Goal: Task Accomplishment & Management: Complete application form

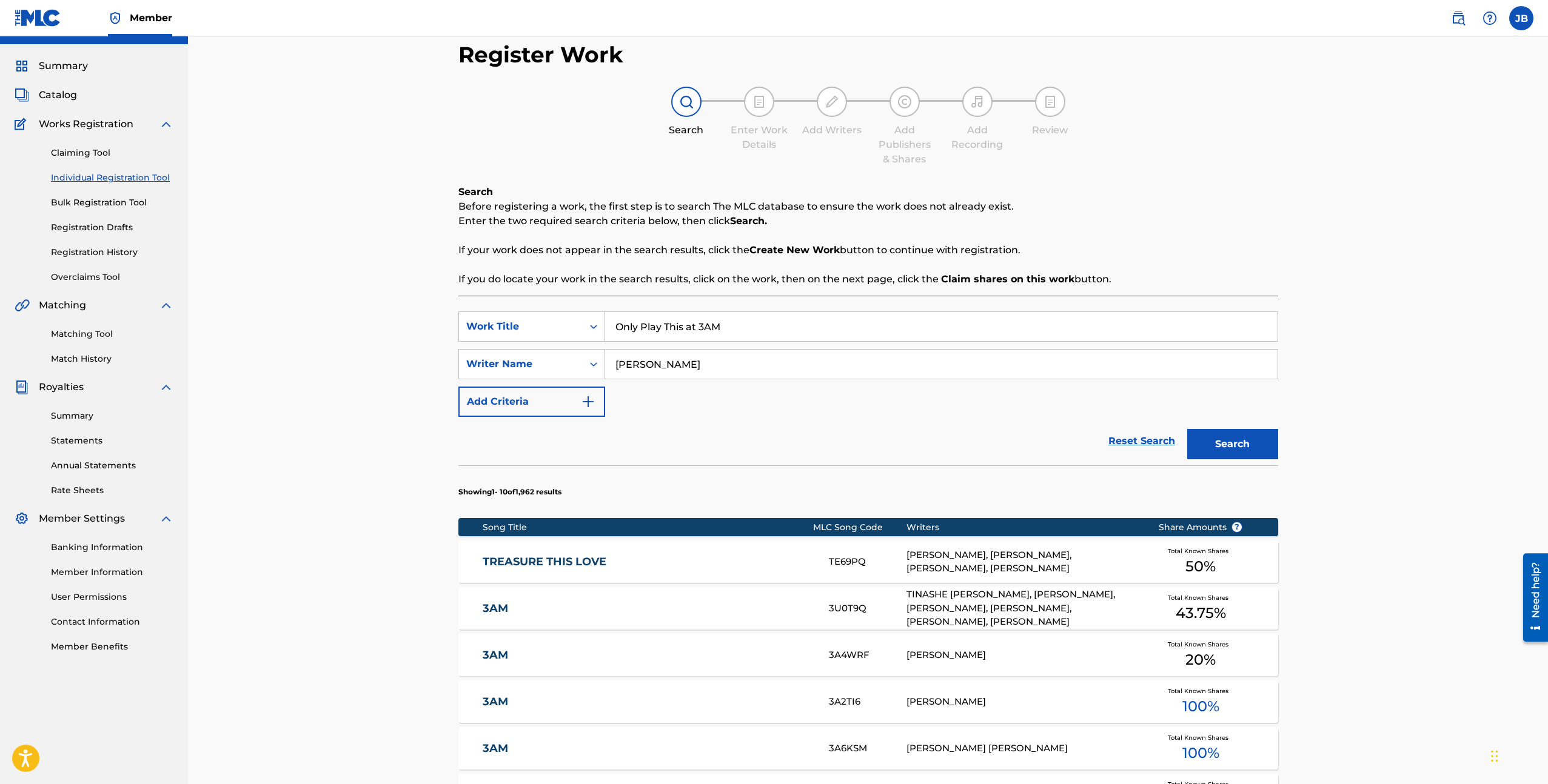
scroll to position [456, 0]
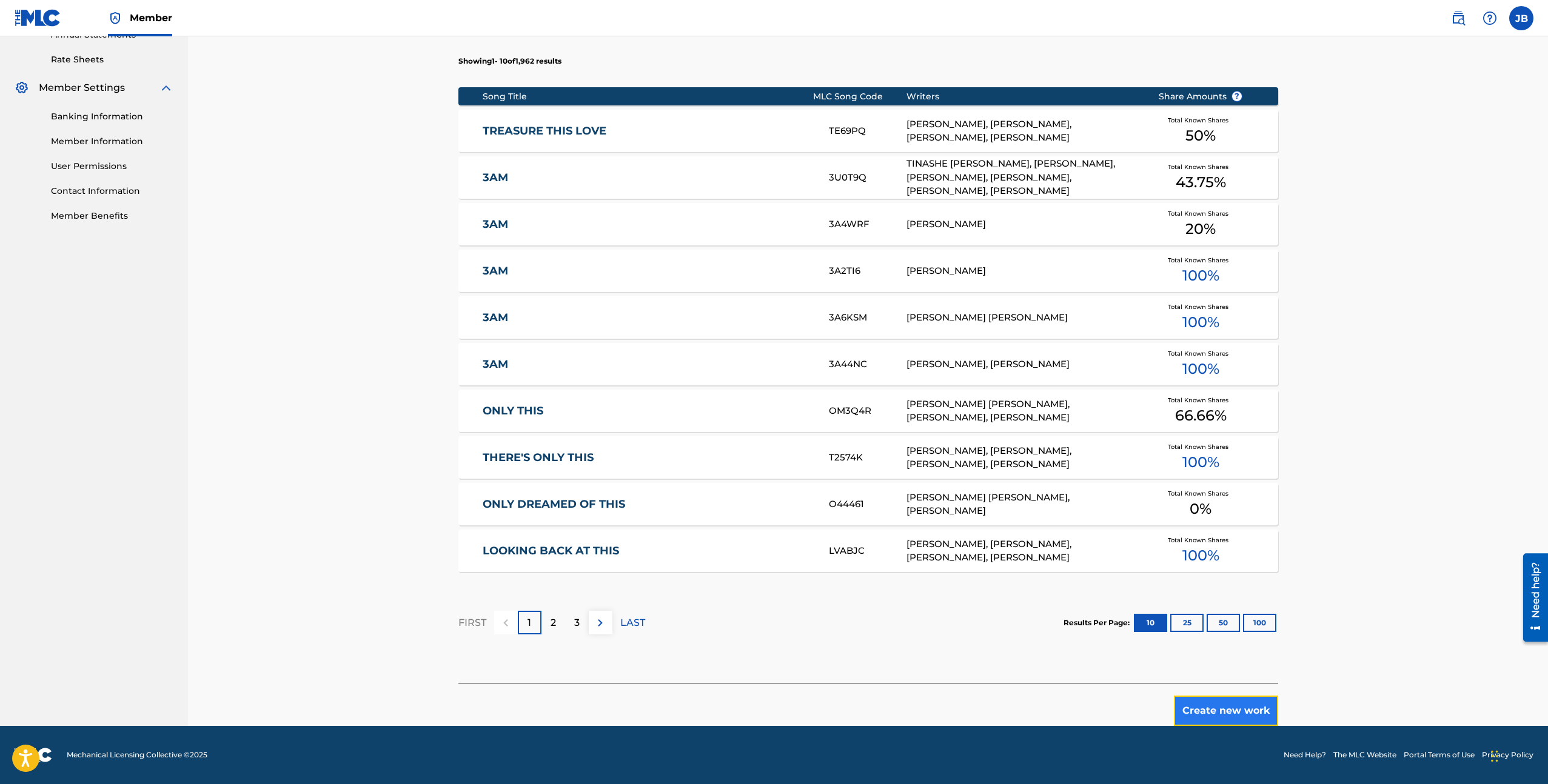
click at [1225, 703] on button "Create new work" at bounding box center [1225, 711] width 104 height 30
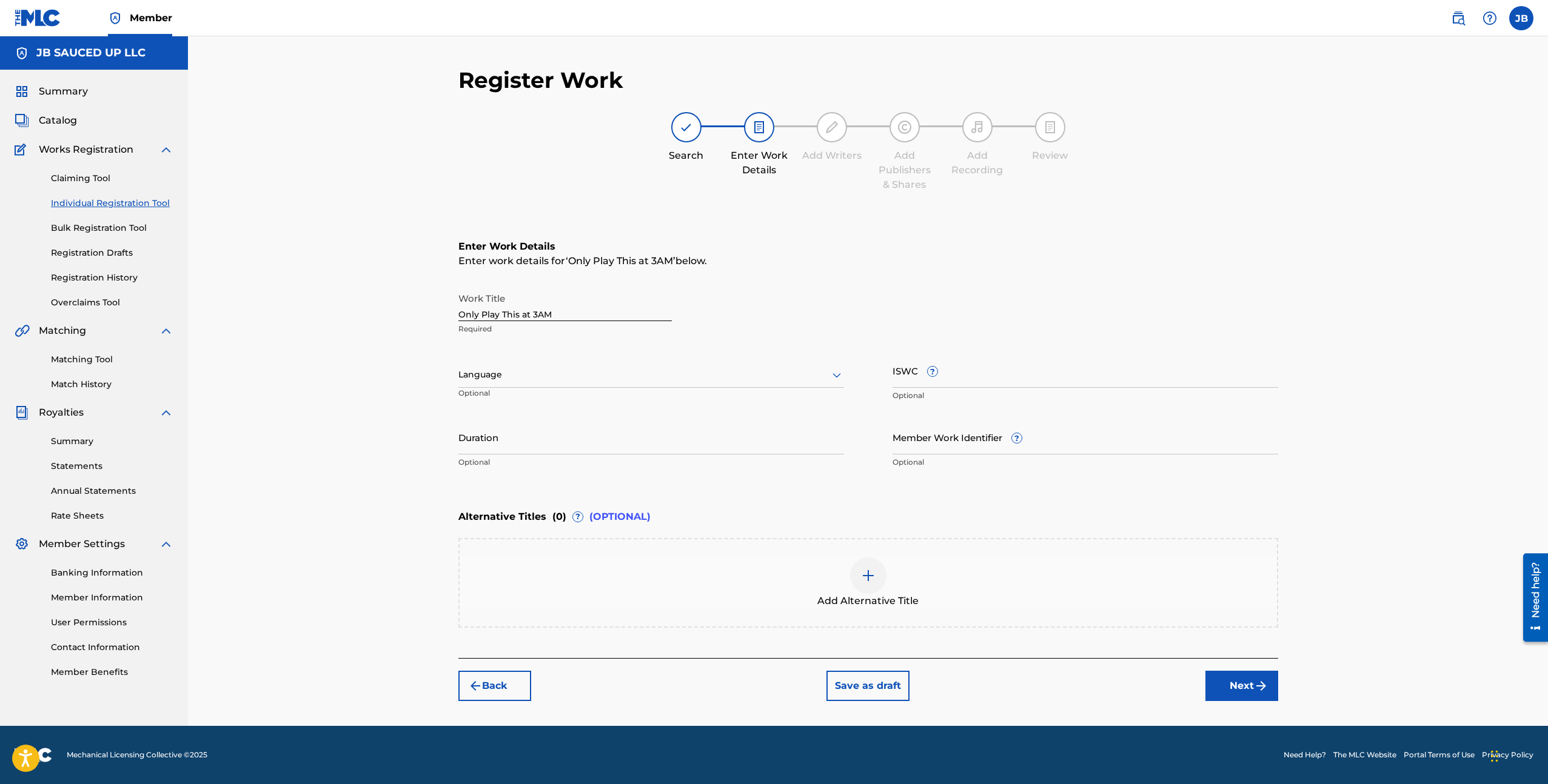
click at [804, 574] on div "Add Alternative Title" at bounding box center [868, 583] width 817 height 51
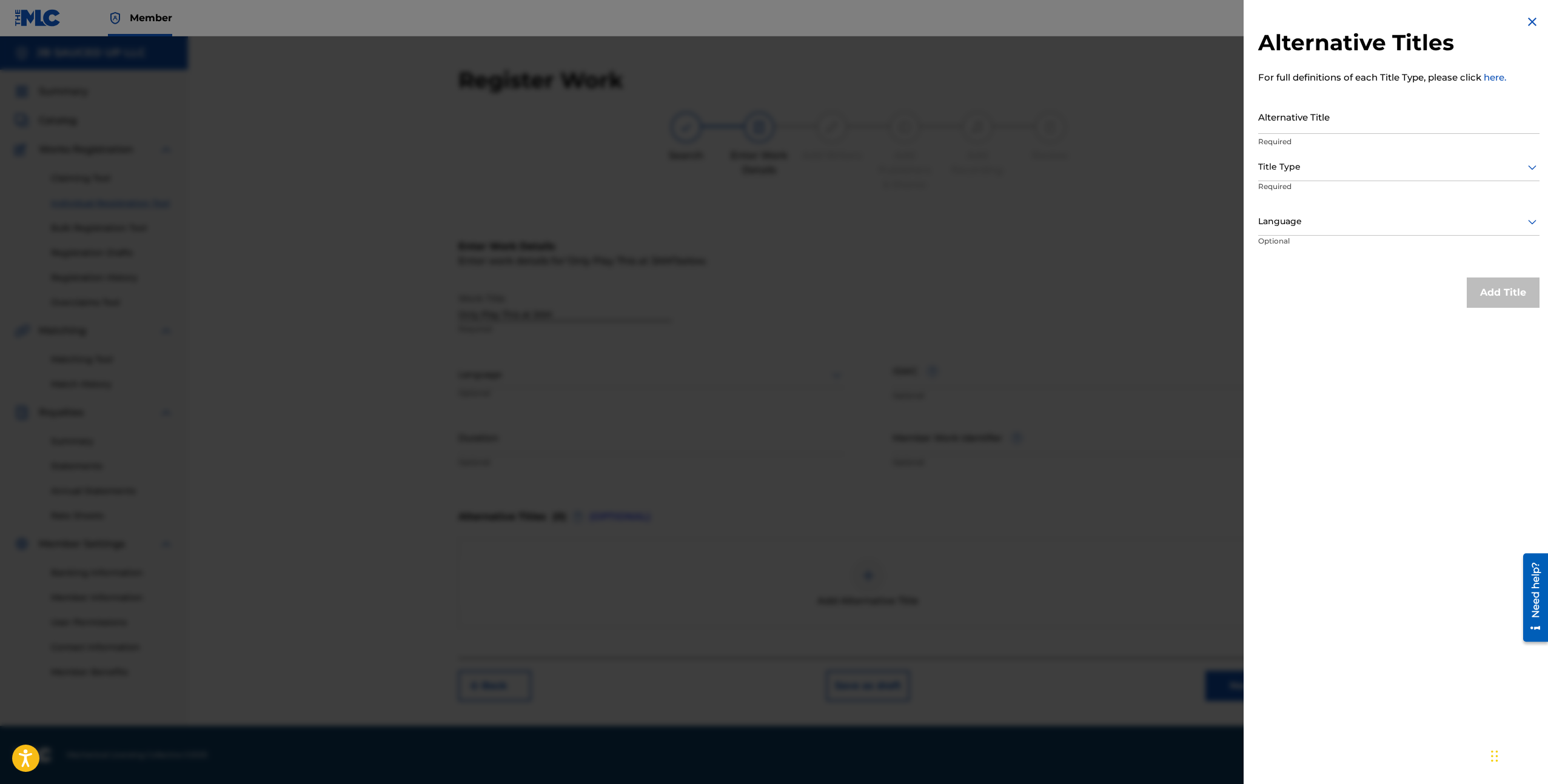
click at [1324, 133] on div "Alternative Title Required" at bounding box center [1399, 127] width 281 height 54
click at [1331, 127] on input "Alternative Title" at bounding box center [1399, 117] width 281 height 35
paste input "Hunxho - Only Play This at 3AM [Official Visualizer]"
type input "Hunxho - Only Play This at 3AM [Official Visualizer]"
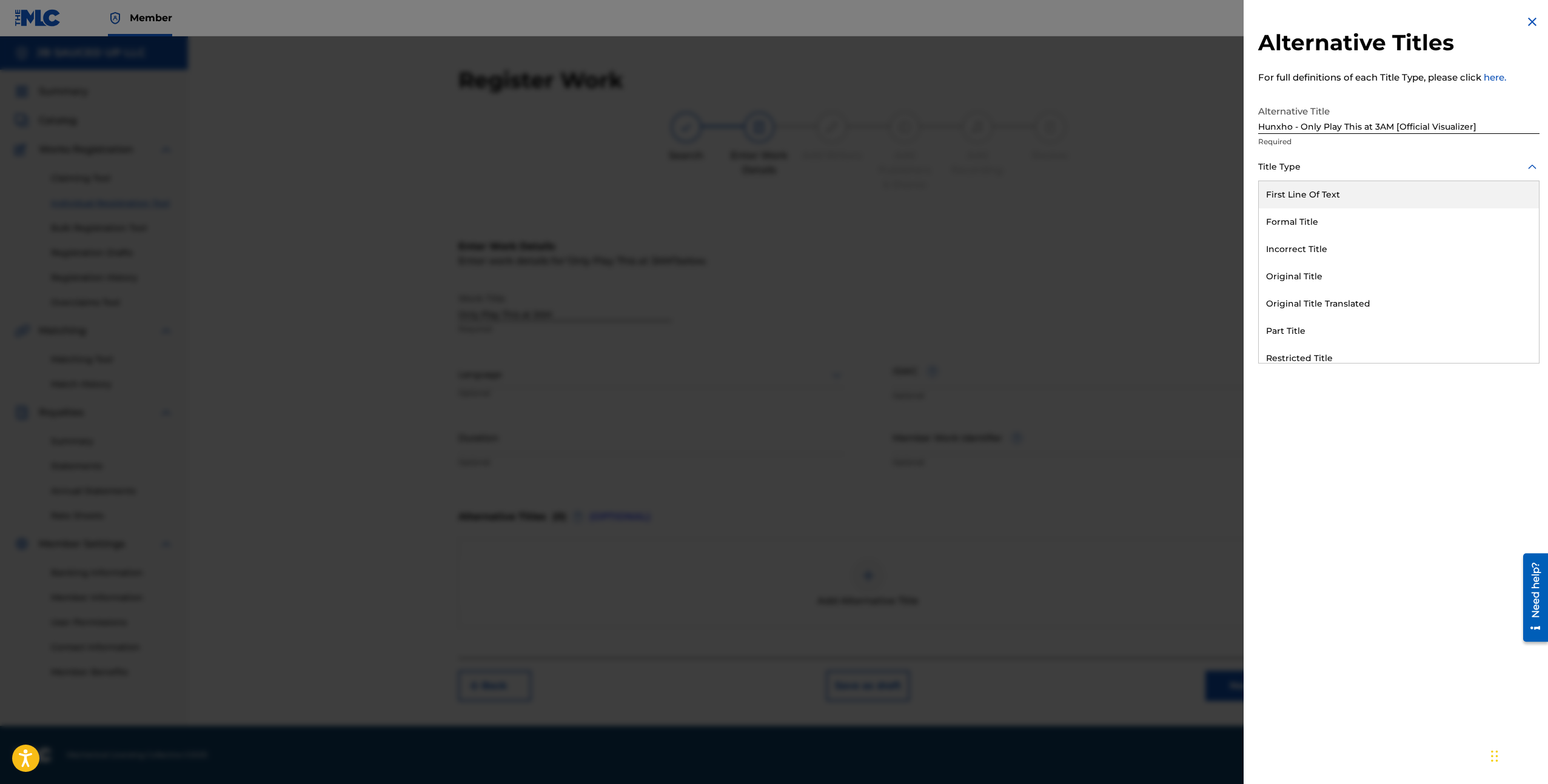
click at [1331, 168] on div at bounding box center [1399, 167] width 281 height 15
click at [1335, 170] on div at bounding box center [1399, 167] width 281 height 15
click at [1443, 232] on div "Language" at bounding box center [1399, 222] width 281 height 28
click at [1393, 165] on div at bounding box center [1399, 167] width 281 height 15
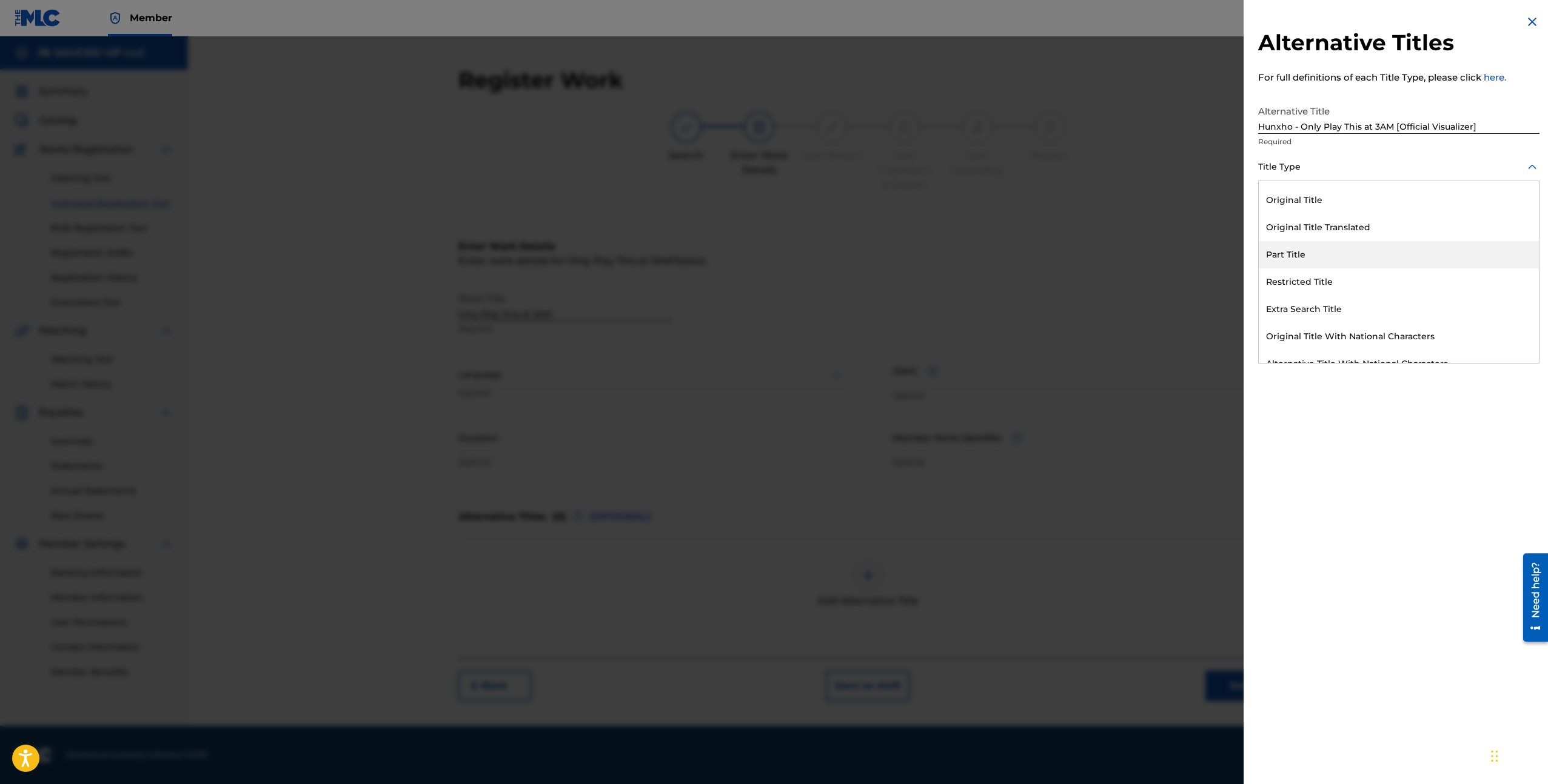
scroll to position [77, 0]
click at [1347, 315] on div "Extra Search Title" at bounding box center [1399, 309] width 280 height 28
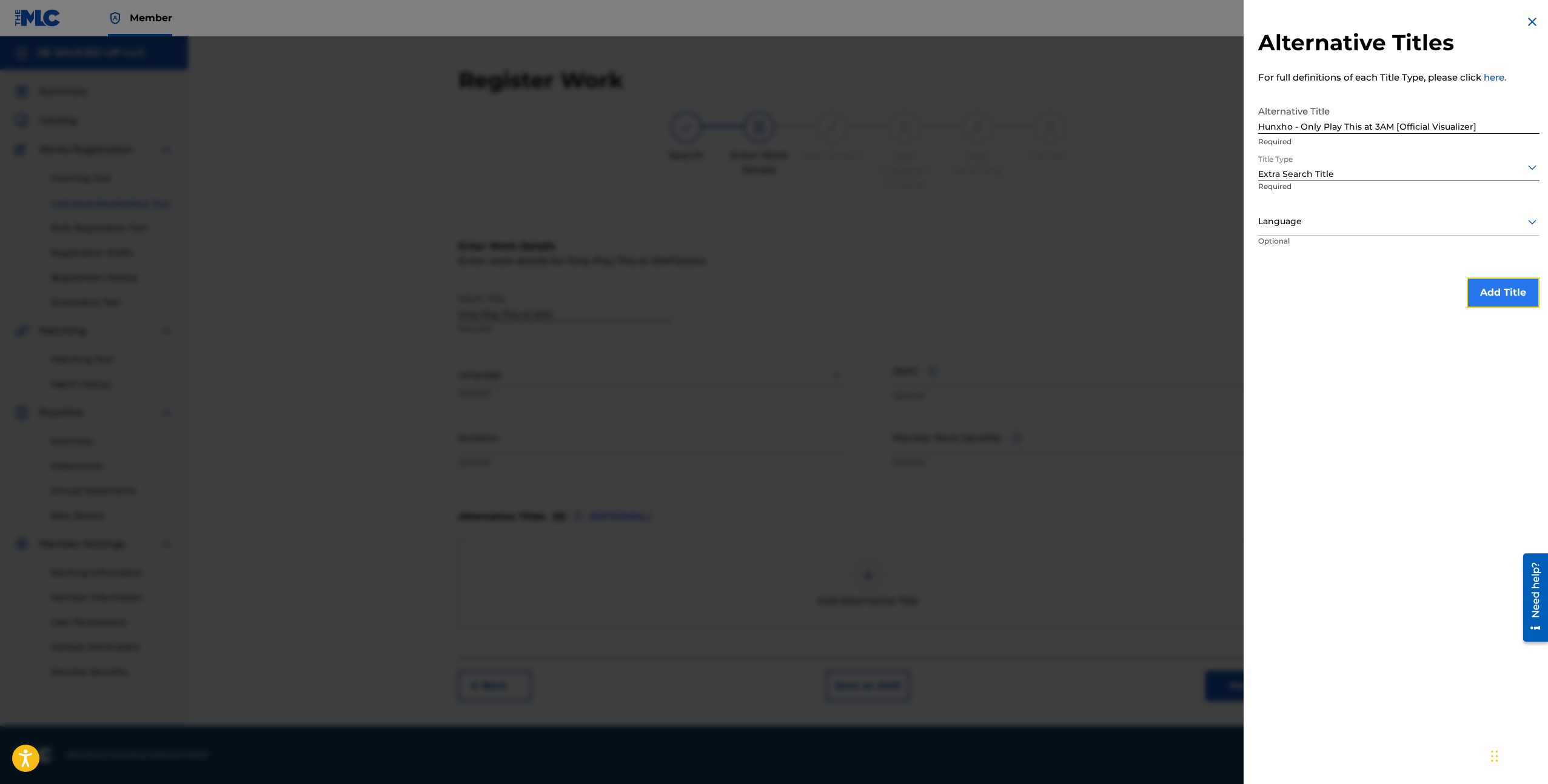
click at [1489, 296] on button "Add Title" at bounding box center [1503, 292] width 73 height 30
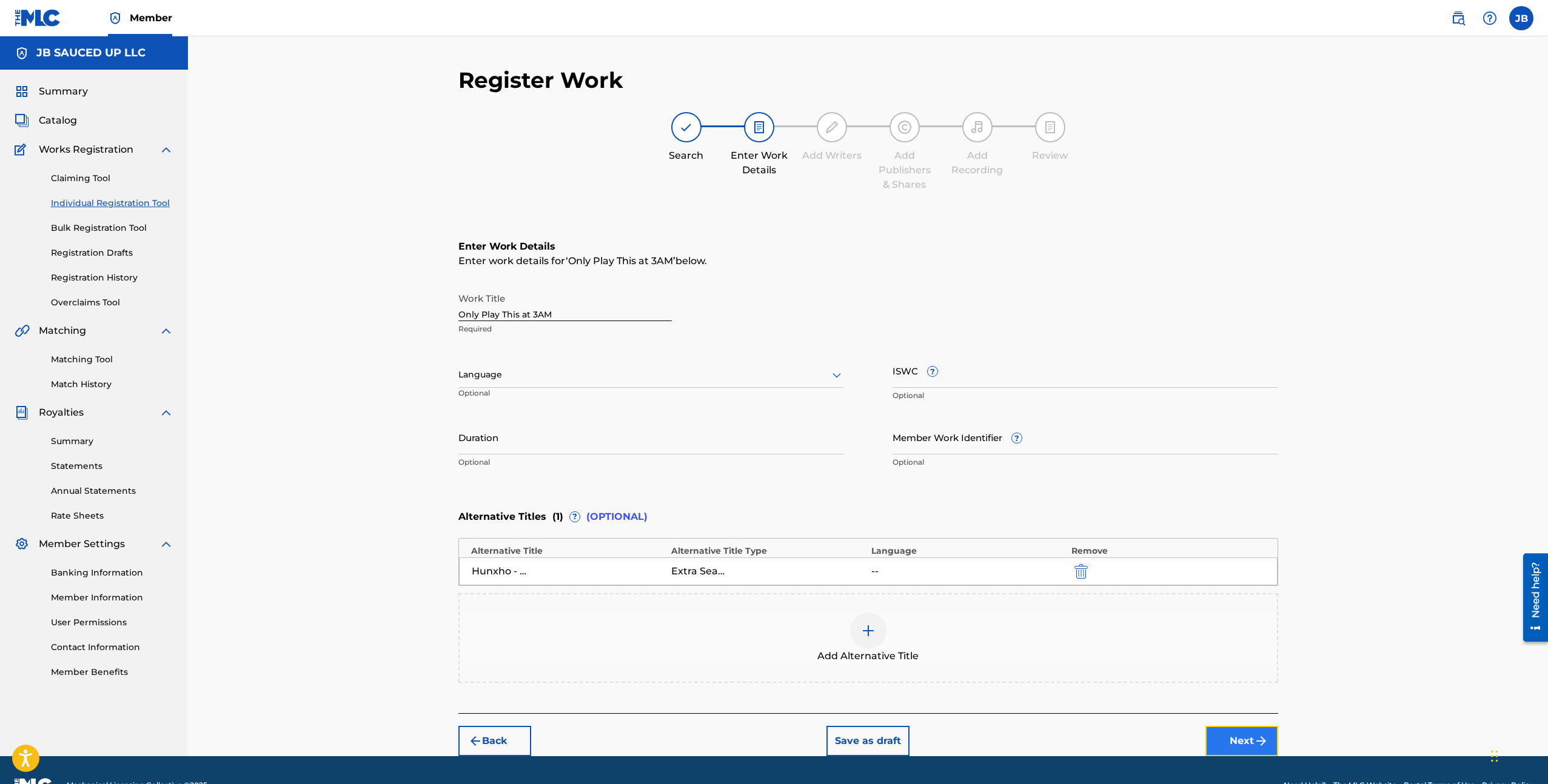
click at [1269, 748] on button "Next" at bounding box center [1241, 741] width 73 height 30
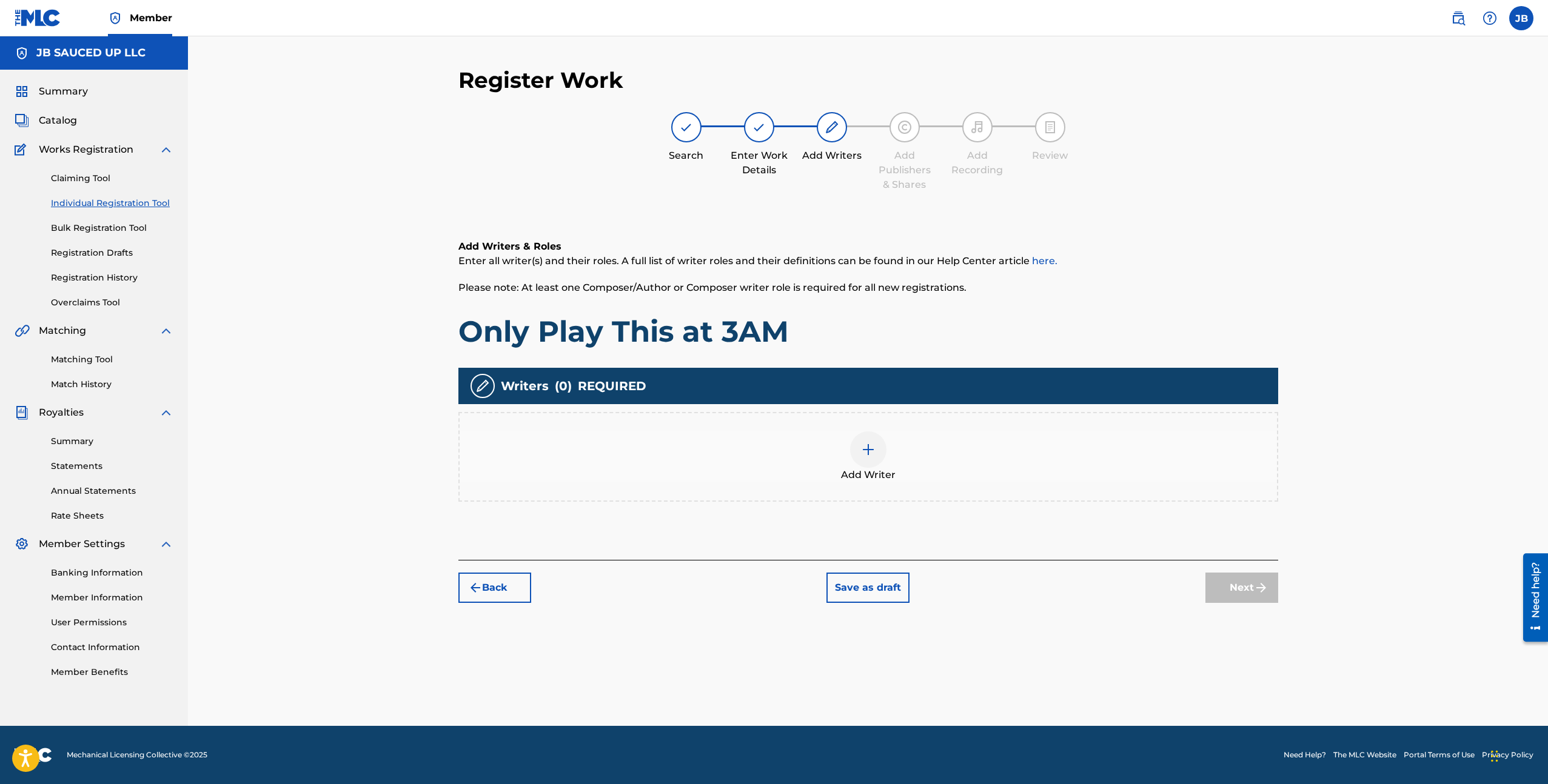
click at [701, 473] on div "Add Writer" at bounding box center [868, 457] width 817 height 51
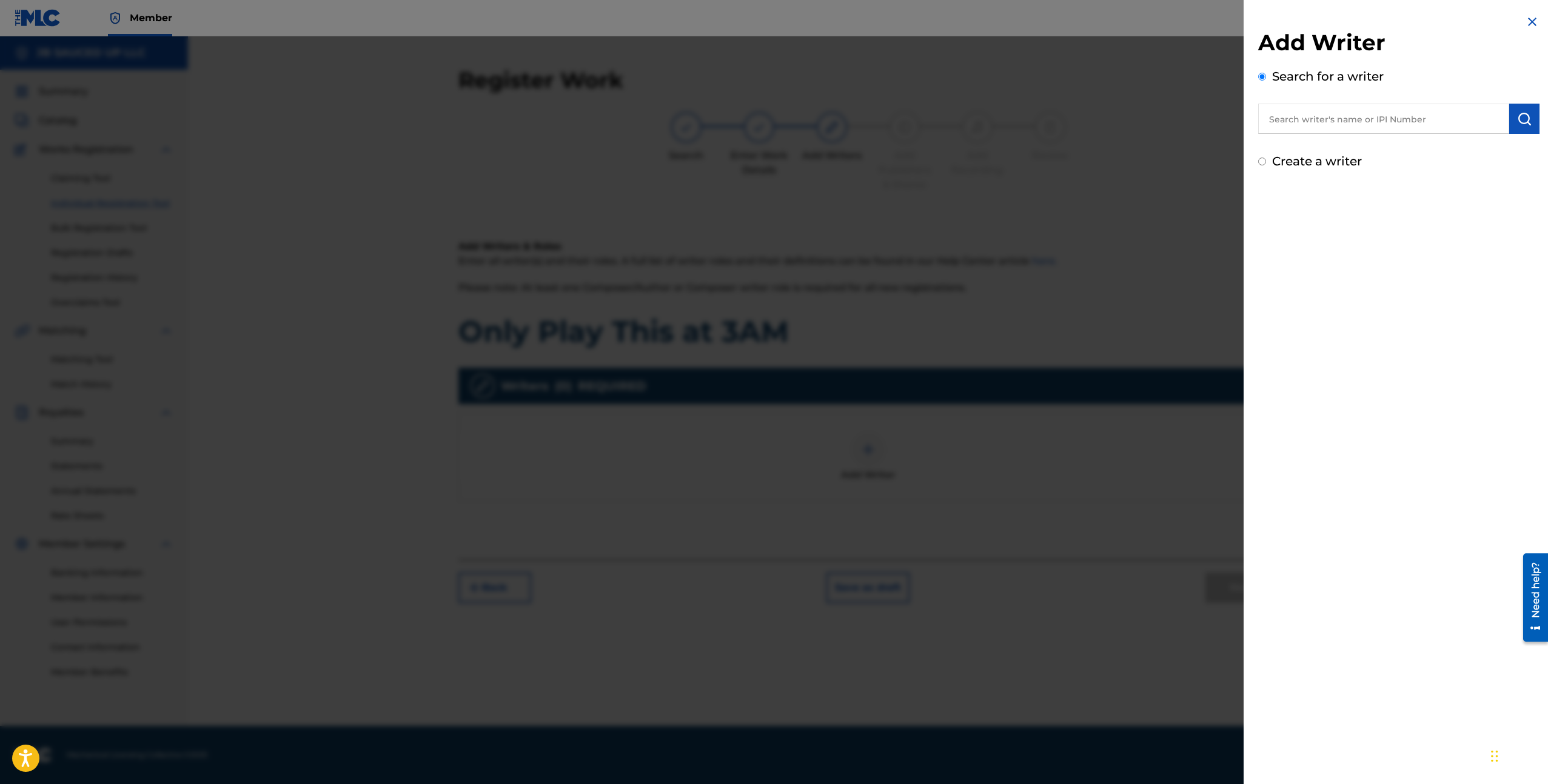
click at [1302, 121] on input "text" at bounding box center [1383, 119] width 251 height 30
click at [1322, 117] on input "text" at bounding box center [1383, 119] width 251 height 30
paste input "[PERSON_NAME]"
type input "[PERSON_NAME]"
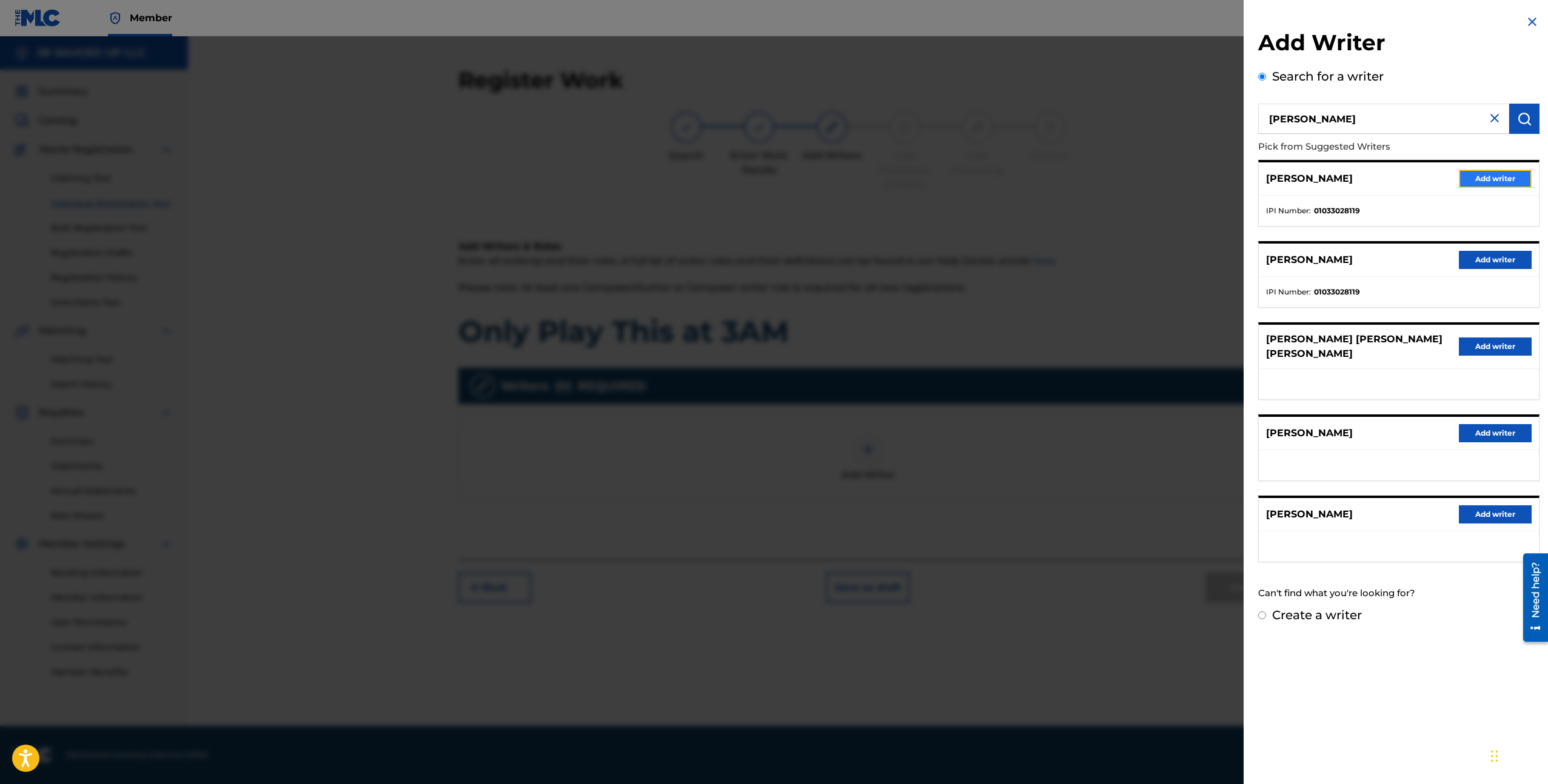
click at [1486, 181] on button "Add writer" at bounding box center [1495, 179] width 73 height 18
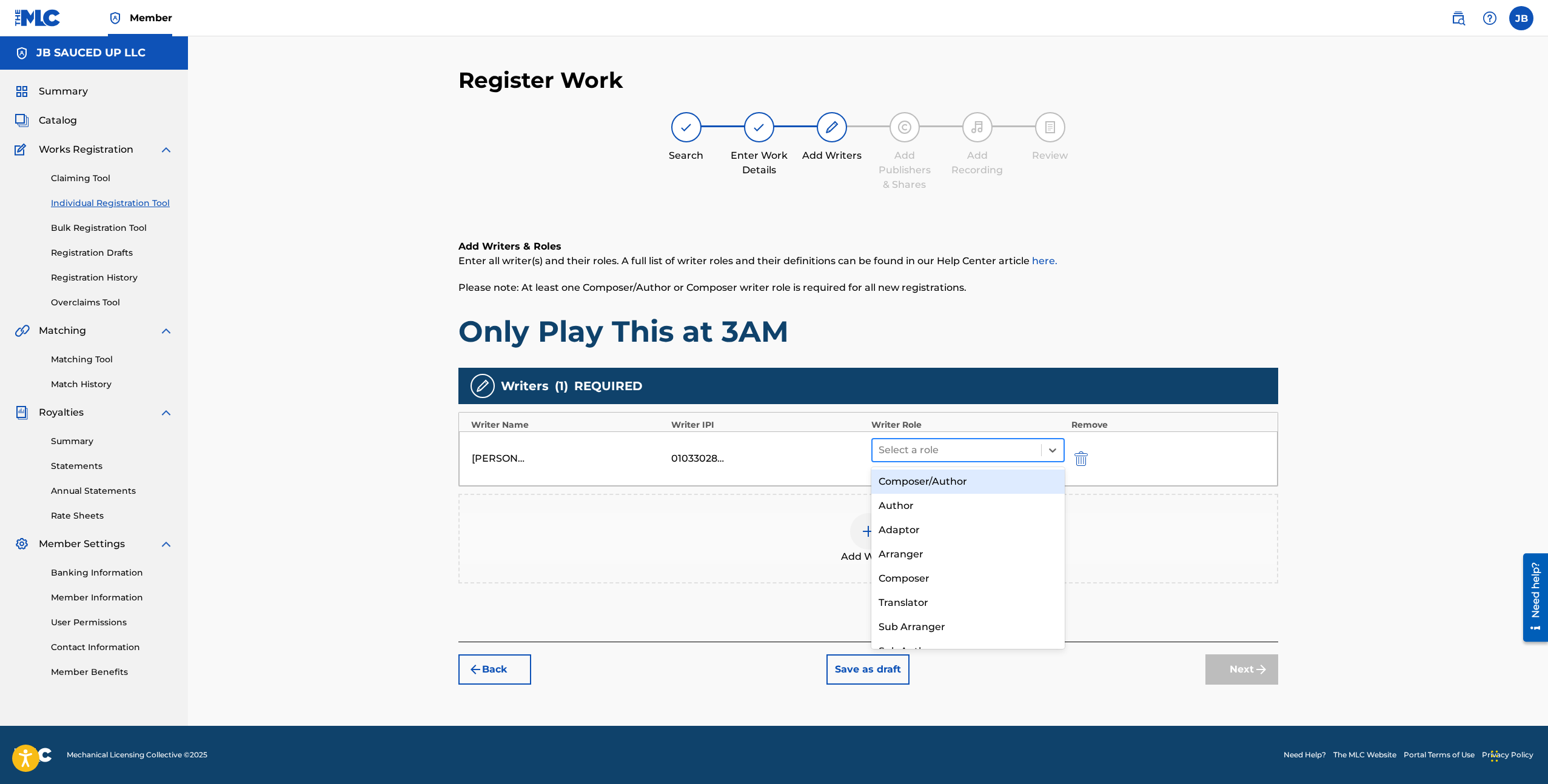
click at [985, 457] on div at bounding box center [957, 450] width 157 height 17
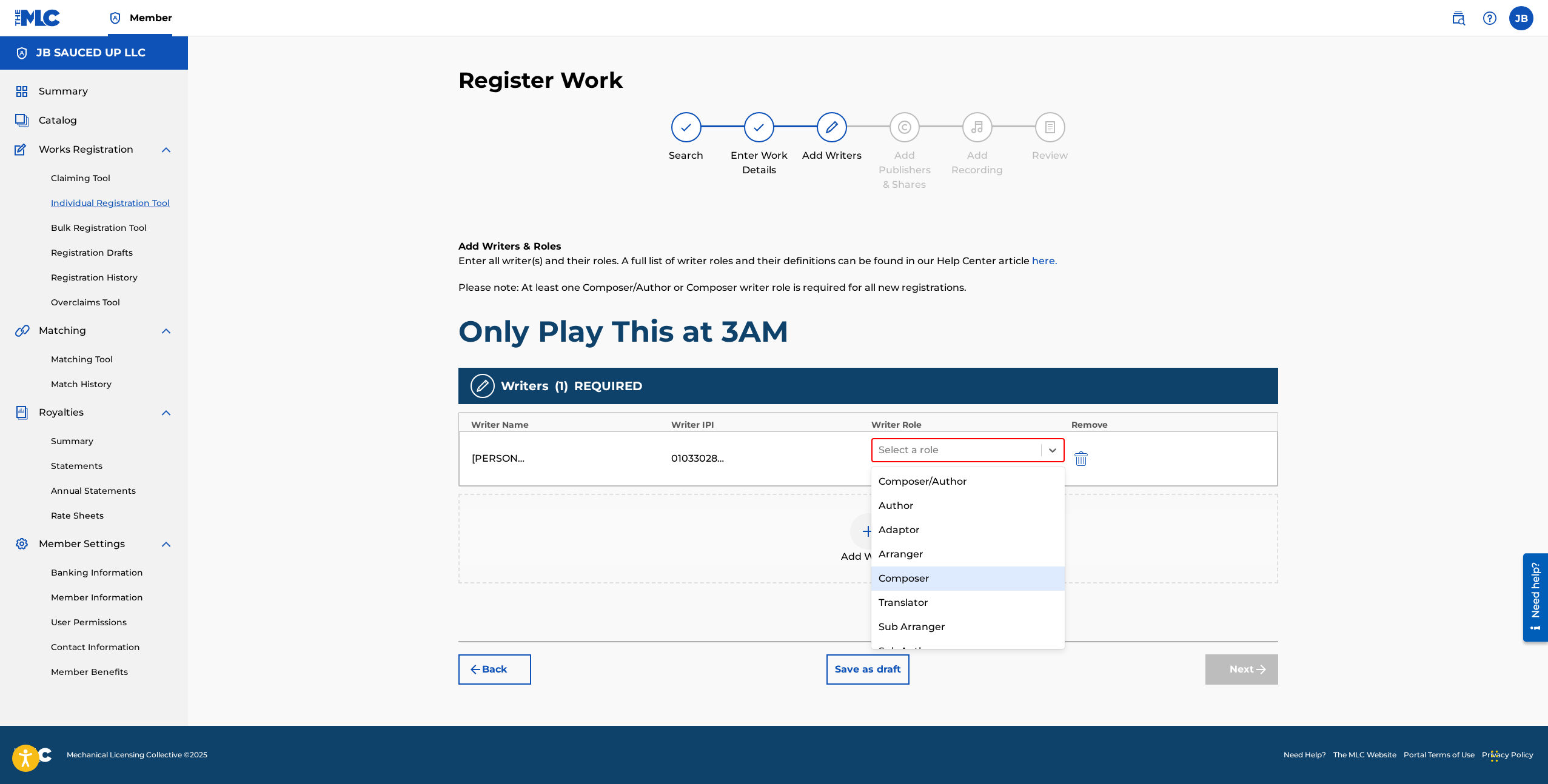
click at [964, 576] on div "Composer" at bounding box center [968, 579] width 194 height 24
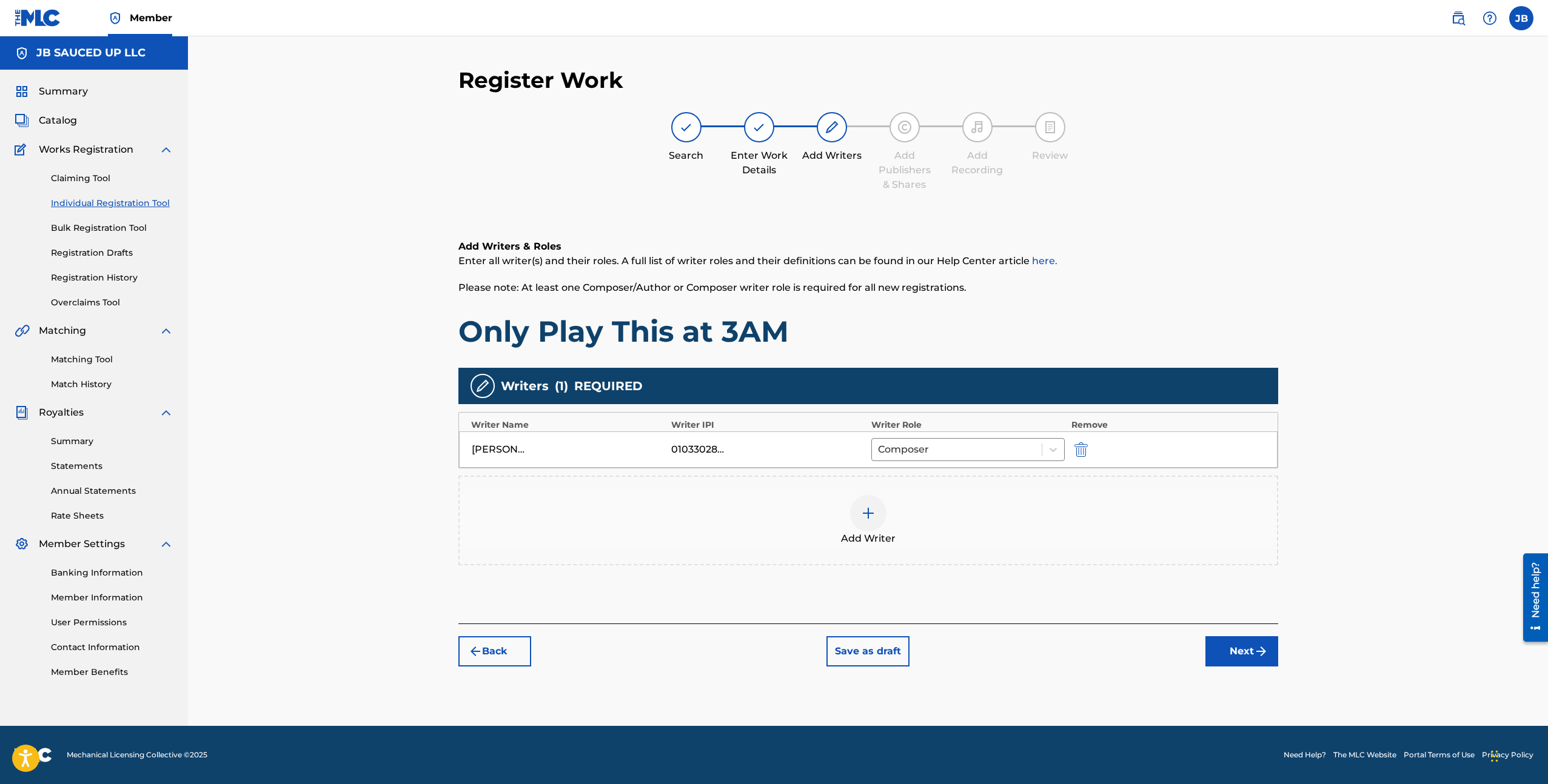
click at [942, 538] on div "Add Writer" at bounding box center [868, 520] width 817 height 51
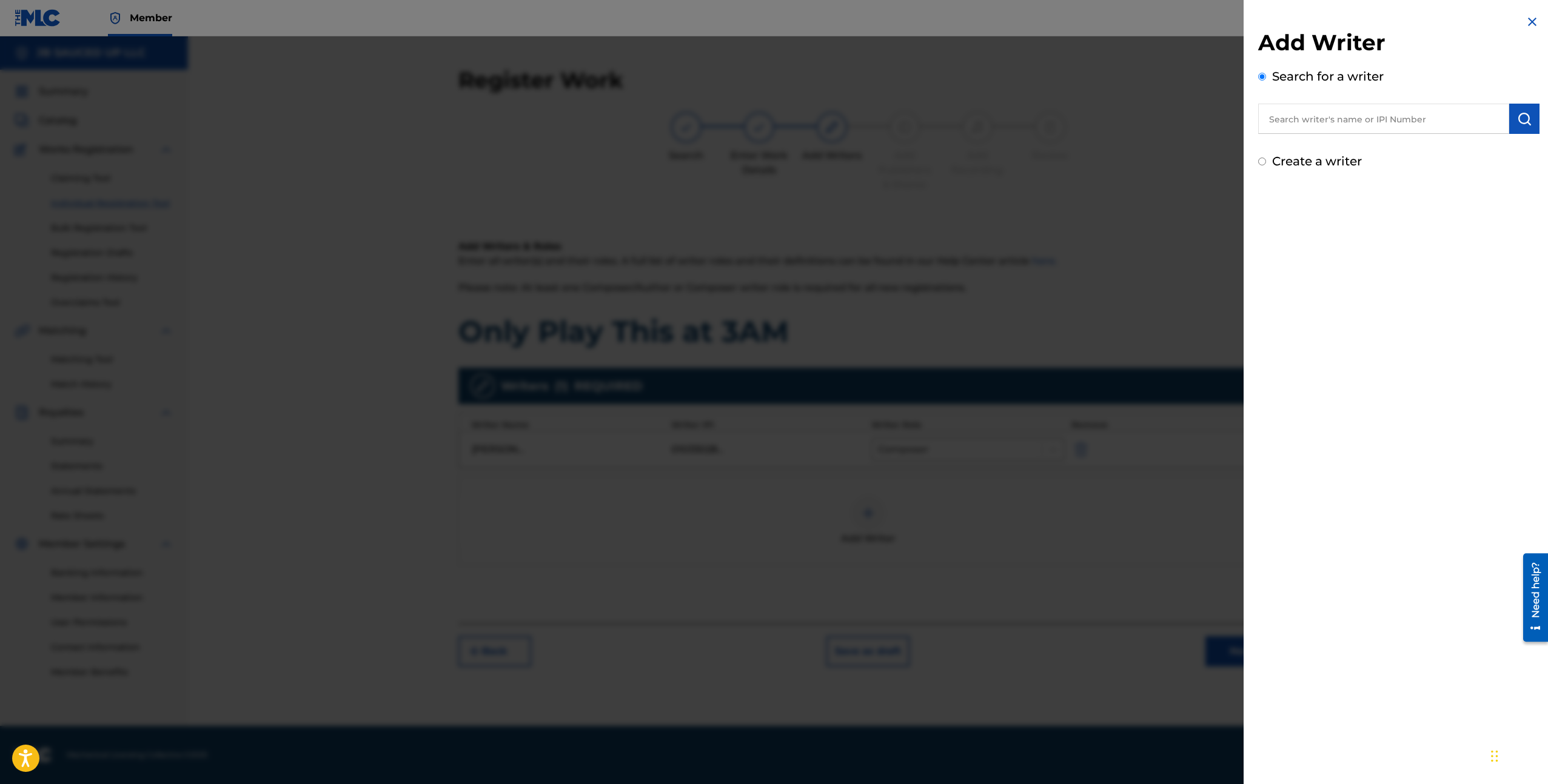
click at [1313, 108] on input "text" at bounding box center [1383, 119] width 251 height 30
paste input "[PERSON_NAME]"
type input "[PERSON_NAME]"
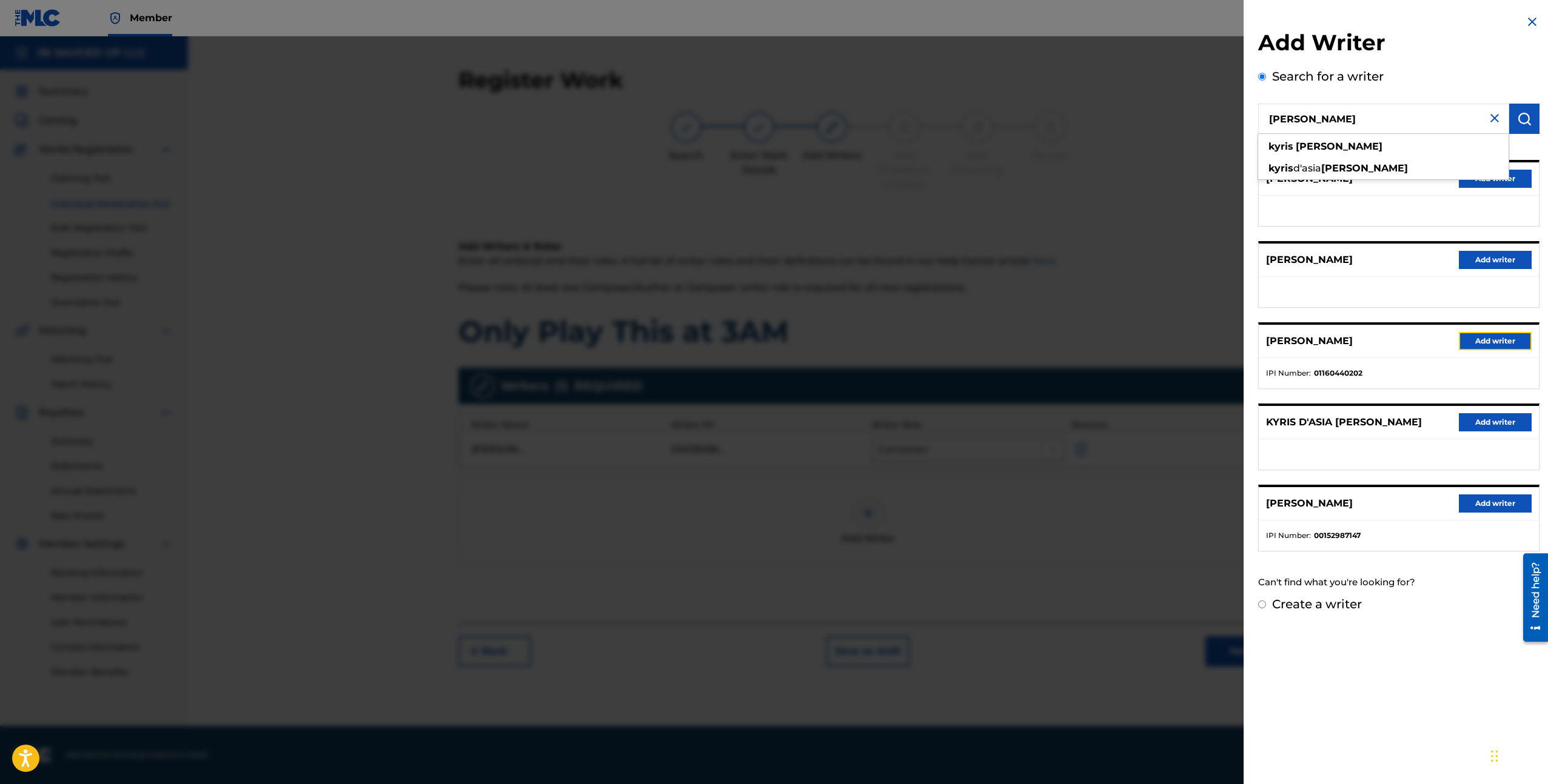
click at [1471, 337] on button "Add writer" at bounding box center [1495, 342] width 73 height 18
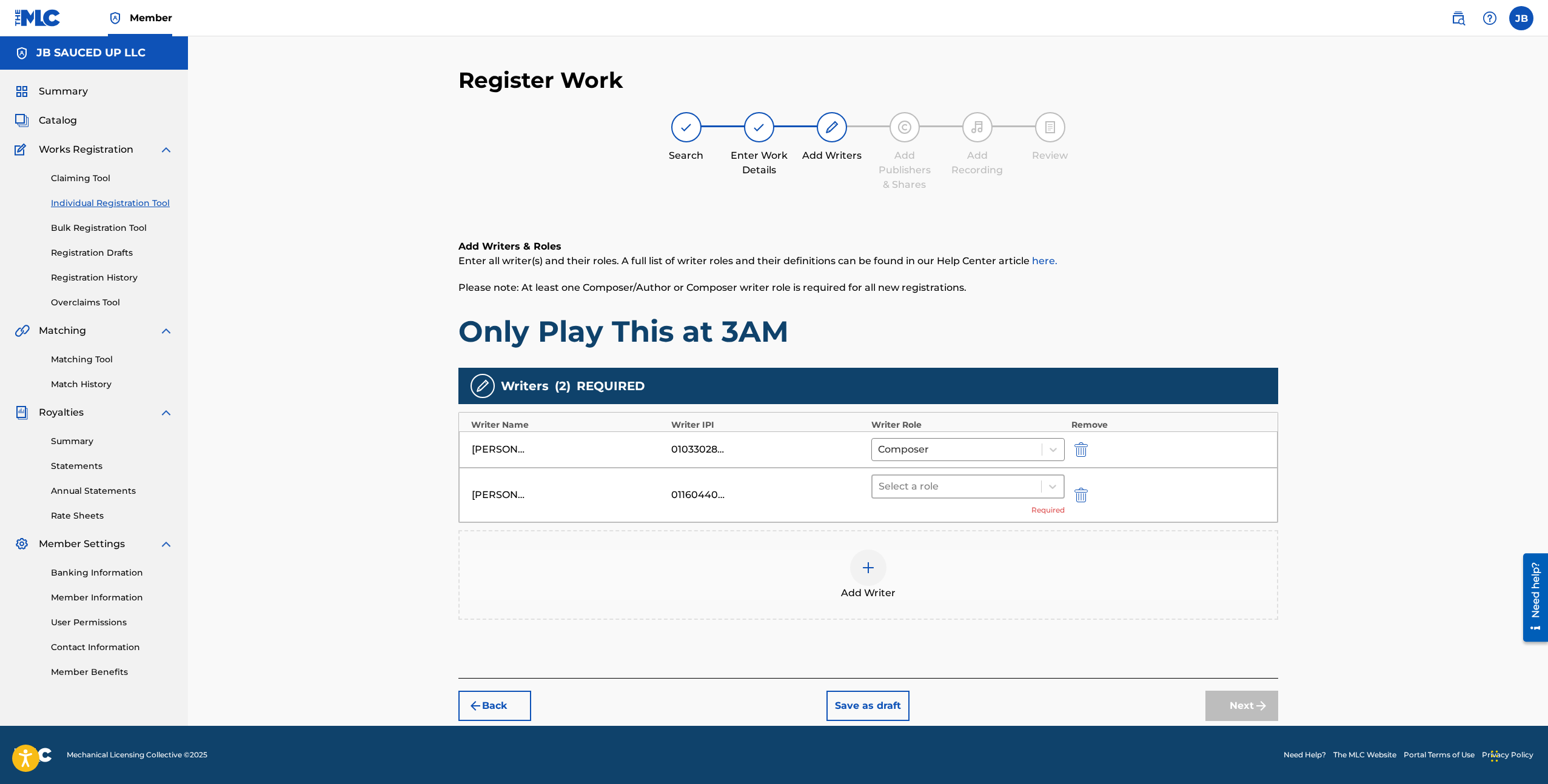
click at [981, 477] on div "Select a role" at bounding box center [957, 486] width 169 height 22
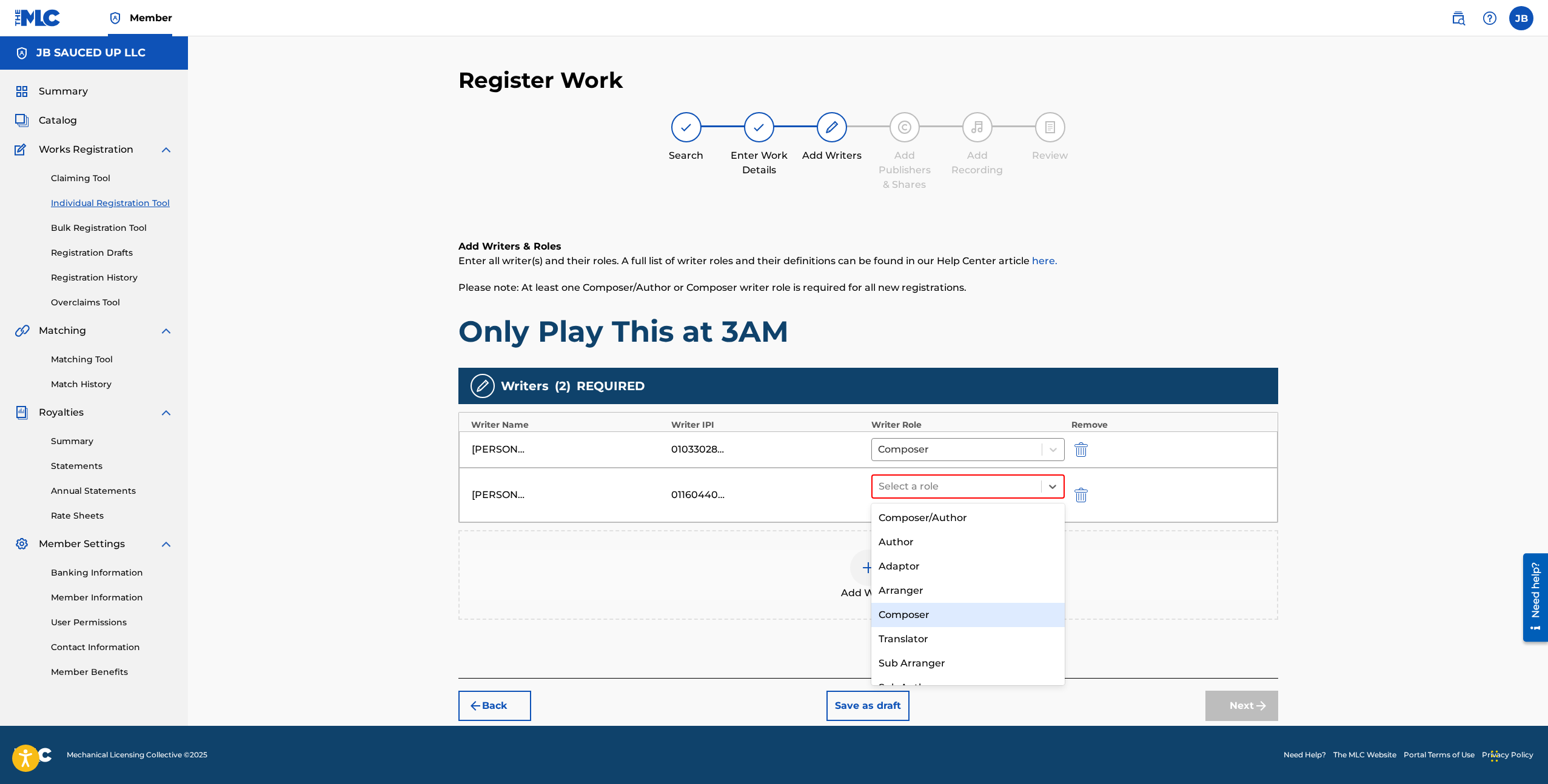
click at [929, 611] on div "Composer" at bounding box center [968, 615] width 194 height 24
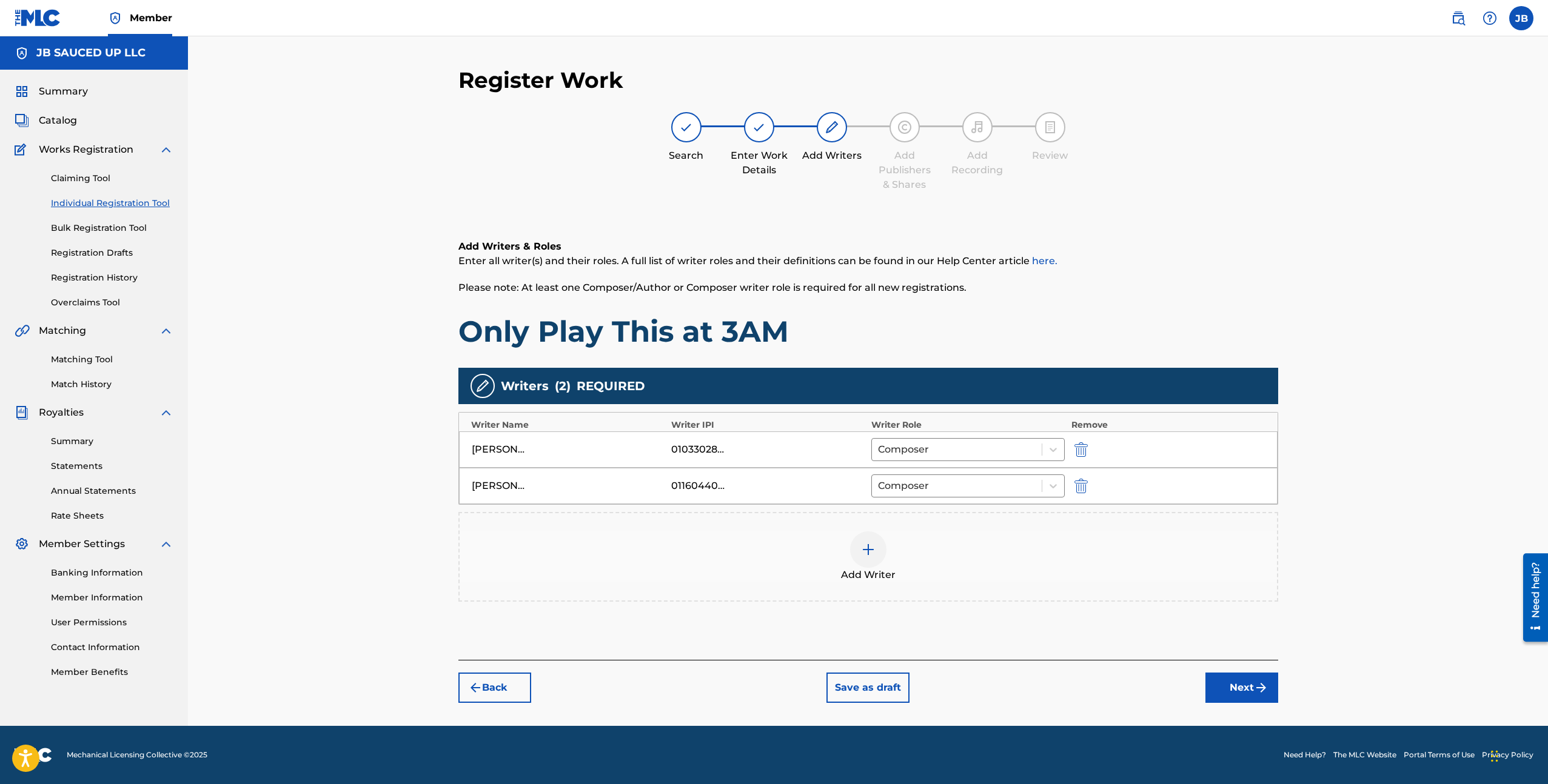
click at [877, 568] on span "Add Writer" at bounding box center [867, 575] width 54 height 14
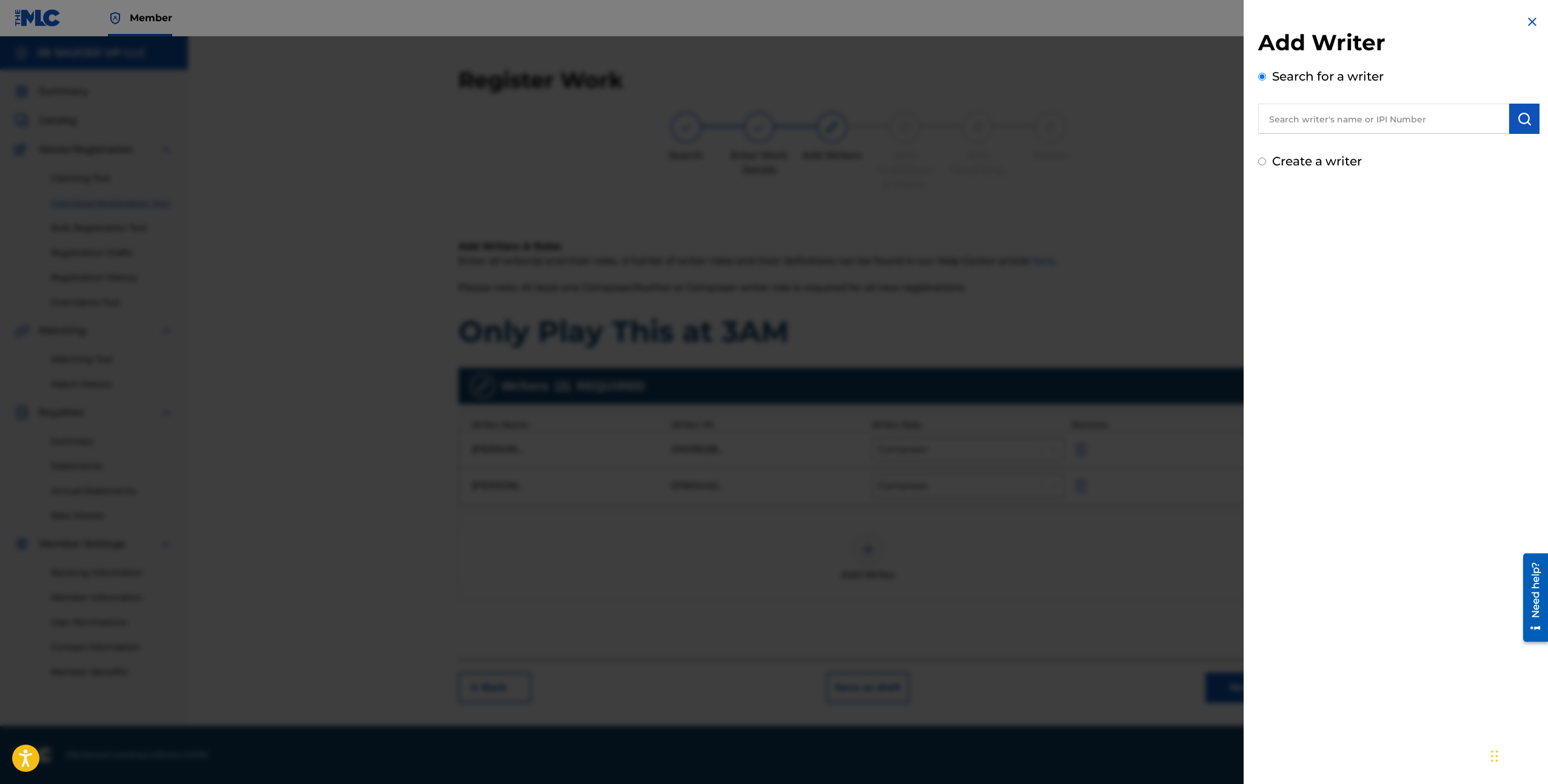
click at [1292, 112] on input "text" at bounding box center [1383, 119] width 251 height 30
paste input "[PERSON_NAME]"
type input "[PERSON_NAME]"
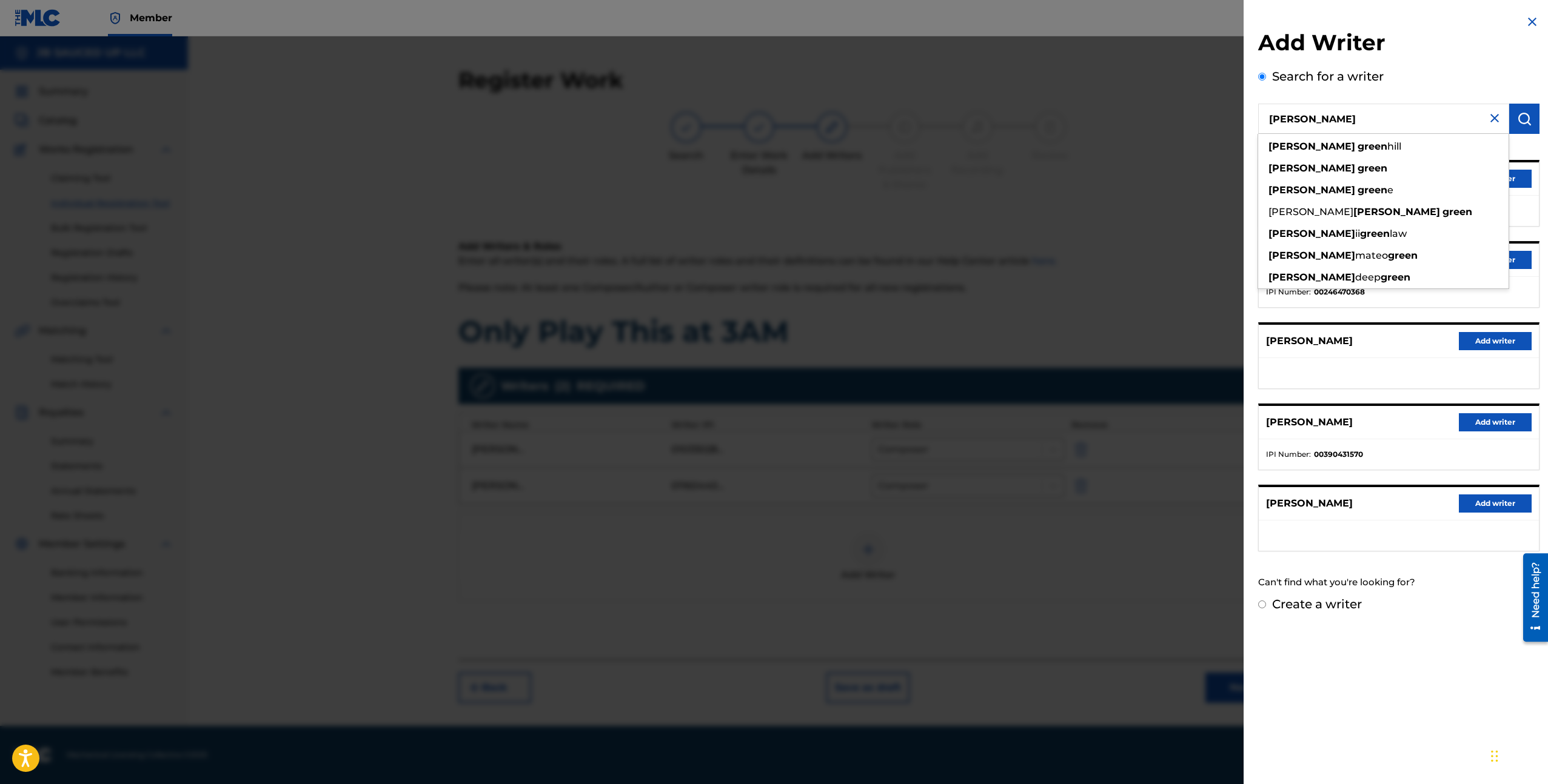
click at [1442, 106] on input "[PERSON_NAME]" at bounding box center [1383, 119] width 251 height 30
click at [1457, 47] on h2 "Add Writer" at bounding box center [1399, 44] width 281 height 31
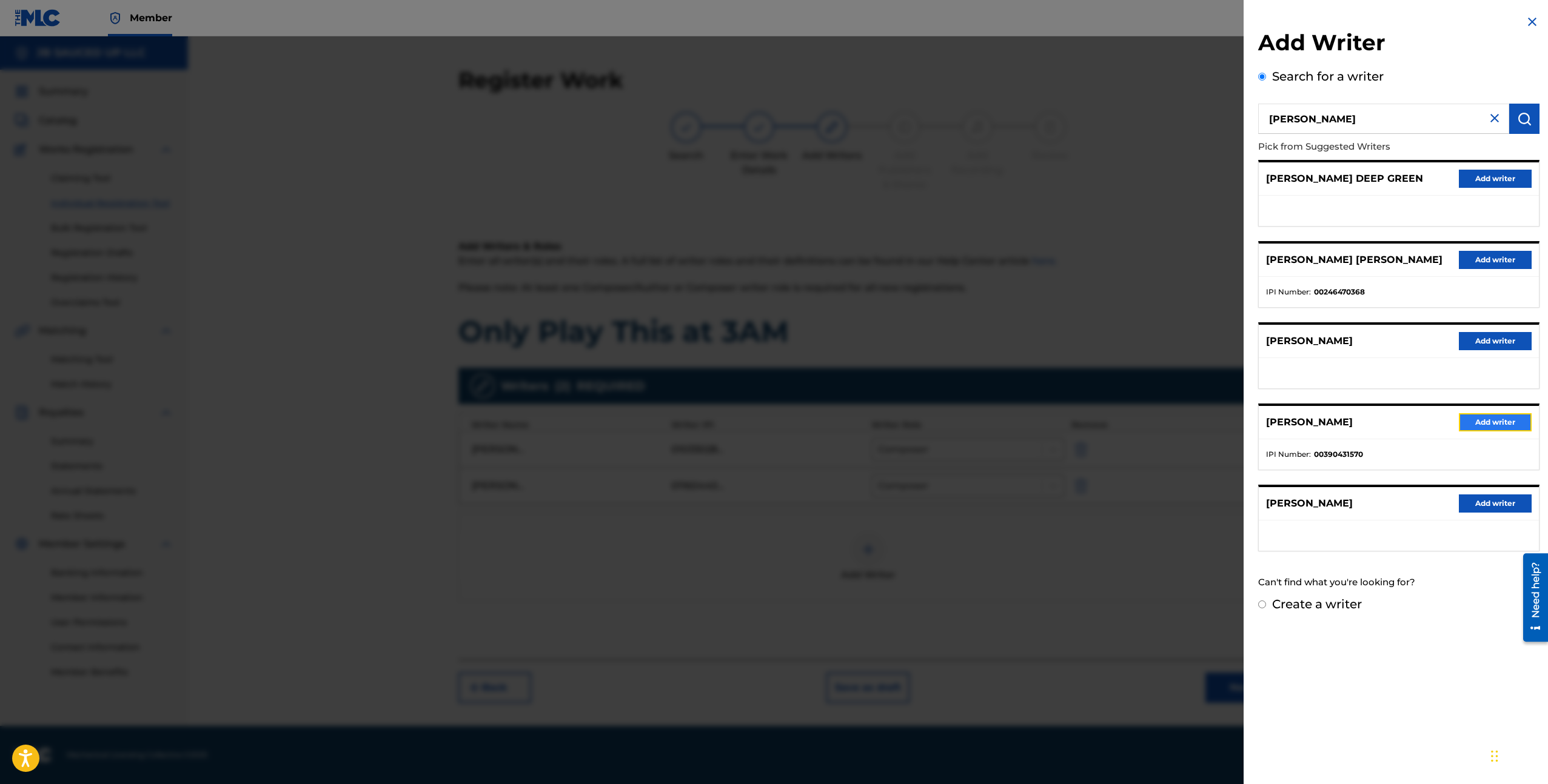
click at [1500, 430] on button "Add writer" at bounding box center [1495, 423] width 73 height 18
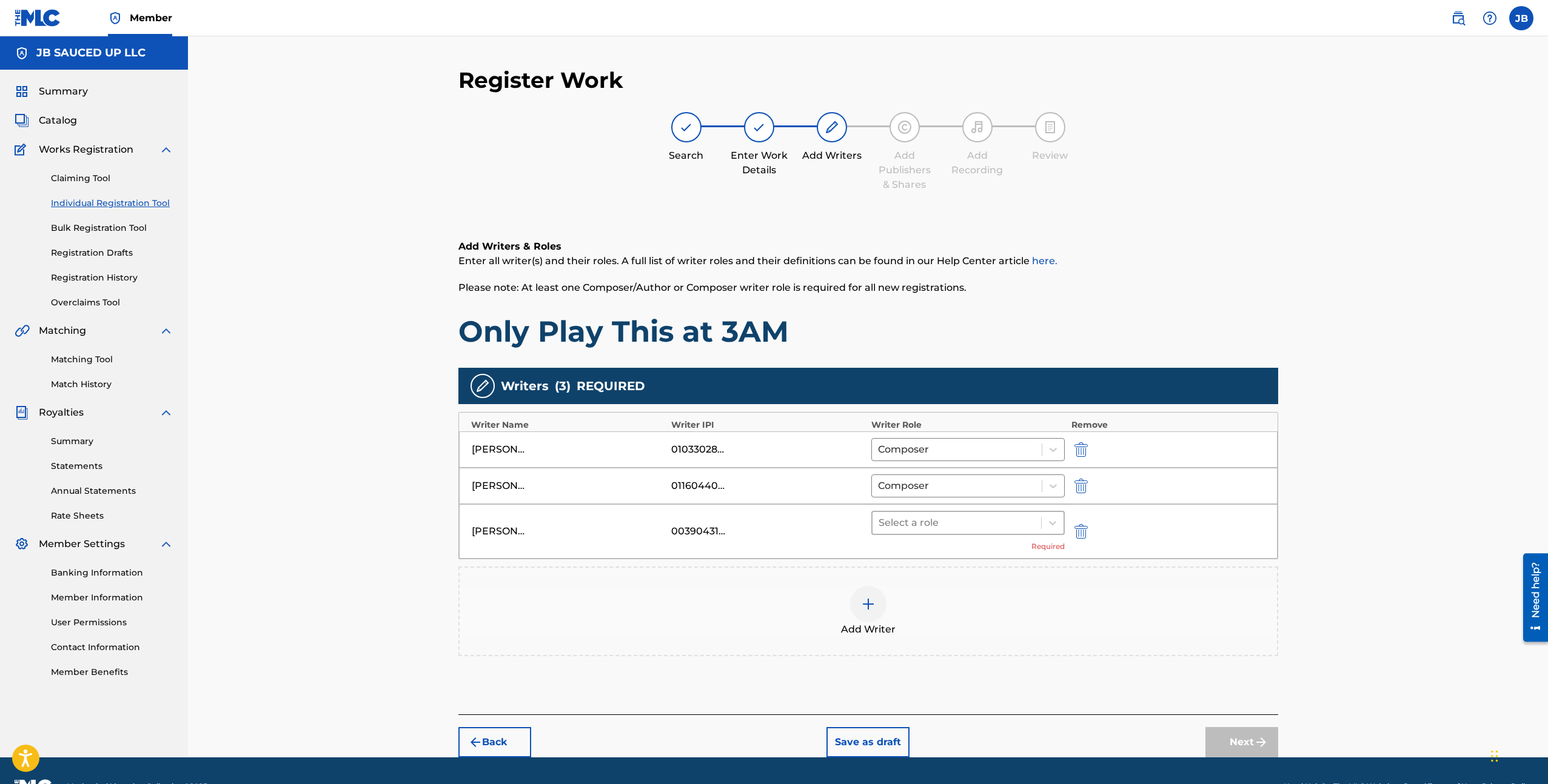
click at [929, 534] on div "Select a role" at bounding box center [957, 522] width 169 height 22
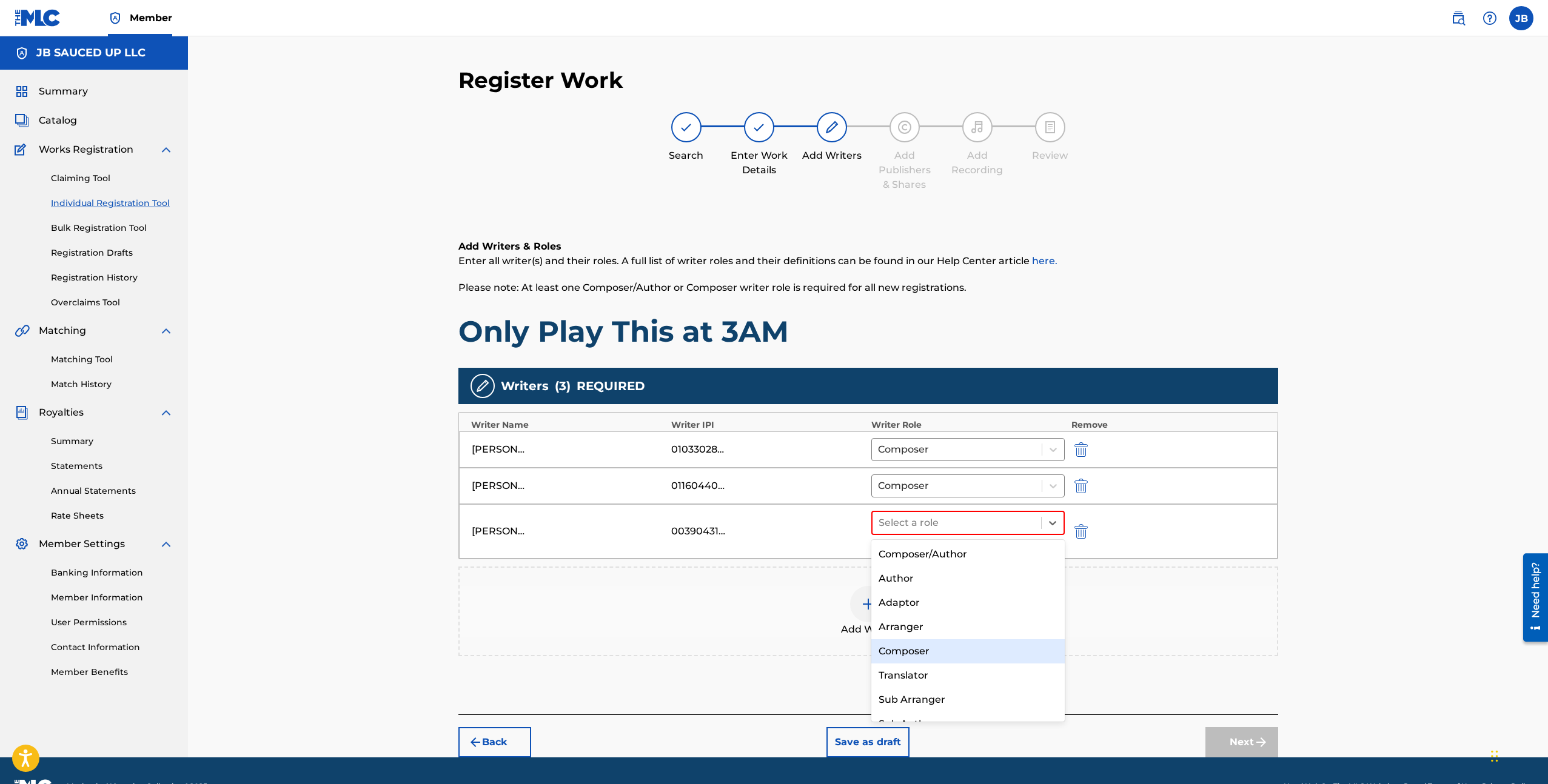
click at [926, 653] on div "Composer" at bounding box center [968, 651] width 194 height 24
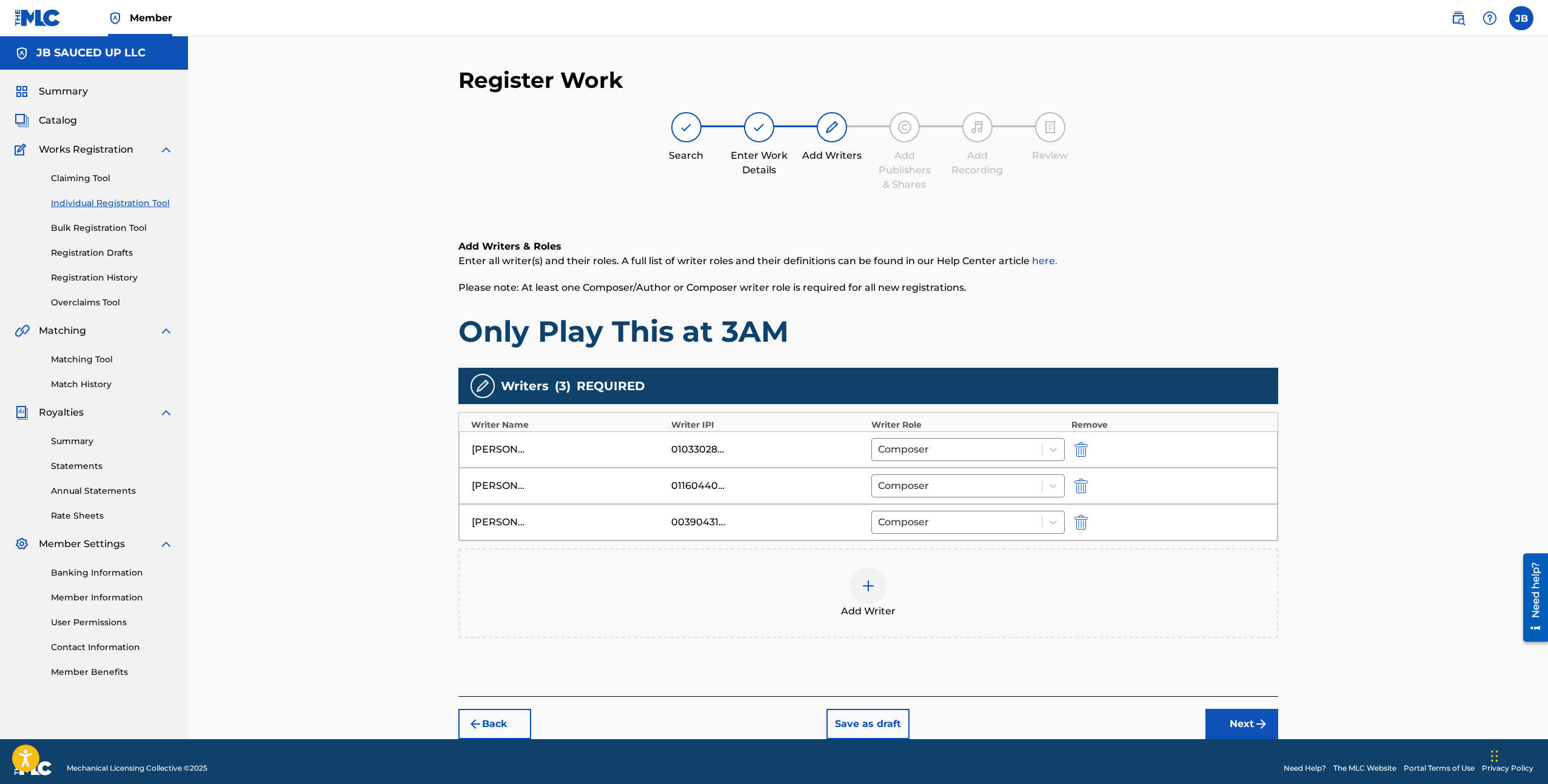
click at [911, 640] on div "Add Writers & Roles Enter all writer(s) and their roles. A full list of writer …" at bounding box center [868, 454] width 820 height 486
click at [903, 633] on div "Add Writer" at bounding box center [868, 593] width 820 height 90
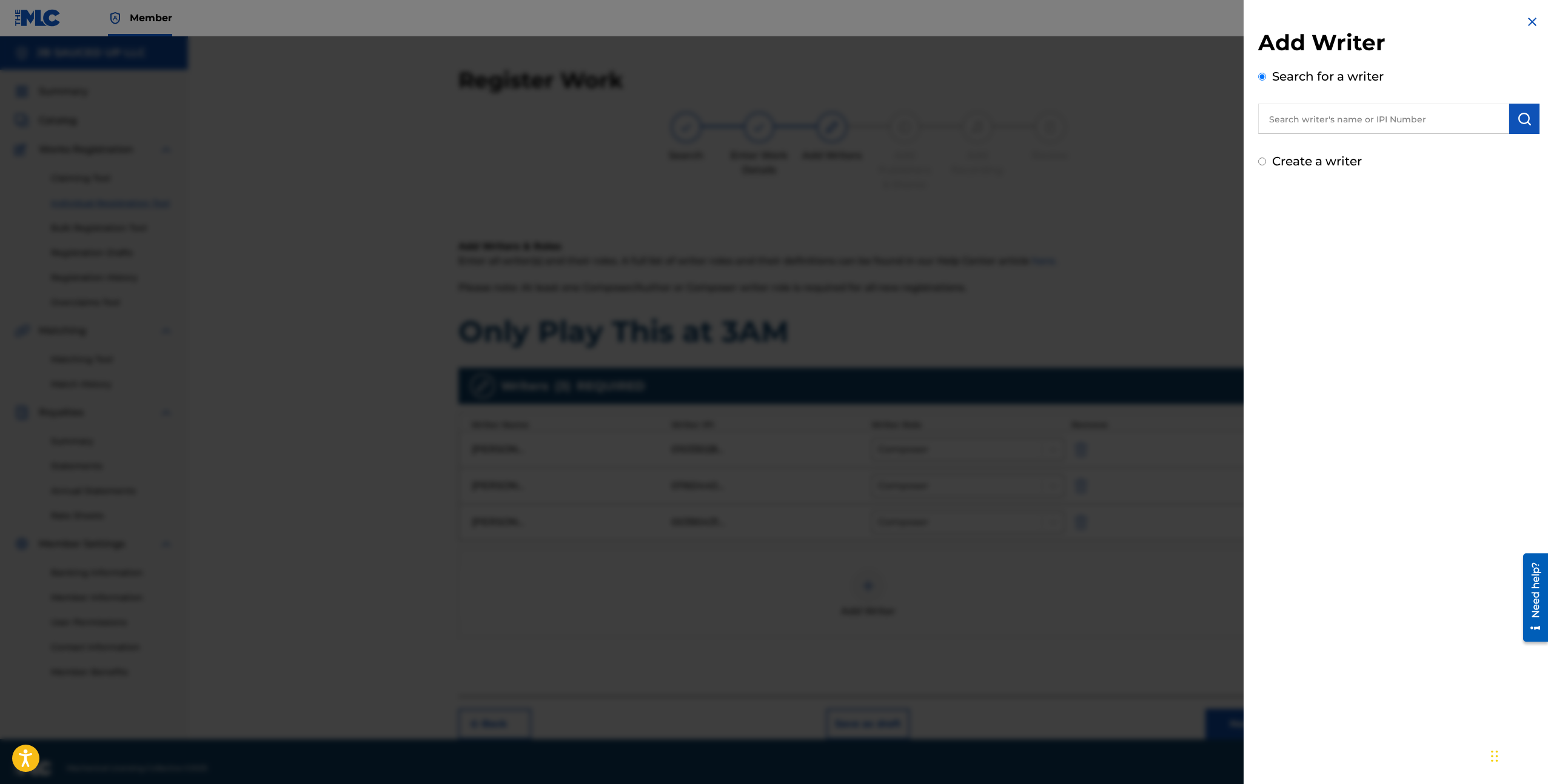
click at [1290, 106] on input "text" at bounding box center [1383, 119] width 251 height 30
click at [1290, 109] on input "text" at bounding box center [1383, 119] width 251 height 30
paste input "[PERSON_NAME]"
type input "[PERSON_NAME]"
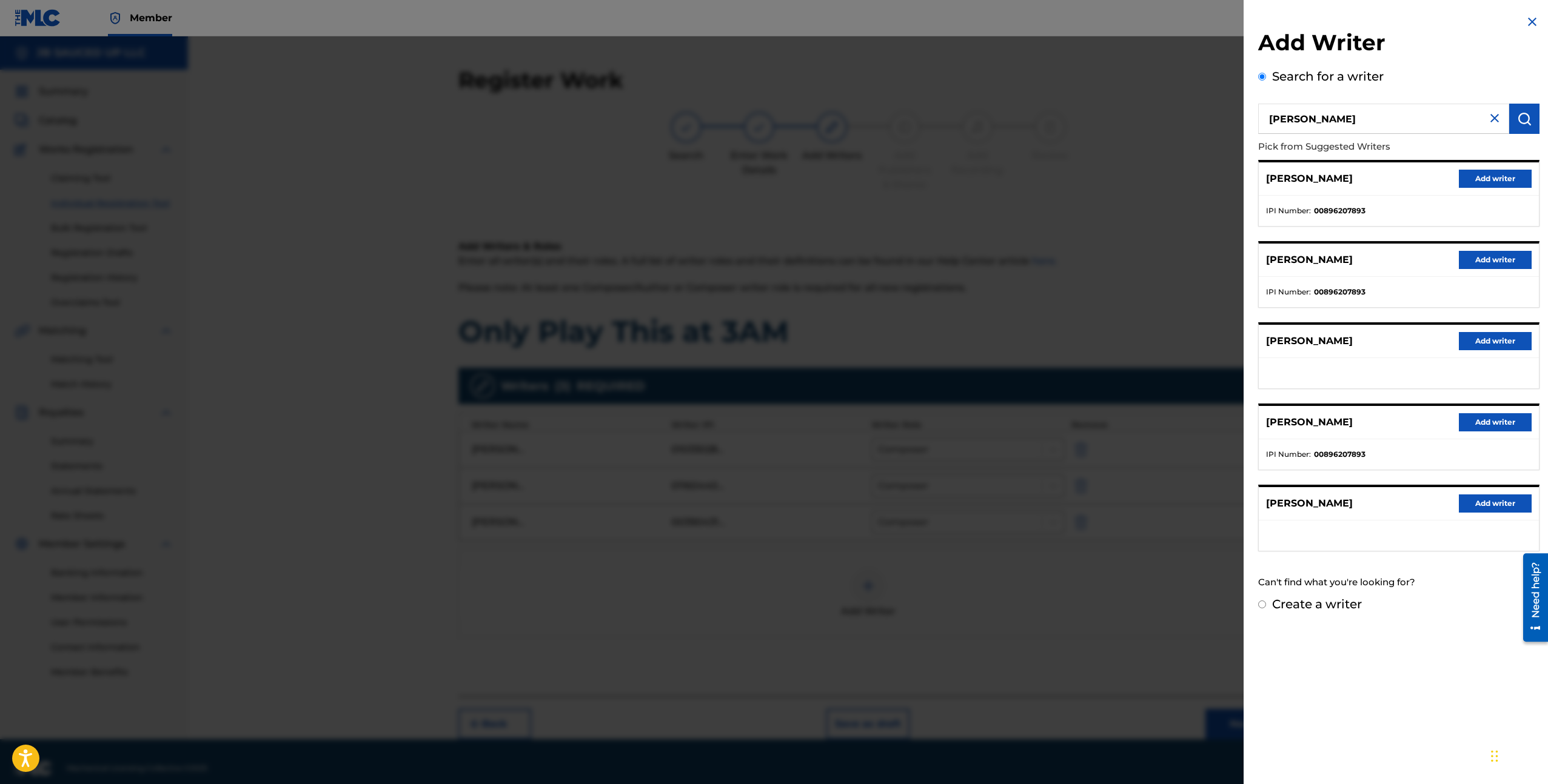
click at [1350, 223] on ul "IPI Number : 00896207893" at bounding box center [1399, 211] width 280 height 30
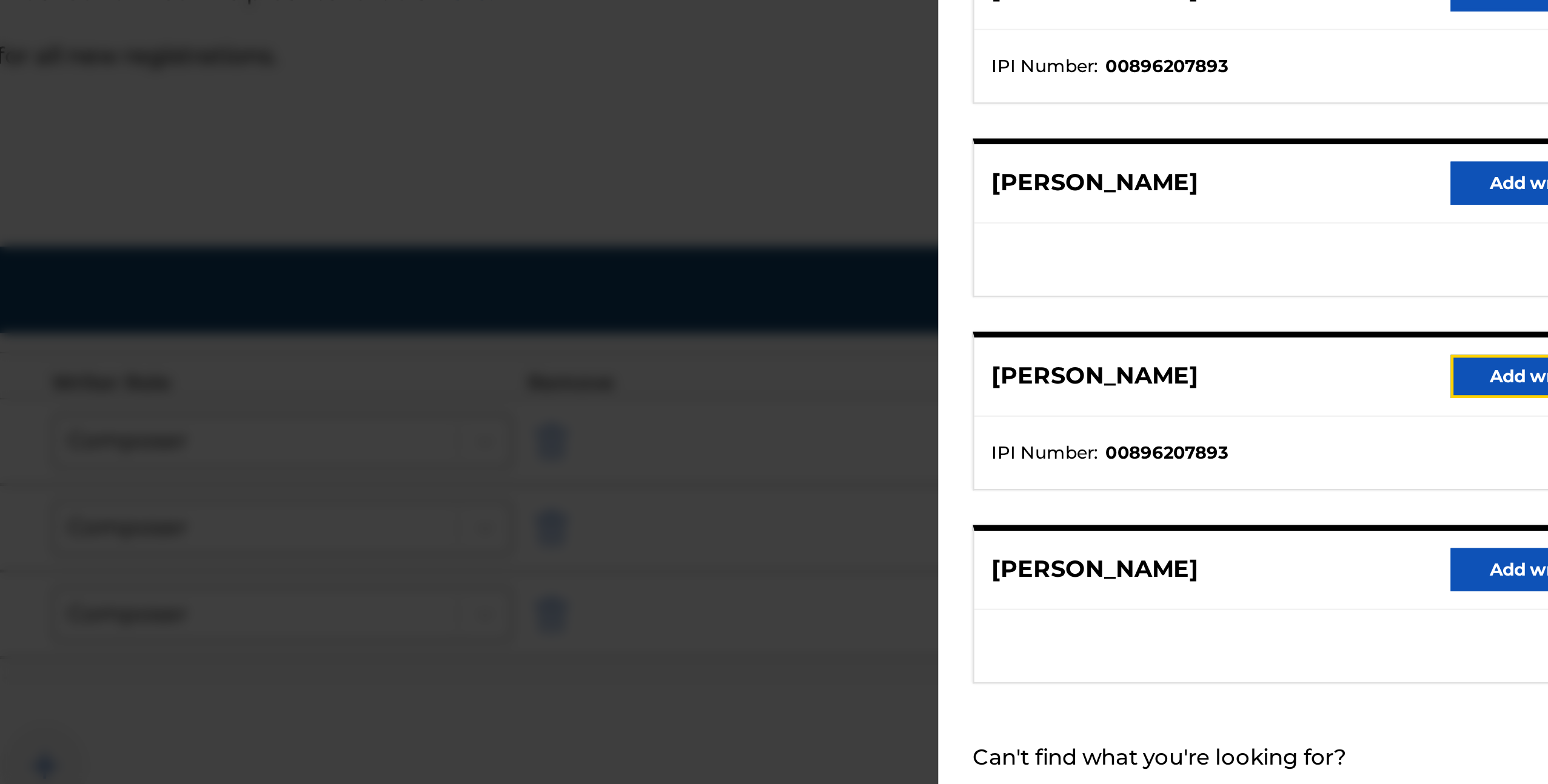
click at [1477, 430] on button "Add writer" at bounding box center [1495, 423] width 73 height 18
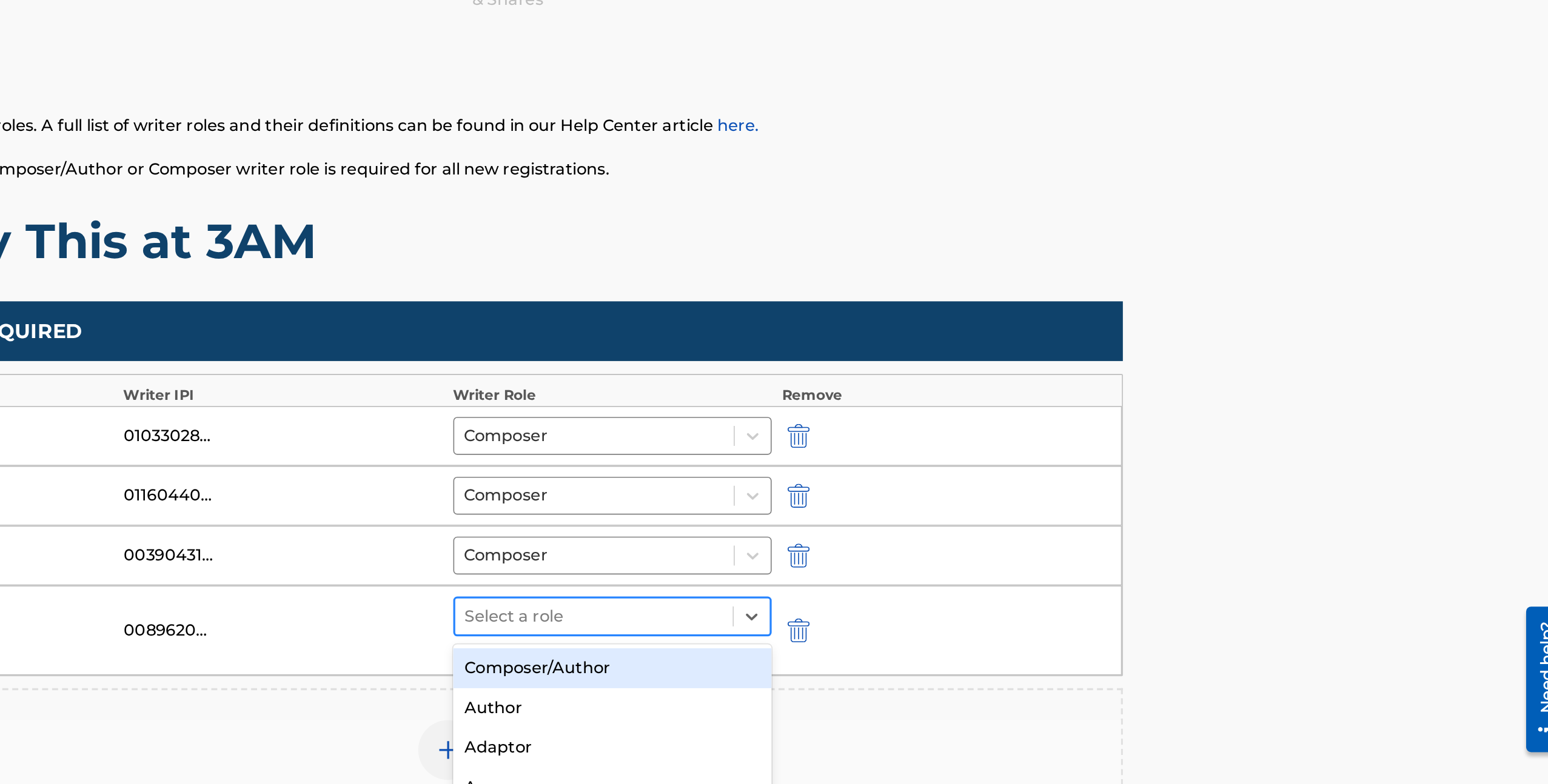
click at [990, 551] on div at bounding box center [957, 559] width 157 height 17
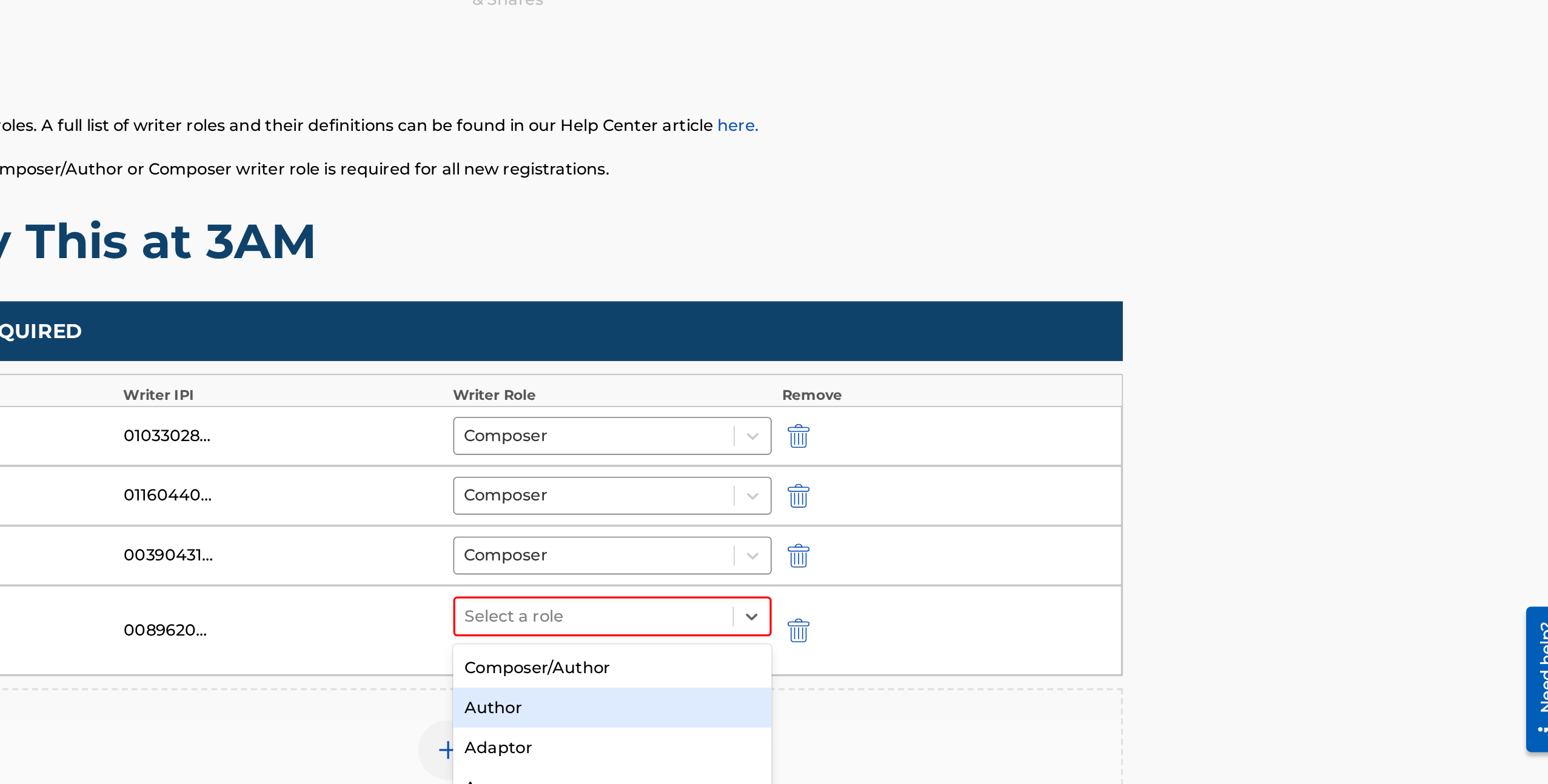
click at [951, 610] on div "Author" at bounding box center [968, 615] width 194 height 24
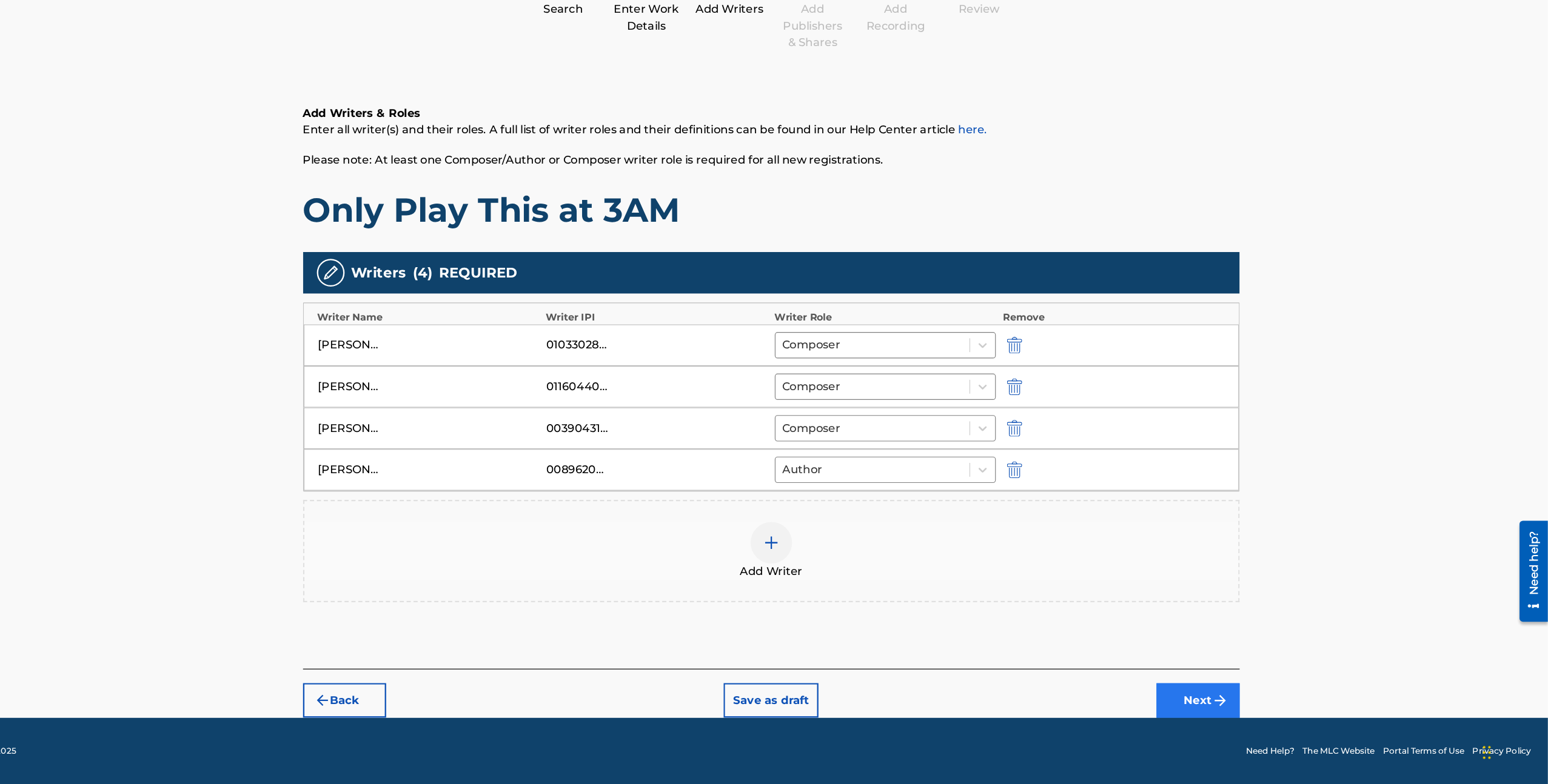
scroll to position [50, 0]
click at [1258, 697] on button "Next" at bounding box center [1241, 711] width 73 height 30
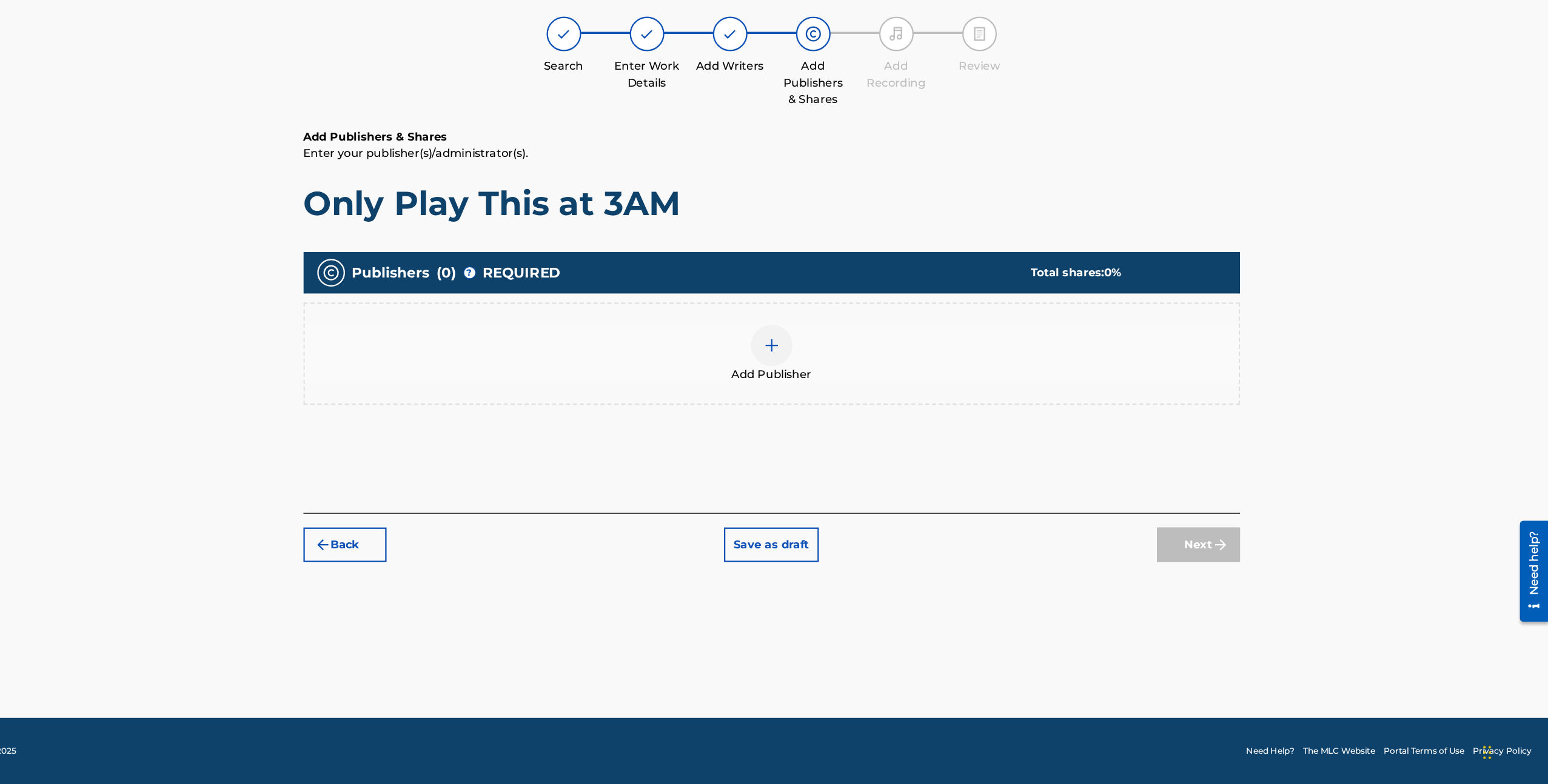
click at [858, 444] on div "Add Publisher" at bounding box center [868, 407] width 820 height 90
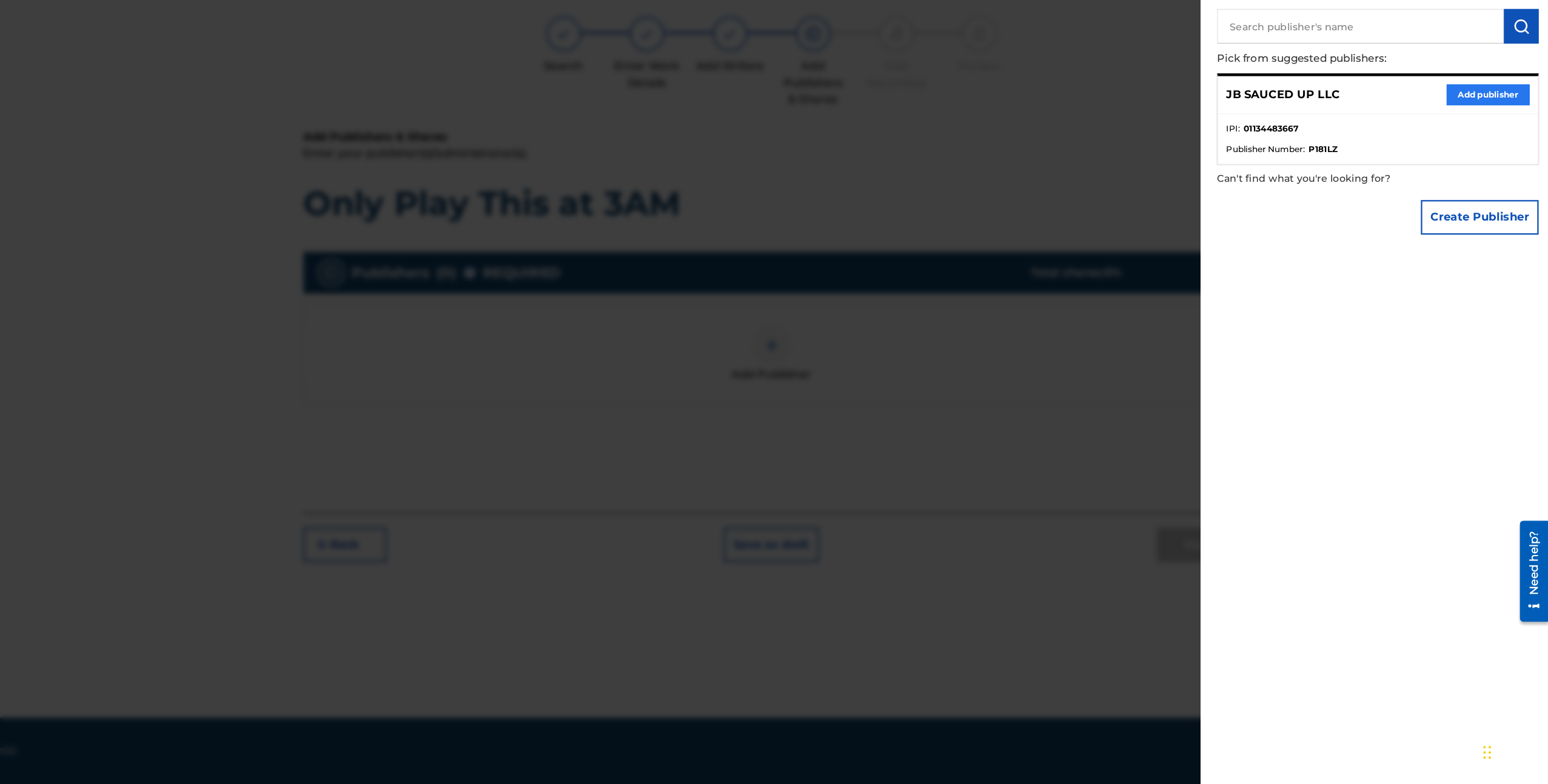
click at [1491, 170] on div "JB SAUCED UP LLC Add publisher" at bounding box center [1399, 181] width 280 height 33
click at [1492, 180] on button "Add publisher" at bounding box center [1495, 181] width 73 height 18
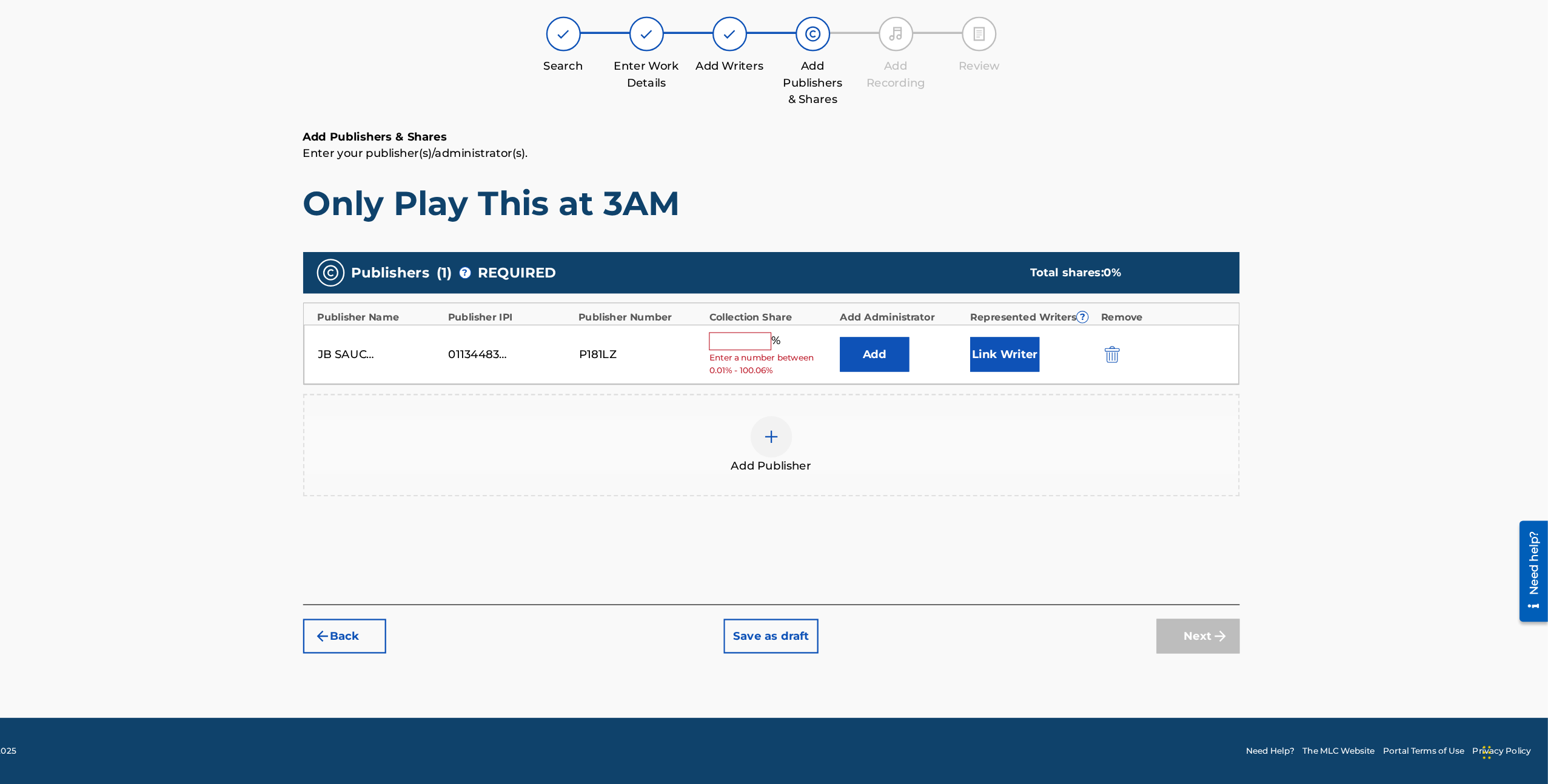
click at [850, 400] on input "text" at bounding box center [841, 397] width 54 height 16
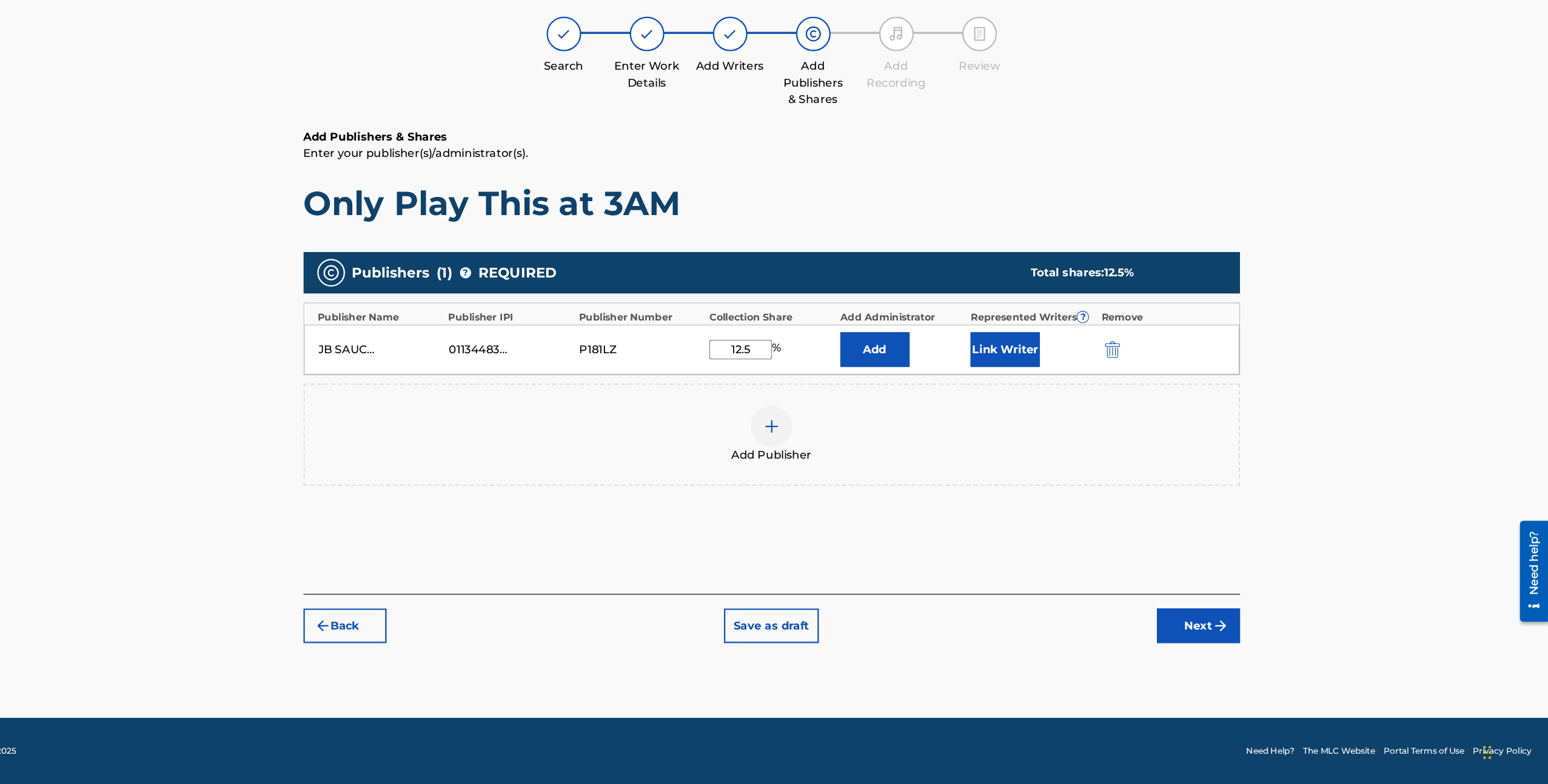
type input "12.5"
click at [1103, 277] on h1 "Only Play This at 3AM" at bounding box center [868, 275] width 820 height 36
click at [928, 496] on div "Add Publisher" at bounding box center [868, 479] width 817 height 51
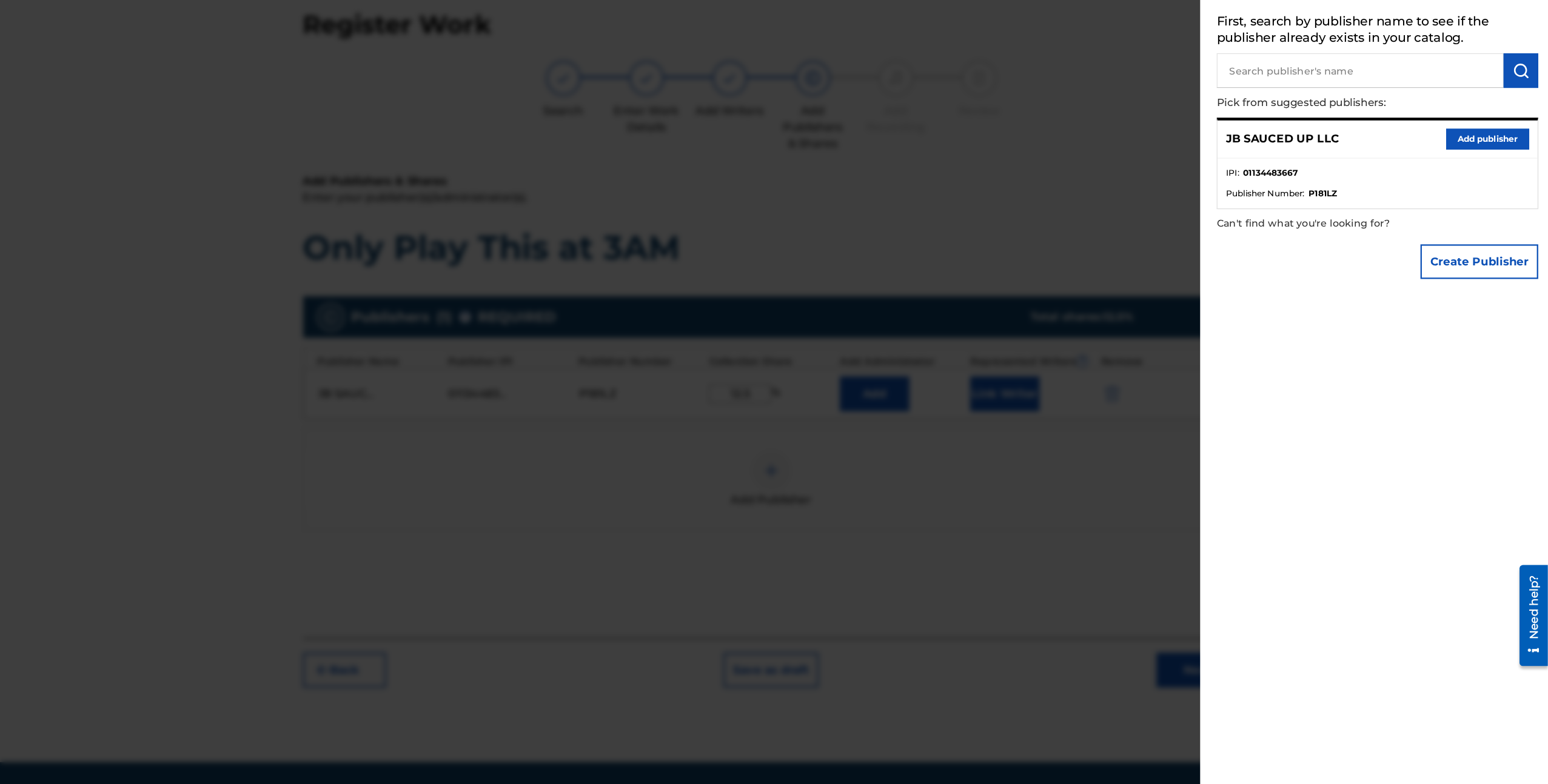
scroll to position [0, 0]
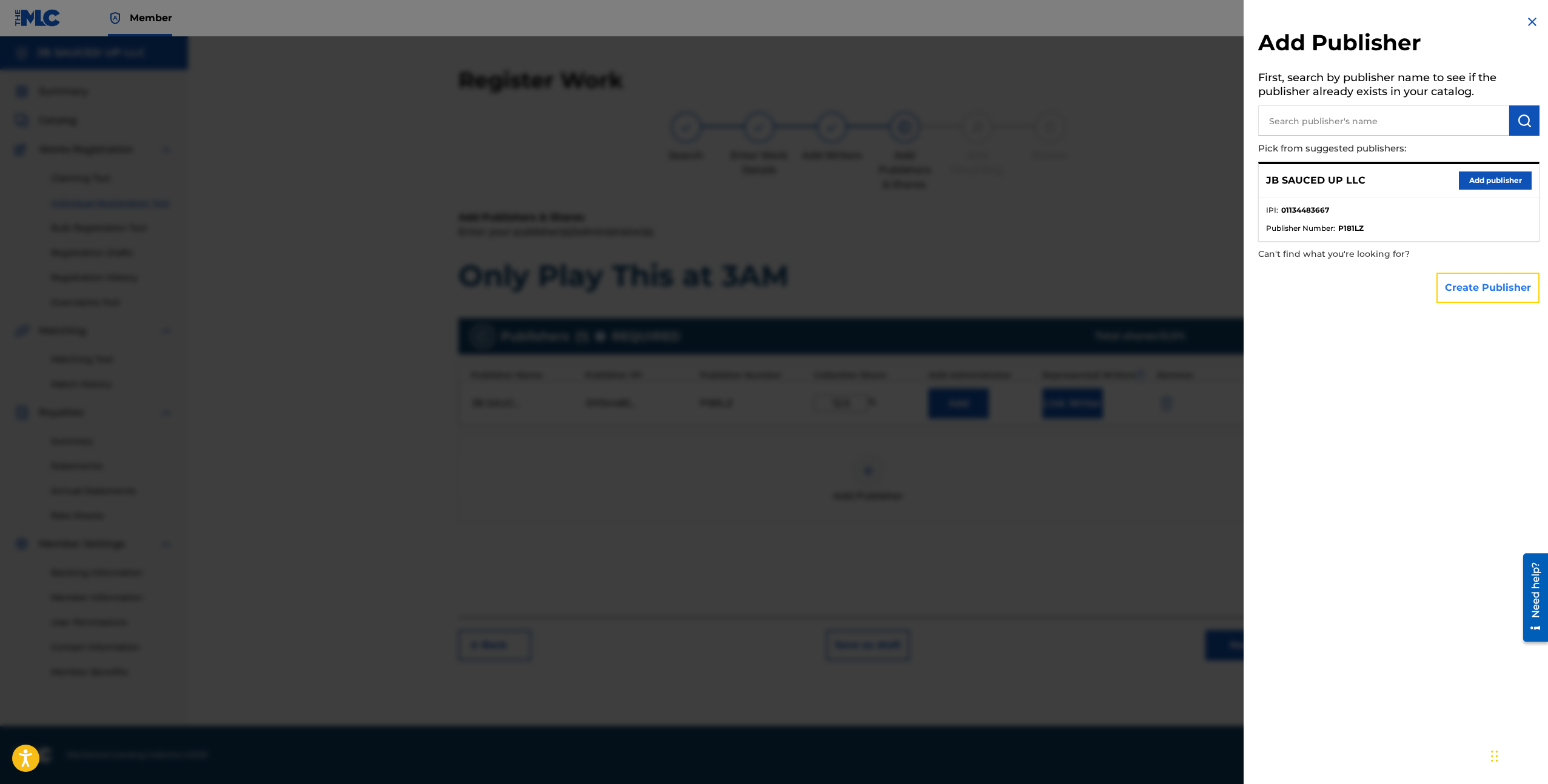
click at [1482, 289] on button "Create Publisher" at bounding box center [1487, 288] width 103 height 30
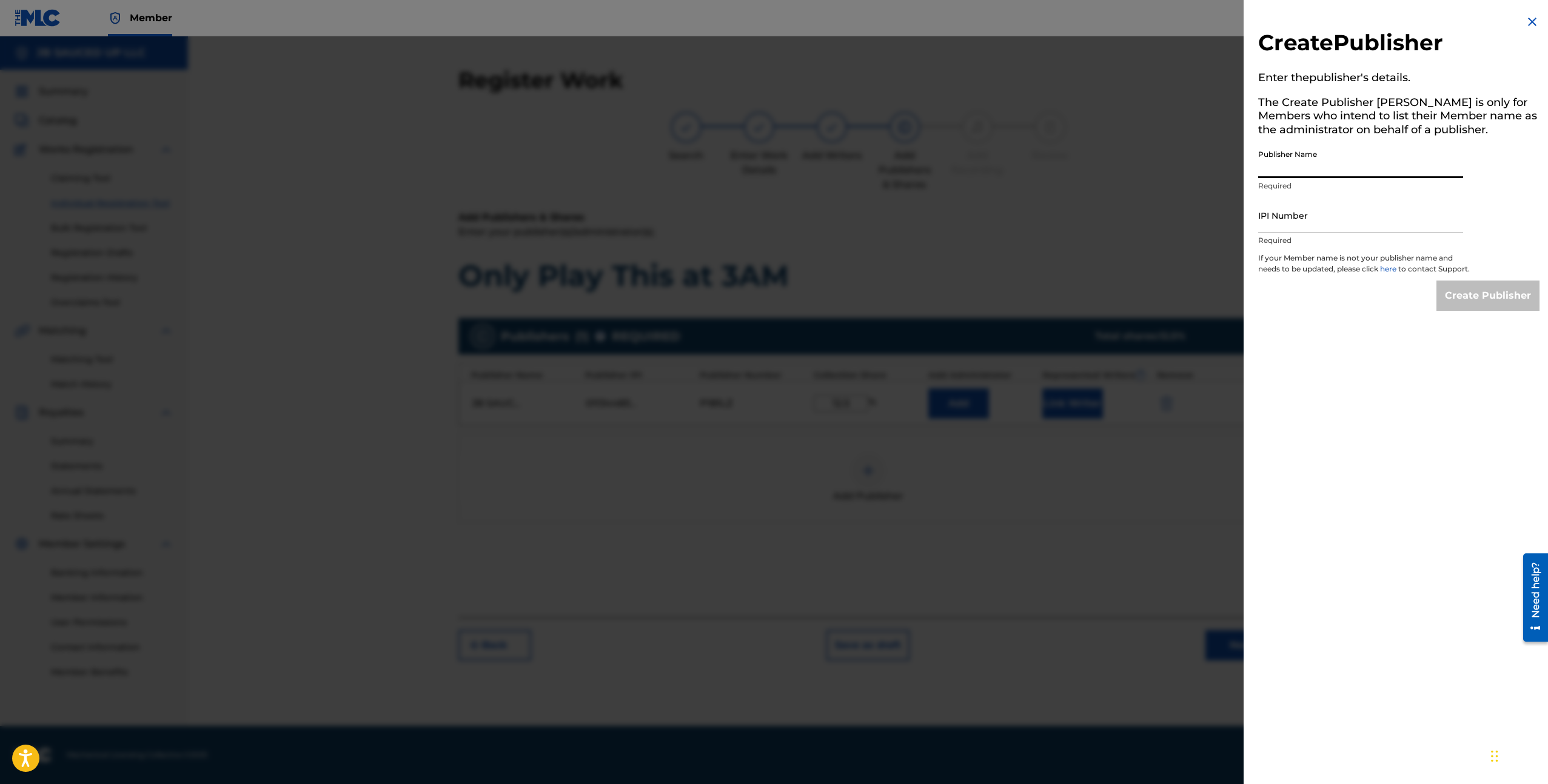
click at [1343, 174] on input "Publisher Name" at bounding box center [1360, 161] width 205 height 35
click at [1199, 195] on div at bounding box center [774, 428] width 1548 height 784
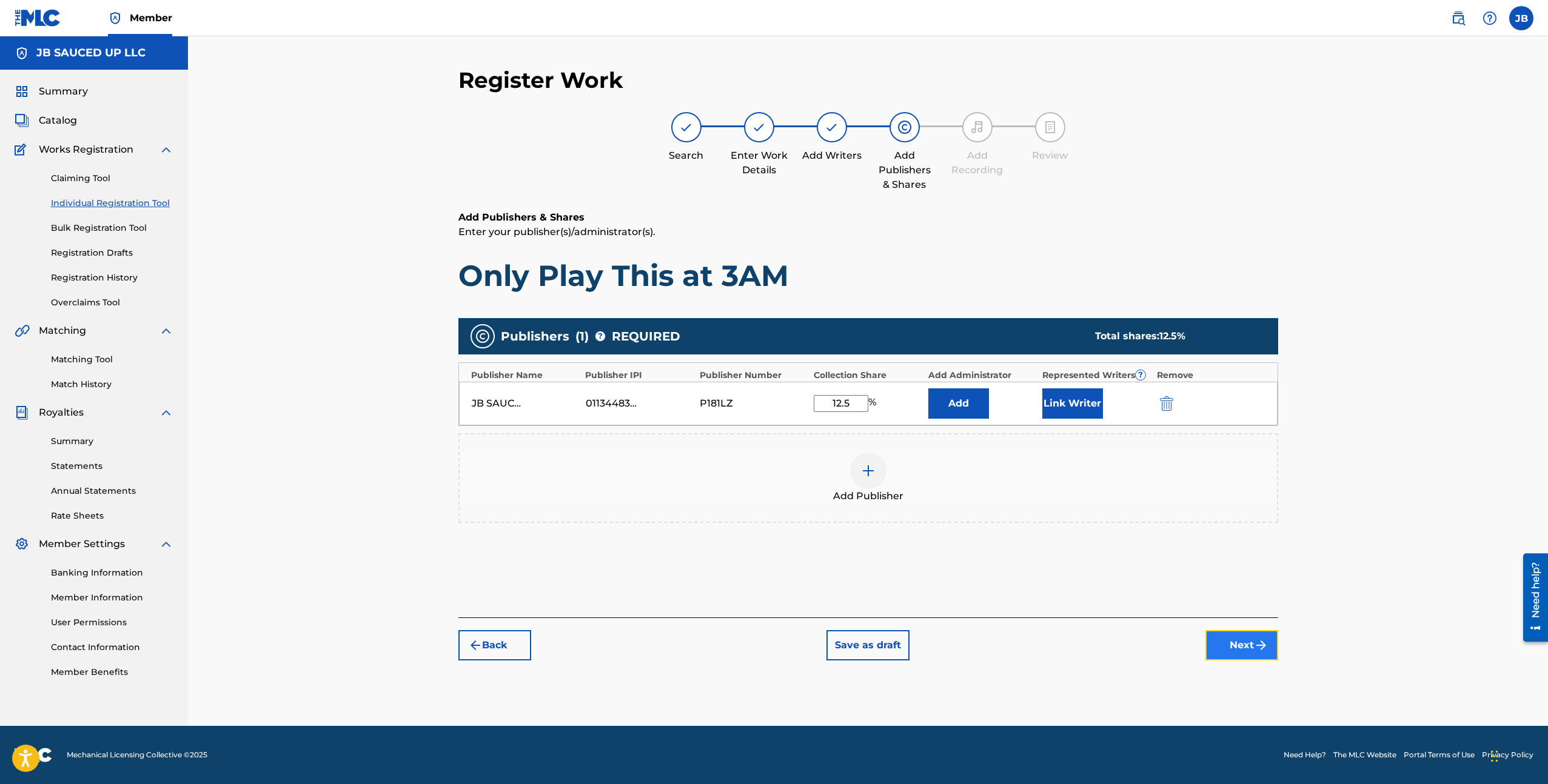
click at [1248, 631] on button "Next" at bounding box center [1241, 646] width 73 height 30
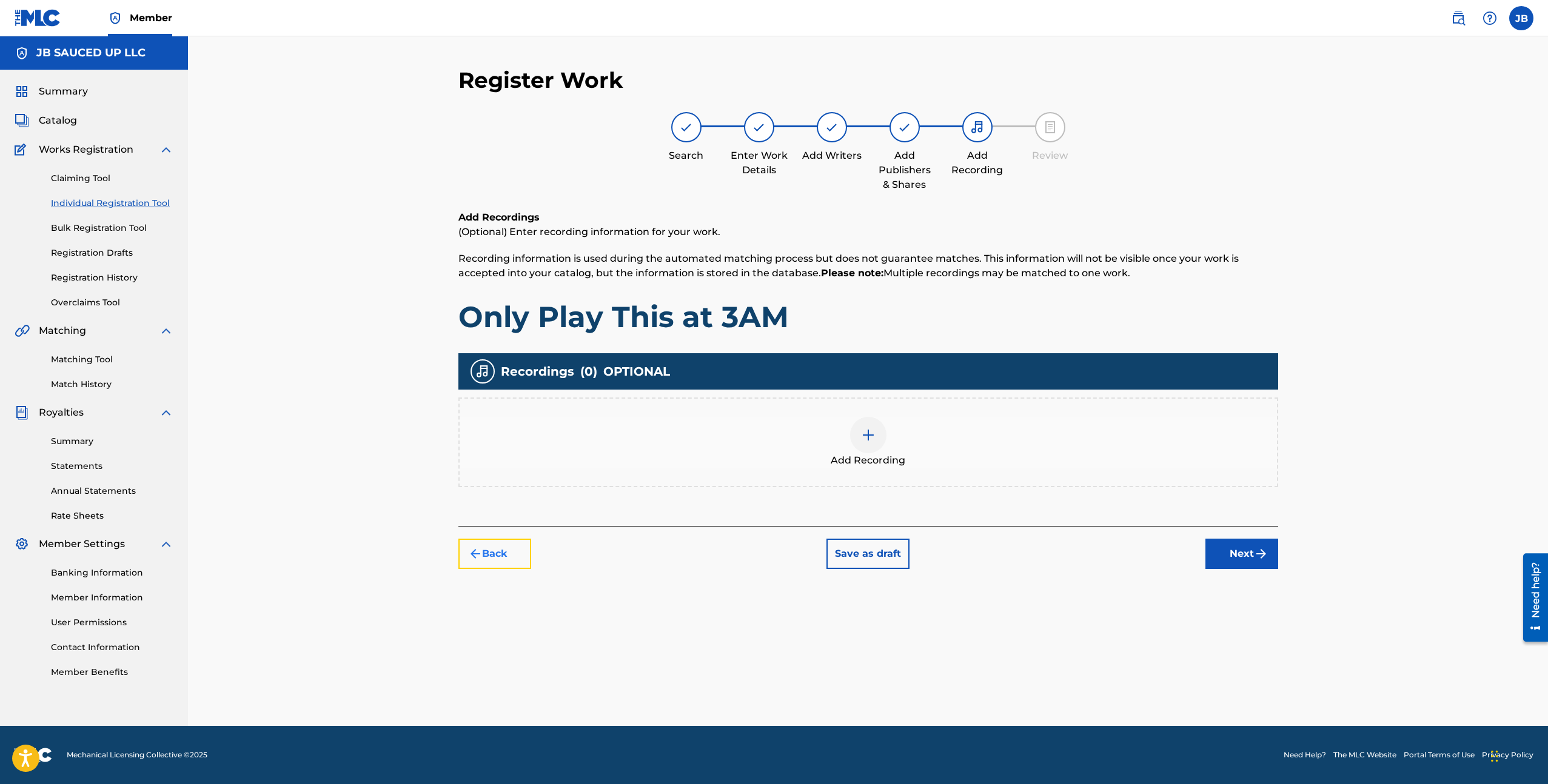
click at [502, 564] on button "Back" at bounding box center [494, 554] width 73 height 30
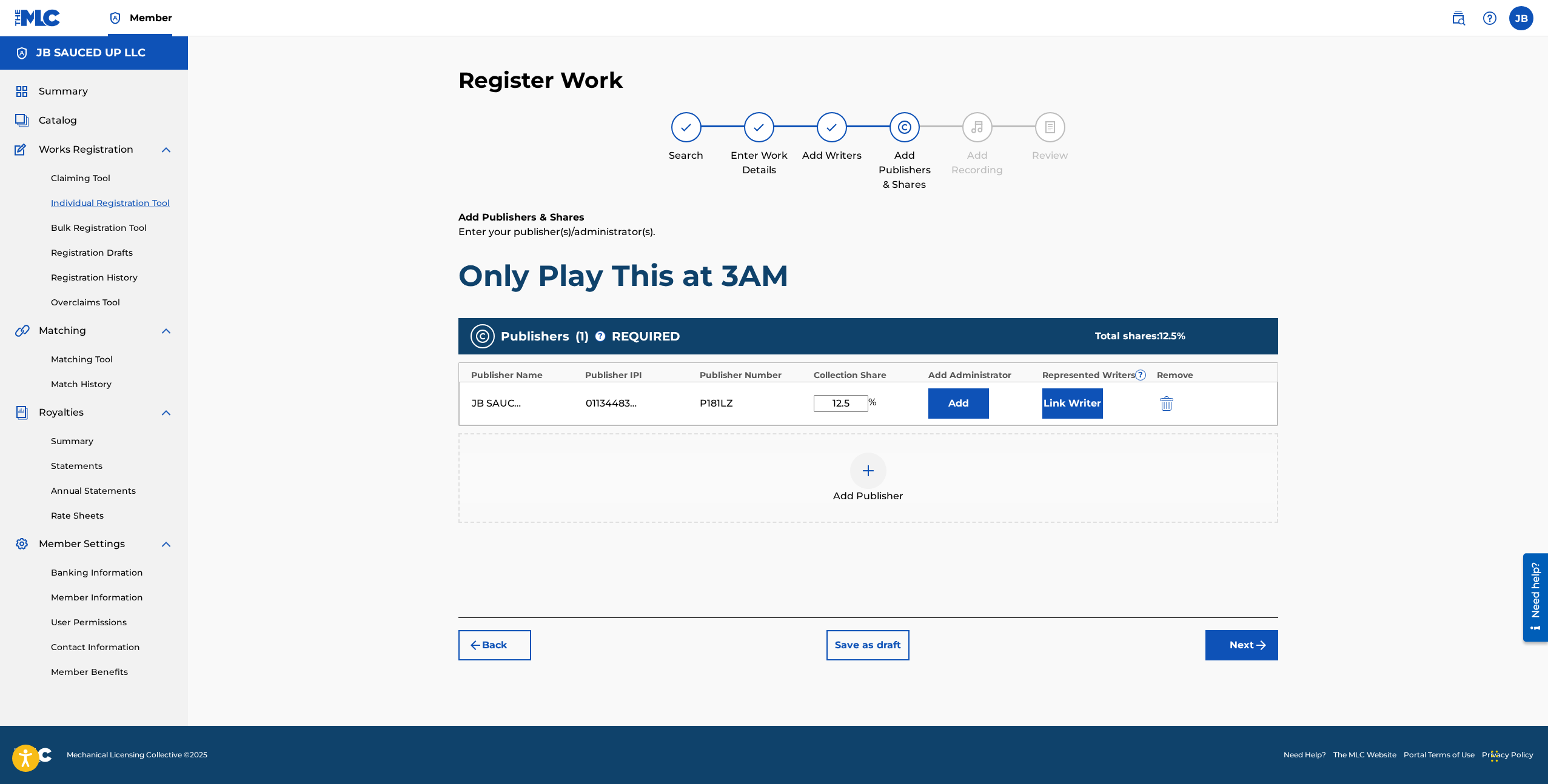
click at [797, 491] on div "Add Publisher" at bounding box center [868, 479] width 817 height 51
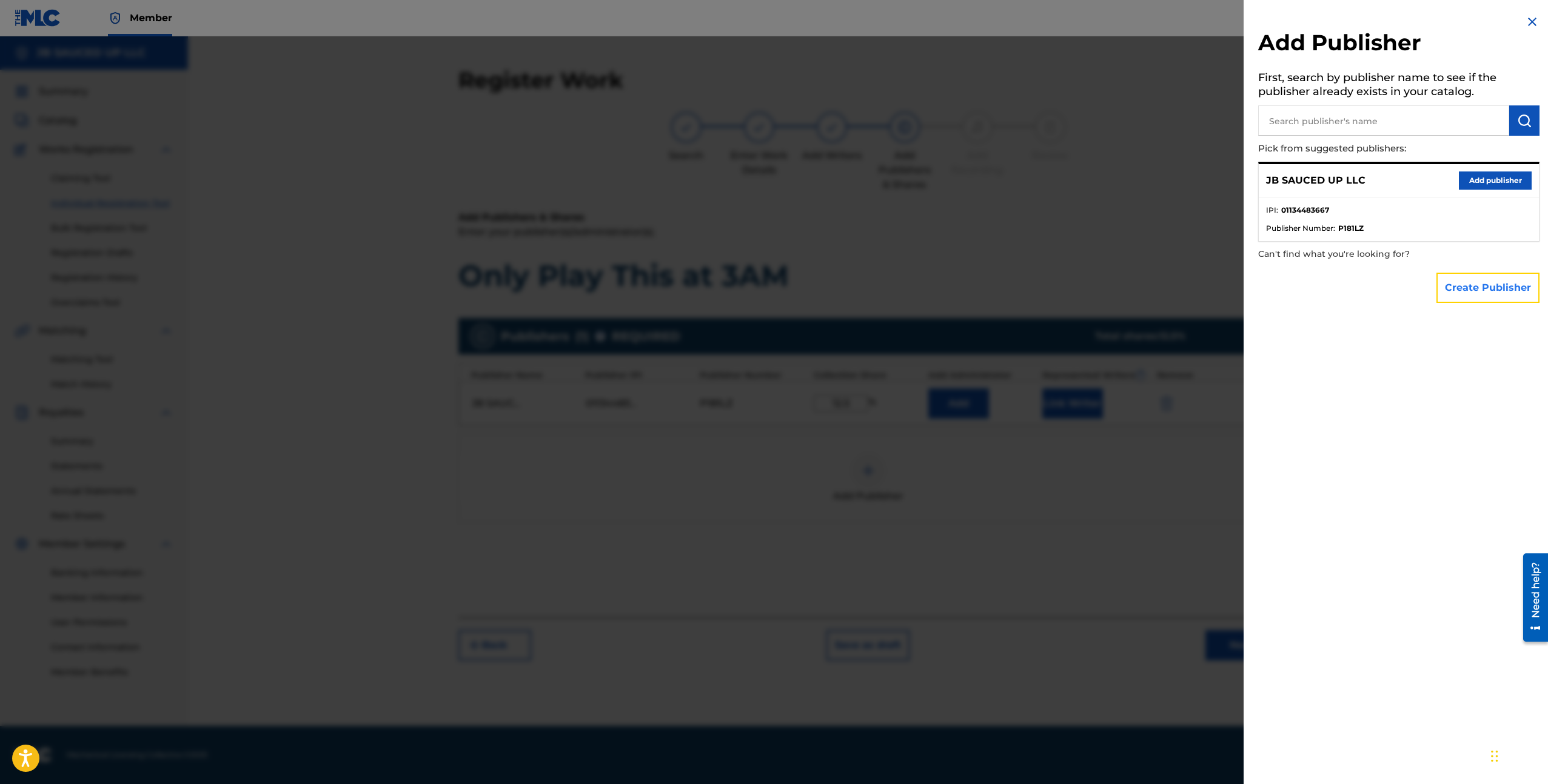
click at [1461, 300] on button "Create Publisher" at bounding box center [1487, 288] width 103 height 30
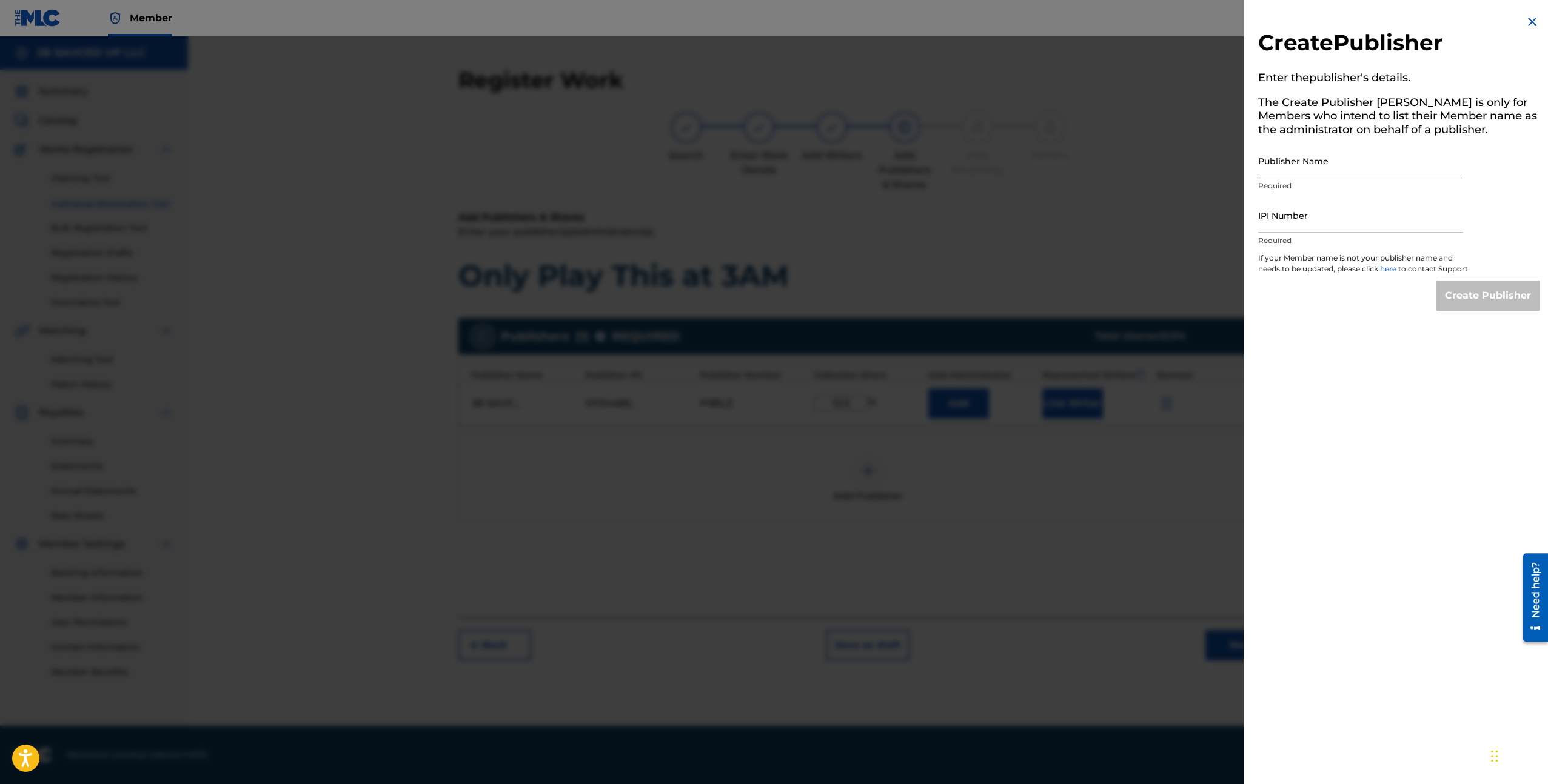
click at [1267, 165] on input "Publisher Name" at bounding box center [1360, 161] width 205 height 35
paste input "BEATSTARS PUBLISHING WORLDWIDE"
type input "BEATSTARS PUBLISHING WORLDWIDE"
click at [1324, 243] on p "Required" at bounding box center [1360, 241] width 205 height 11
click at [1327, 233] on div "IPI Number Required" at bounding box center [1360, 225] width 205 height 54
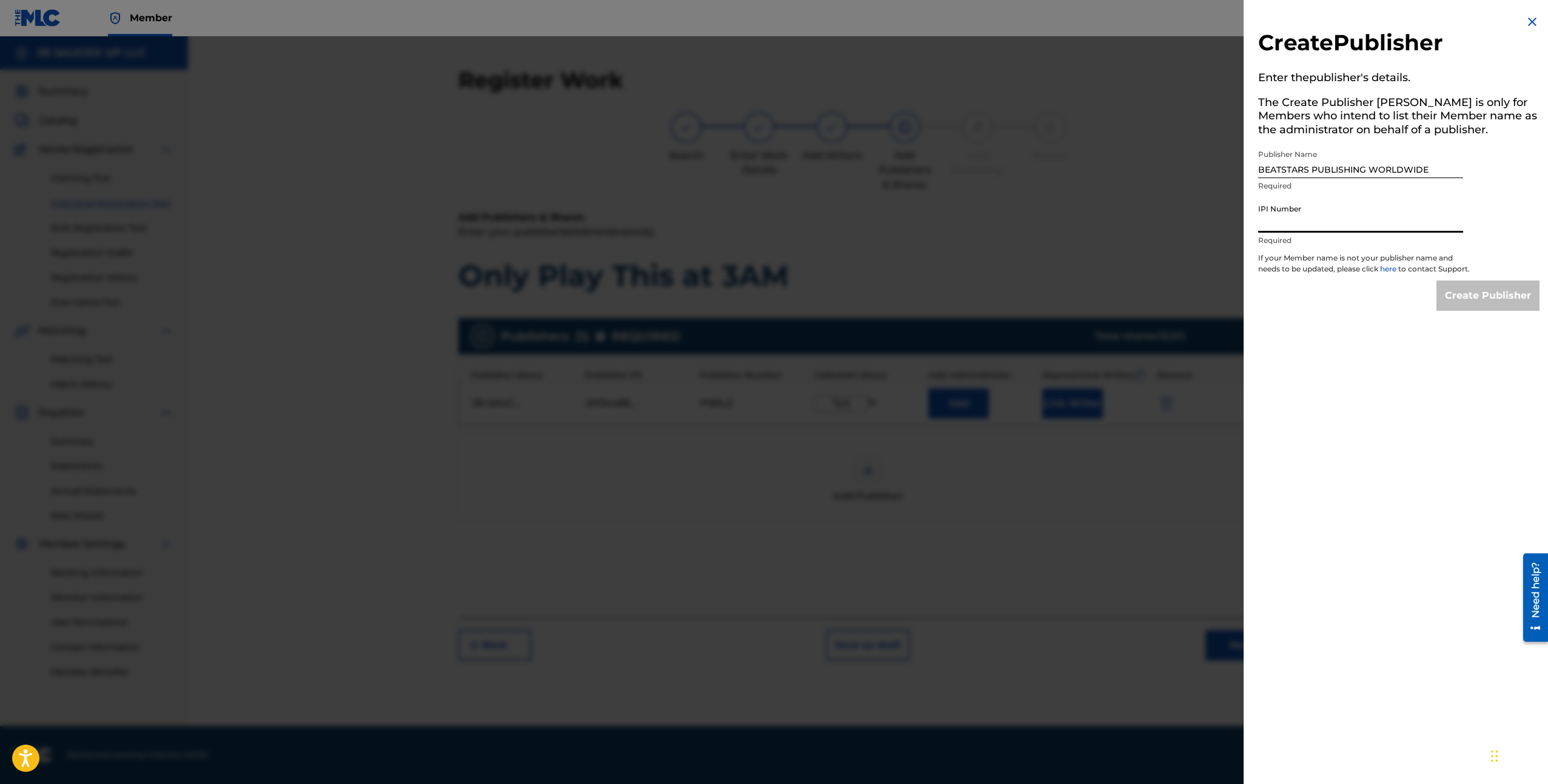
click at [1339, 220] on input "IPI Number" at bounding box center [1360, 215] width 205 height 35
paste input "01031928579"
type input "01031928579"
click at [1450, 302] on input "Create Publisher" at bounding box center [1487, 296] width 103 height 30
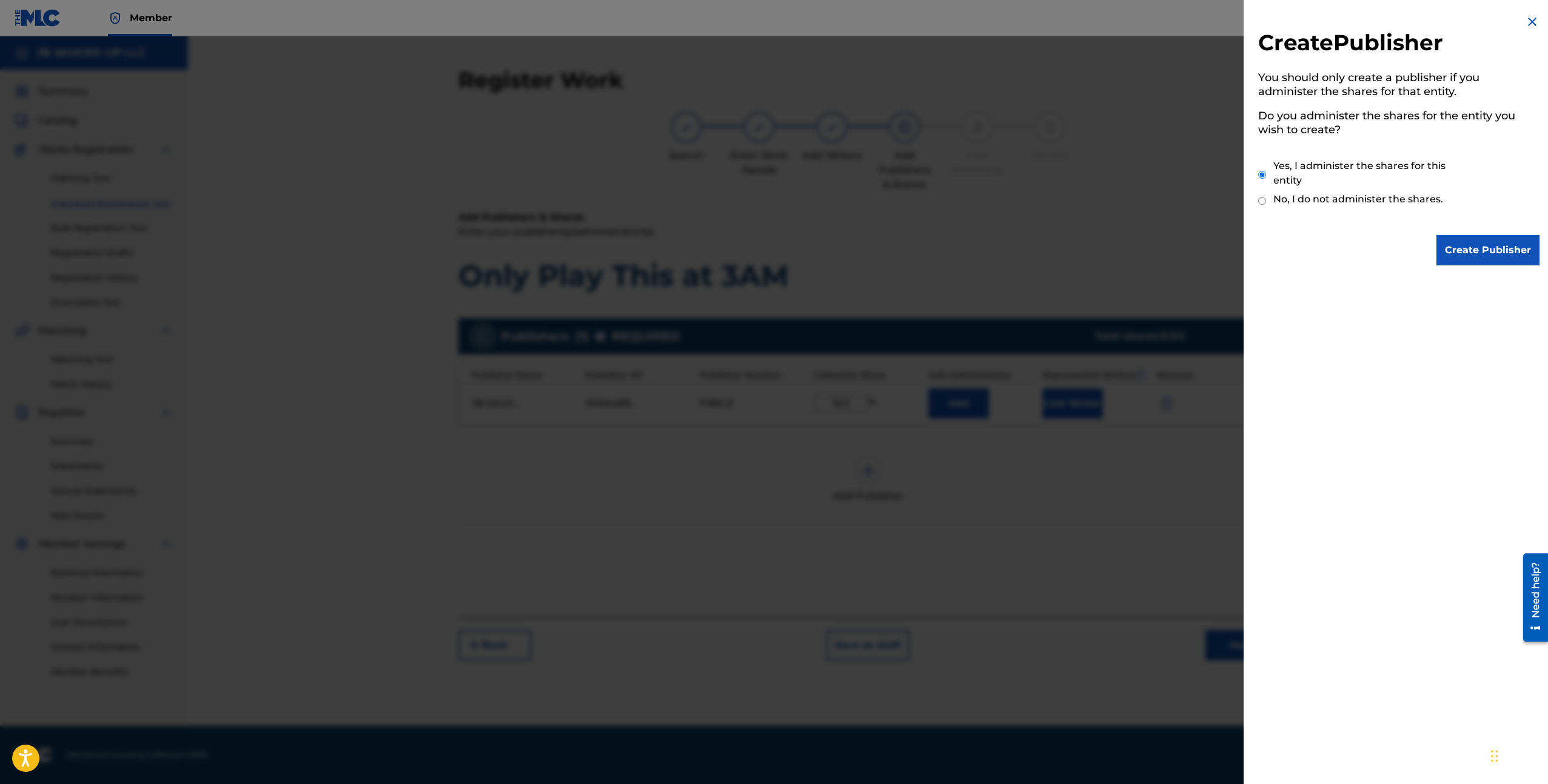
click at [1369, 199] on label "No, I do not administer the shares." at bounding box center [1358, 199] width 170 height 14
click at [1266, 199] on input "No, I do not administer the shares." at bounding box center [1262, 201] width 8 height 12
radio input "true"
click at [1515, 14] on div "Create Publisher You should only create a publisher if you administer the share…" at bounding box center [1398, 140] width 310 height 280
click at [1524, 18] on img at bounding box center [1532, 22] width 14 height 14
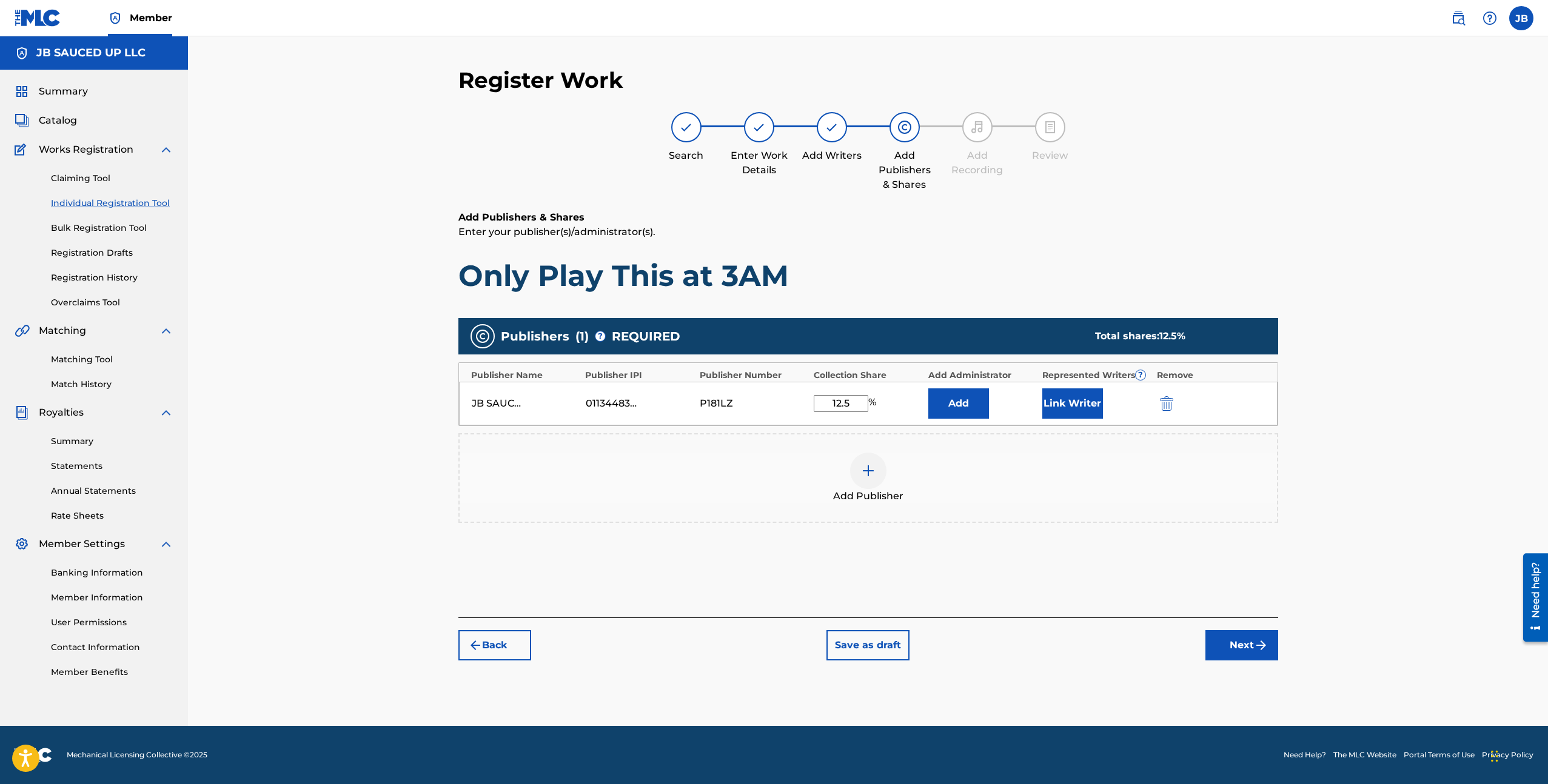
click at [1251, 612] on div "Add Publishers & Shares Enter your publisher(s)/administrator(s). Only Play Thi…" at bounding box center [868, 414] width 820 height 407
click at [1259, 628] on div "Back Save as draft Next" at bounding box center [868, 639] width 820 height 43
click at [1248, 657] on button "Next" at bounding box center [1241, 646] width 73 height 30
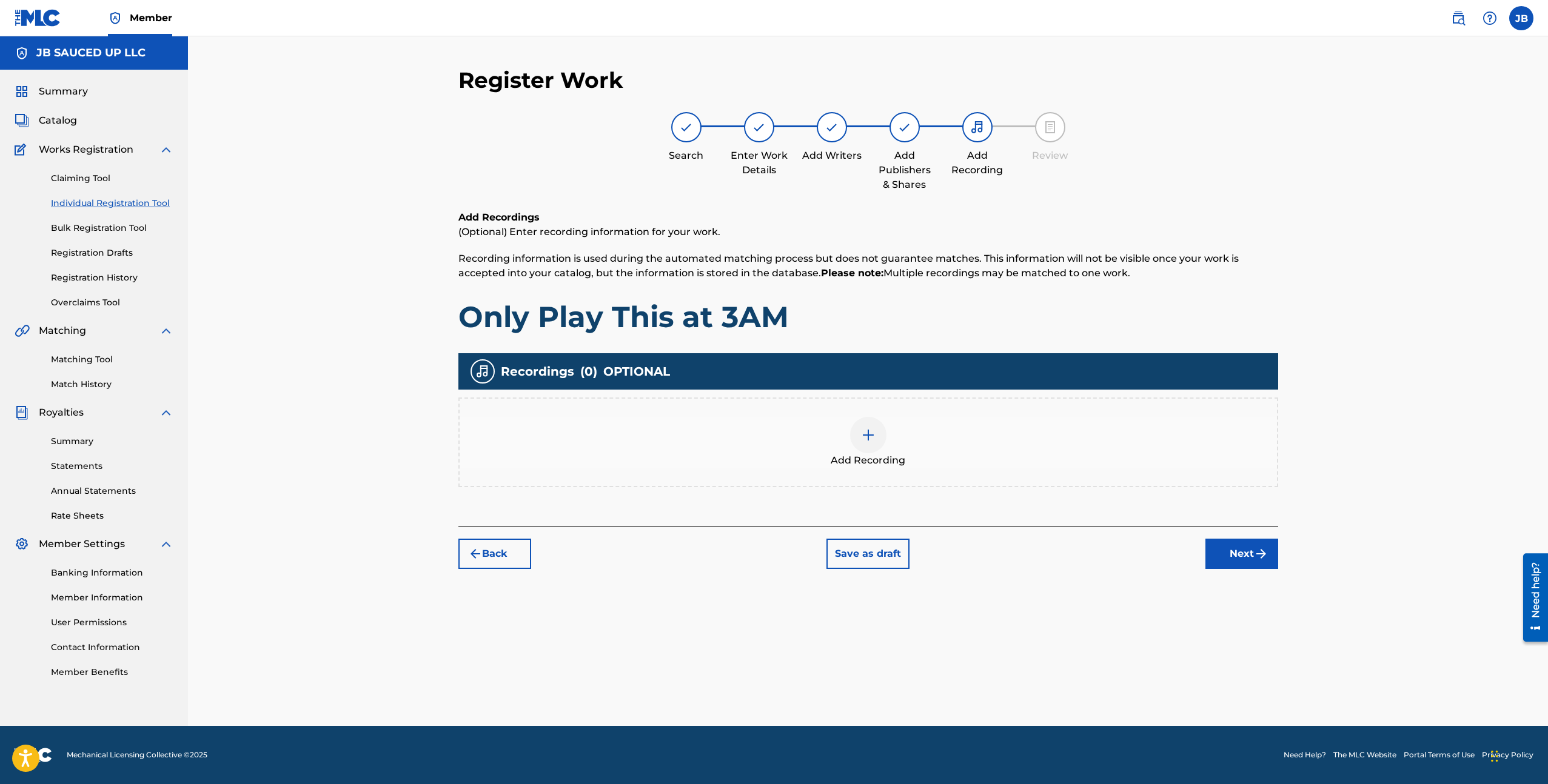
click at [790, 463] on div "Add Recording" at bounding box center [868, 442] width 817 height 51
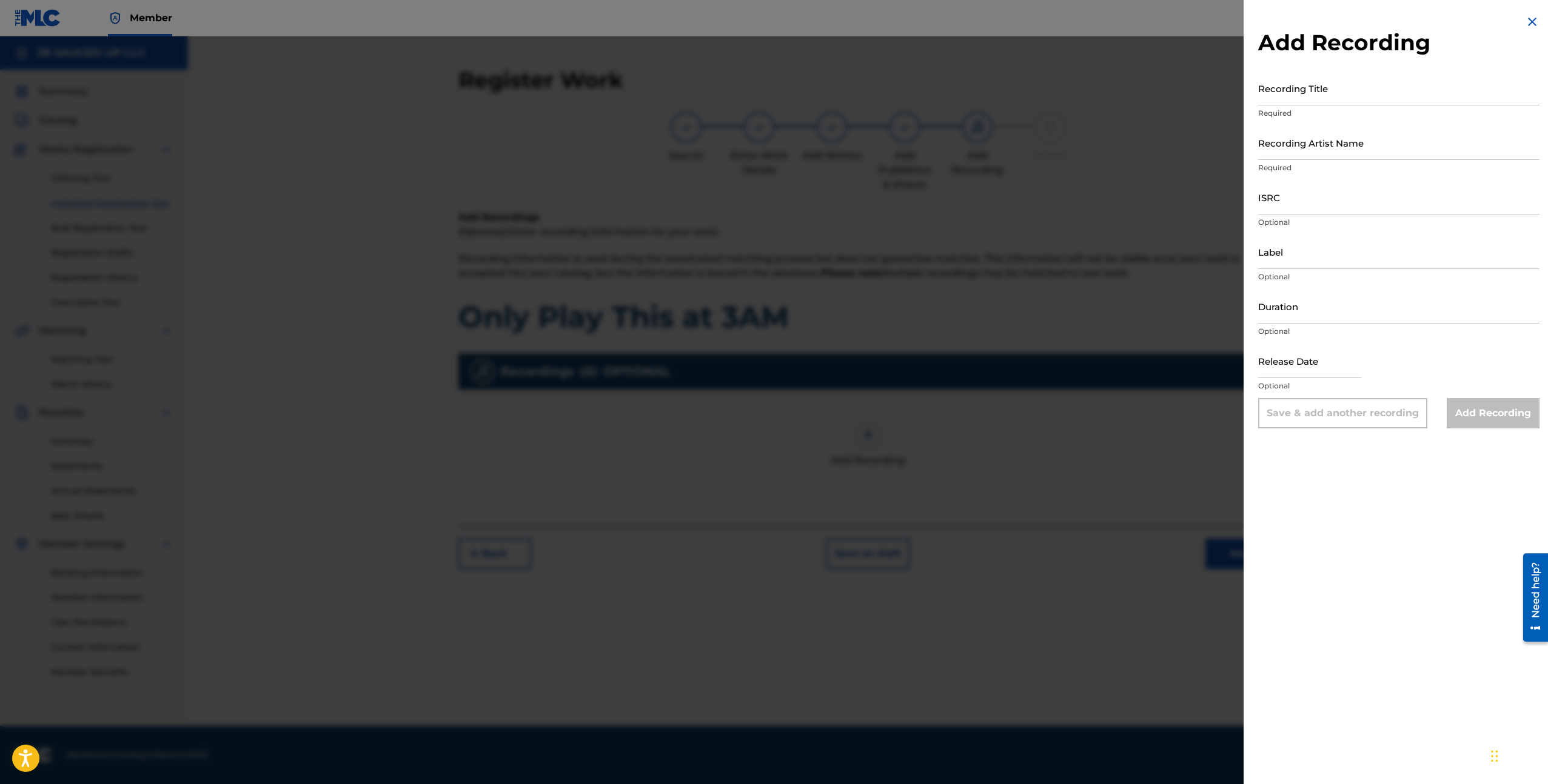
click at [1311, 108] on p "Required" at bounding box center [1399, 113] width 281 height 11
click at [1309, 95] on input "Recording Title" at bounding box center [1399, 88] width 281 height 35
paste input "Only Play This at 3AM"
type input "Only Play This at 3AM"
click at [1296, 158] on input "Recording Artist Name" at bounding box center [1399, 142] width 281 height 35
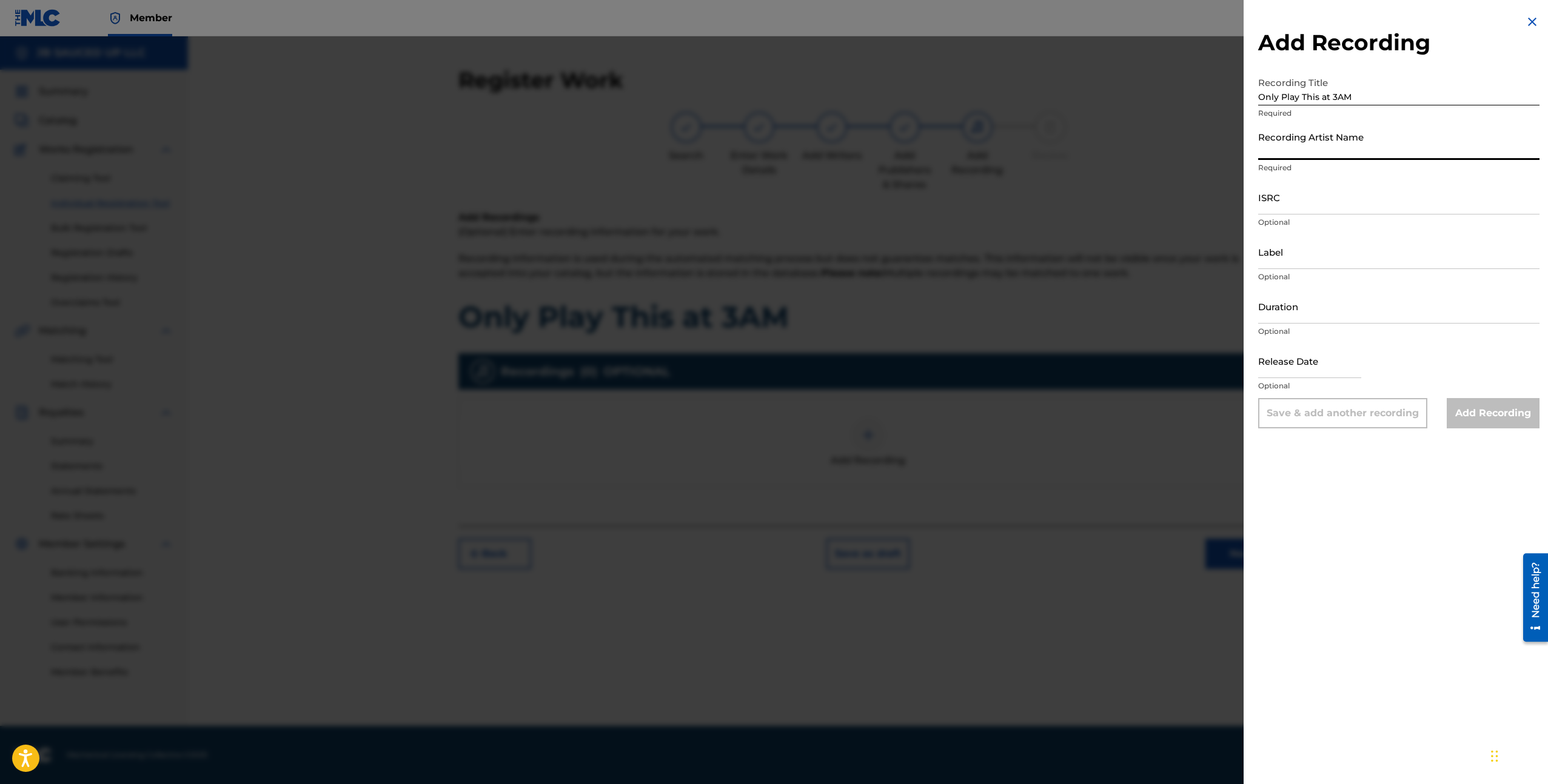
paste input "Hunxho"
type input "Hunxho"
click at [1326, 207] on input "ISRC" at bounding box center [1399, 197] width 281 height 35
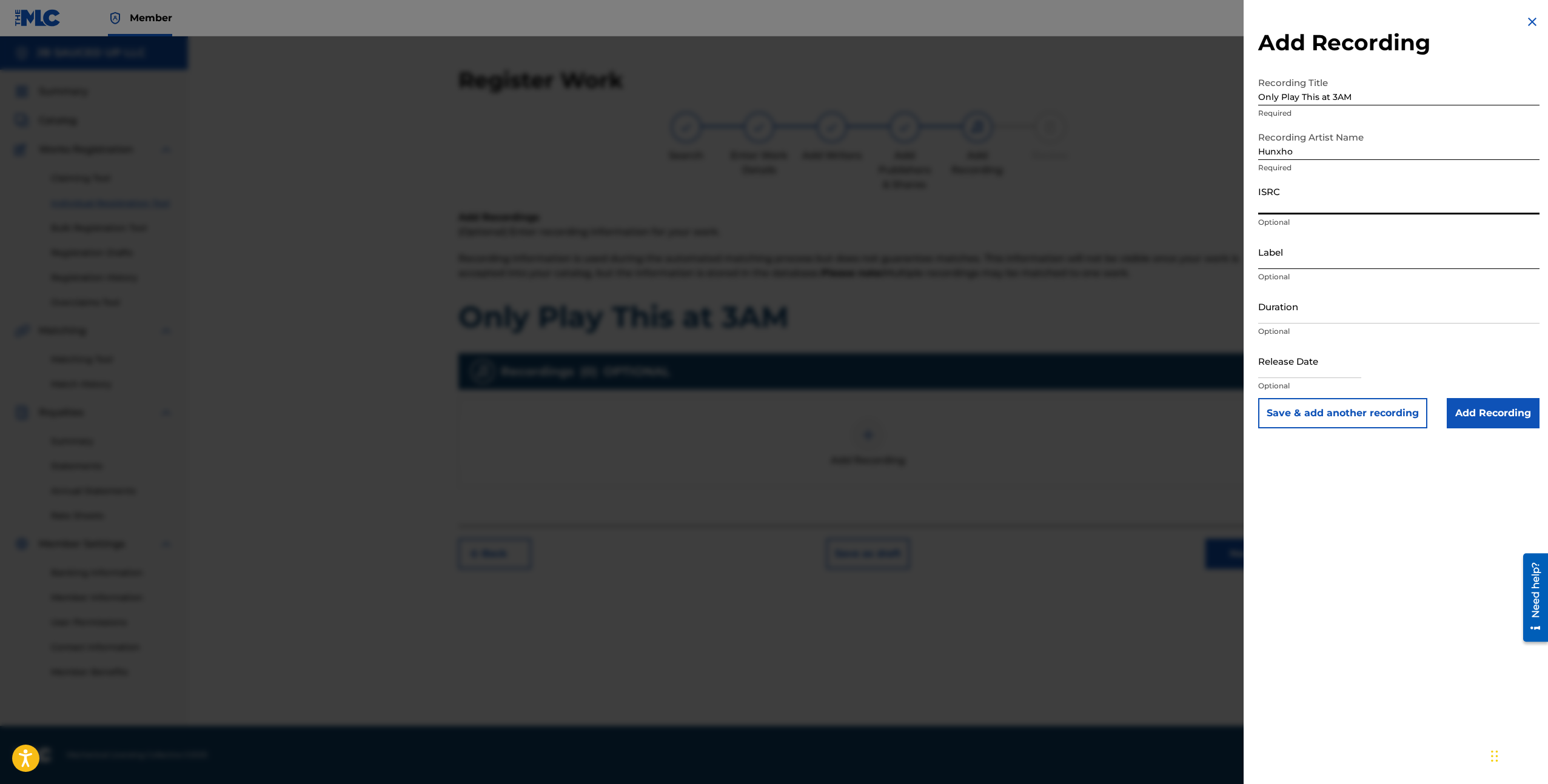
paste input "USAT22506681"
type input "USAT22506681"
click at [1288, 260] on input "Label" at bounding box center [1399, 252] width 281 height 35
type input "300 Entertainment"
click at [1517, 414] on input "Add Recording" at bounding box center [1492, 413] width 92 height 30
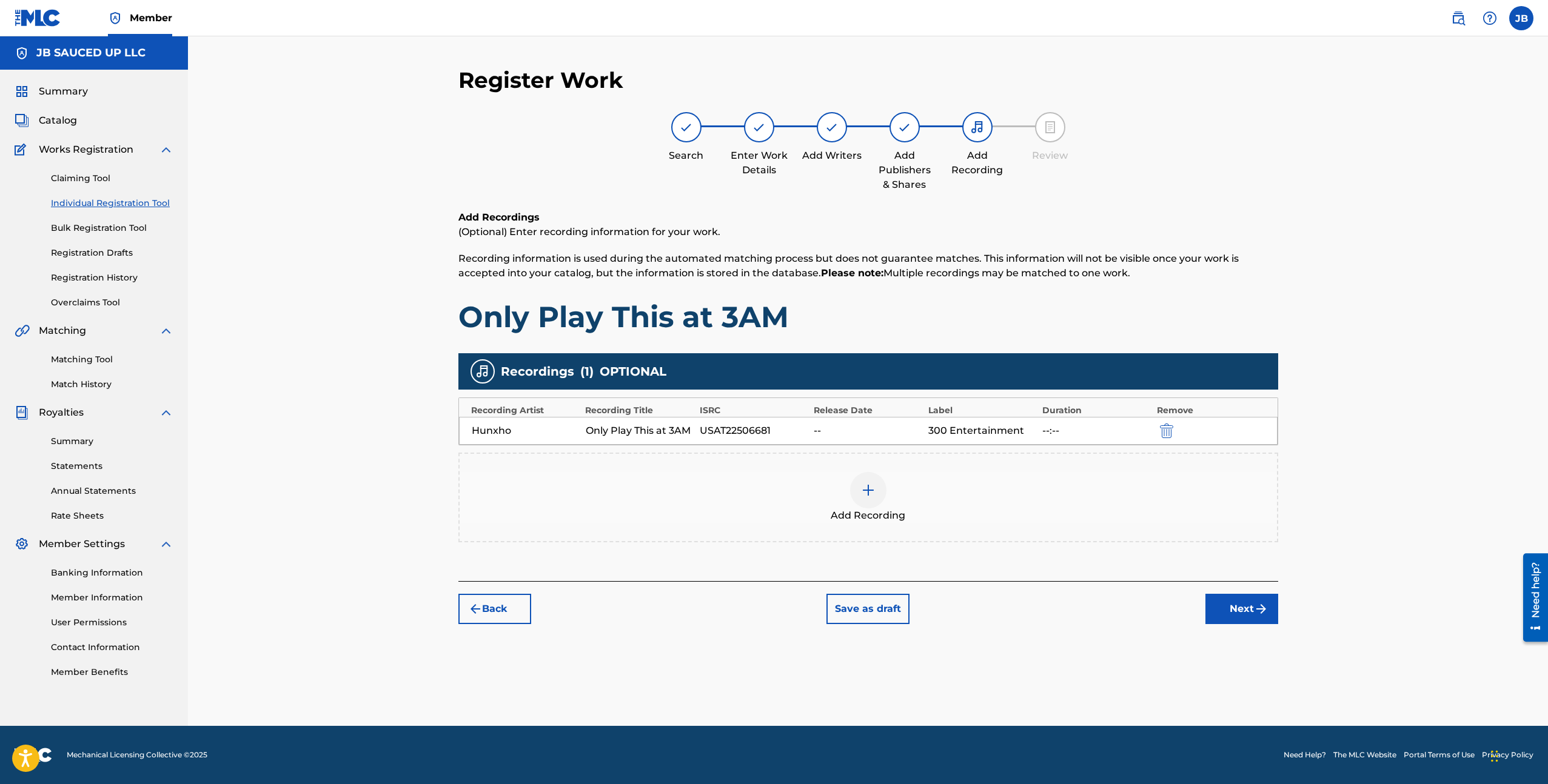
click at [835, 479] on div "Add Recording" at bounding box center [868, 498] width 817 height 51
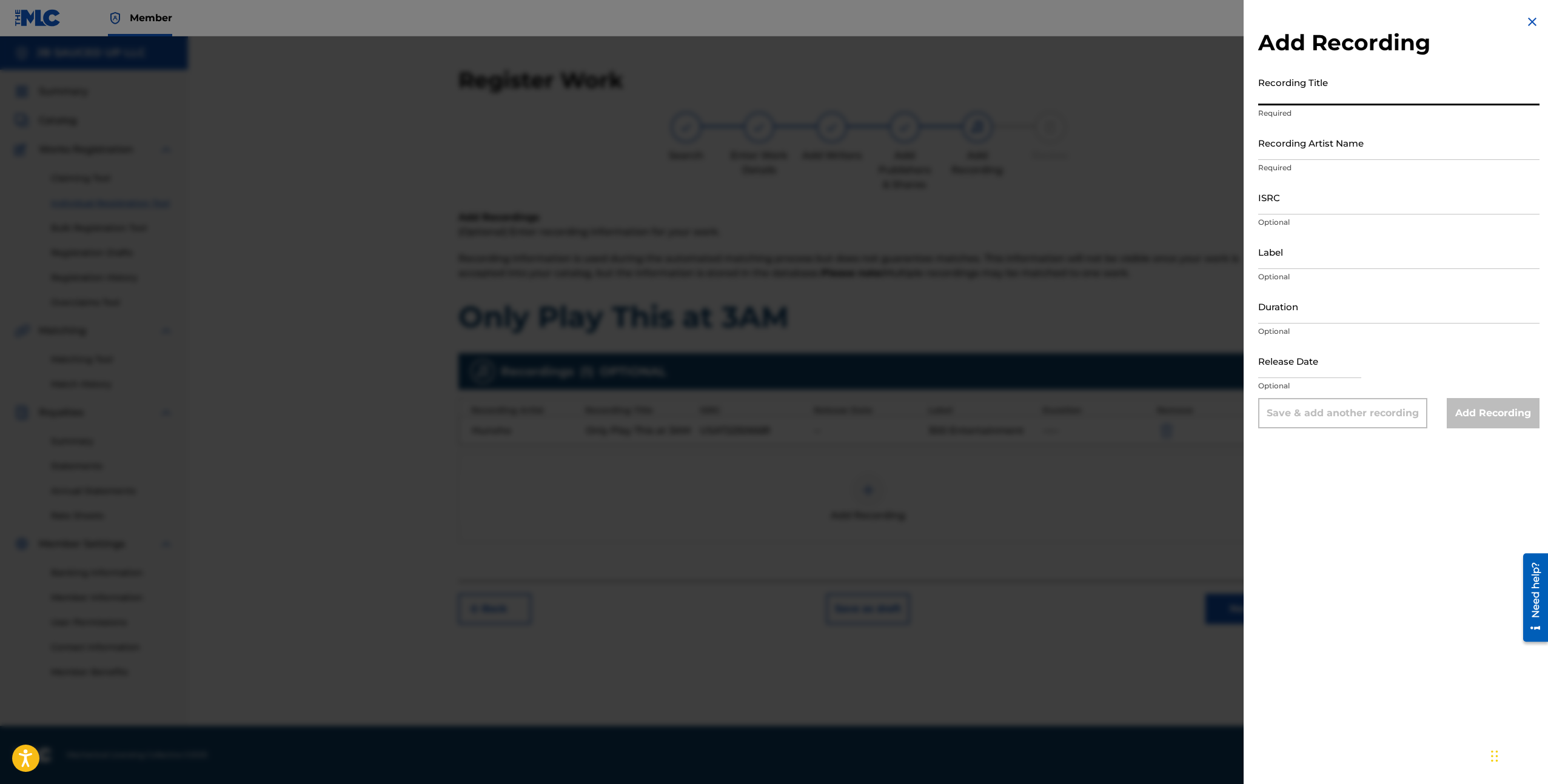
click at [1296, 88] on input "Recording Title" at bounding box center [1399, 88] width 281 height 35
paste input "USAT22506681"
type input "USAT22506681"
click at [1302, 141] on input "Recording Artist Name" at bounding box center [1399, 142] width 281 height 35
click at [1295, 195] on input "ISRC" at bounding box center [1399, 197] width 281 height 35
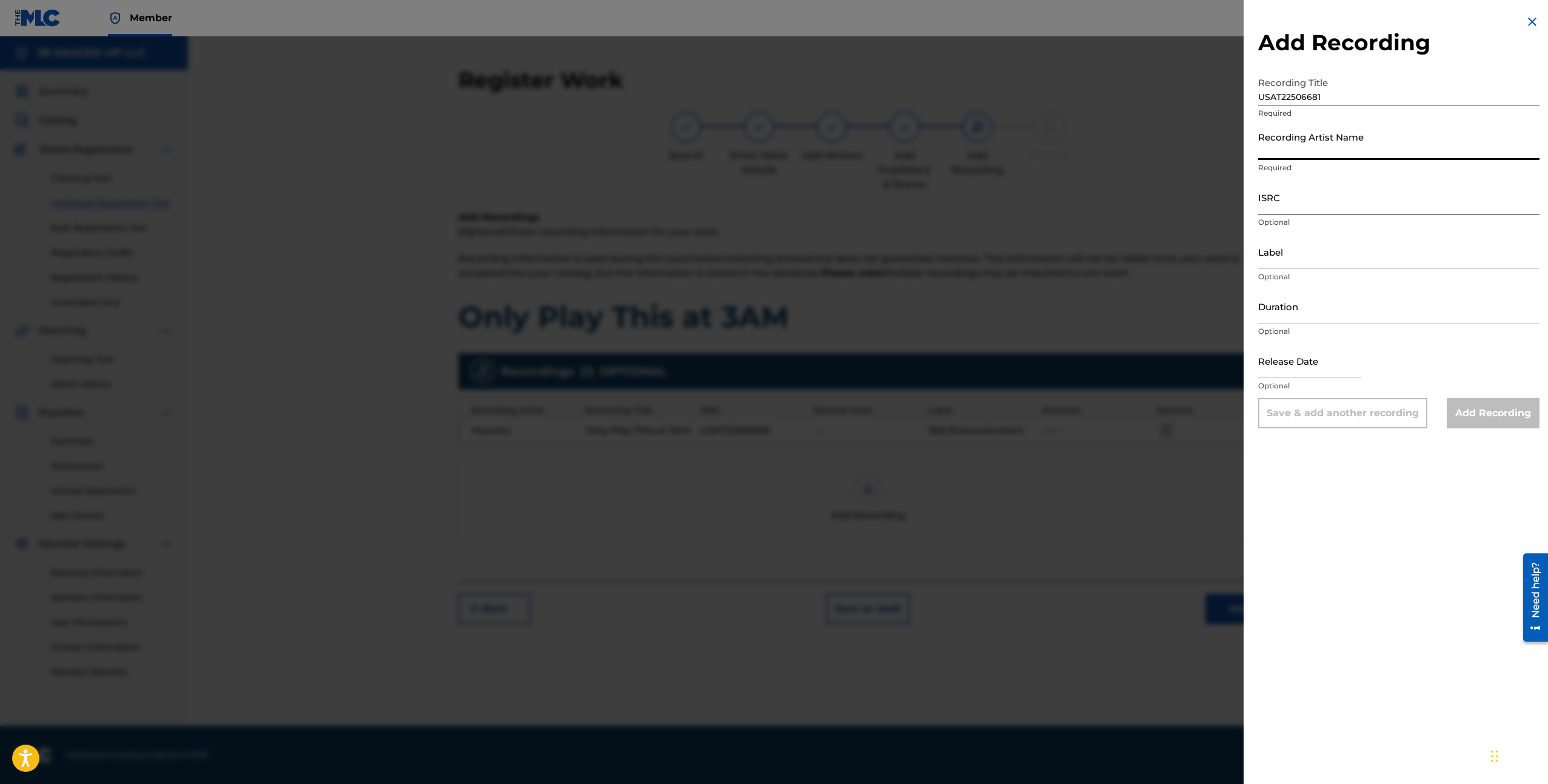
paste input "USAT22506681"
type input "USAT22506681"
click at [1289, 140] on input "Recording Artist Name" at bounding box center [1399, 142] width 281 height 35
paste input "Hunxho"
type input "Hunxho"
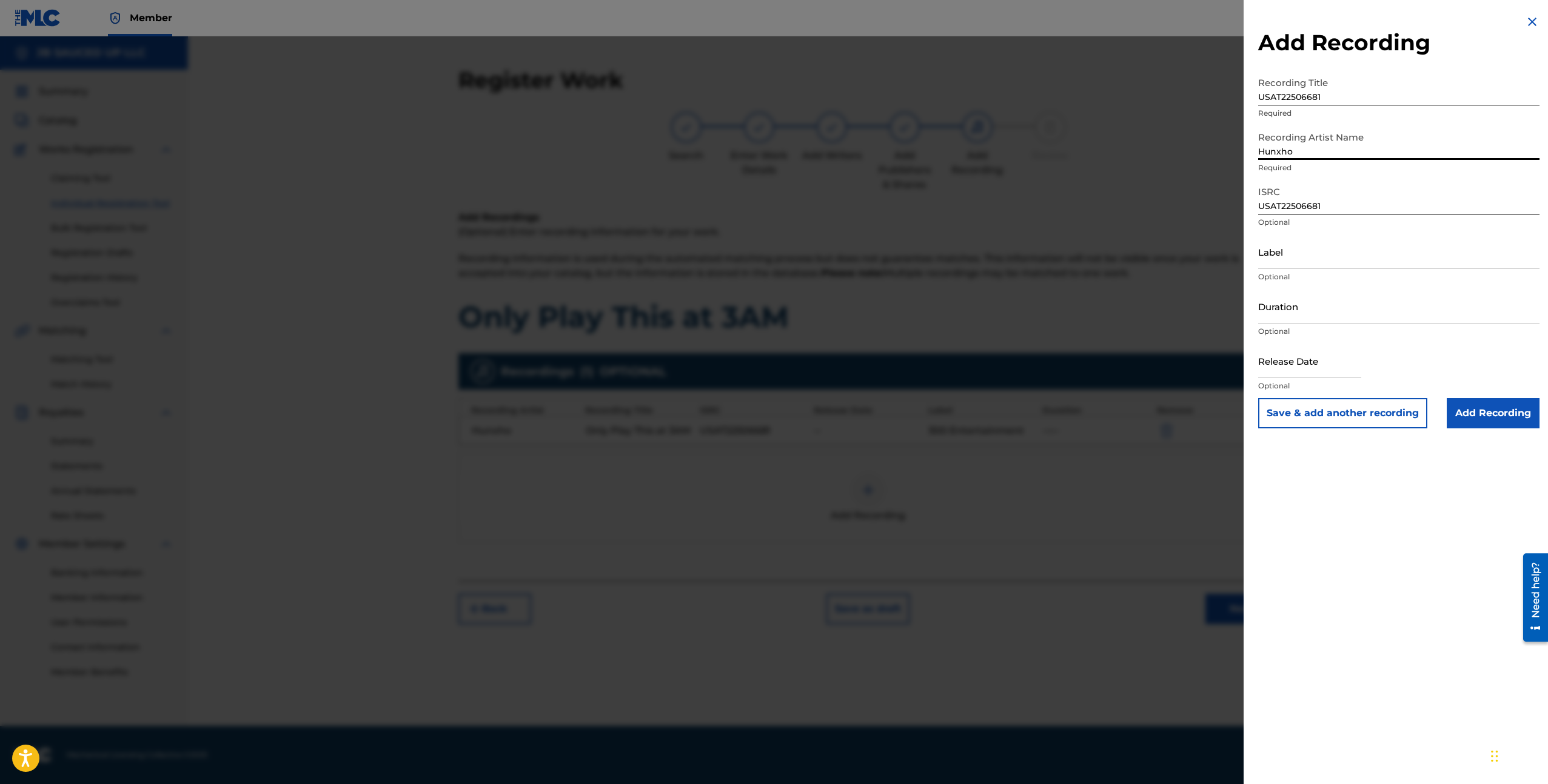
click at [1306, 151] on input "Hunxho" at bounding box center [1399, 142] width 281 height 35
click at [1298, 88] on input "USAT22506681" at bounding box center [1399, 88] width 281 height 35
paste input "Hunxho - Only Play This at 3AM [Official Visualizer]"
type input "Hunxho - Only Play This at 3AM [Official Visualizer]"
click at [1488, 406] on input "Add Recording" at bounding box center [1492, 413] width 92 height 30
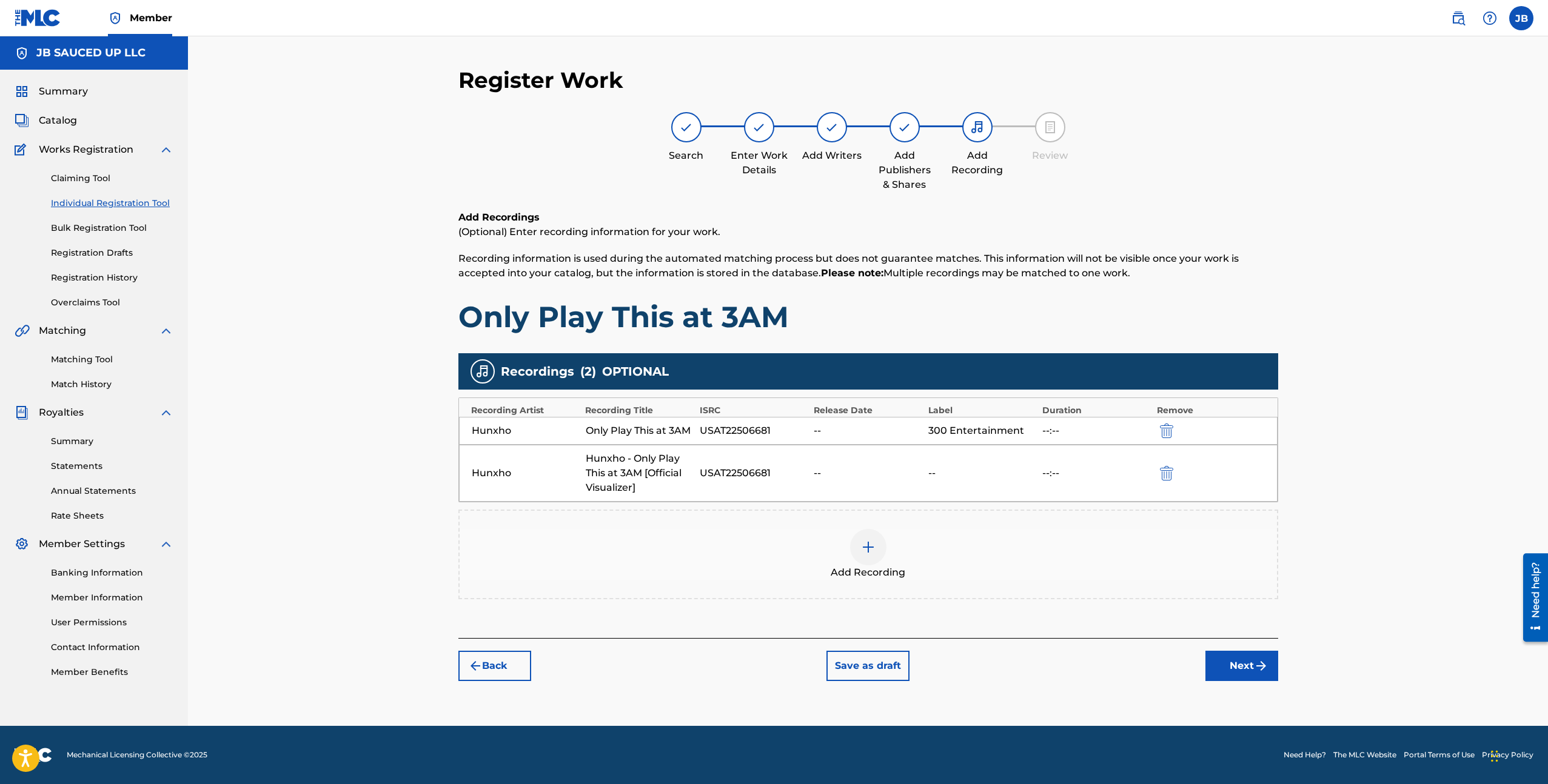
click at [970, 482] on div "Hunxho Hunxho - Only Play This at 3AM [Official Visualizer] USAT22506681 -- -- …" at bounding box center [868, 473] width 818 height 57
click at [701, 490] on div "Hunxho Hunxho - Only Play This at 3AM [Official Visualizer] USAT22506681 -- -- …" at bounding box center [868, 473] width 818 height 57
click at [1161, 471] on img "submit" at bounding box center [1166, 473] width 13 height 14
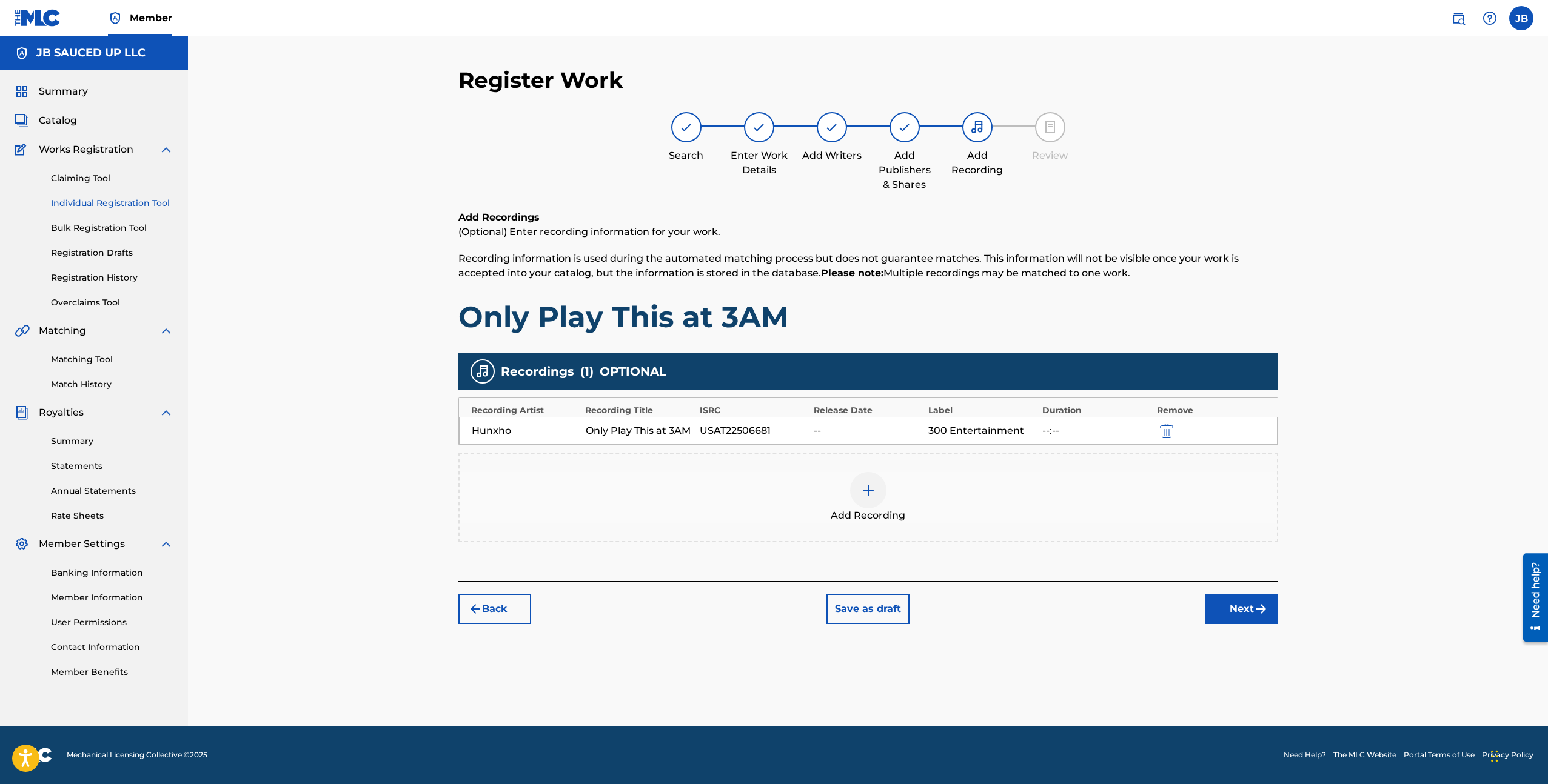
click at [1002, 471] on div "Add Recording" at bounding box center [868, 498] width 820 height 90
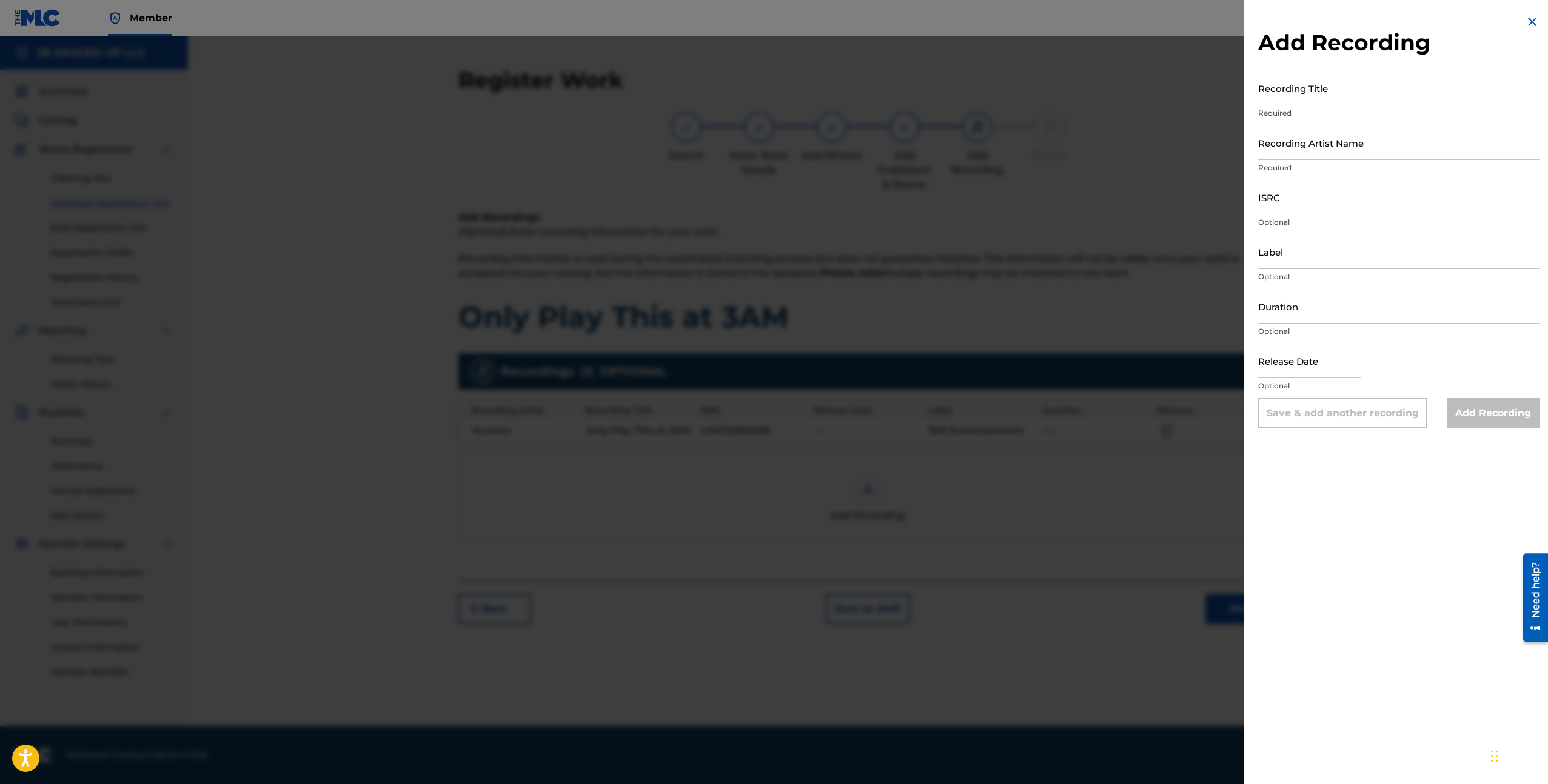
click at [1296, 88] on input "Recording Title" at bounding box center [1399, 88] width 281 height 35
paste input "Hunxho - Only Play This at 3AM [Official Visualizer]"
click at [1274, 100] on input "Hunxho - Only Play This at 3AM [Official Visualizer]" at bounding box center [1399, 88] width 281 height 35
type input "Hunxho - Only Play This at 3AM [Official Visualizer]"
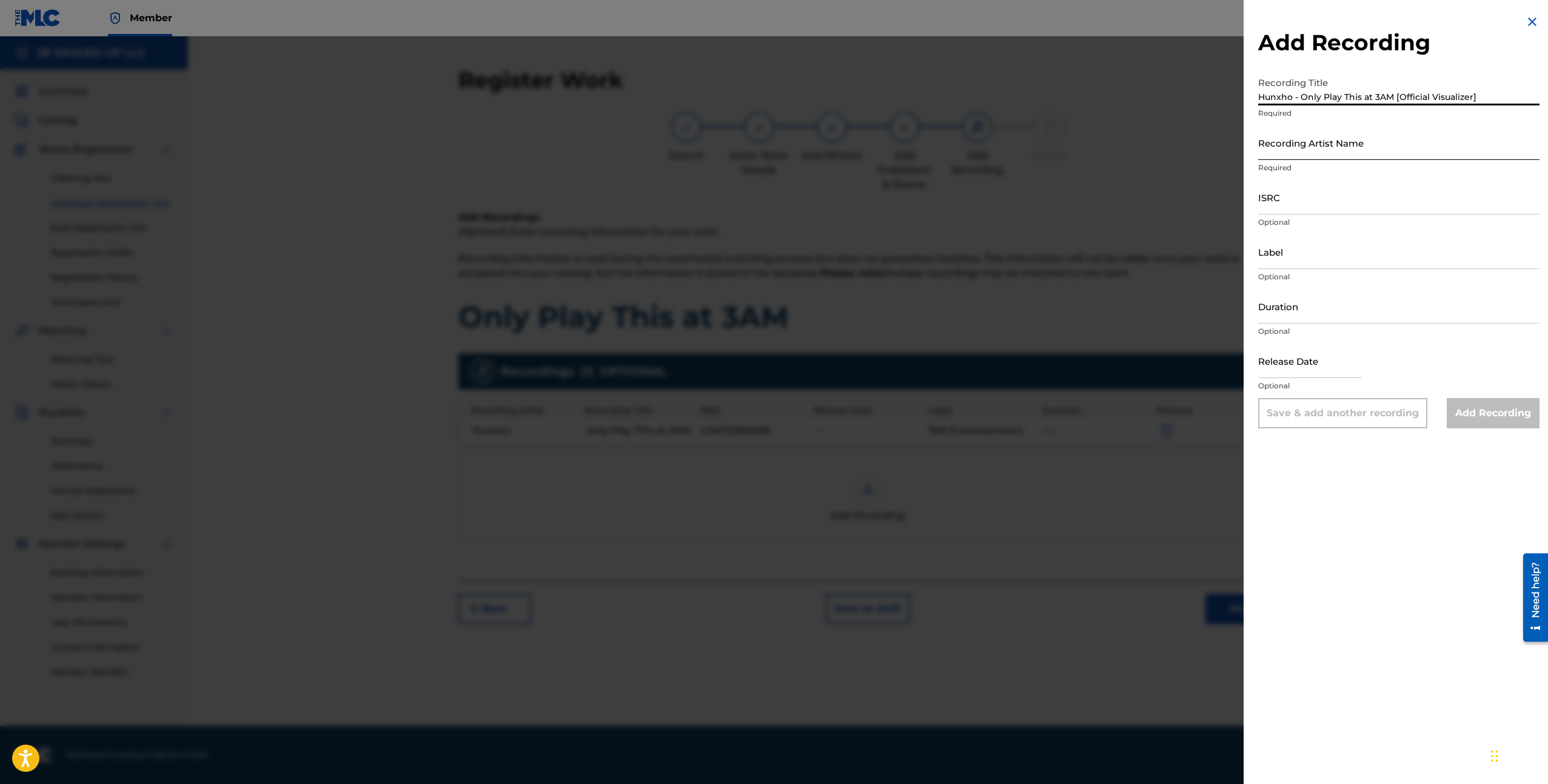
click at [1286, 137] on input "Recording Artist Name" at bounding box center [1399, 142] width 281 height 35
paste input "Hunxho"
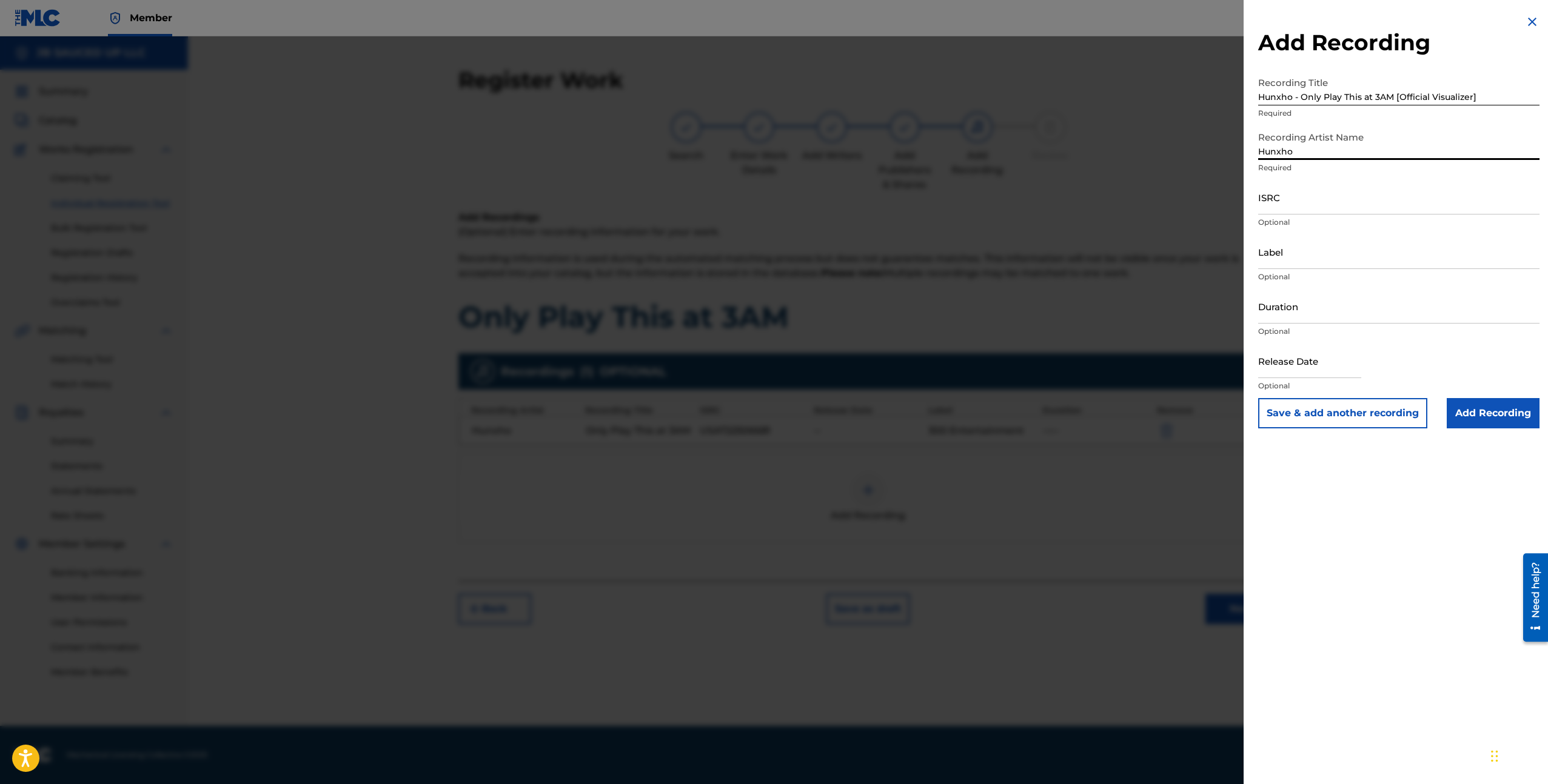
type input "Hunxho"
click at [1305, 192] on input "ISRC" at bounding box center [1399, 197] width 281 height 35
paste input "USAT22506681"
type input "USAT22506681"
click at [1302, 254] on input "Label" at bounding box center [1399, 252] width 281 height 35
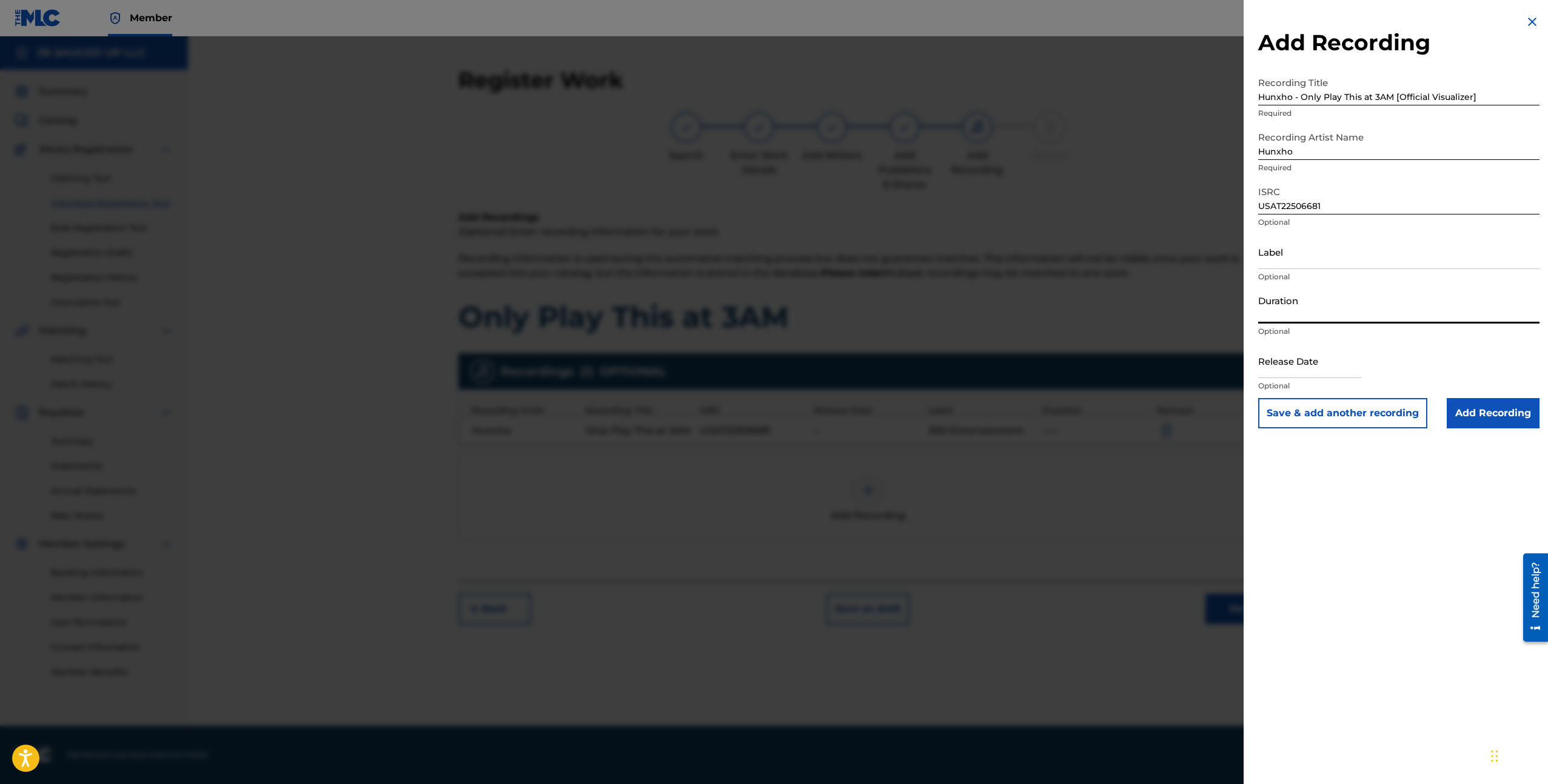
click at [1301, 304] on input "Duration" at bounding box center [1399, 306] width 281 height 35
click at [1303, 269] on div "Label Optional" at bounding box center [1399, 262] width 281 height 54
click at [1303, 254] on input "Label" at bounding box center [1399, 252] width 281 height 35
type input "300 Entertainment"
click at [1482, 396] on div "Release Date Optional" at bounding box center [1399, 370] width 281 height 54
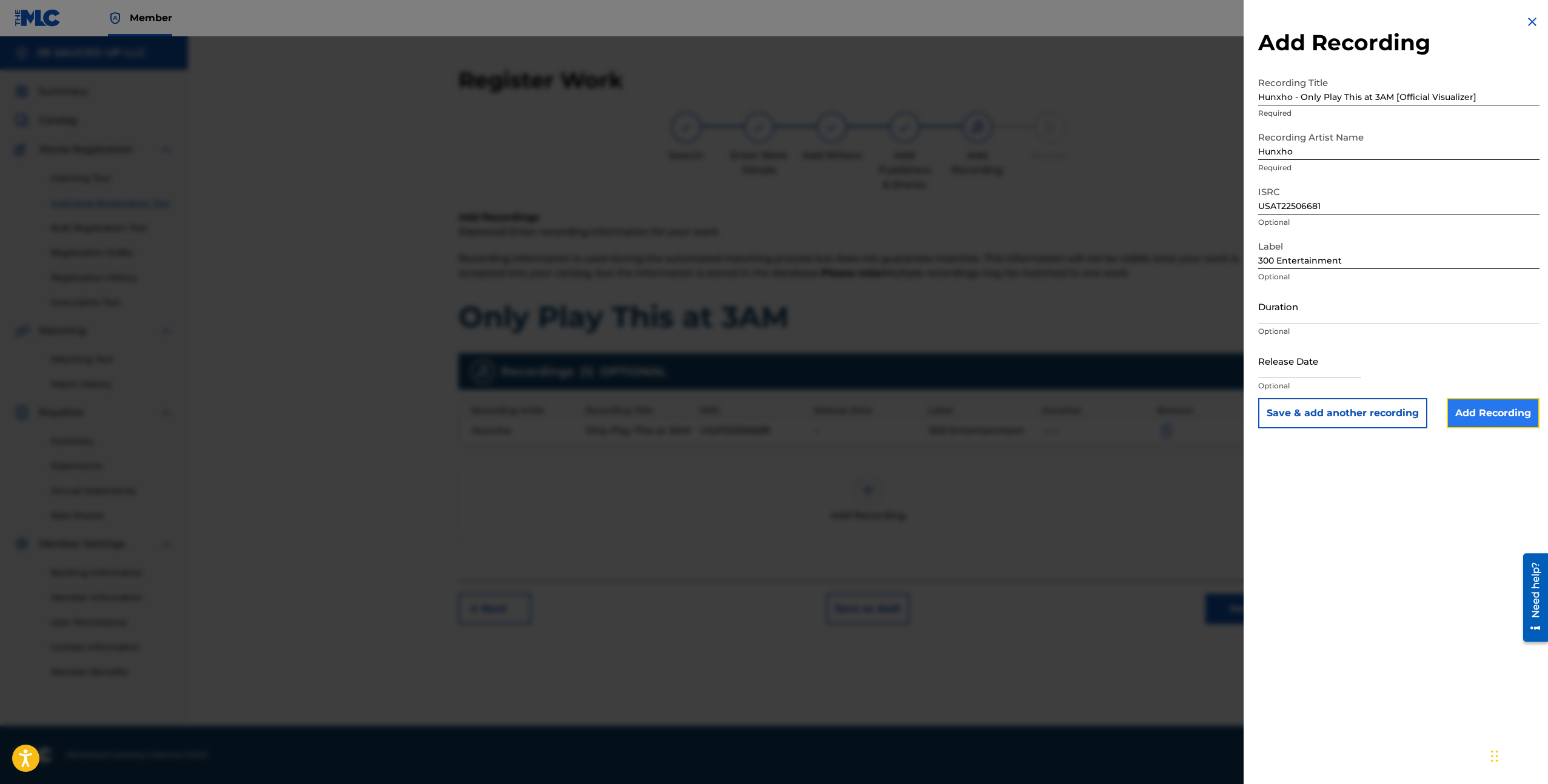
click at [1481, 405] on input "Add Recording" at bounding box center [1492, 413] width 92 height 30
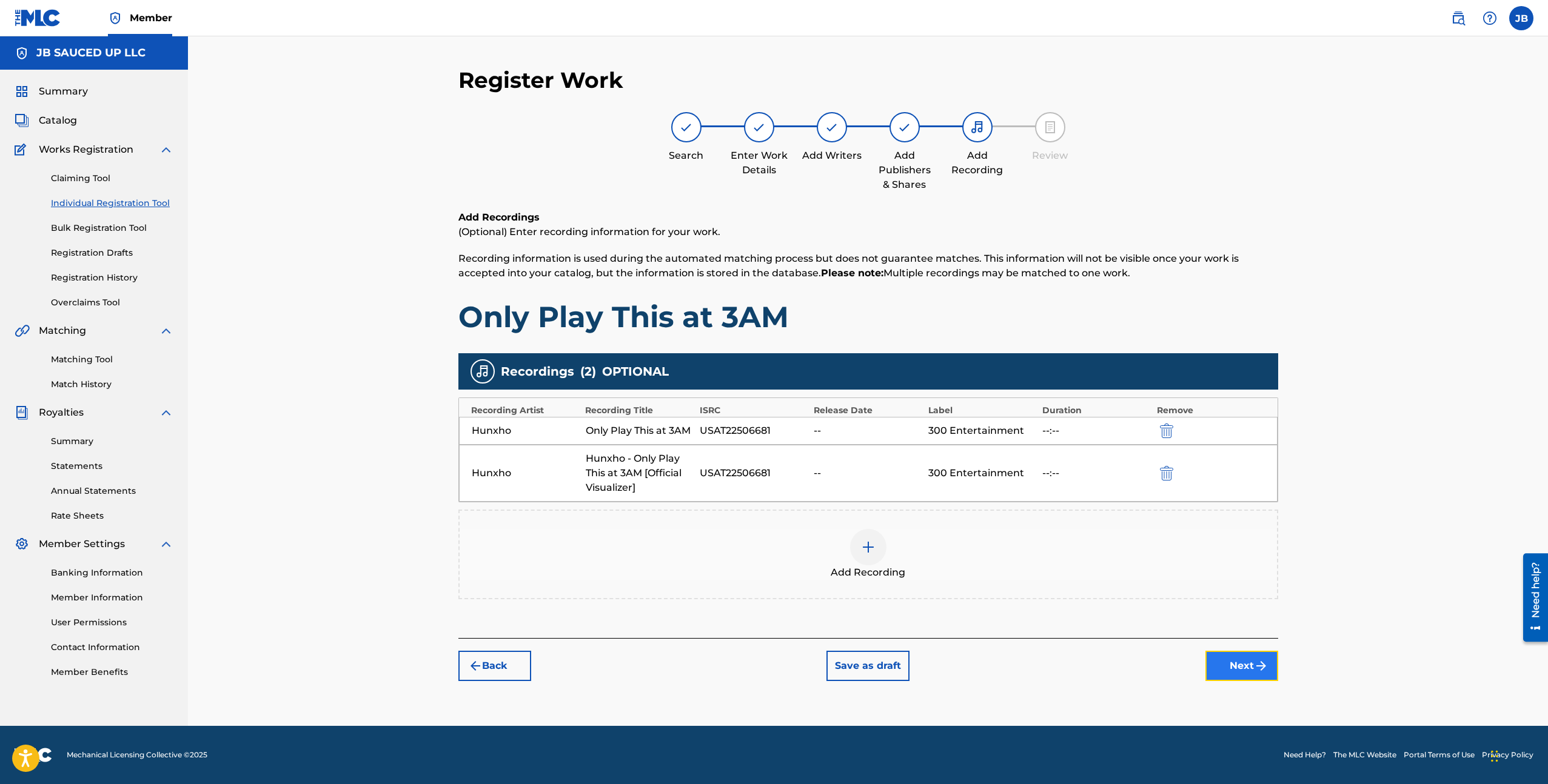
click at [1244, 671] on button "Next" at bounding box center [1241, 666] width 73 height 30
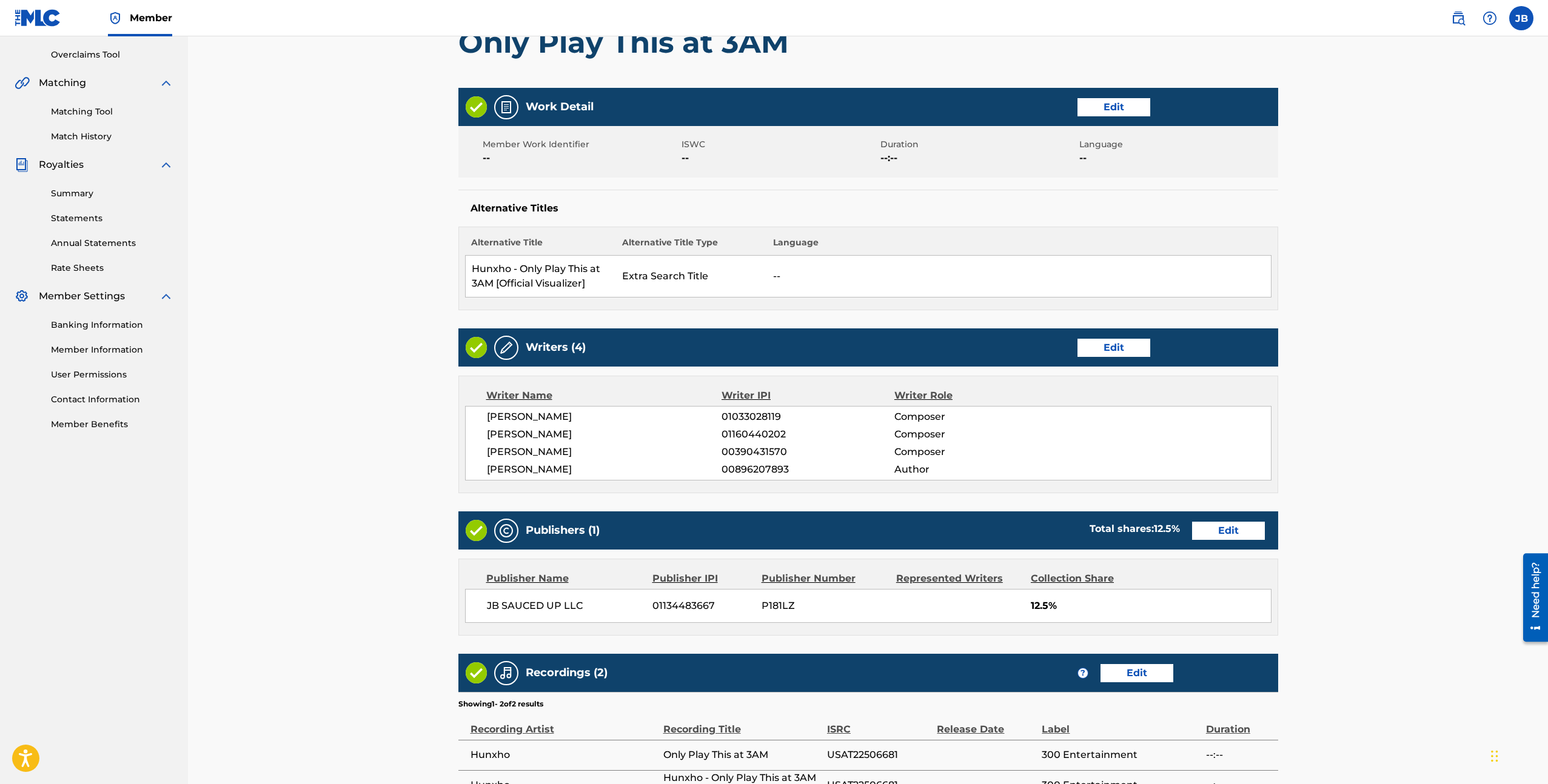
scroll to position [384, 0]
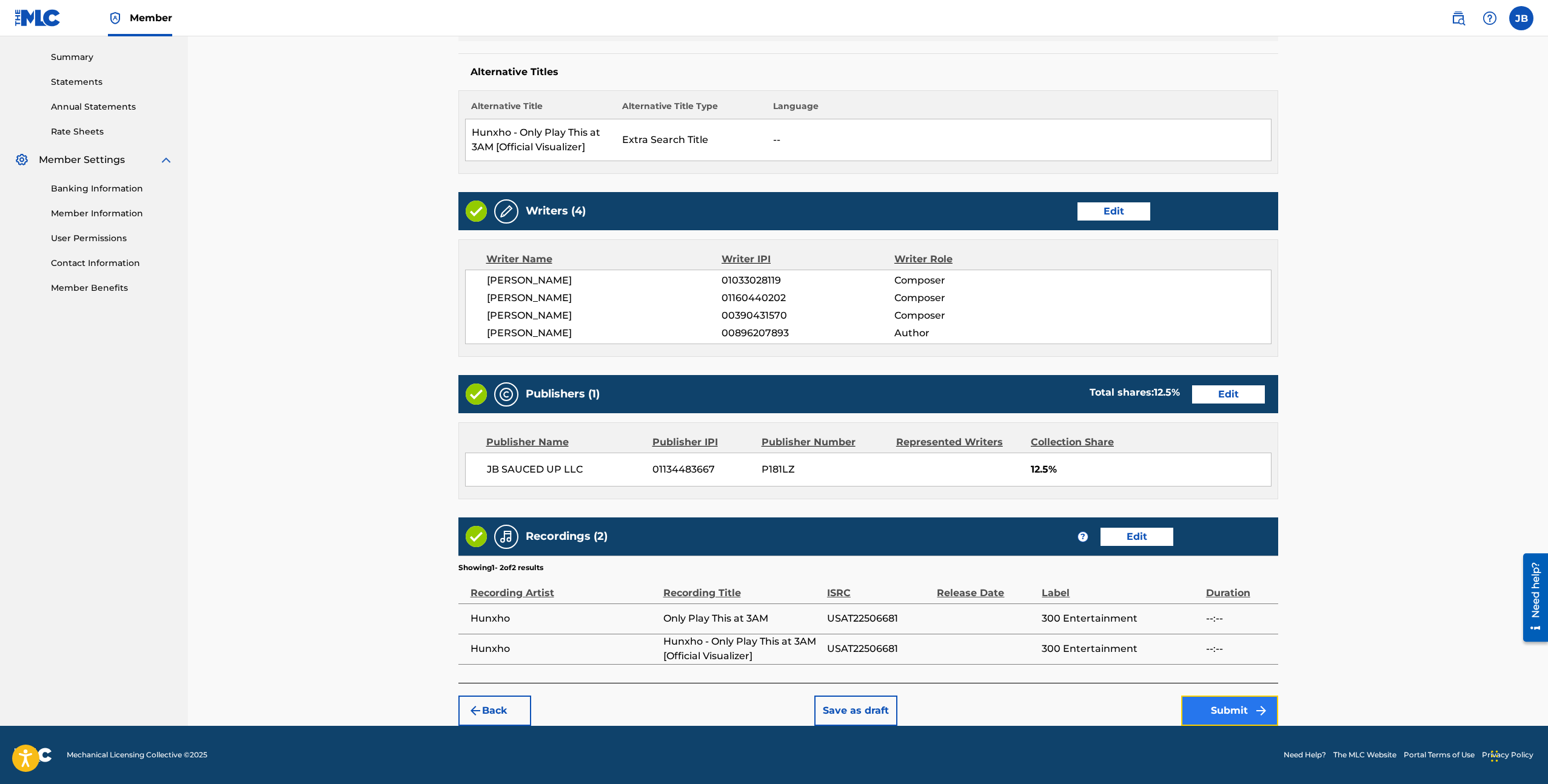
click at [1229, 696] on button "Submit" at bounding box center [1229, 711] width 97 height 30
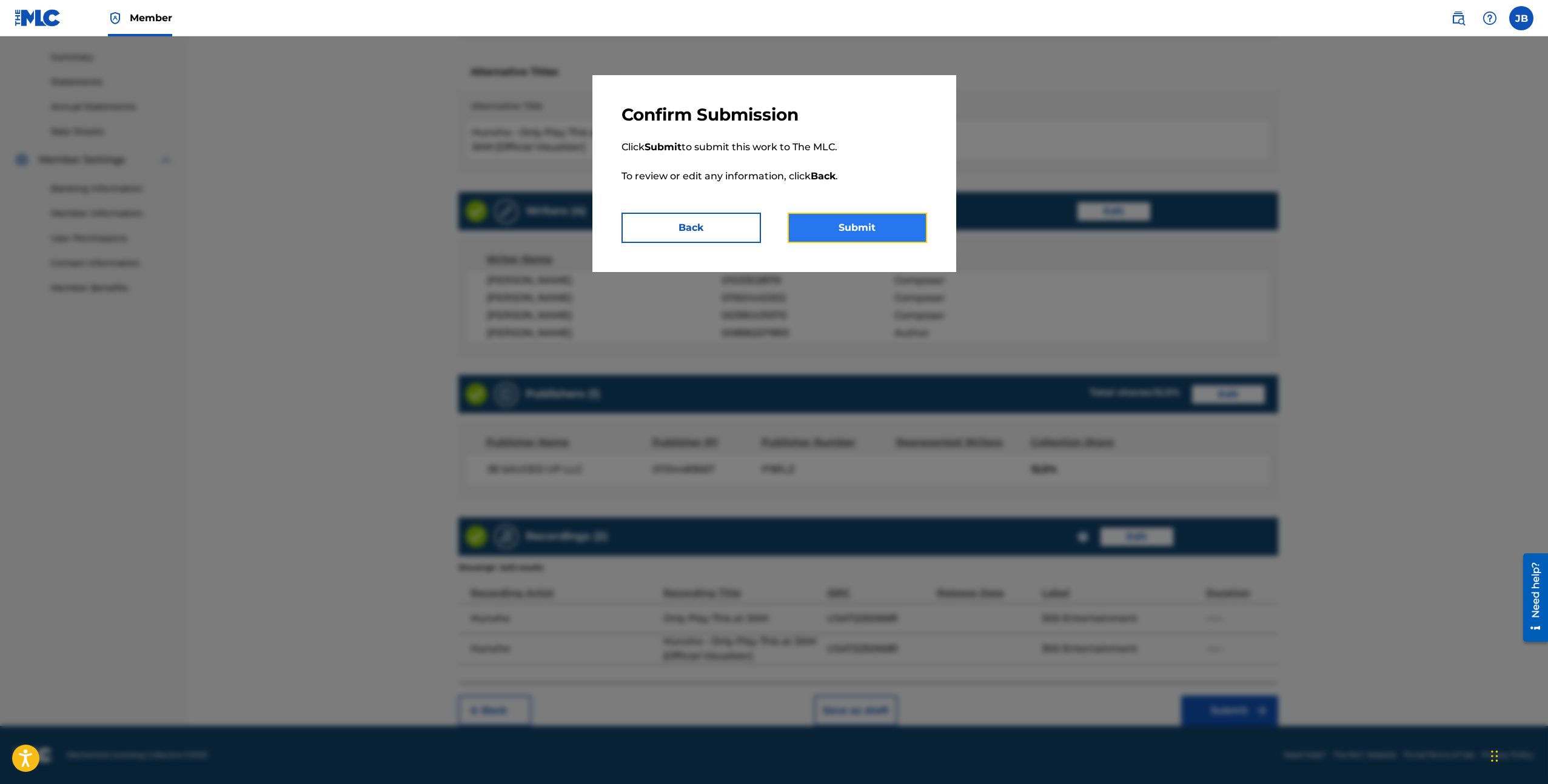
click at [827, 216] on button "Submit" at bounding box center [857, 228] width 140 height 30
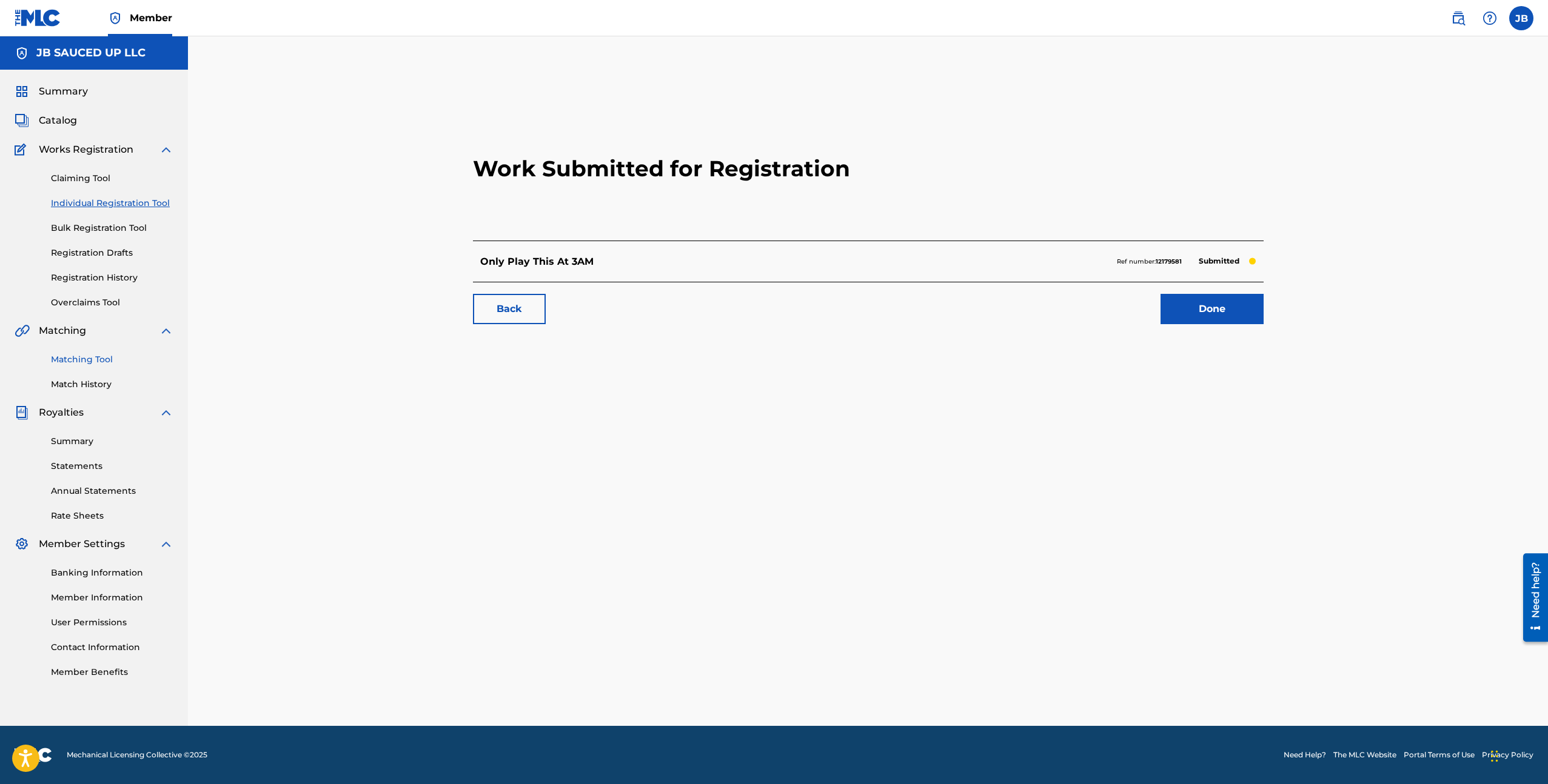
click at [102, 358] on link "Matching Tool" at bounding box center [112, 359] width 123 height 12
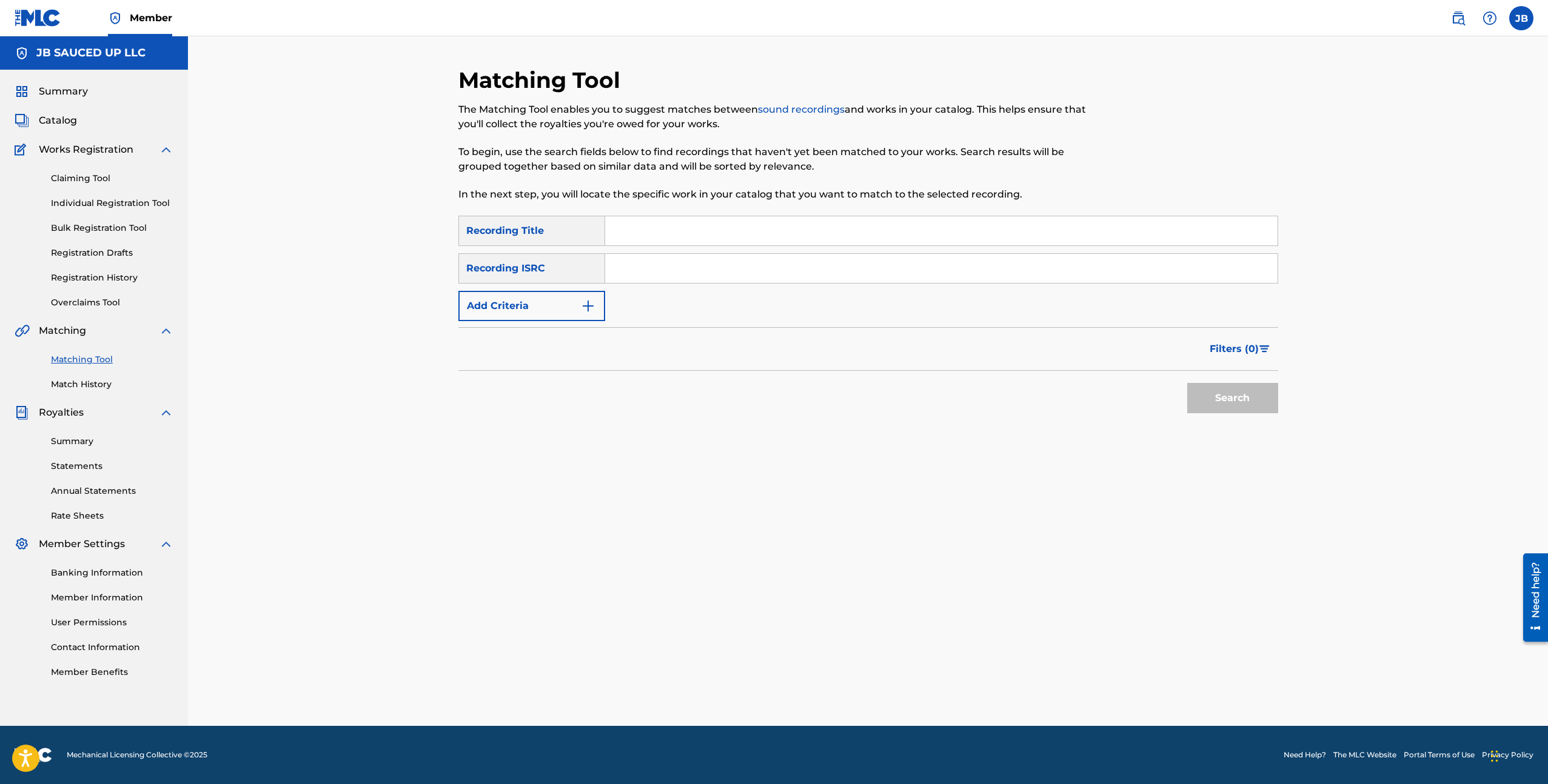
click at [617, 232] on input "Search Form" at bounding box center [941, 231] width 672 height 29
click at [568, 232] on div "Recording Title" at bounding box center [532, 231] width 147 height 30
click at [534, 306] on button "Add Criteria" at bounding box center [532, 306] width 147 height 30
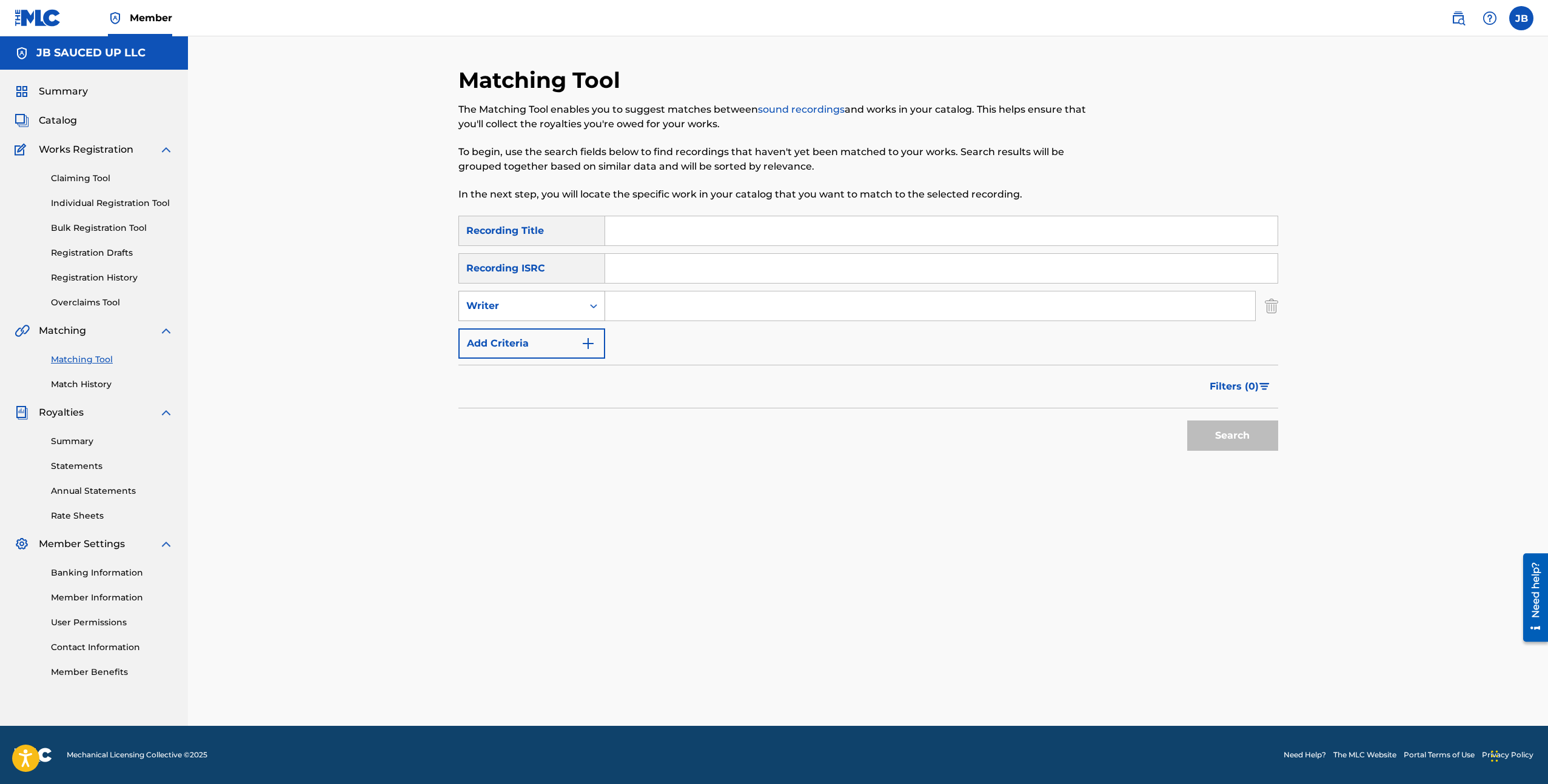
click at [532, 311] on div "Writer" at bounding box center [521, 306] width 109 height 14
click at [669, 309] on input "Search Form" at bounding box center [930, 306] width 650 height 29
paste input "BFK TMoney"
type input "BFK TMoney"
click at [1187, 421] on button "Search" at bounding box center [1232, 436] width 91 height 30
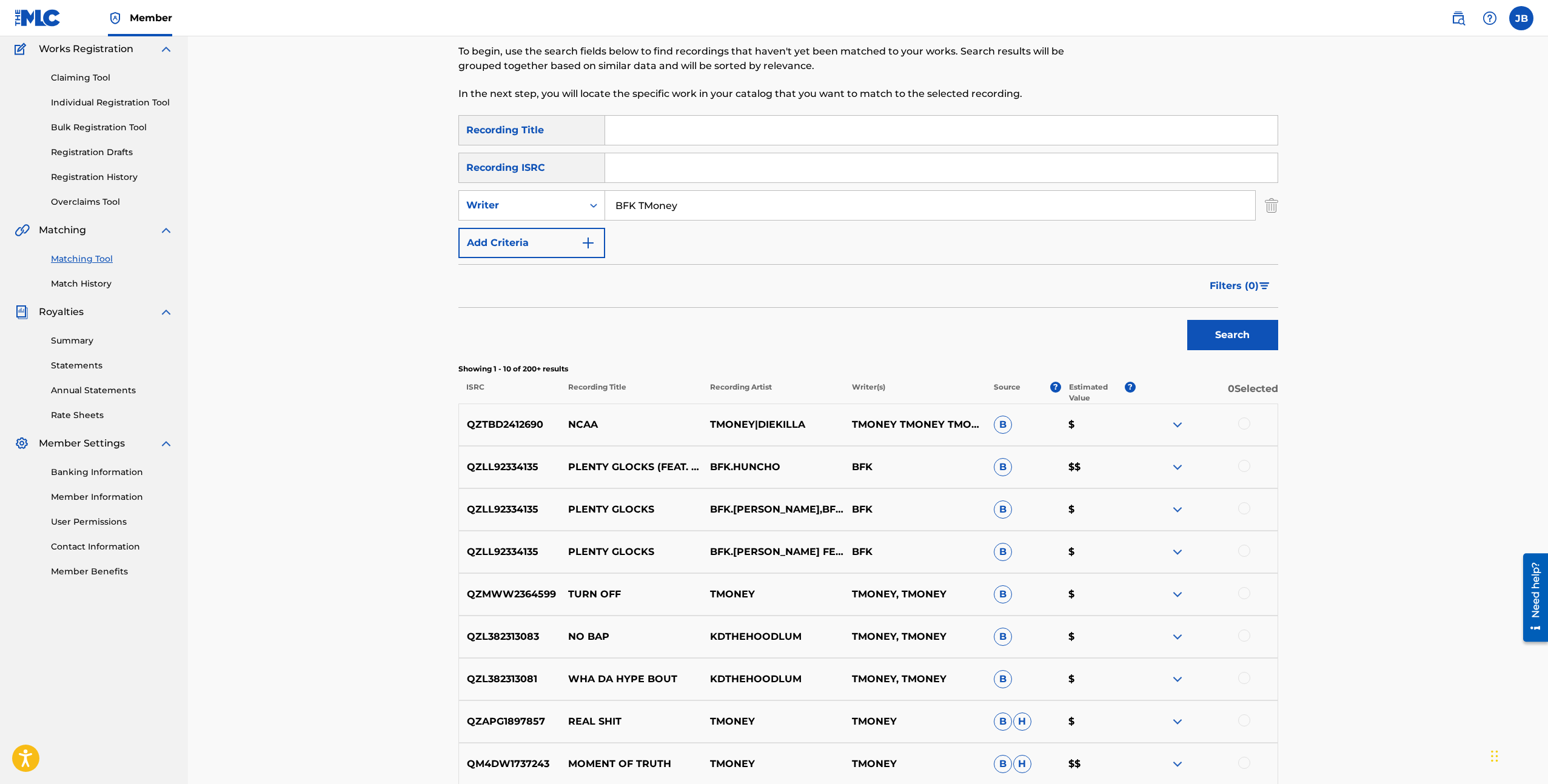
scroll to position [110, 0]
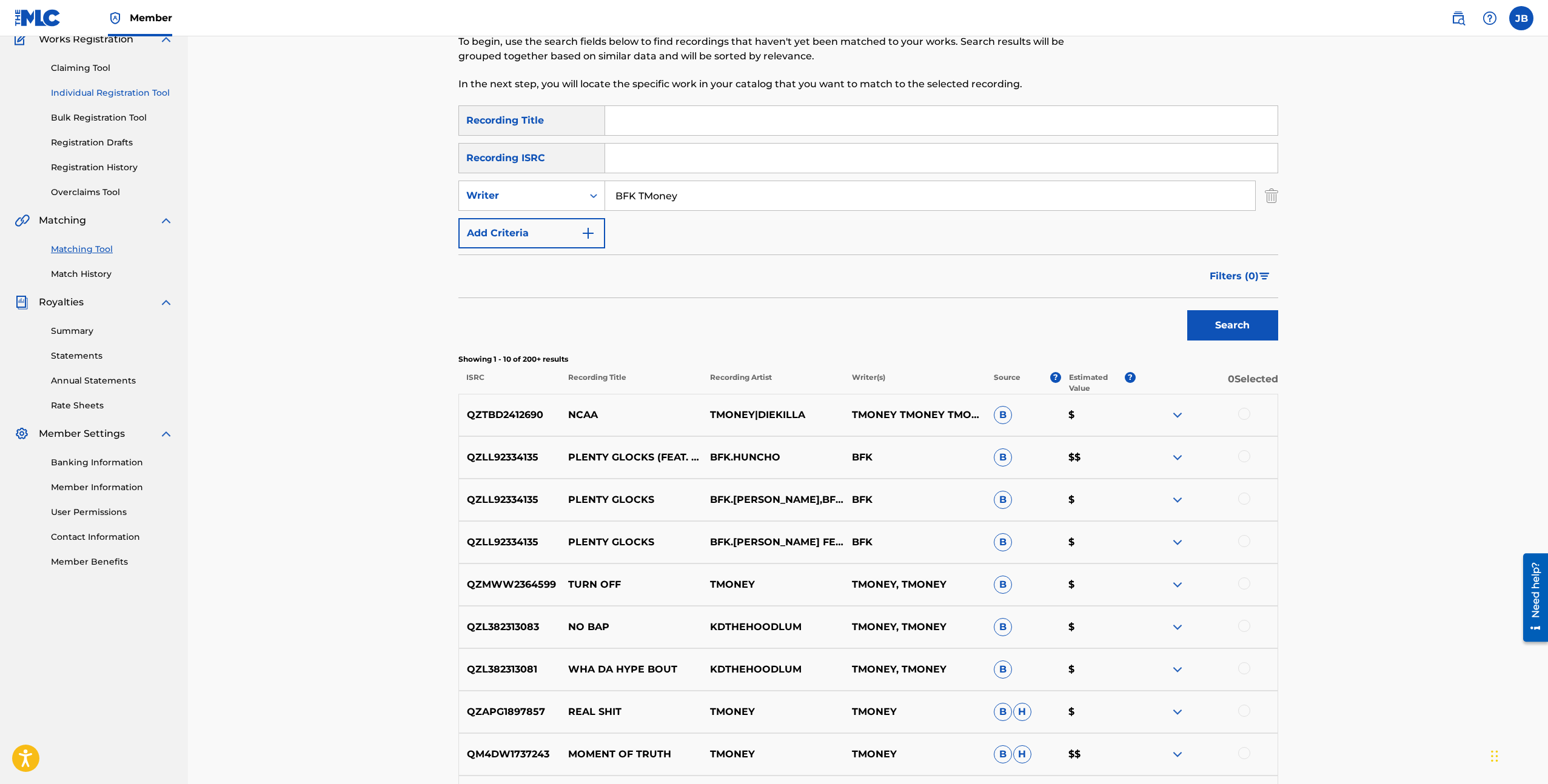
click at [92, 88] on link "Individual Registration Tool" at bounding box center [112, 92] width 123 height 12
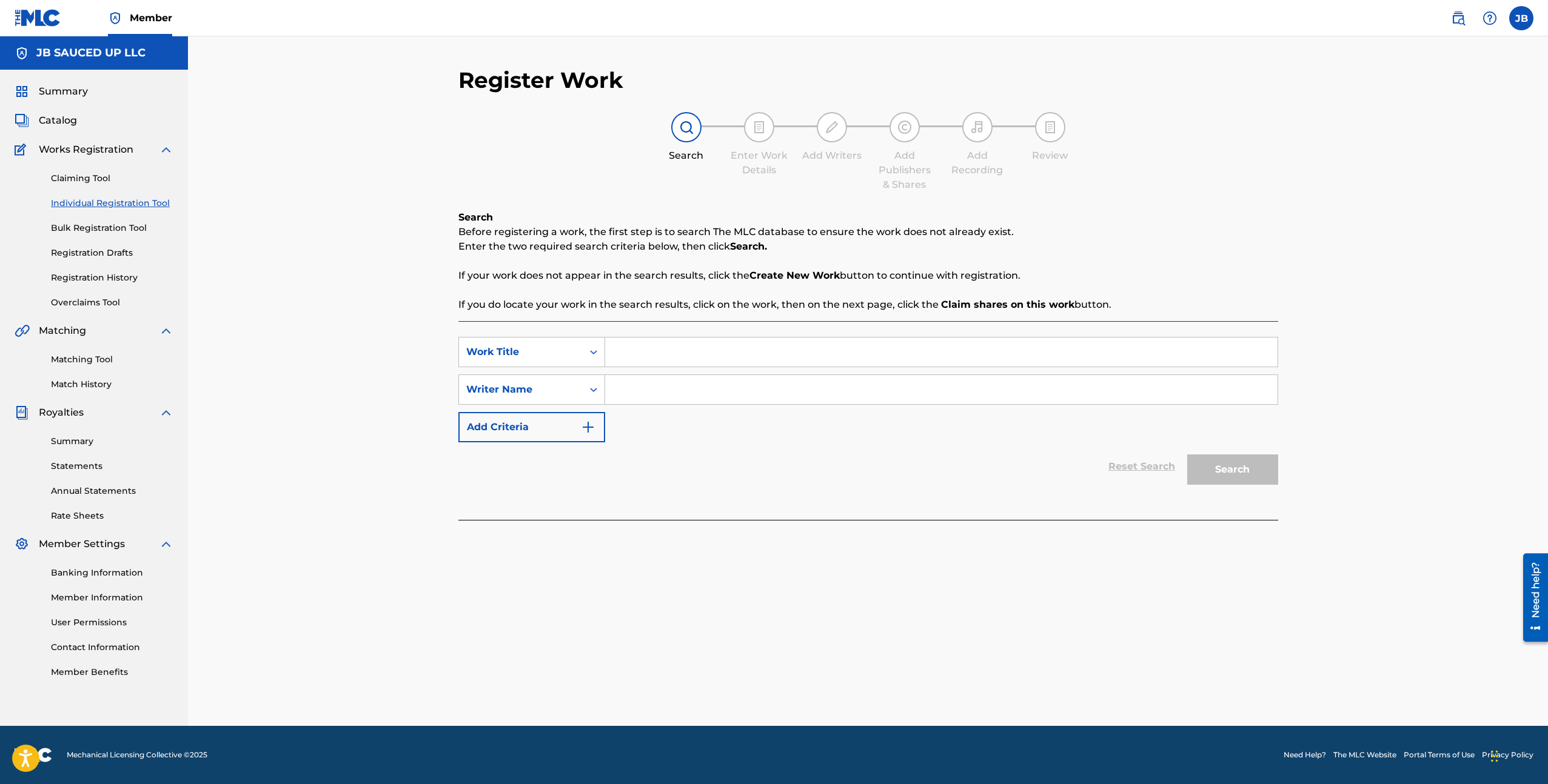
click at [645, 353] on input "Search Form" at bounding box center [941, 352] width 672 height 29
type input "bada bing"
click at [545, 387] on div "Writer Name" at bounding box center [521, 389] width 109 height 14
click at [656, 389] on input "Search Form" at bounding box center [941, 389] width 672 height 29
click at [646, 387] on input "Search Form" at bounding box center [941, 389] width 672 height 29
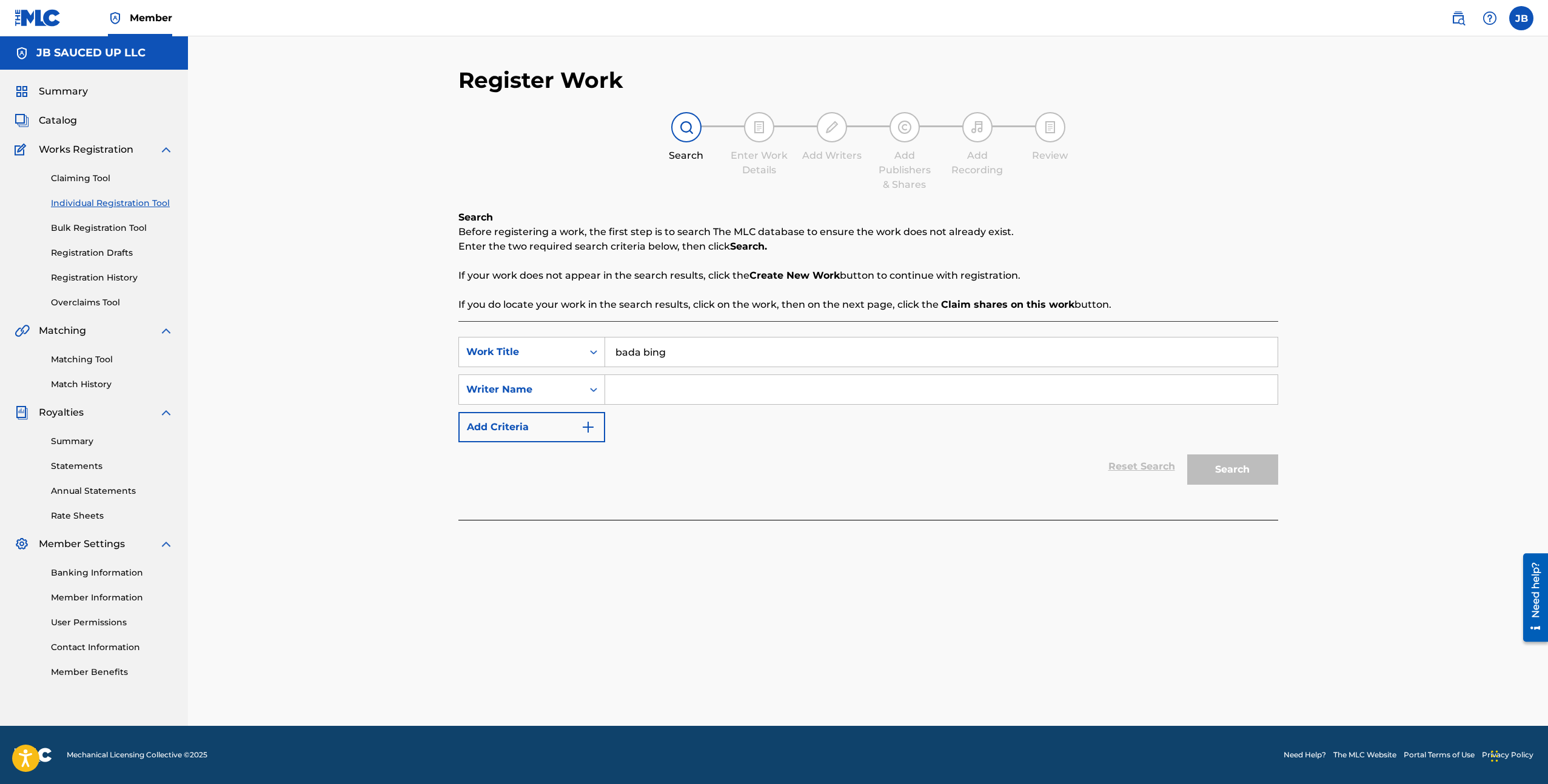
click at [614, 381] on input "Search Form" at bounding box center [941, 389] width 672 height 29
type input "[PERSON_NAME]"
click at [1267, 467] on button "Search" at bounding box center [1232, 469] width 91 height 30
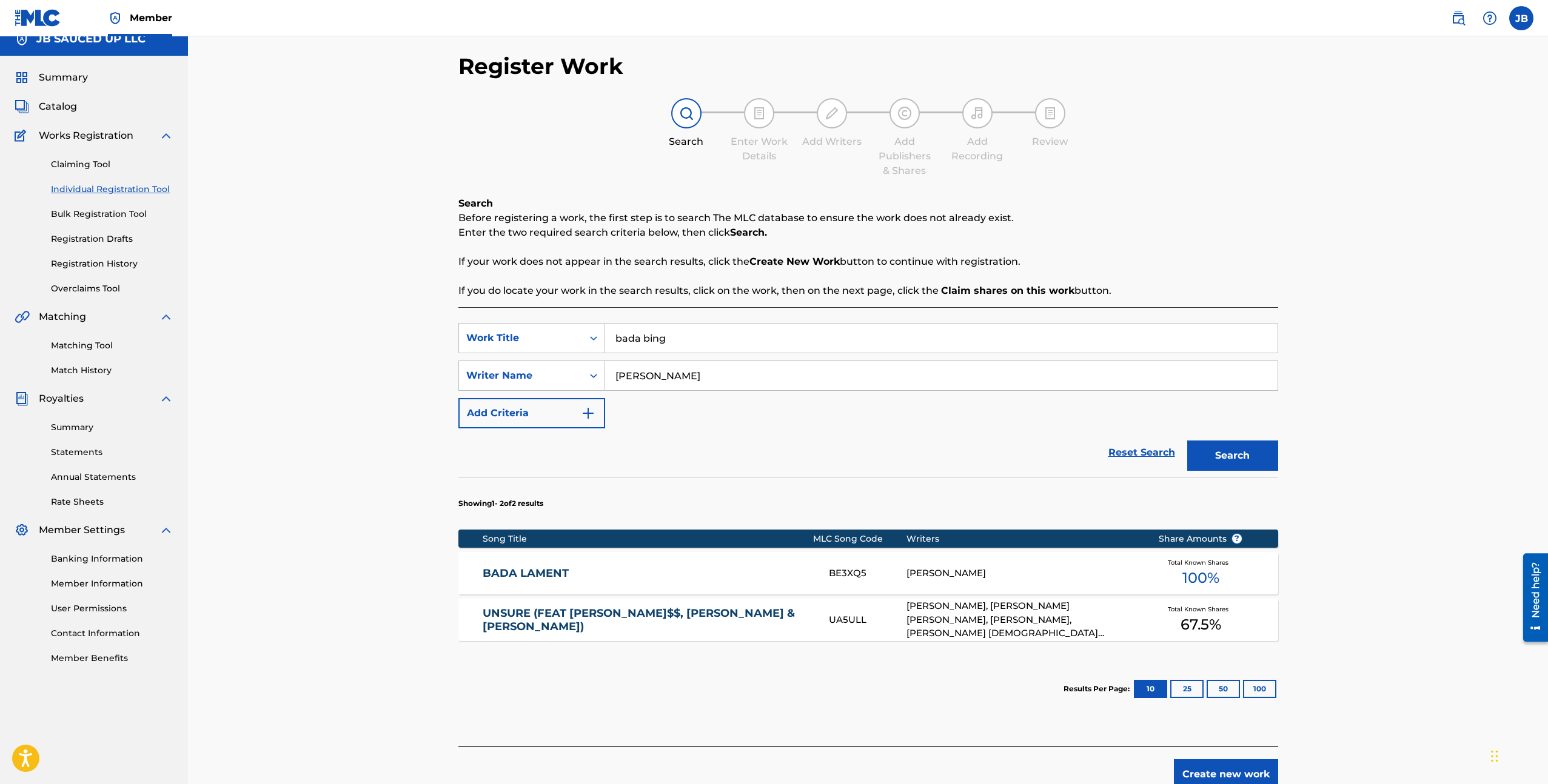
scroll to position [16, 0]
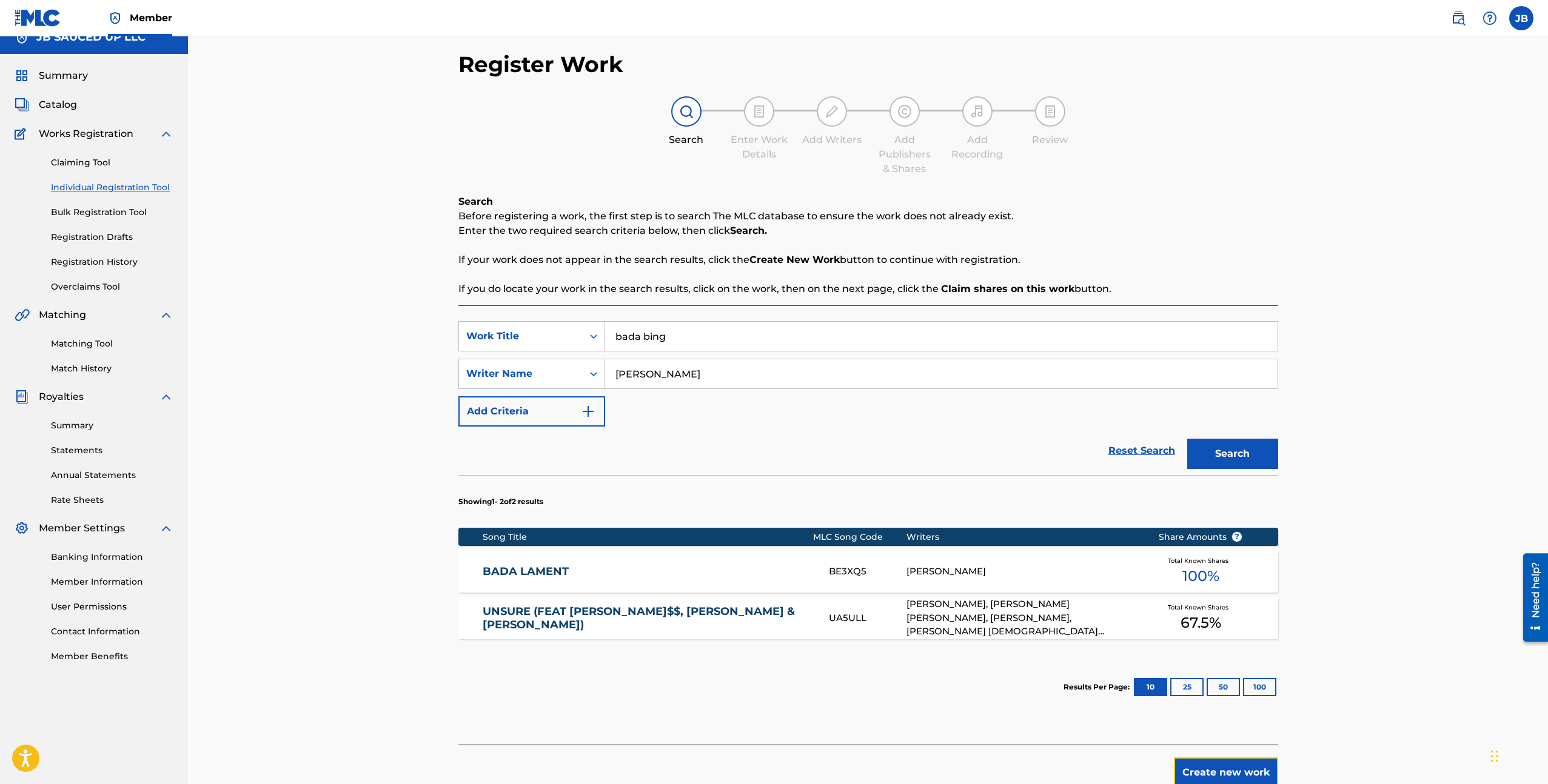
click at [1257, 768] on button "Create new work" at bounding box center [1225, 773] width 104 height 30
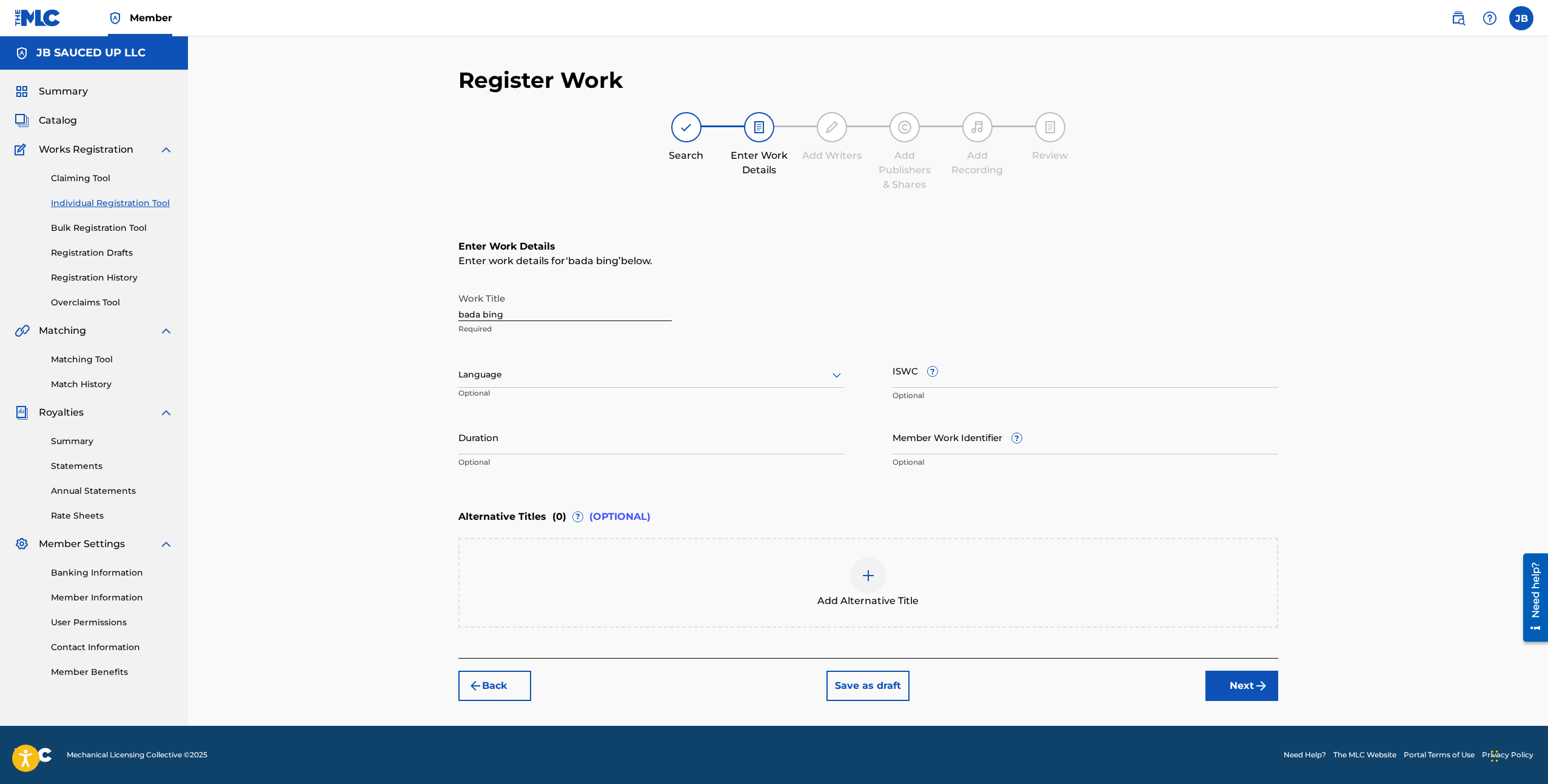
scroll to position [0, 0]
click at [533, 327] on p "Required" at bounding box center [565, 329] width 213 height 11
click at [529, 317] on input "bada bing" at bounding box center [565, 304] width 213 height 35
type input "Bada Bing"
click at [1255, 694] on button "Next" at bounding box center [1241, 686] width 73 height 30
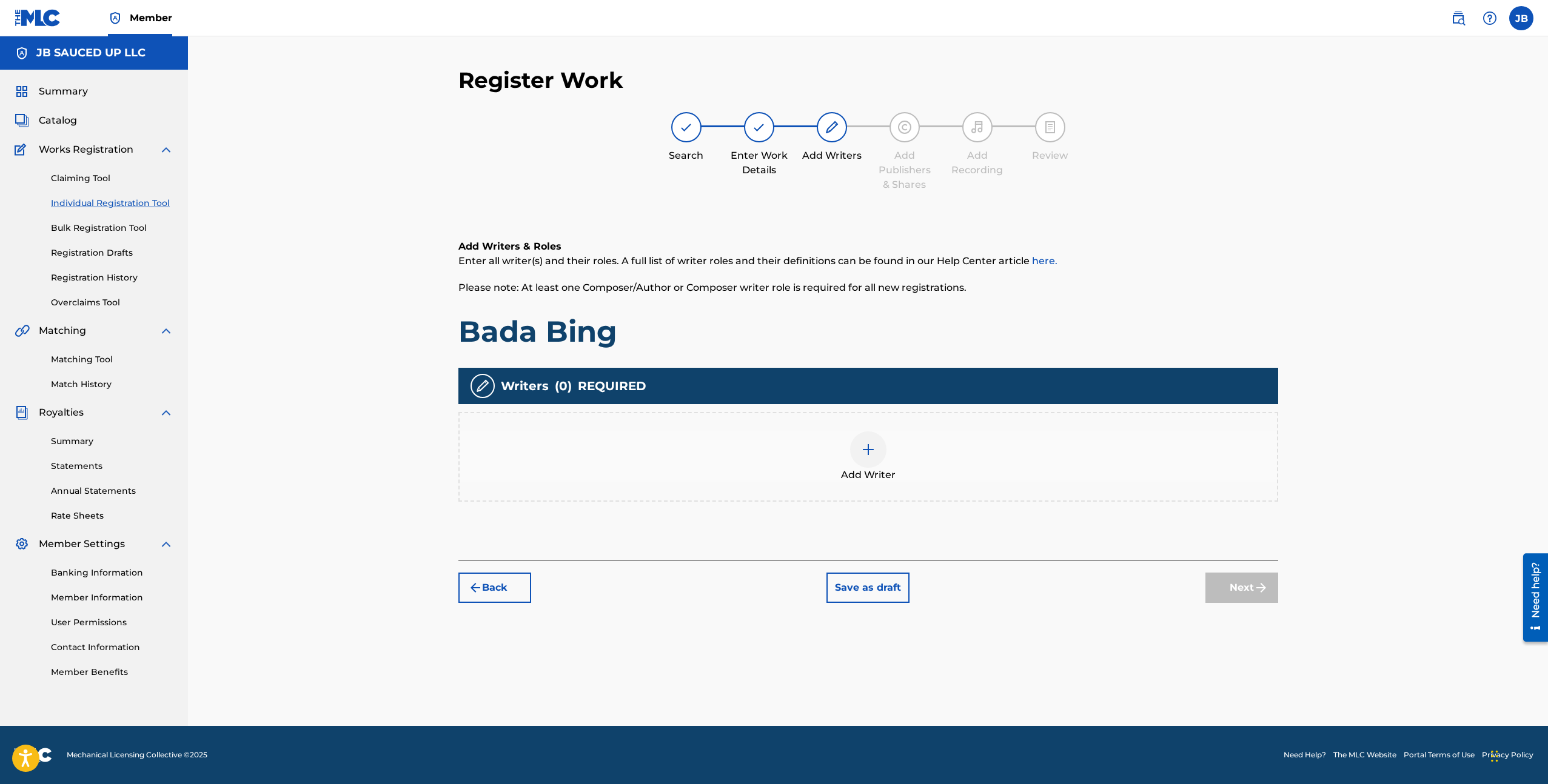
click at [702, 537] on div "Add Writers & Roles Enter all writer(s) and their roles. A full list of writer …" at bounding box center [868, 385] width 820 height 350
click at [719, 484] on div "Add Writer" at bounding box center [868, 457] width 820 height 90
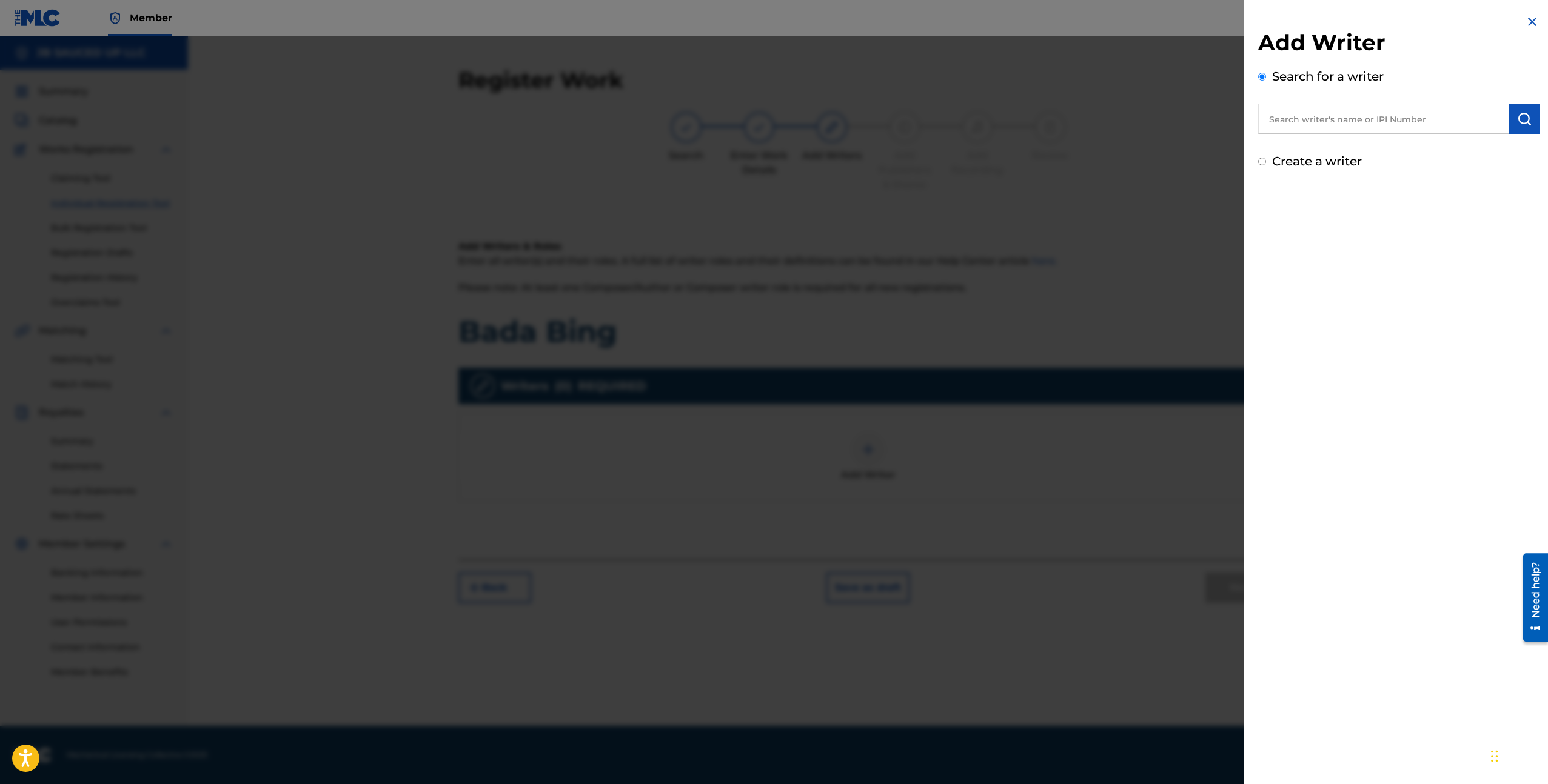
click at [1303, 115] on input "text" at bounding box center [1383, 119] width 251 height 30
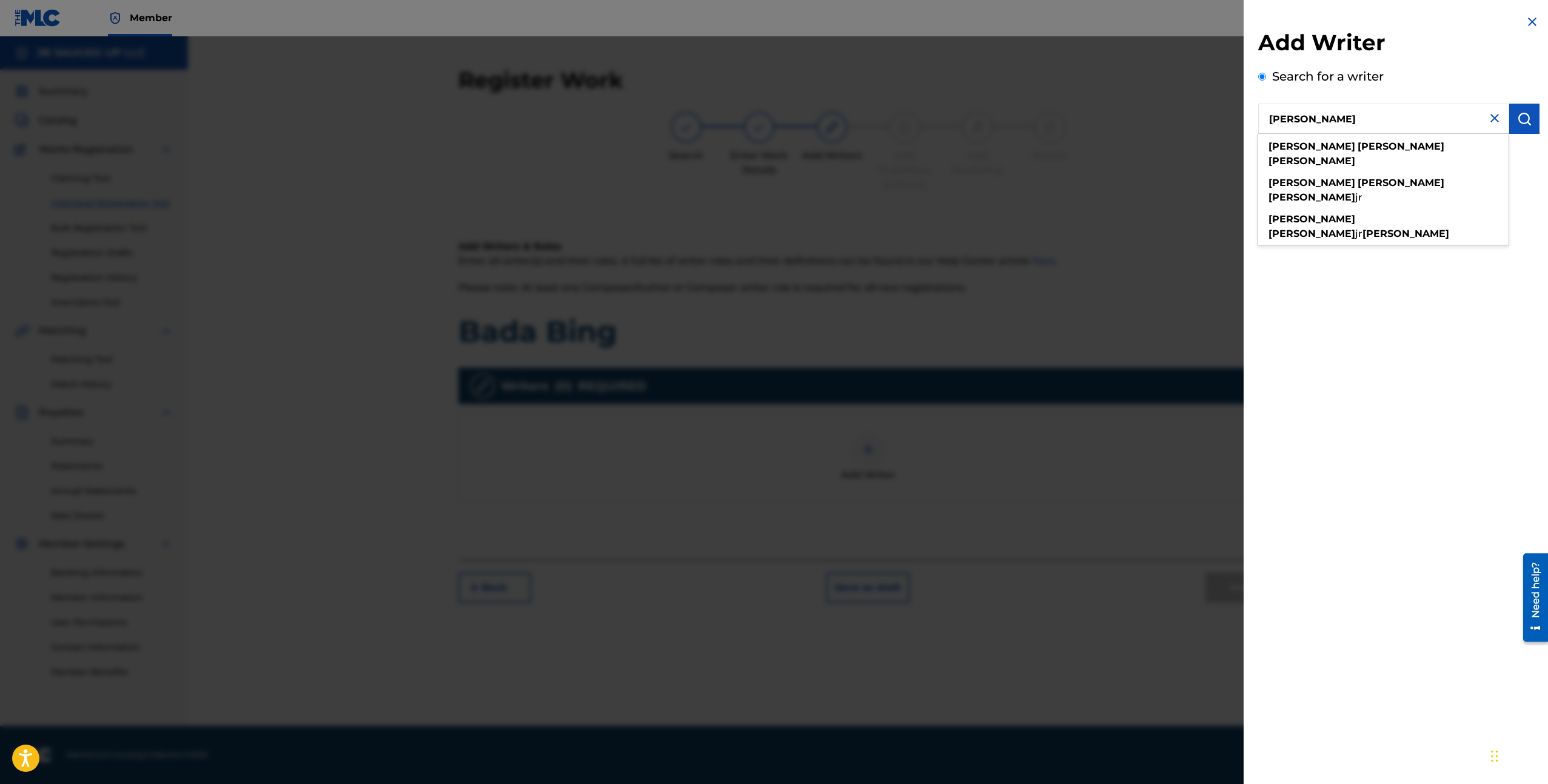
type input "[PERSON_NAME]"
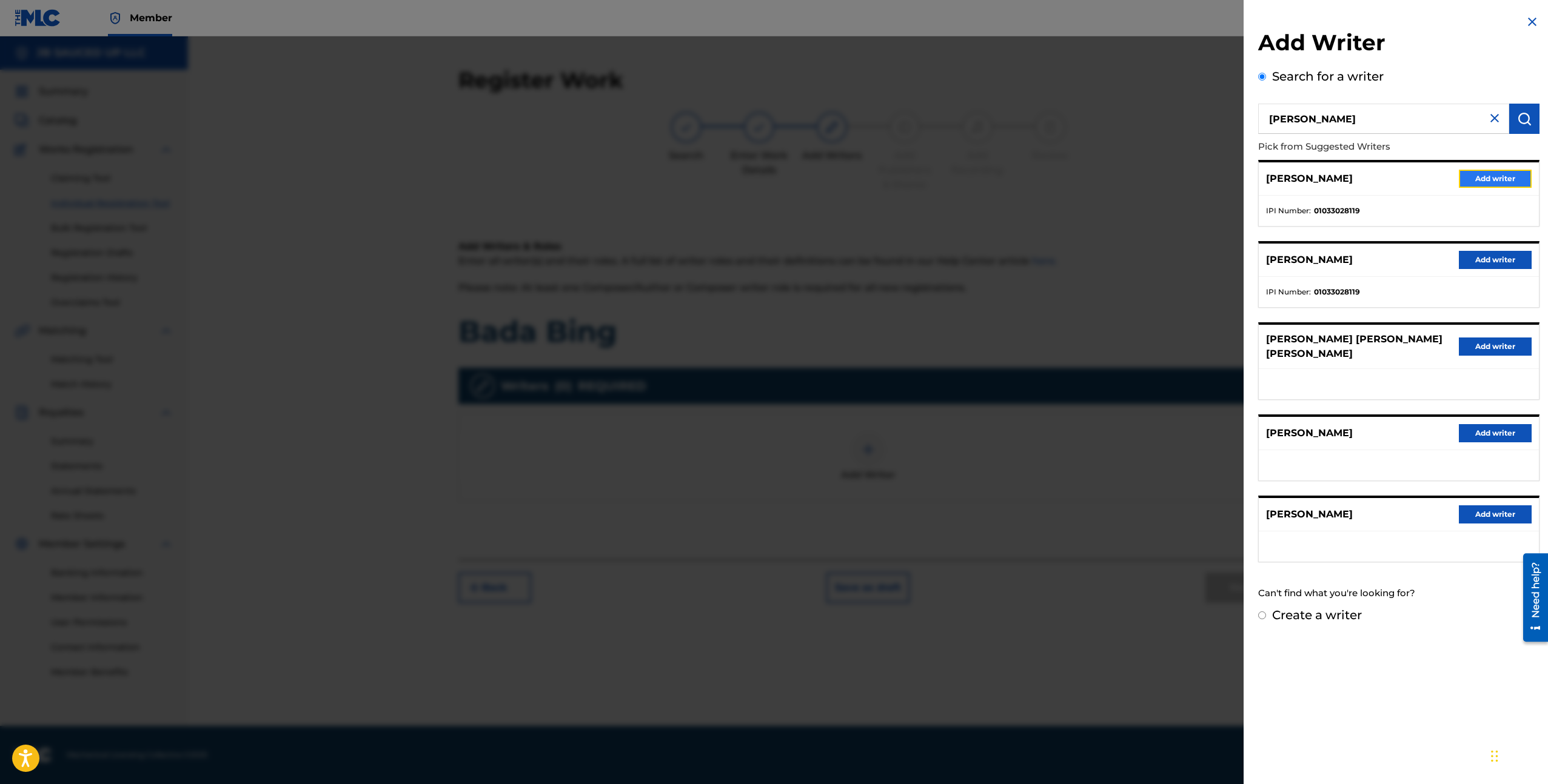
click at [1493, 172] on button "Add writer" at bounding box center [1495, 179] width 73 height 18
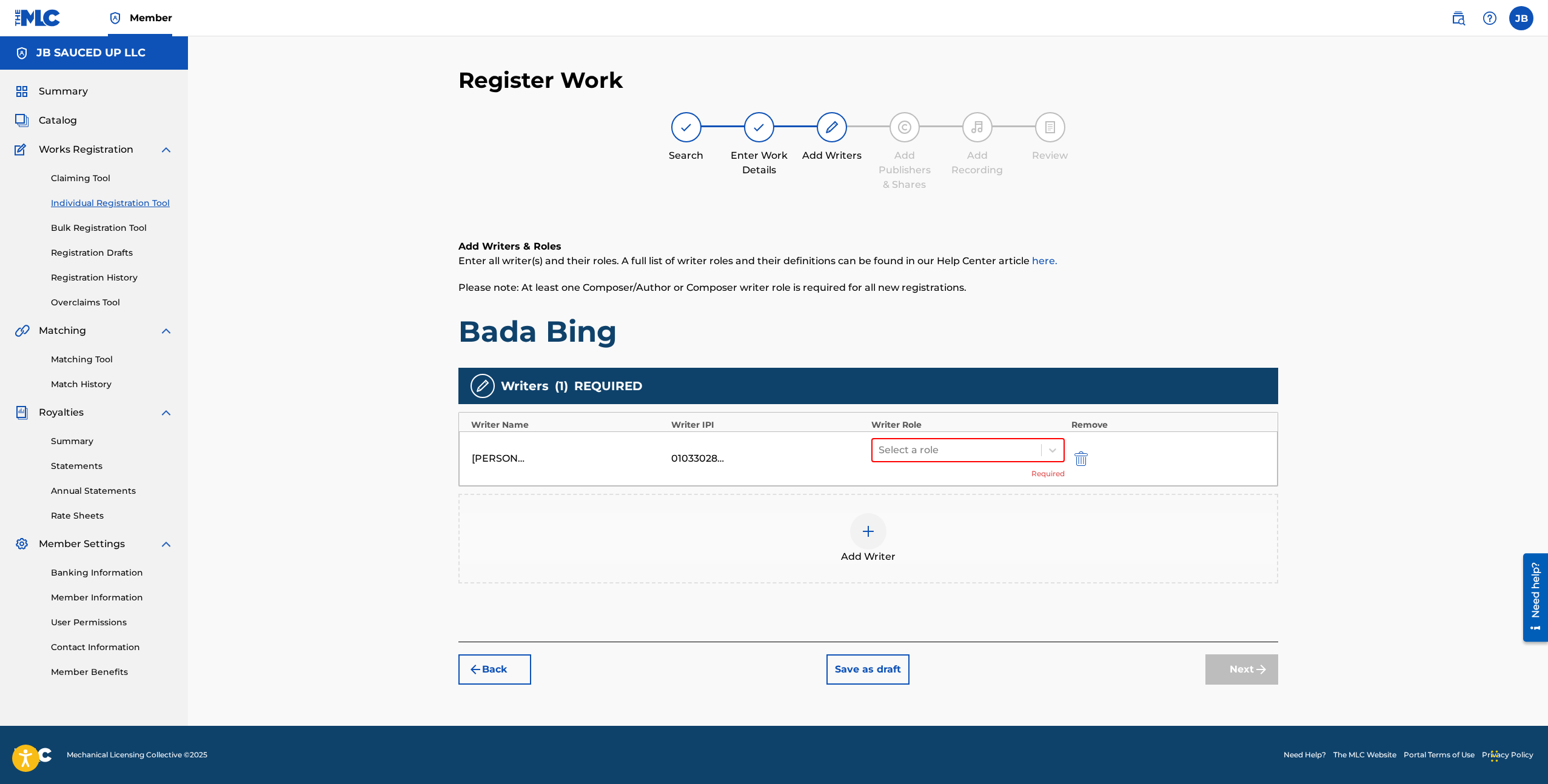
click at [936, 466] on div "Select a role Required" at bounding box center [968, 459] width 194 height 41
click at [935, 462] on div "Select a role Required" at bounding box center [968, 459] width 194 height 41
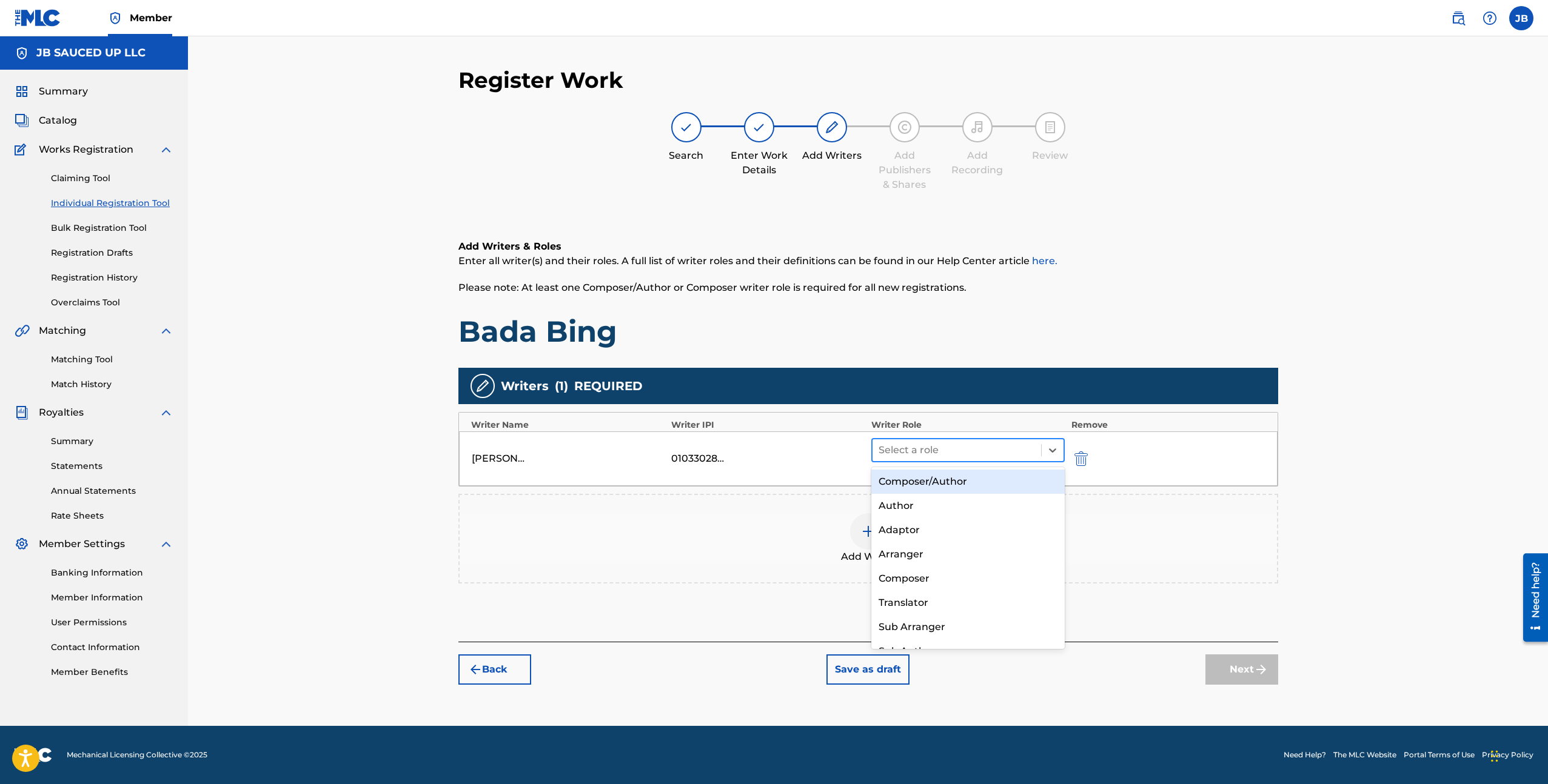
click at [934, 459] on div "Select a role" at bounding box center [957, 450] width 169 height 22
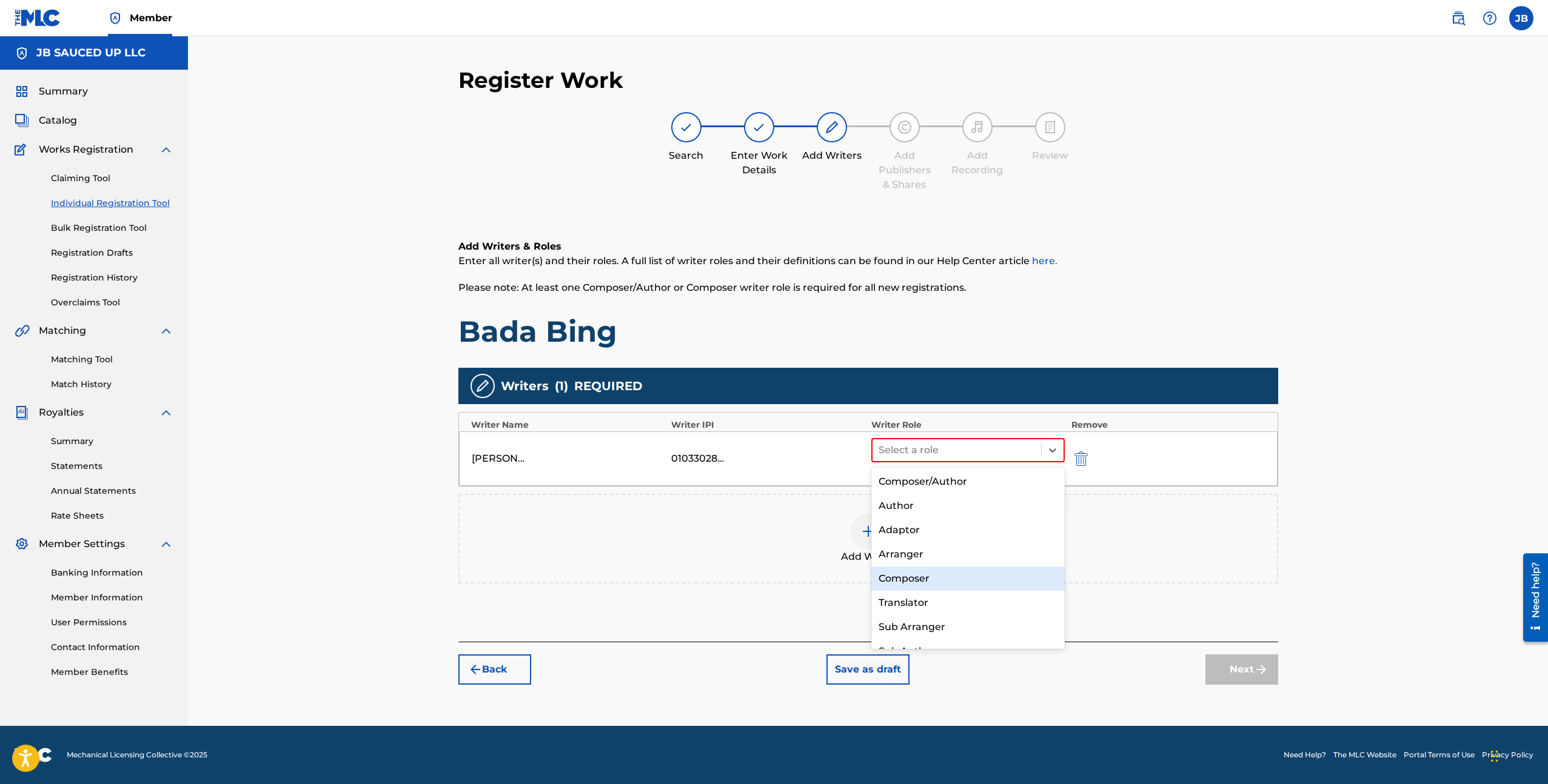
click at [926, 572] on div "Composer" at bounding box center [968, 579] width 194 height 24
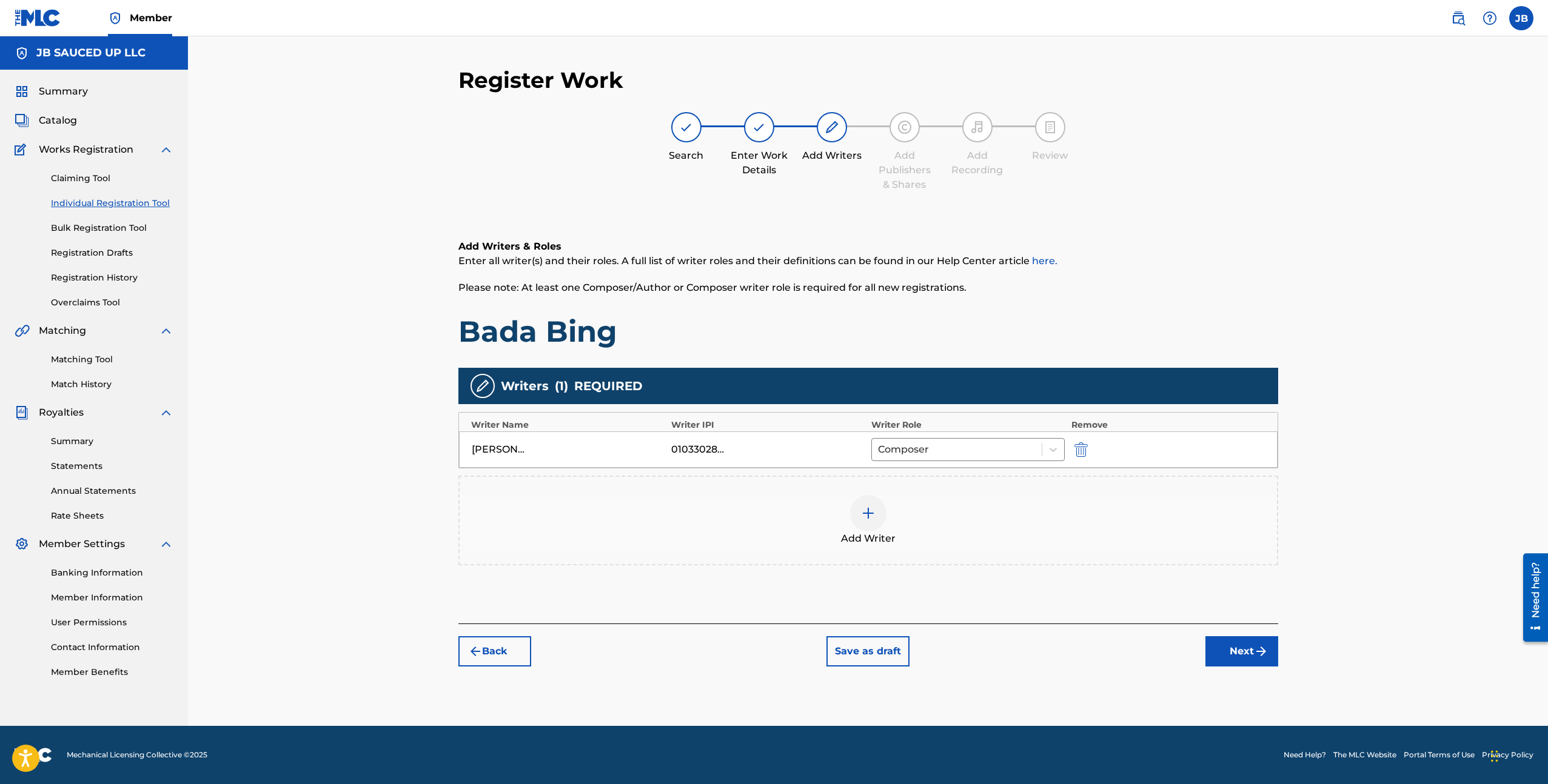
click at [909, 546] on div "Add Writer" at bounding box center [868, 520] width 820 height 90
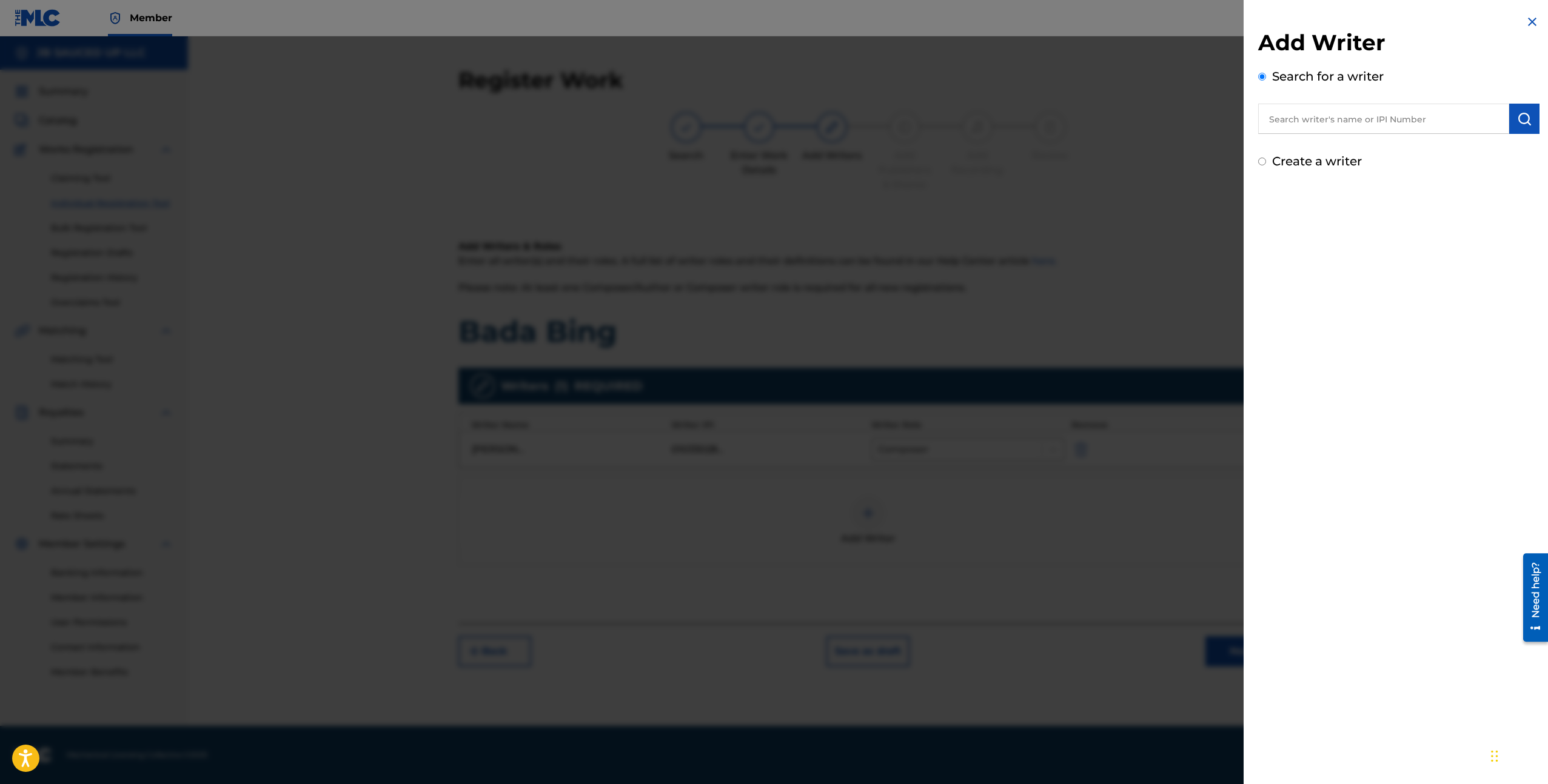
click at [1319, 127] on input "text" at bounding box center [1383, 119] width 251 height 30
paste input "[PERSON_NAME]"
type input "[PERSON_NAME]"
click at [1517, 113] on img "submit" at bounding box center [1524, 119] width 14 height 14
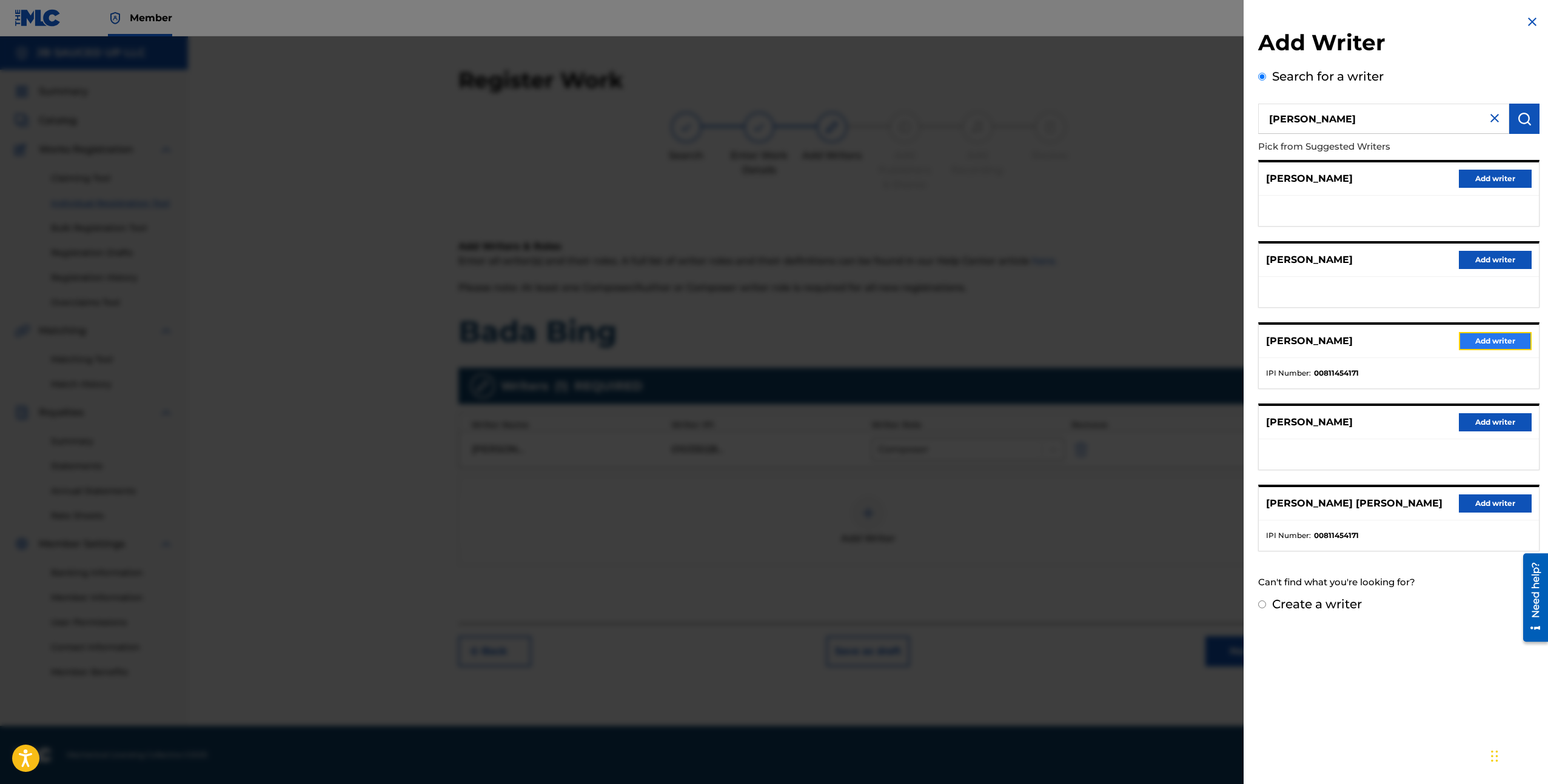
click at [1488, 345] on button "Add writer" at bounding box center [1495, 342] width 73 height 18
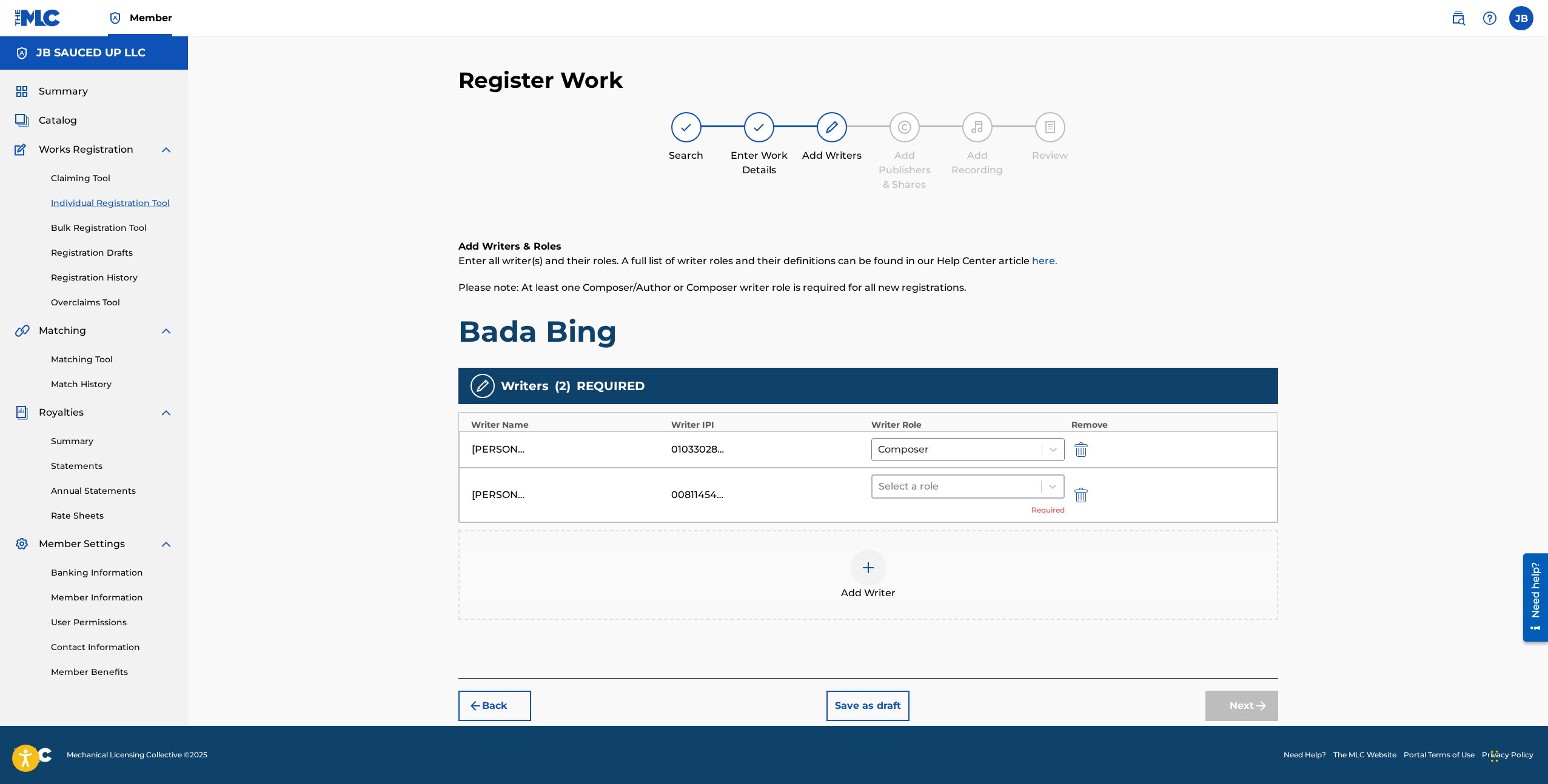
click at [971, 490] on div at bounding box center [957, 487] width 157 height 17
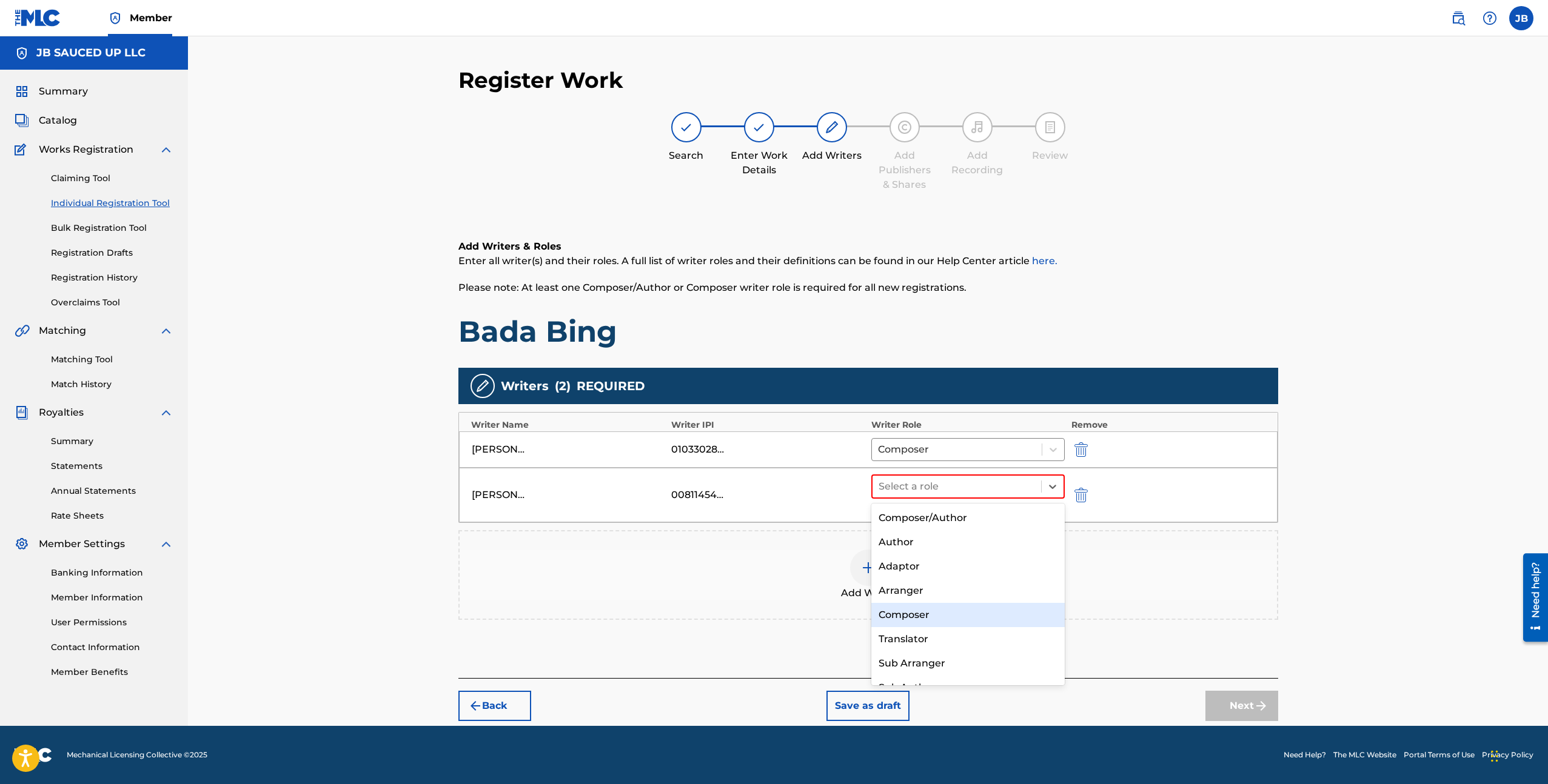
click at [940, 616] on div "Composer" at bounding box center [968, 615] width 194 height 24
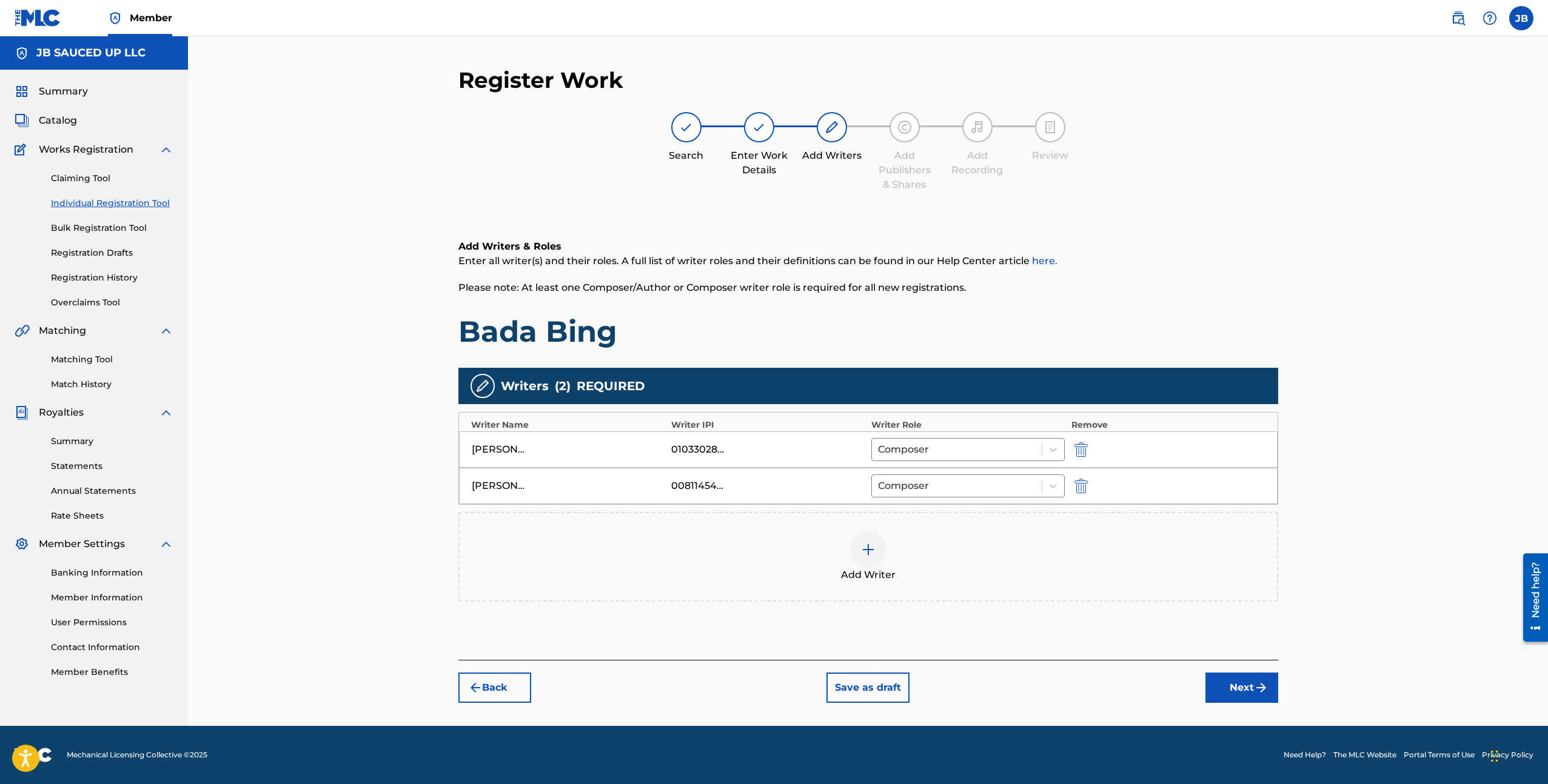
click at [914, 575] on div "Add Writer" at bounding box center [868, 557] width 817 height 51
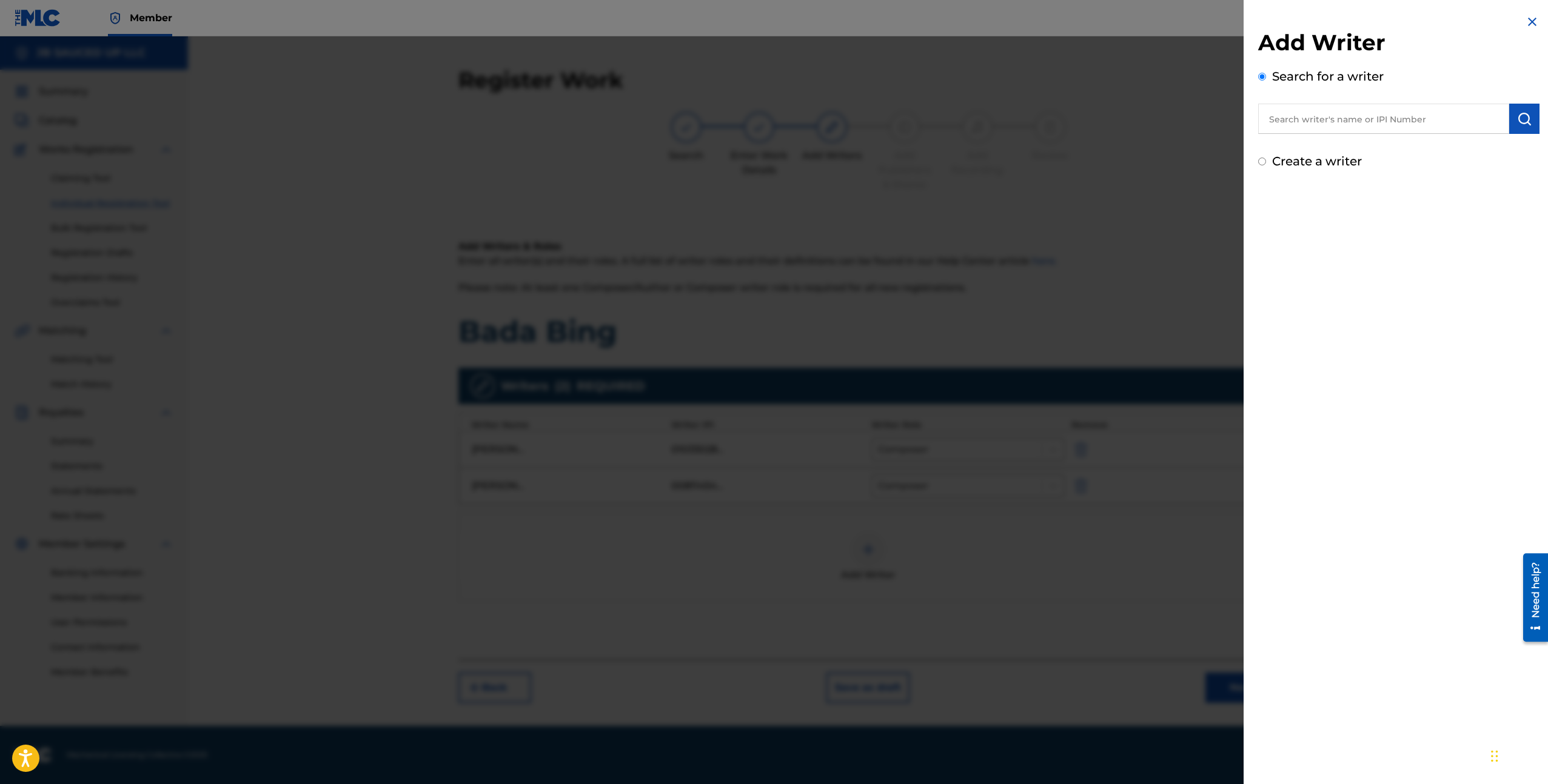
click at [1353, 132] on input "text" at bounding box center [1383, 119] width 251 height 30
paste input "[PERSON_NAME]"
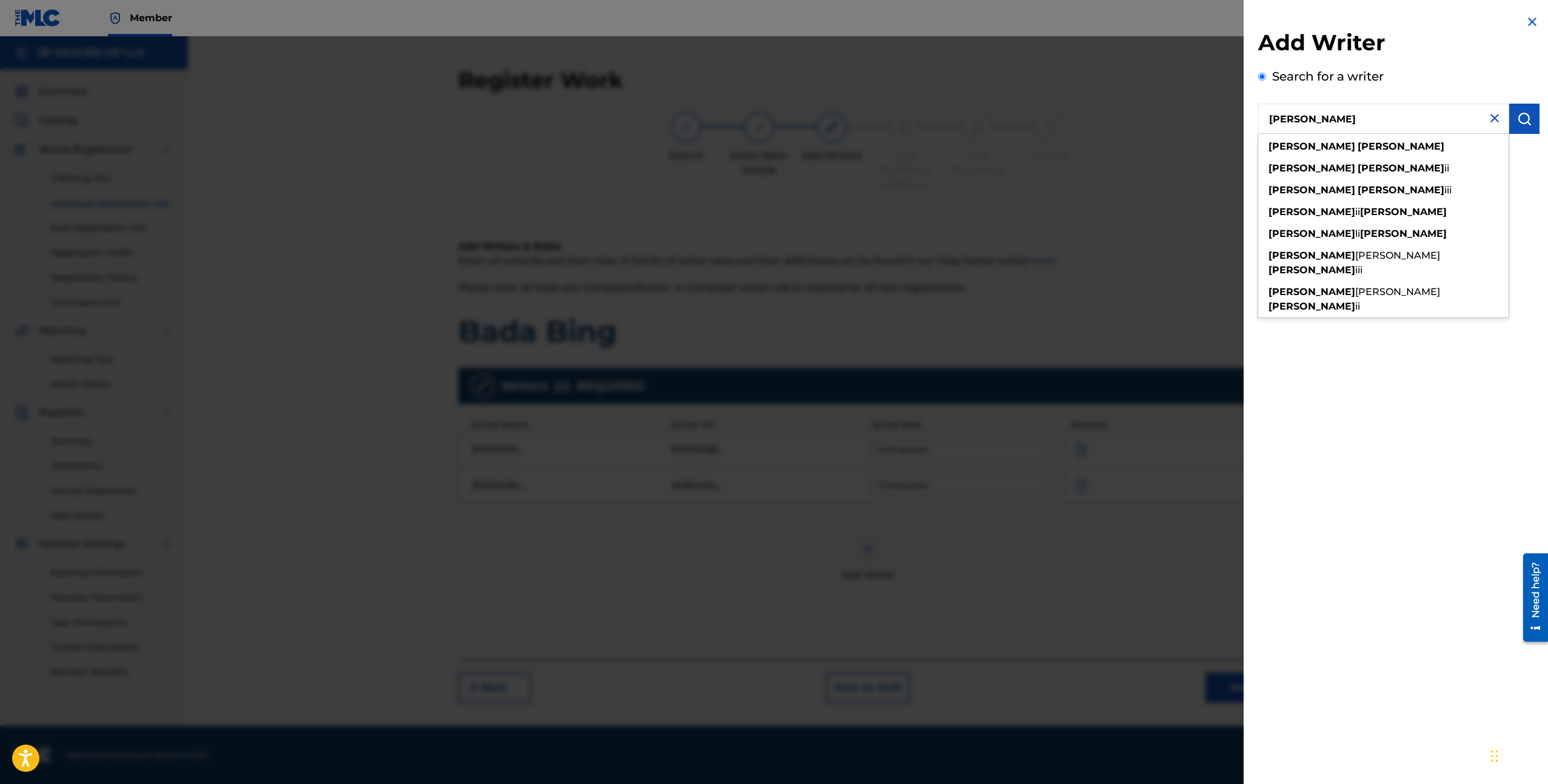
type input "[PERSON_NAME]"
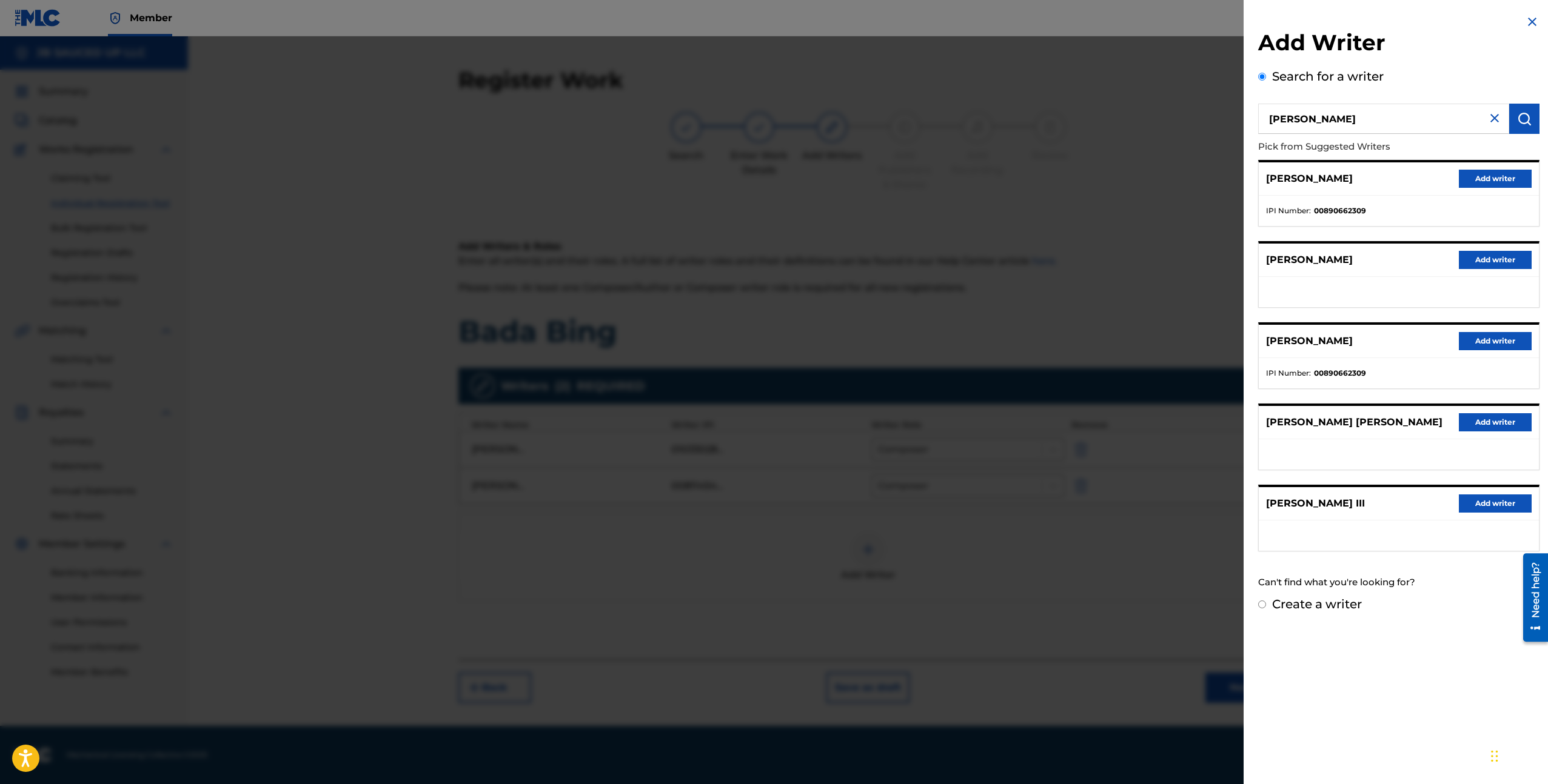
click at [1322, 330] on div "[PERSON_NAME] Add writer" at bounding box center [1399, 342] width 280 height 33
click at [1480, 177] on button "Add writer" at bounding box center [1495, 179] width 73 height 18
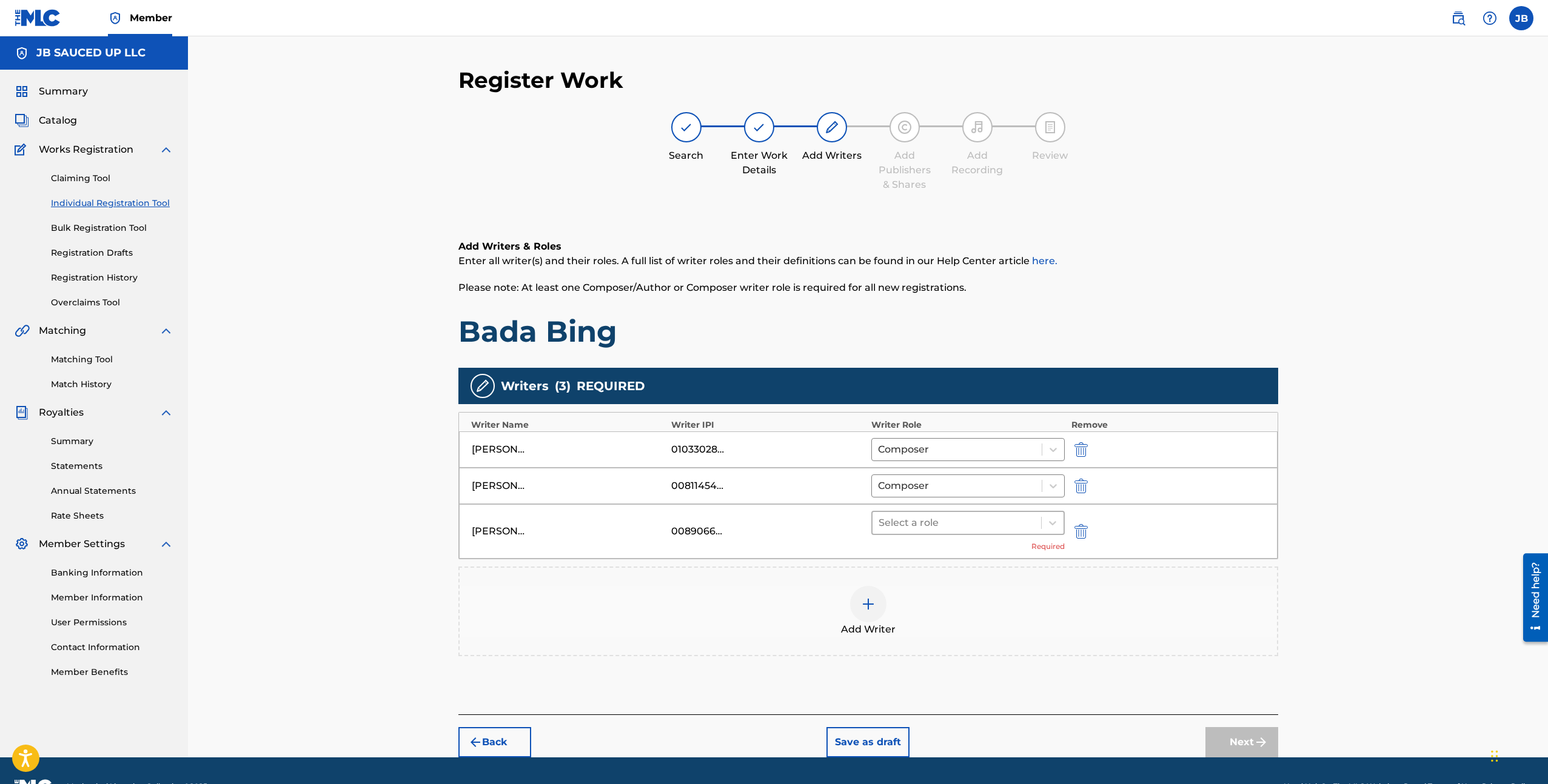
click at [1025, 520] on div at bounding box center [957, 523] width 157 height 17
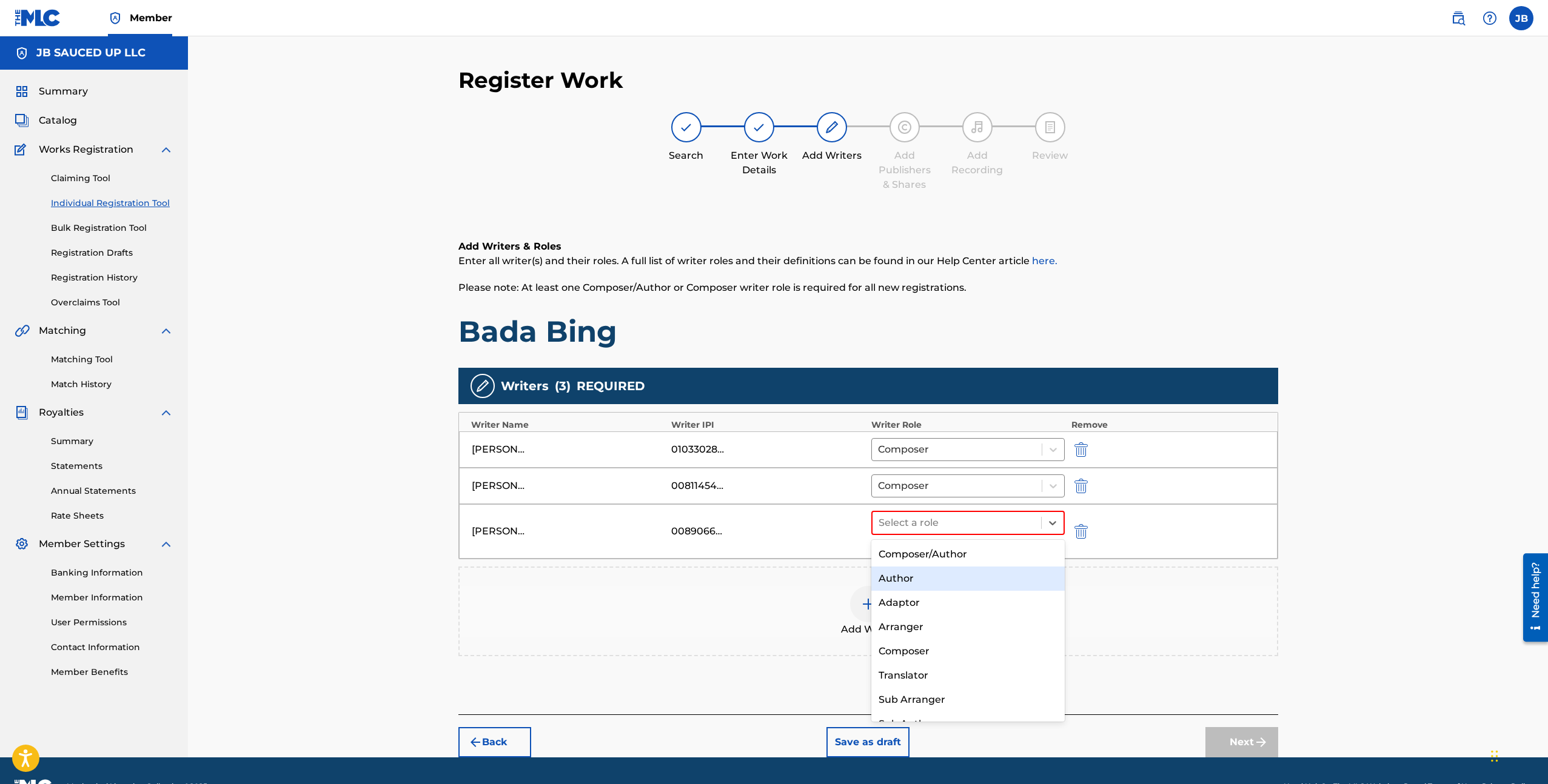
click at [954, 583] on div "Author" at bounding box center [968, 579] width 194 height 24
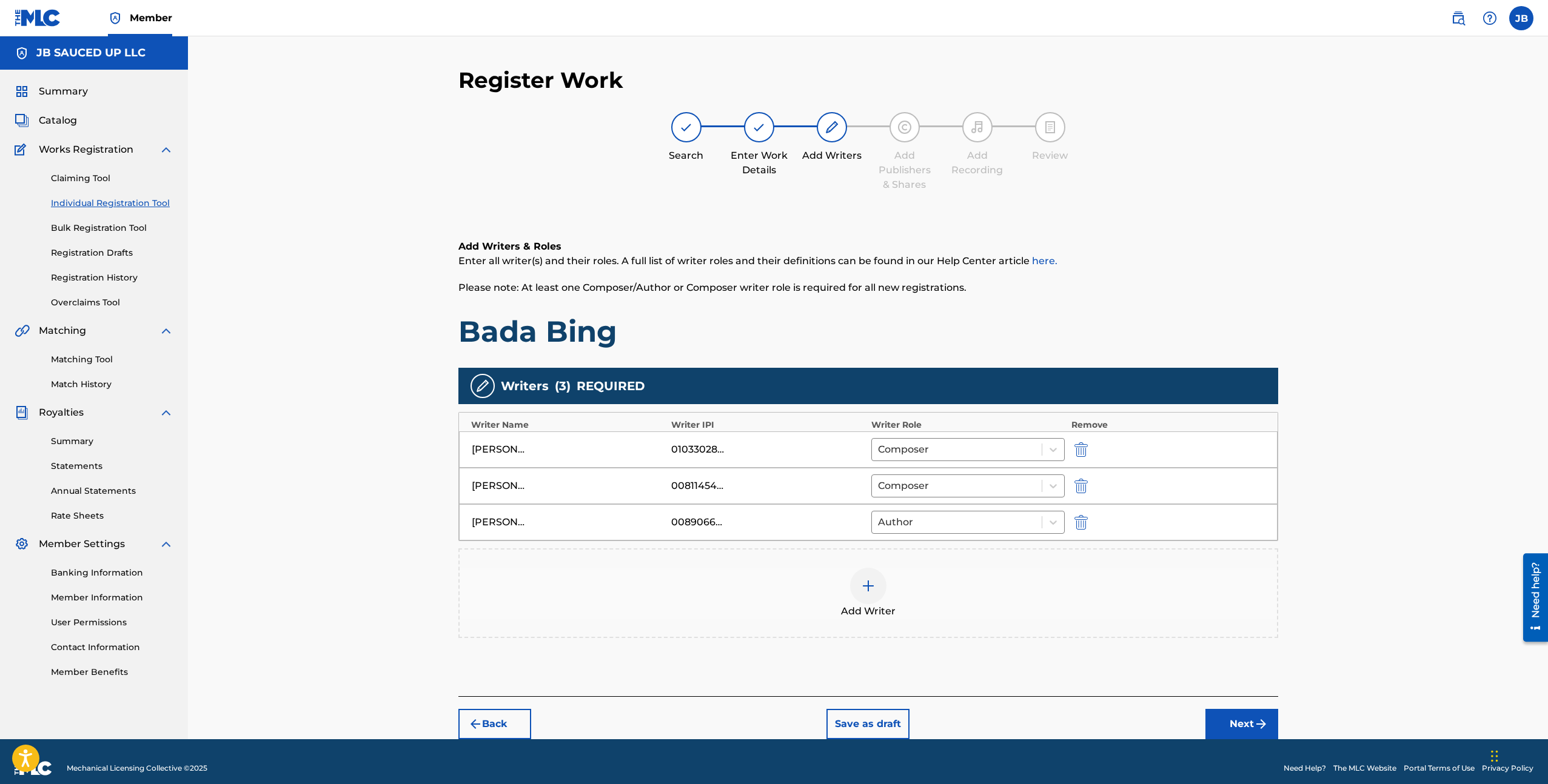
click at [953, 617] on div "Add Writer" at bounding box center [868, 593] width 817 height 51
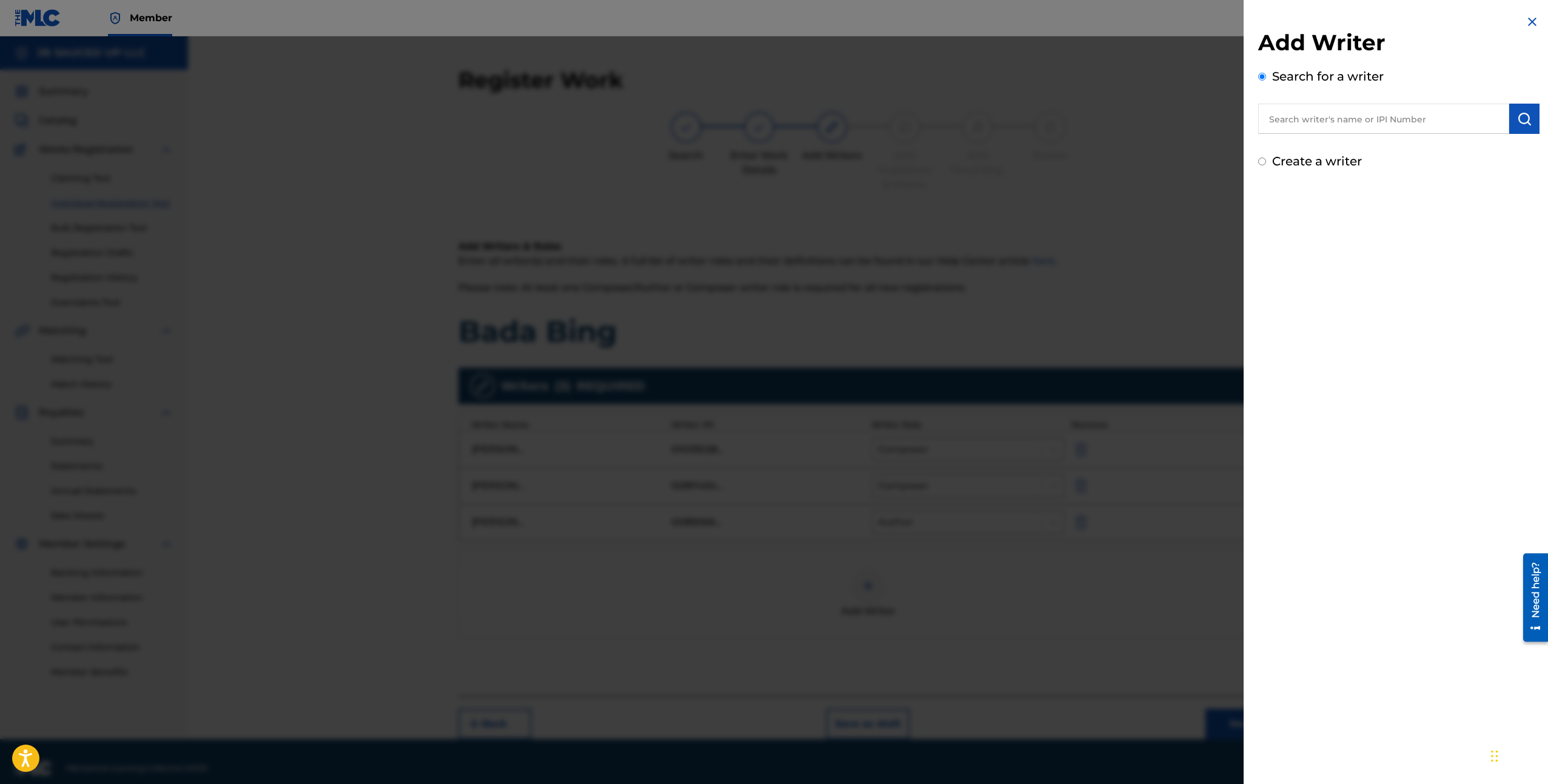
click at [1330, 122] on input "text" at bounding box center [1383, 119] width 251 height 30
paste input "[PERSON_NAME]"
type input "[PERSON_NAME]"
click at [1410, 64] on div "Add Writer Search for a writer [PERSON_NAME] Searching, please wait... Can't fi…" at bounding box center [1399, 111] width 281 height 166
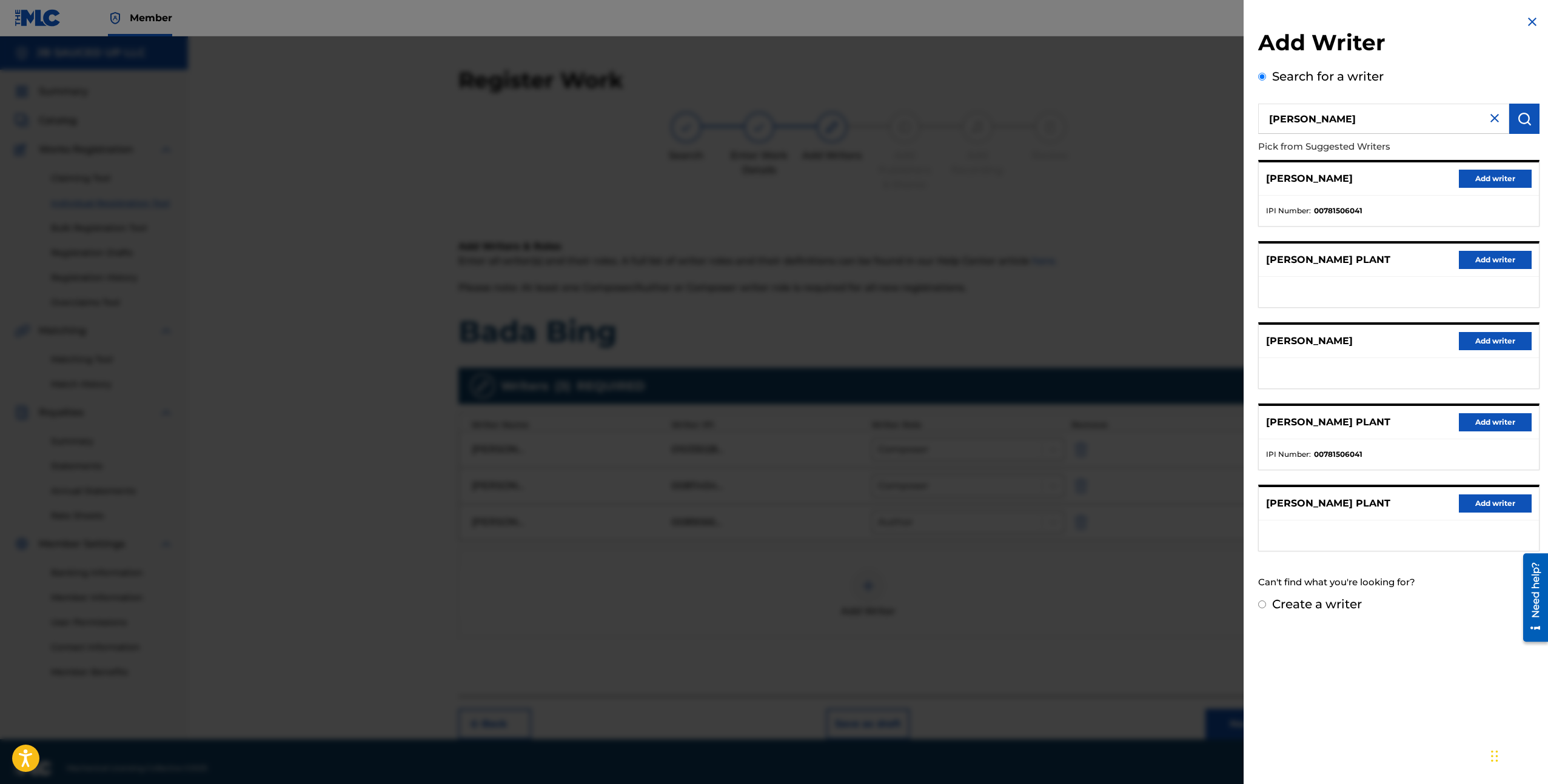
click at [1344, 600] on label "Create a writer" at bounding box center [1317, 604] width 90 height 14
radio input "true"
click at [1266, 600] on input "Create a writer" at bounding box center [1262, 604] width 8 height 8
radio input "false"
radio input "true"
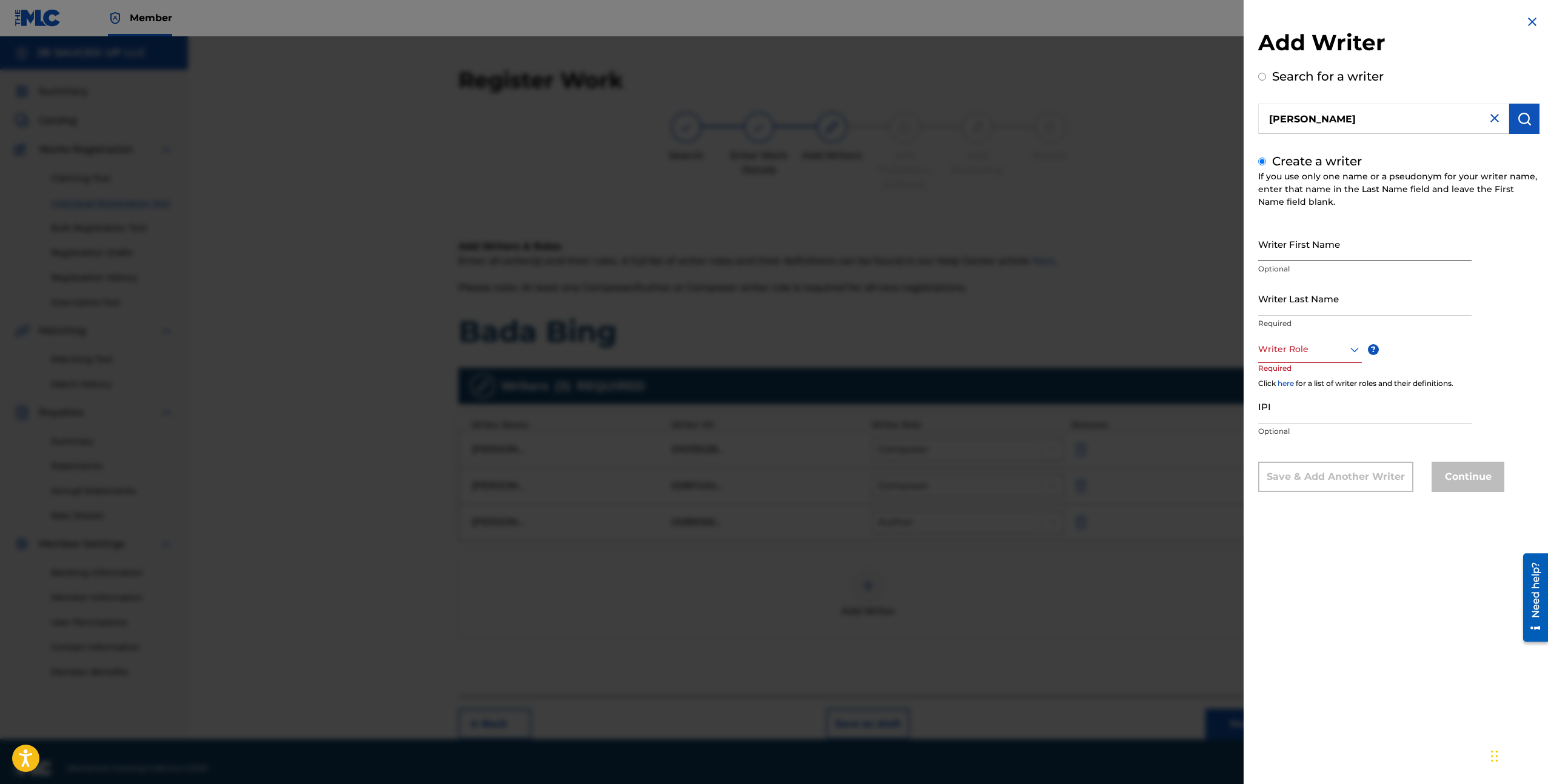
click at [1309, 246] on input "Writer First Name" at bounding box center [1364, 244] width 213 height 35
paste input "[PERSON_NAME]"
click at [1309, 252] on input "[PERSON_NAME]" at bounding box center [1364, 244] width 213 height 35
click at [1309, 252] on input "[PERSON_NAME]" at bounding box center [1364, 244] width 213 height 35
type input "[PERSON_NAME]"
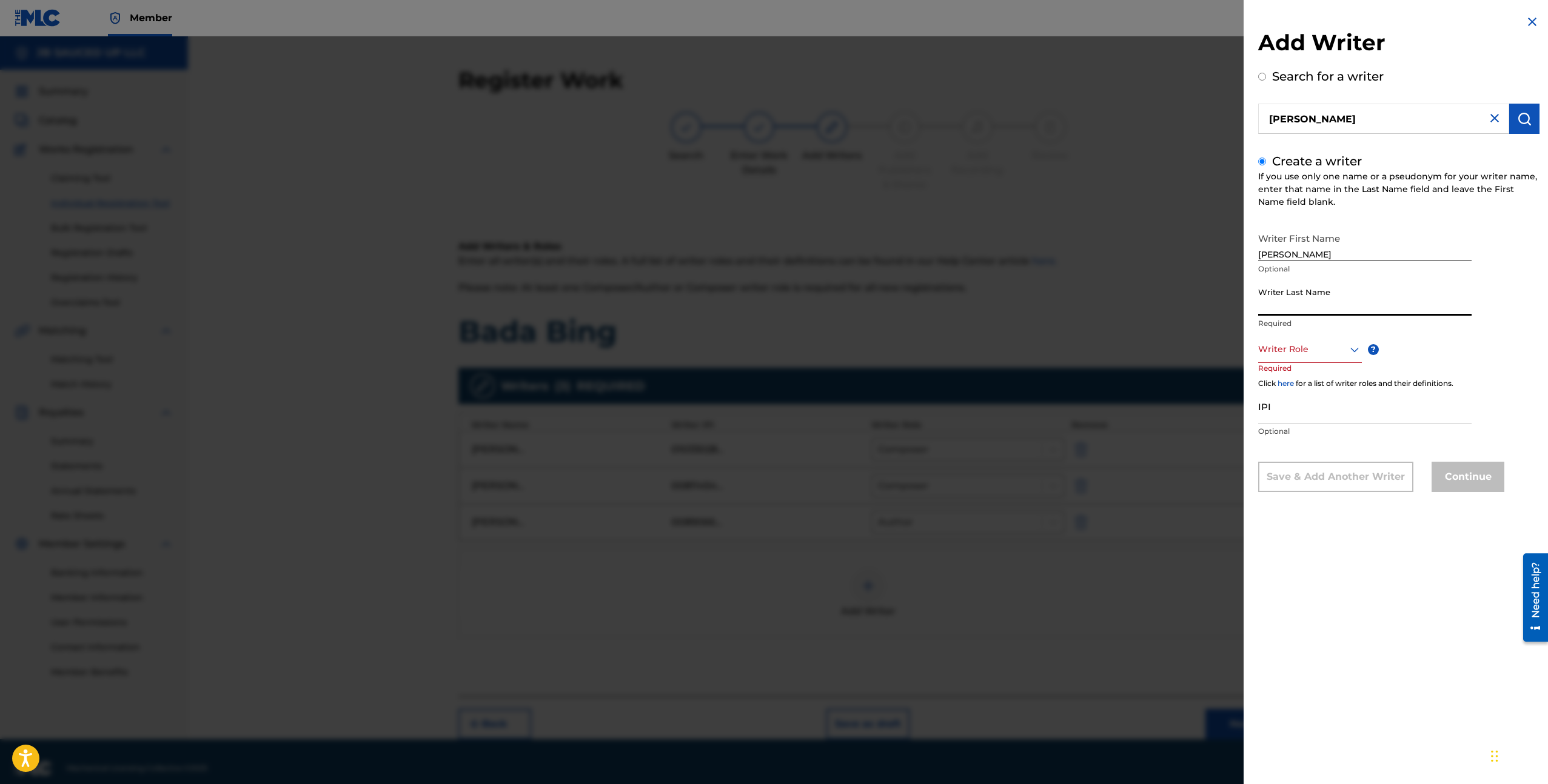
click at [1315, 295] on input "Writer Last Name" at bounding box center [1364, 298] width 213 height 35
paste input "PLANT"
type input "PLANT"
click at [1291, 348] on div at bounding box center [1310, 349] width 104 height 15
click at [1311, 464] on div "Arranger" at bounding box center [1310, 459] width 102 height 28
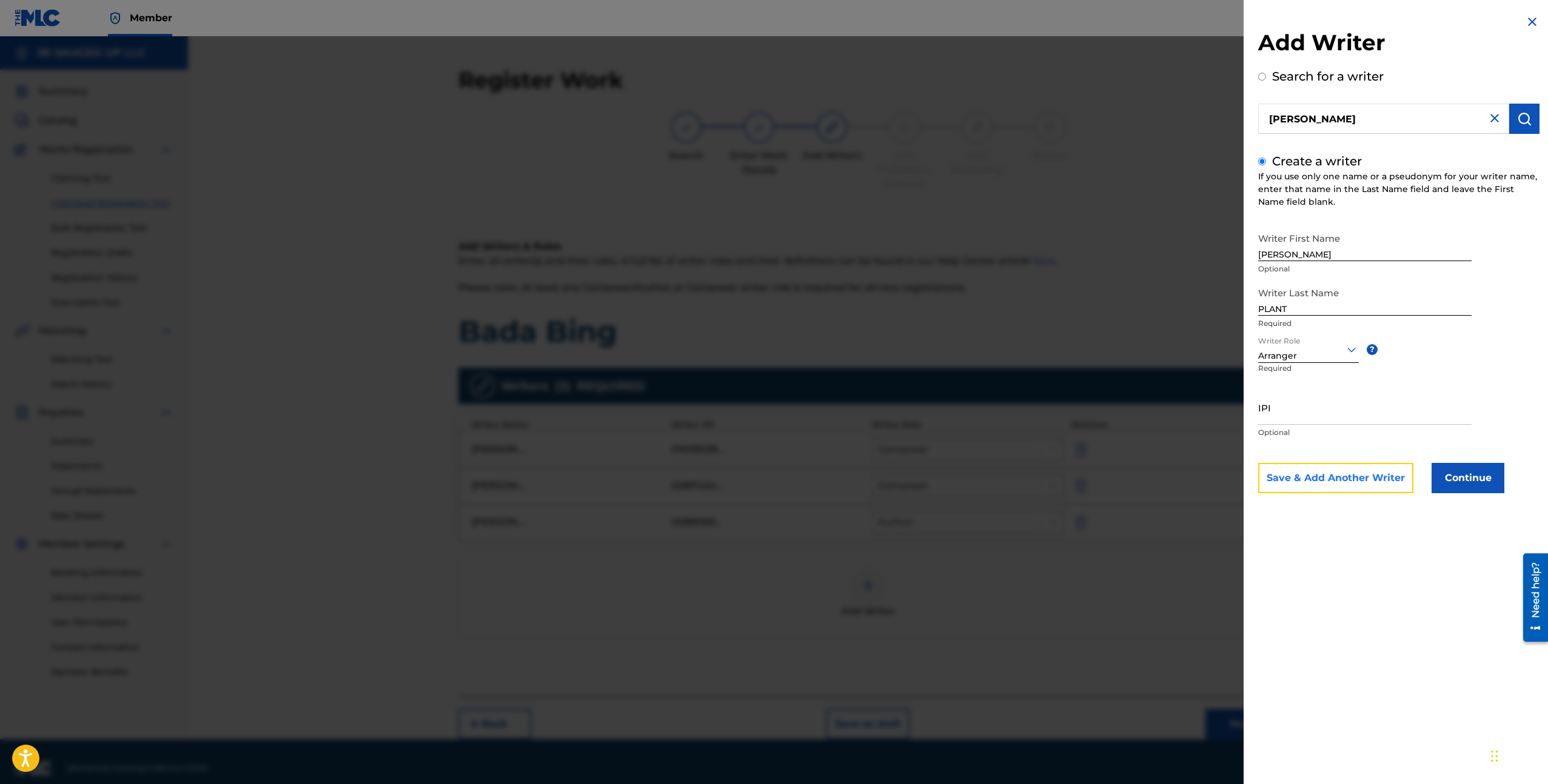
click at [1311, 466] on button "Save & Add Another Writer" at bounding box center [1336, 478] width 155 height 30
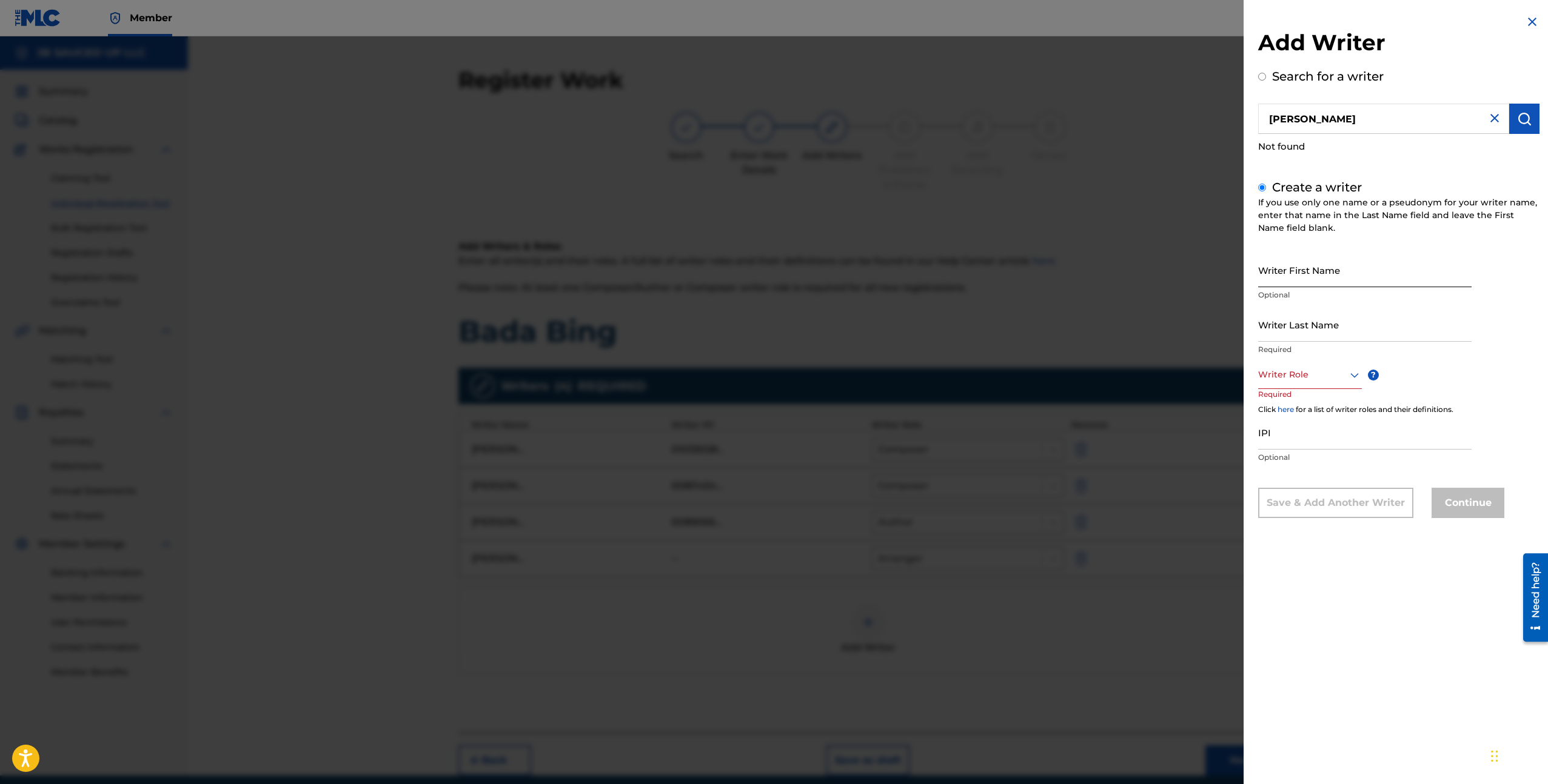
click at [1306, 271] on input "Writer First Name" at bounding box center [1364, 270] width 213 height 35
paste input "PLANT"
type input "PLANT"
click at [1287, 323] on input "Writer Last Name" at bounding box center [1364, 324] width 213 height 35
paste input "PLANT"
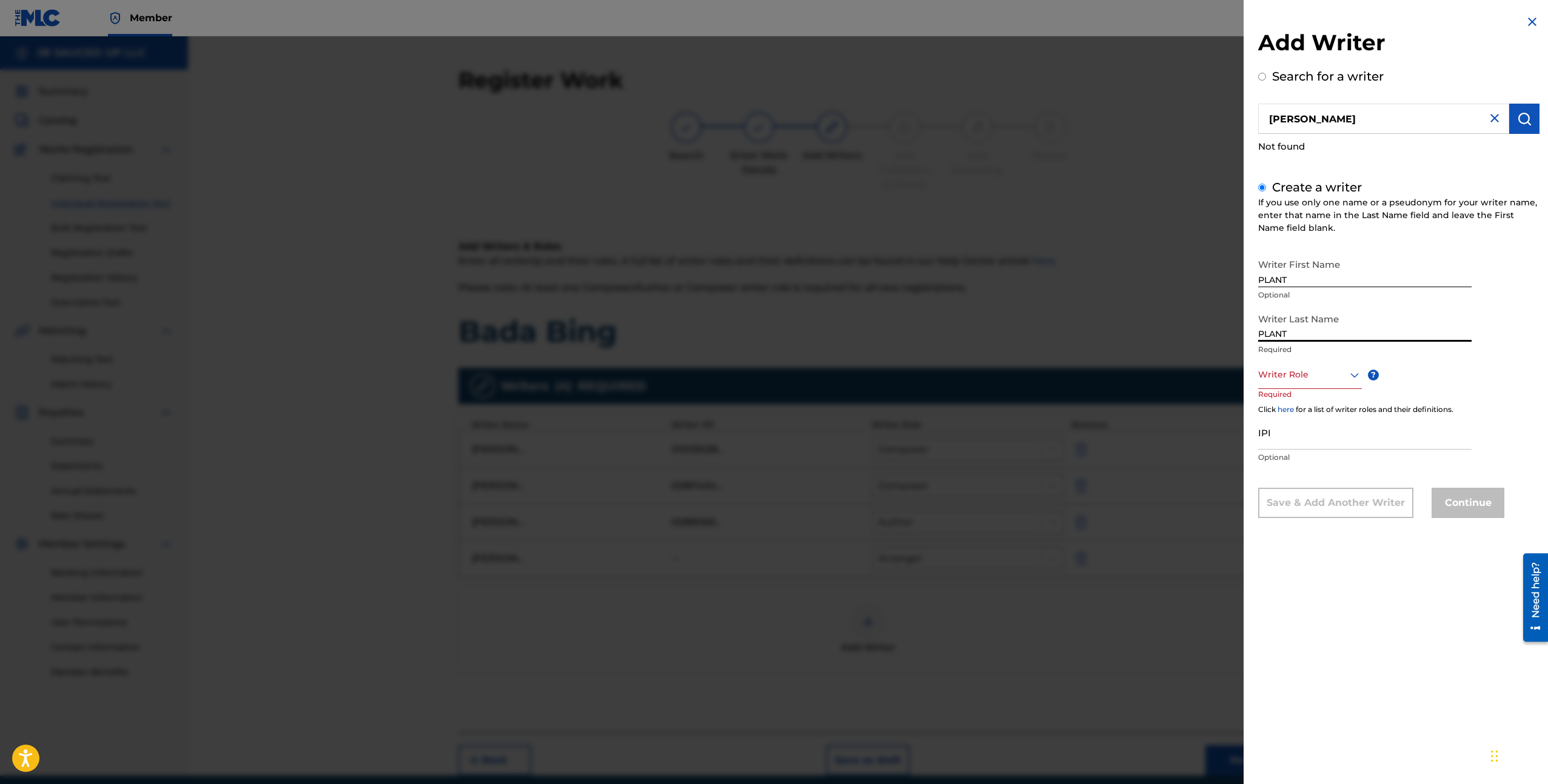
type input "PLANT"
click at [1286, 123] on input "[PERSON_NAME]" at bounding box center [1383, 119] width 251 height 30
radio input "true"
click at [1286, 122] on input "[PERSON_NAME]" at bounding box center [1383, 119] width 251 height 30
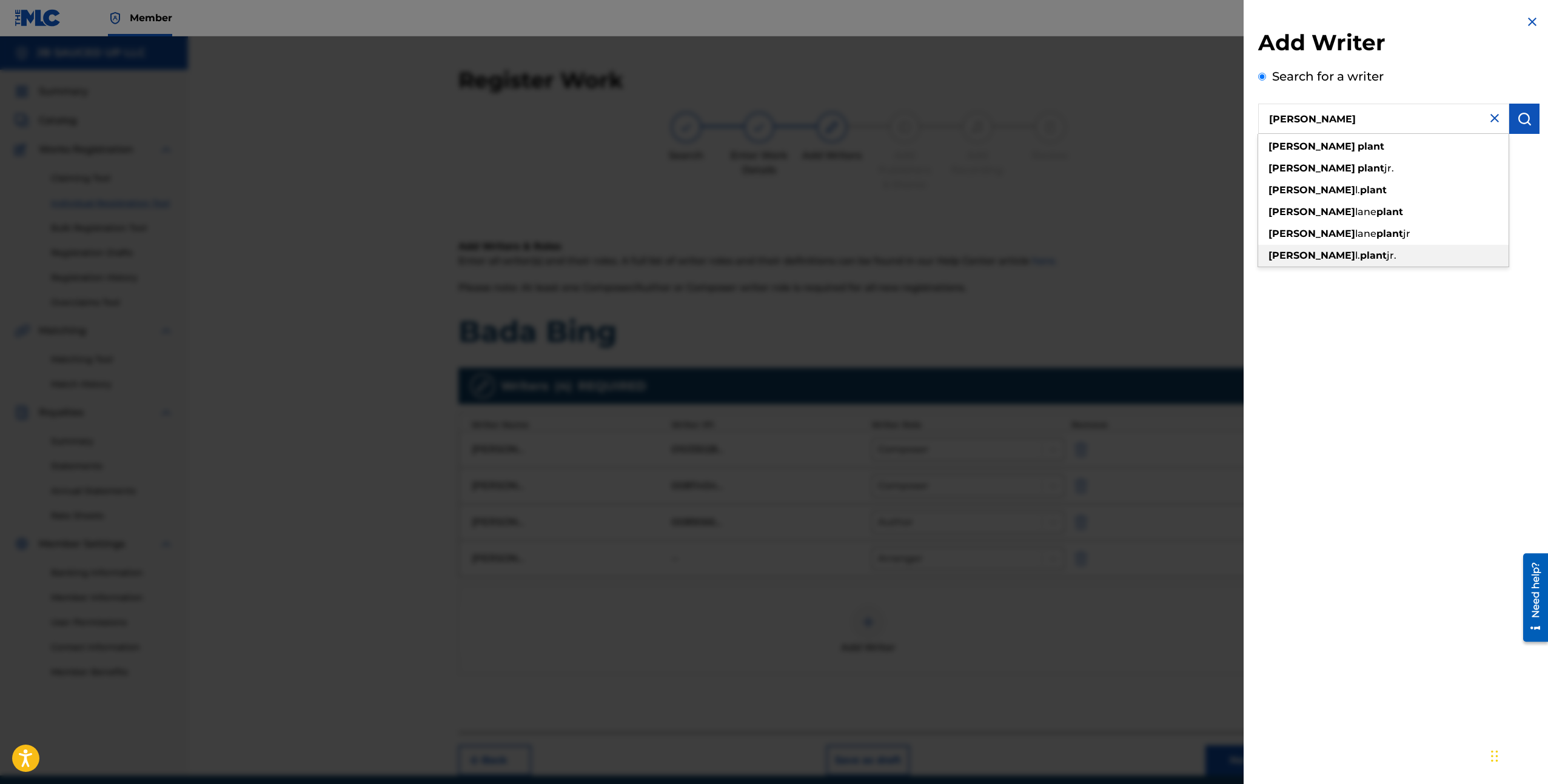
click at [1336, 373] on div "Add Writer Search for a writer [PERSON_NAME] [PERSON_NAME] [PERSON_NAME]. [PERS…" at bounding box center [1398, 392] width 310 height 784
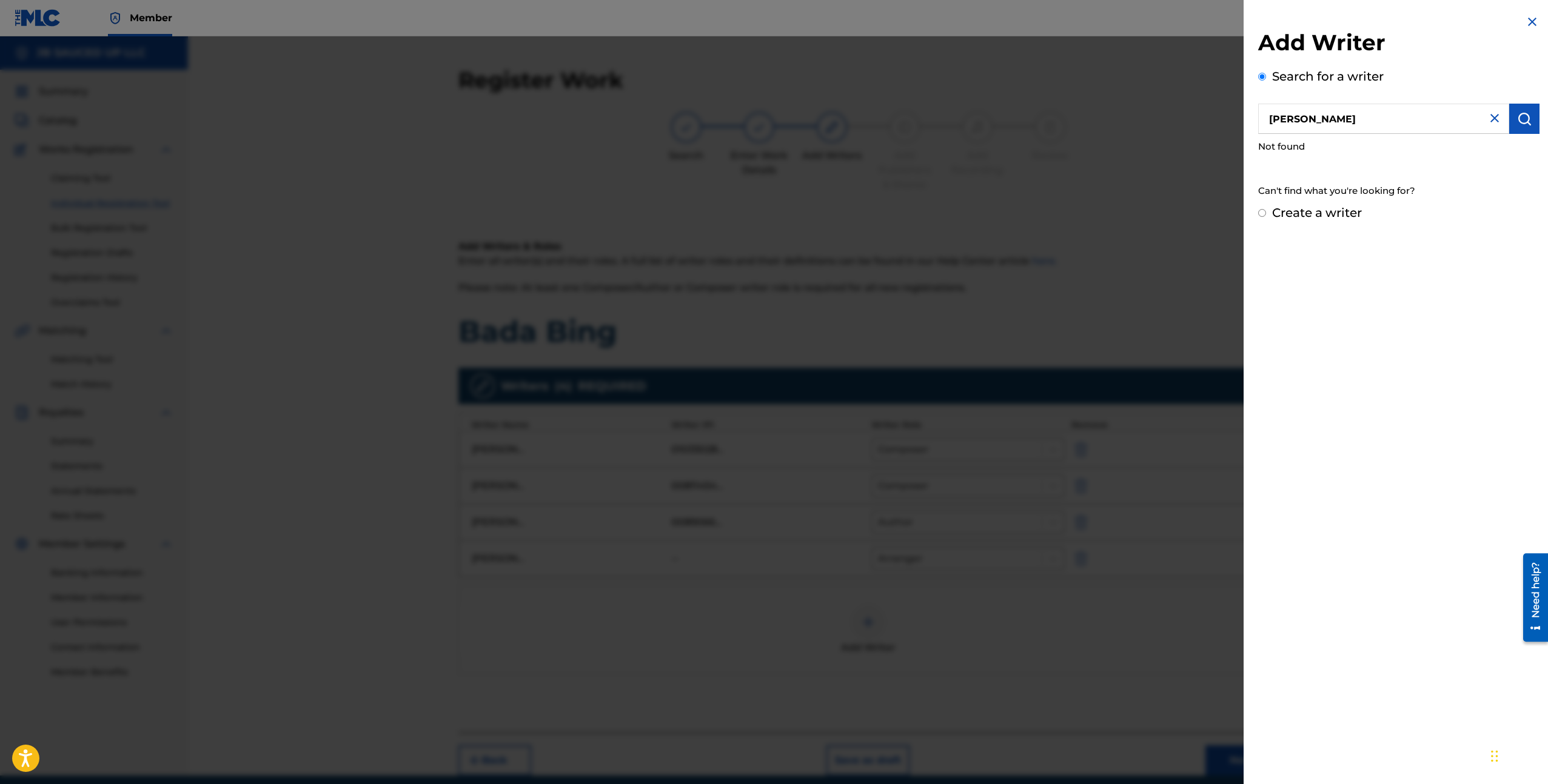
click at [1297, 216] on label "Create a writer" at bounding box center [1317, 212] width 90 height 14
radio input "true"
click at [1266, 216] on input "Create a writer" at bounding box center [1262, 213] width 8 height 8
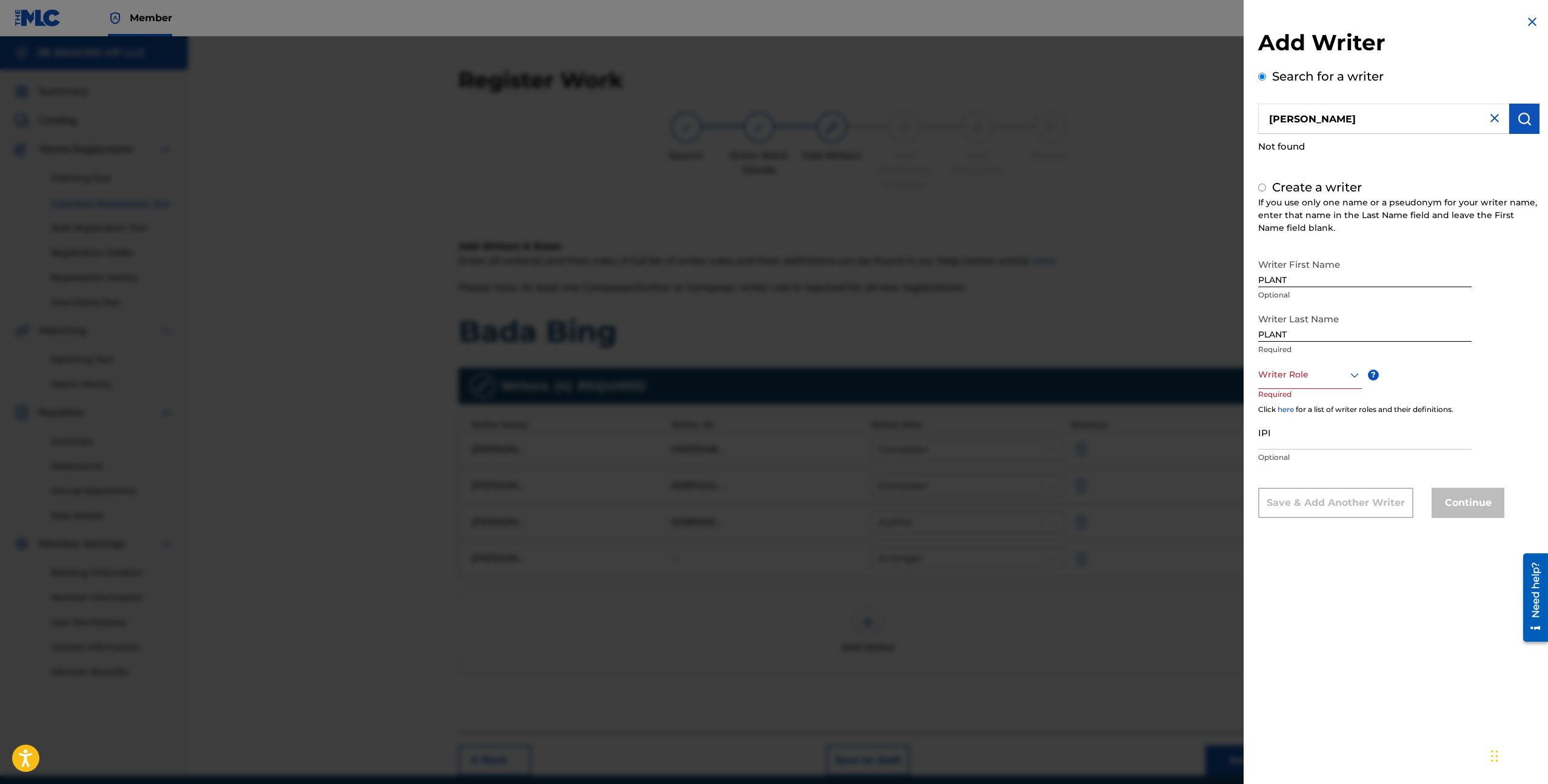
radio input "false"
radio input "true"
click at [1285, 277] on input "PLANT" at bounding box center [1364, 270] width 213 height 35
paste input "[PERSON_NAME]"
type input "[PERSON_NAME]"
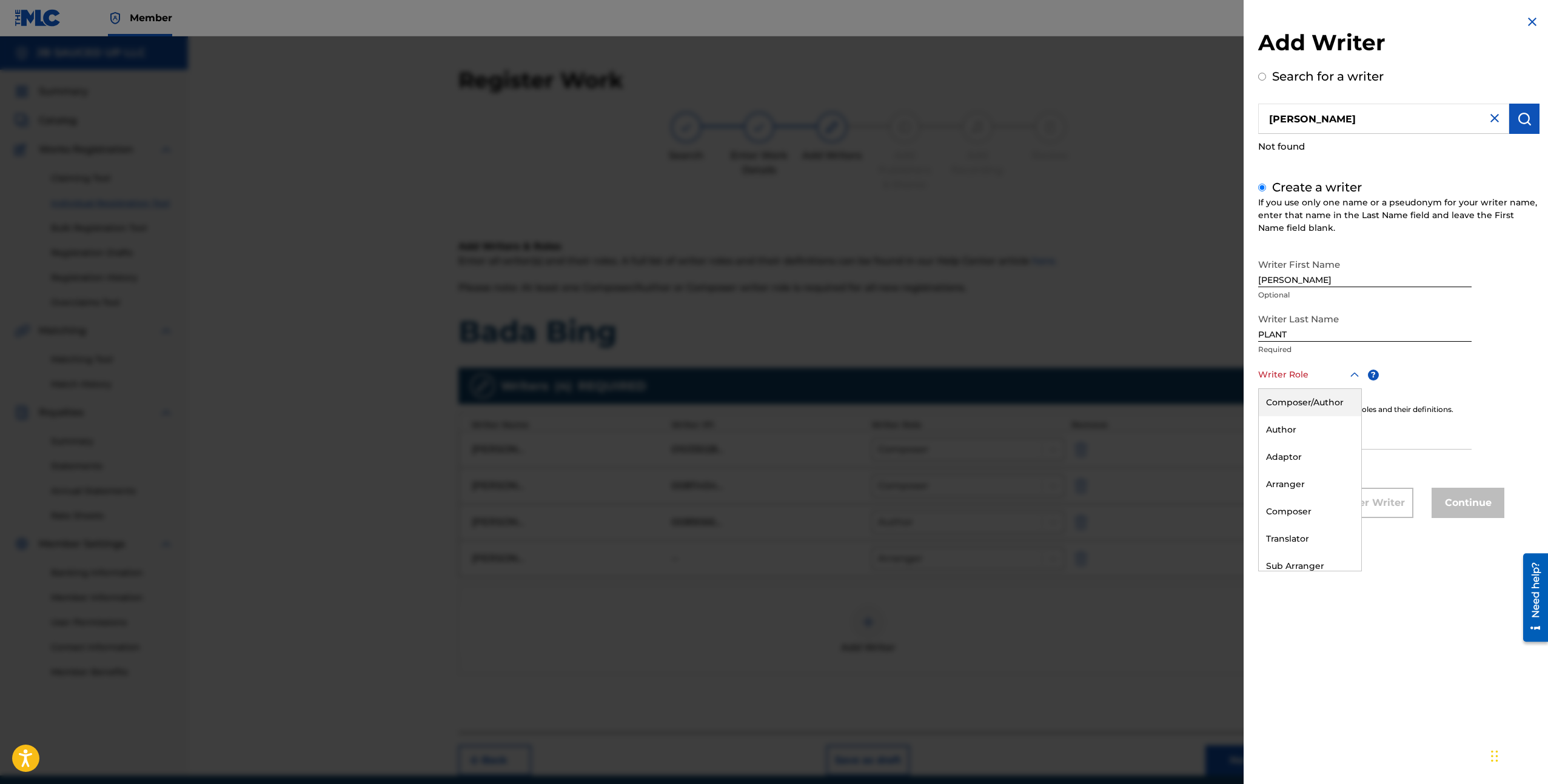
click at [1330, 382] on div at bounding box center [1310, 374] width 104 height 15
click at [1305, 500] on div "Composer" at bounding box center [1310, 512] width 102 height 28
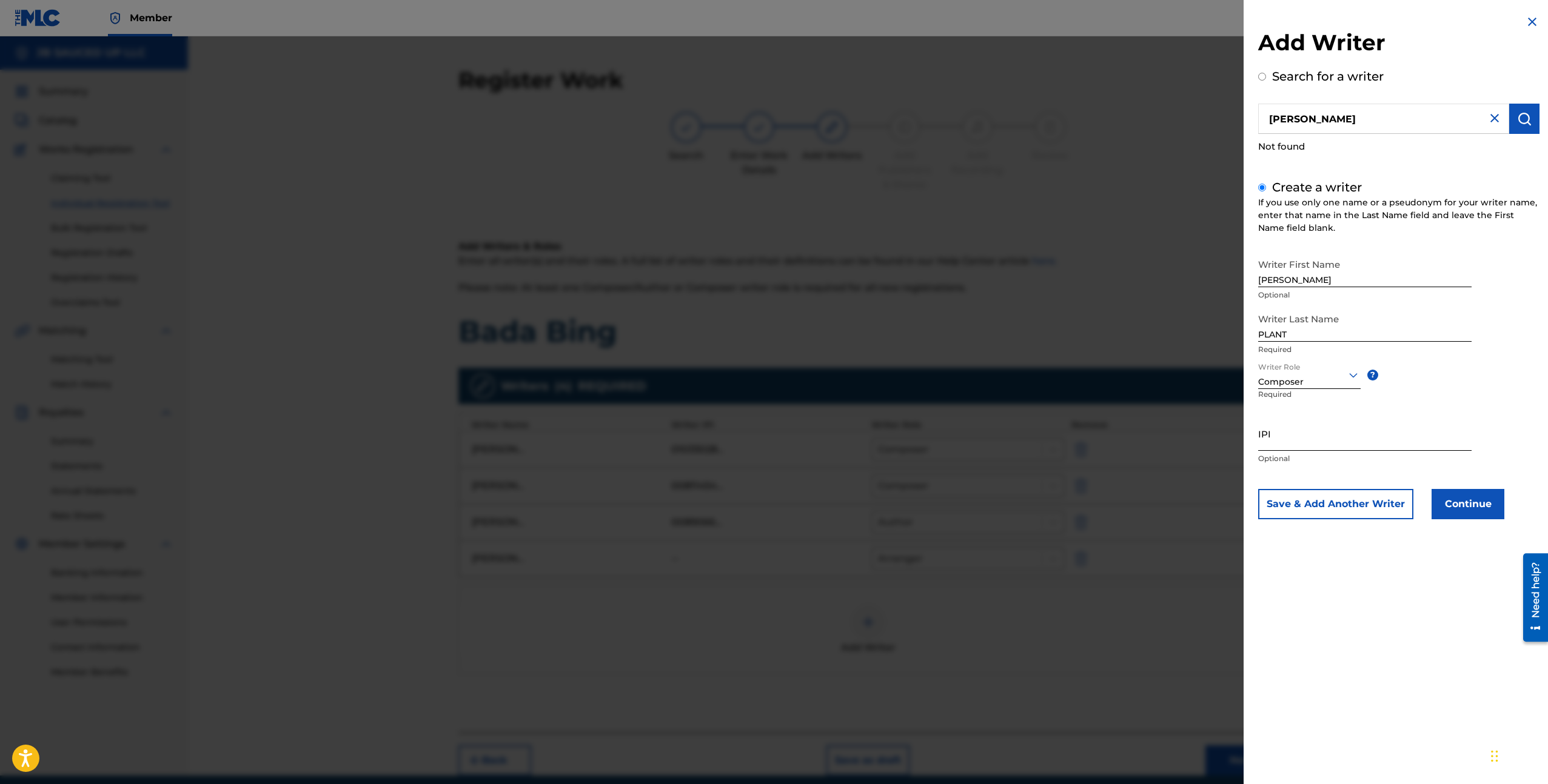
click at [1300, 429] on input "IPI" at bounding box center [1364, 433] width 213 height 35
paste input "00871841612"
type input "00871841612"
click at [1462, 501] on button "Continue" at bounding box center [1467, 504] width 73 height 30
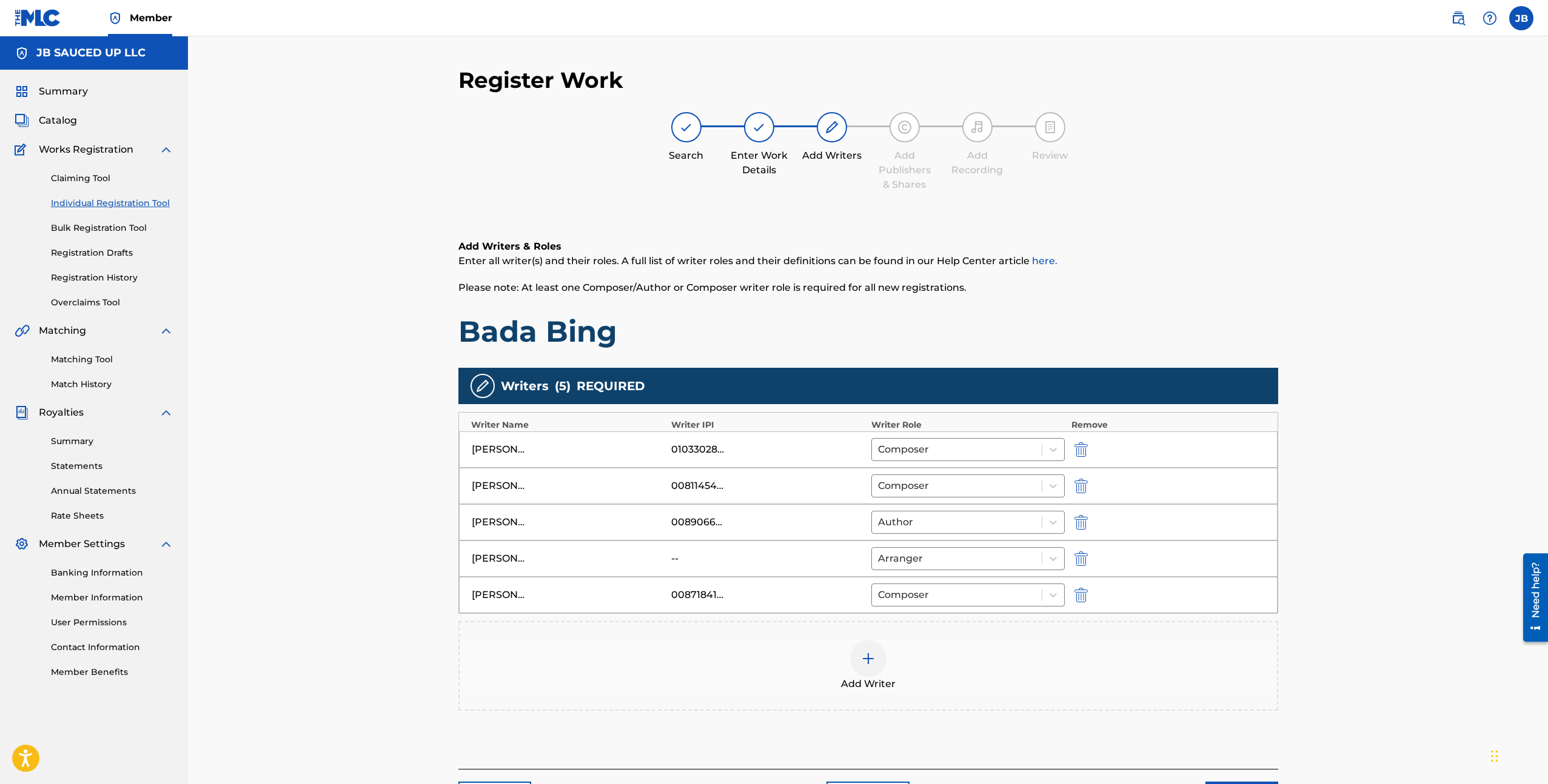
click at [844, 652] on div "Add Writer" at bounding box center [868, 666] width 817 height 51
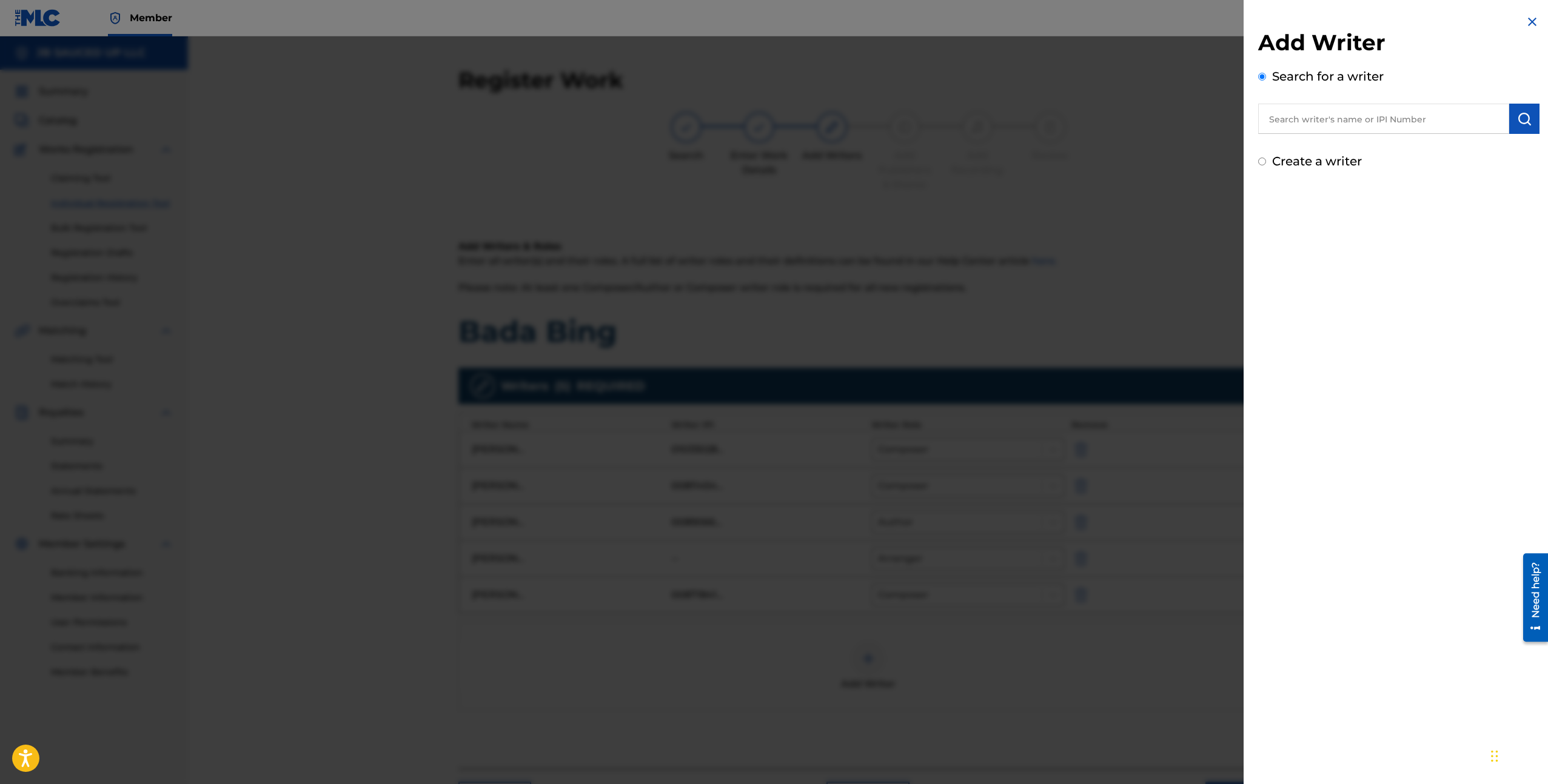
click at [789, 541] on div at bounding box center [774, 428] width 1548 height 784
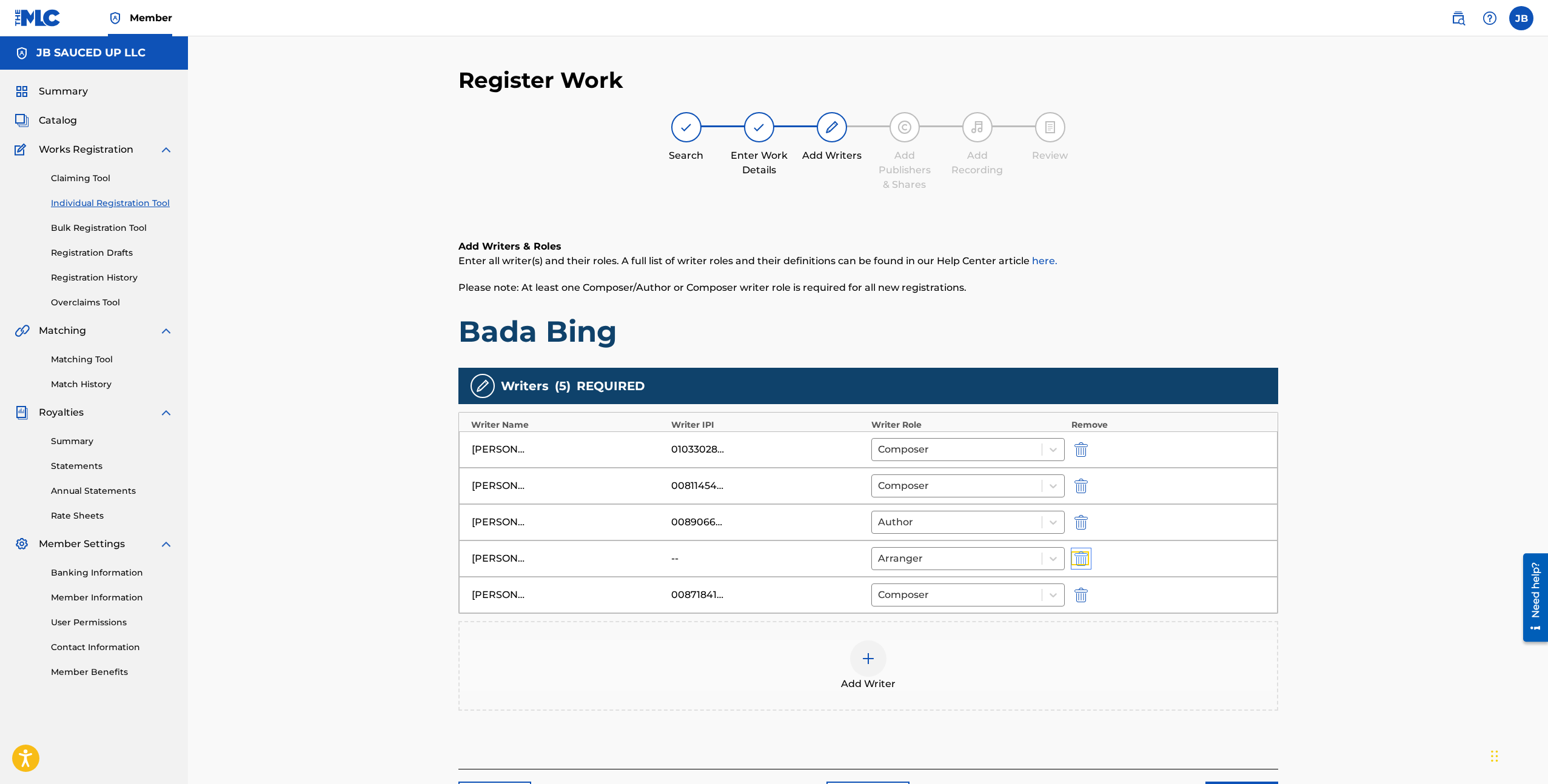
click at [1080, 561] on img "submit" at bounding box center [1081, 559] width 13 height 14
type input "00871841612"
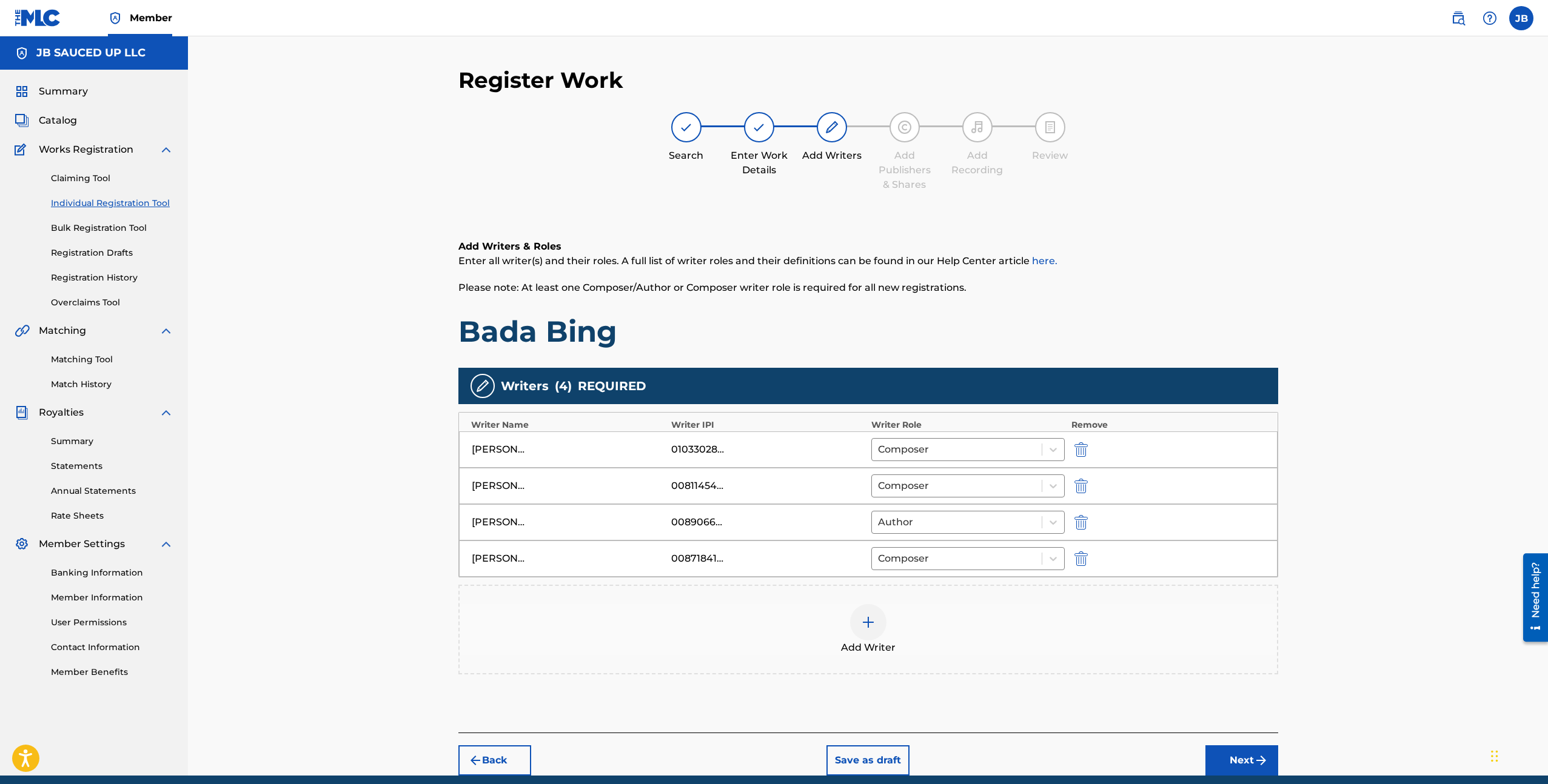
click at [872, 633] on div at bounding box center [867, 622] width 36 height 36
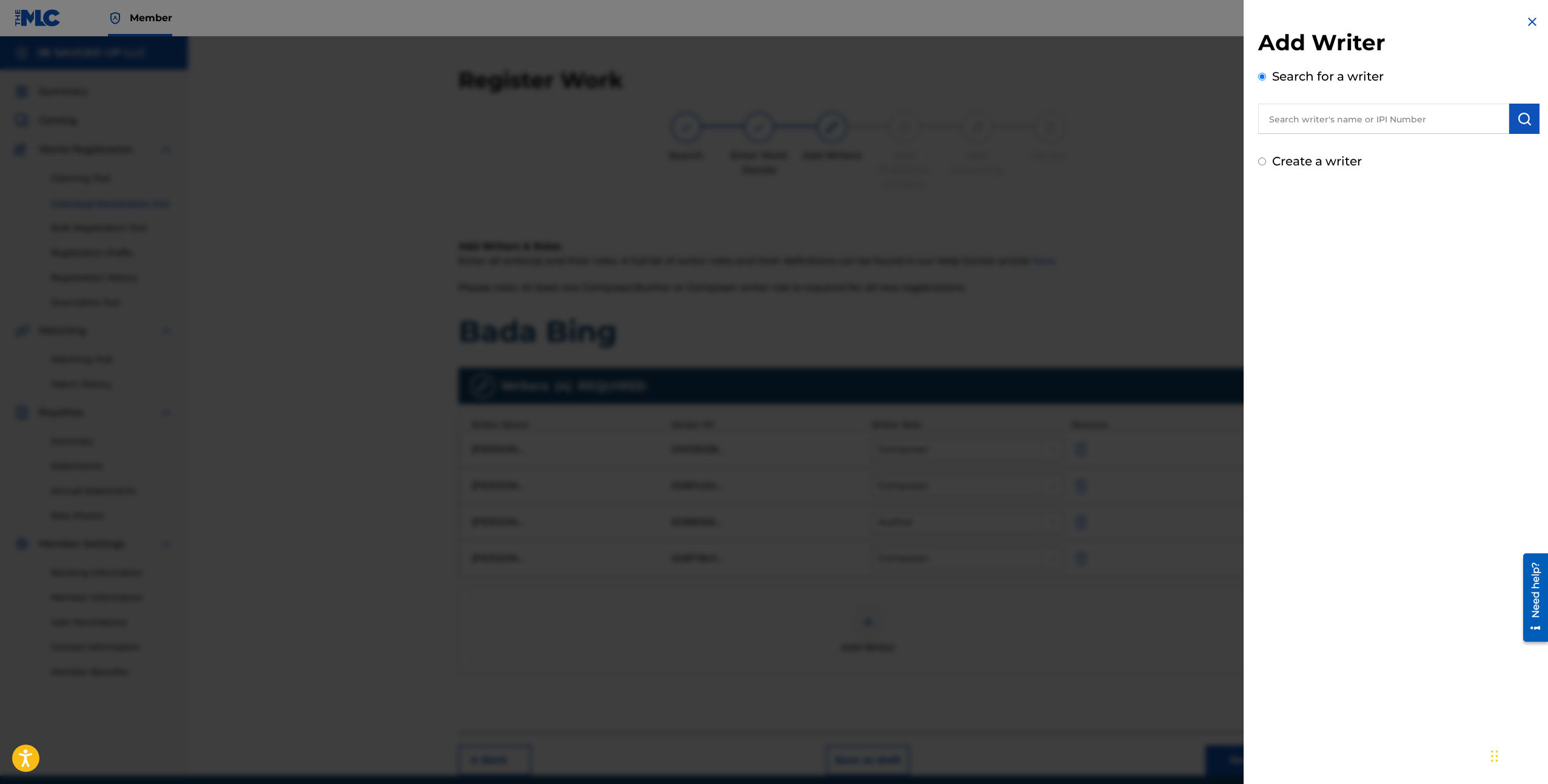
click at [1299, 172] on div "Add Writer Search for a writer Create a writer" at bounding box center [1398, 92] width 310 height 185
click at [1299, 164] on label "Create a writer" at bounding box center [1317, 161] width 90 height 14
radio input "true"
click at [1266, 164] on input "Create a writer" at bounding box center [1262, 161] width 8 height 8
radio input "false"
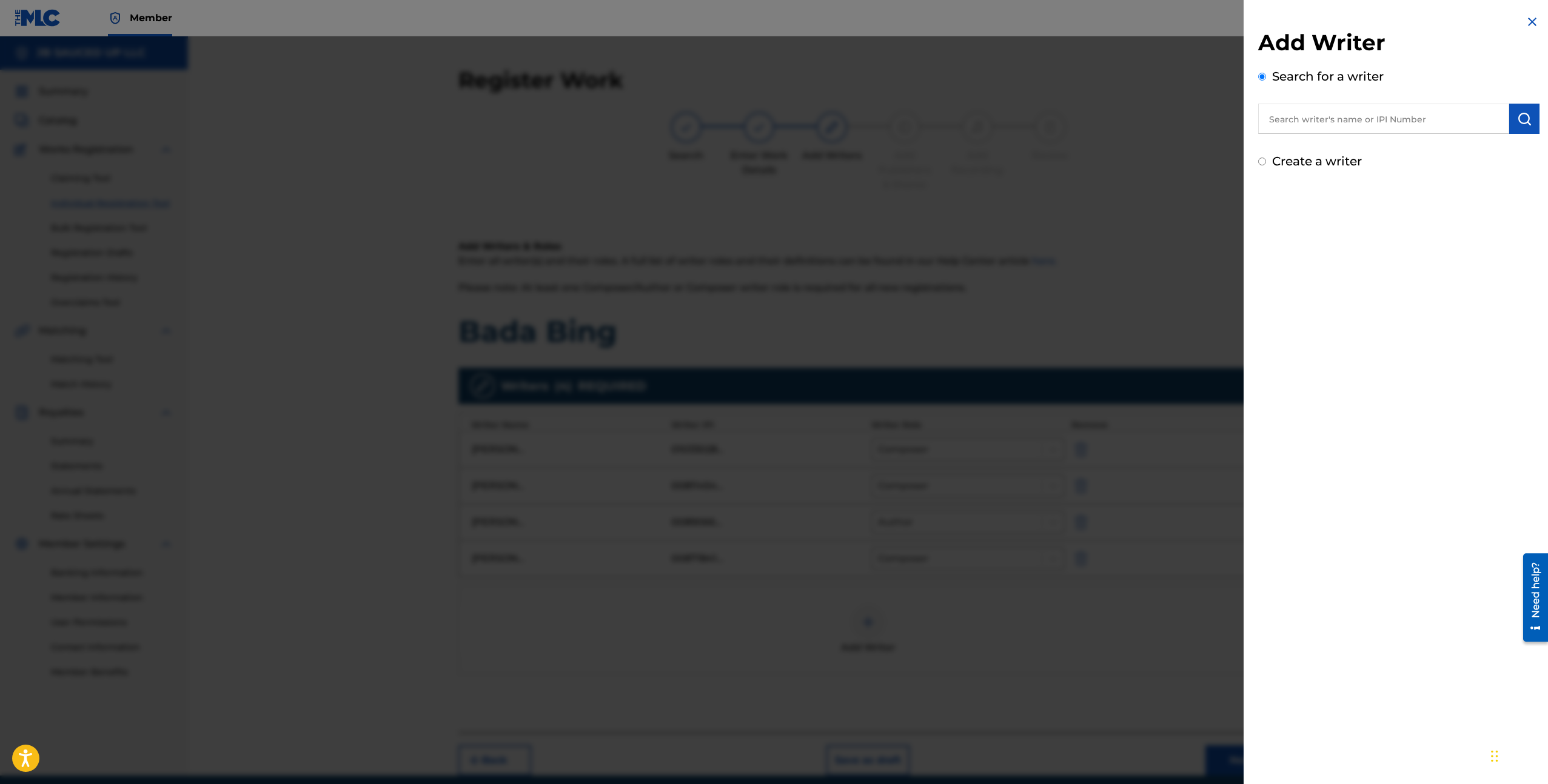
radio input "true"
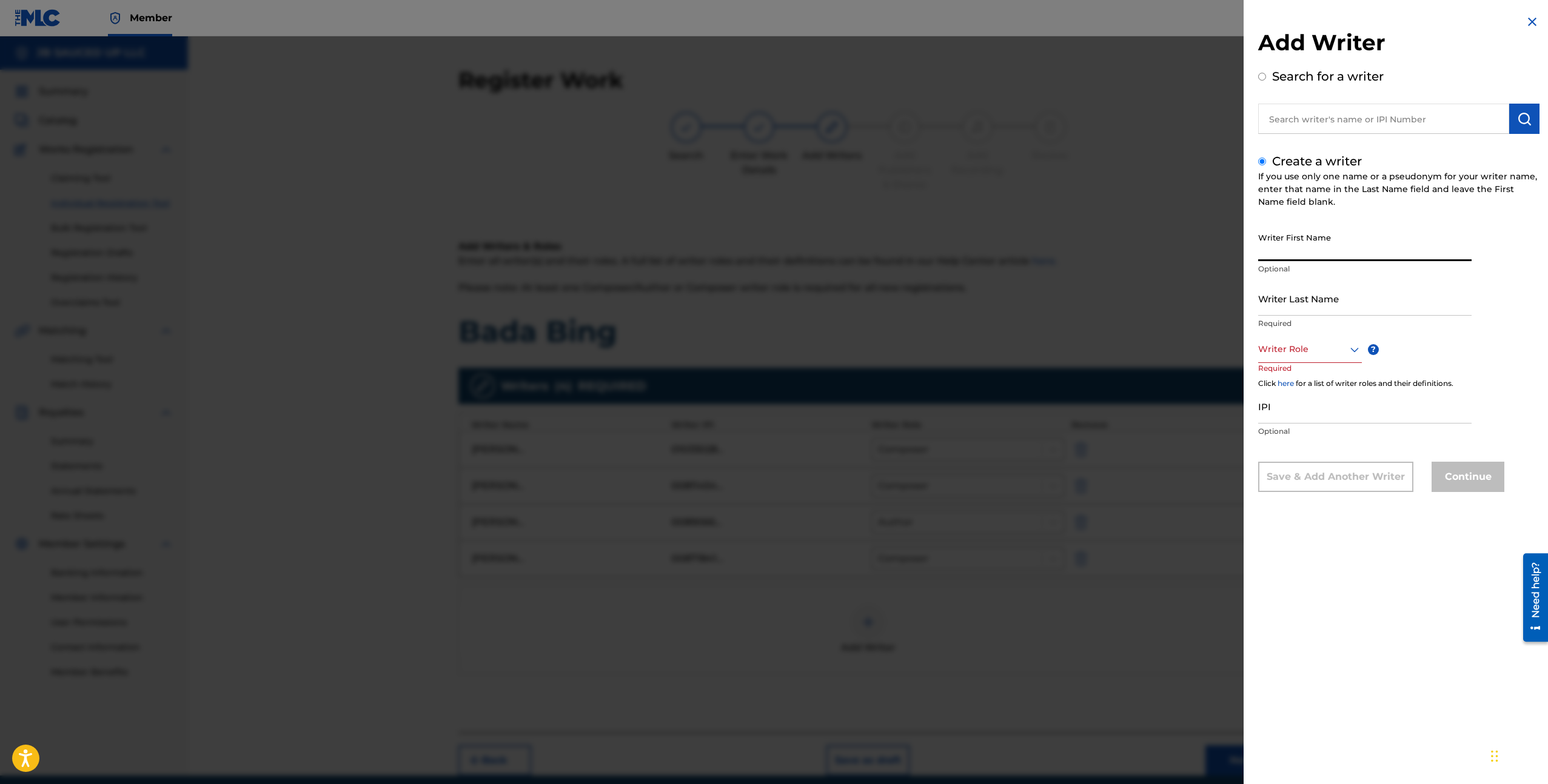
click at [1297, 254] on input "Writer First Name" at bounding box center [1364, 244] width 213 height 35
click at [1301, 399] on input "IPI" at bounding box center [1364, 406] width 213 height 35
paste input "01182360568"
type input "01182360568"
click at [1292, 360] on div "Writer Role" at bounding box center [1310, 349] width 104 height 28
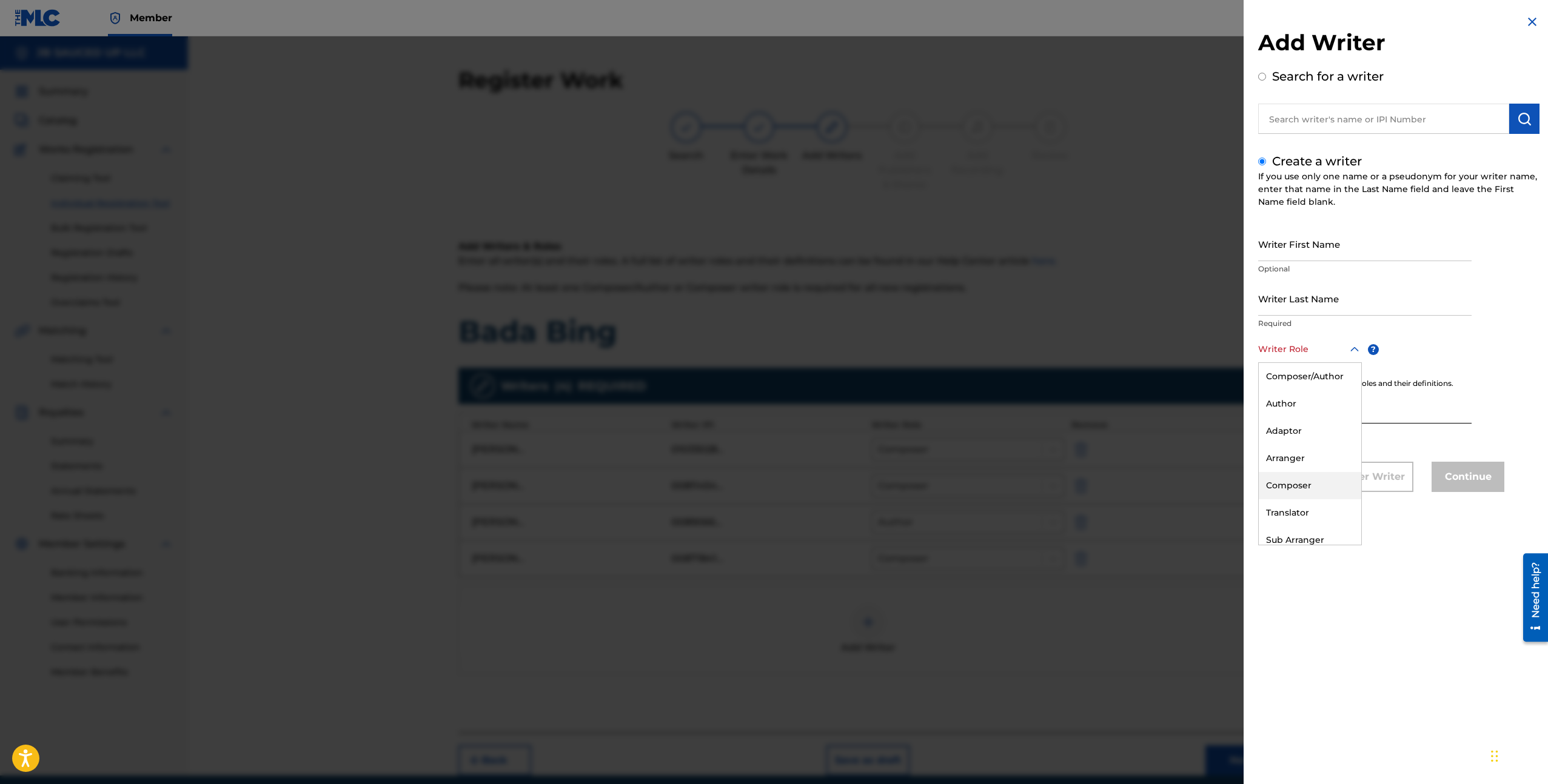
click at [1318, 476] on div "Composer" at bounding box center [1310, 486] width 102 height 28
click at [1307, 254] on input "Writer First Name" at bounding box center [1364, 244] width 213 height 35
paste input "[PERSON_NAME]"
click at [1299, 250] on input "[PERSON_NAME]" at bounding box center [1364, 244] width 213 height 35
click at [1299, 250] on input "[PERSON_NAME]" at bounding box center [1364, 244] width 213 height 35
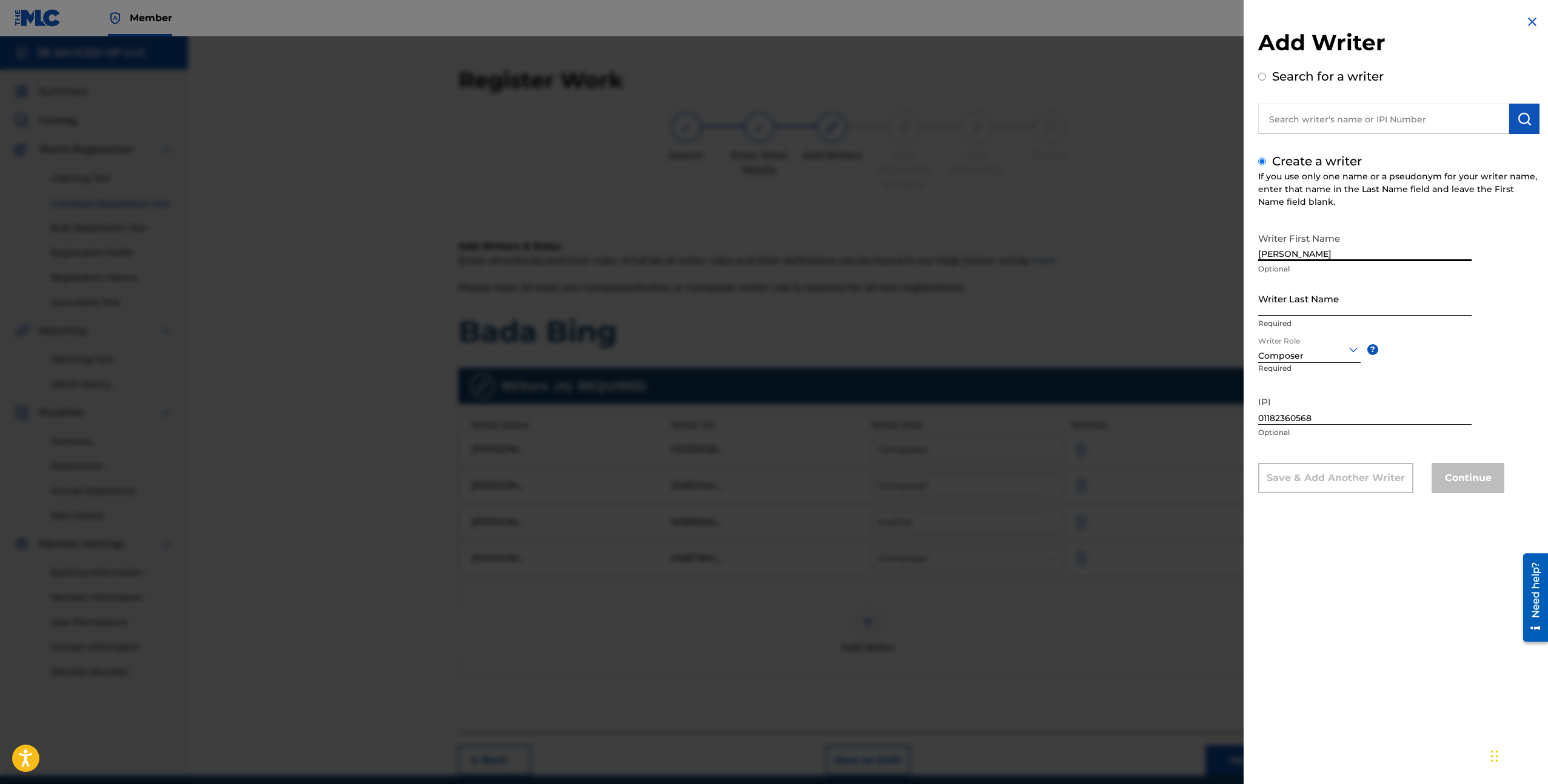
type input "[PERSON_NAME]"
click at [1299, 286] on input "Writer Last Name" at bounding box center [1364, 298] width 213 height 35
paste input "BELAY"
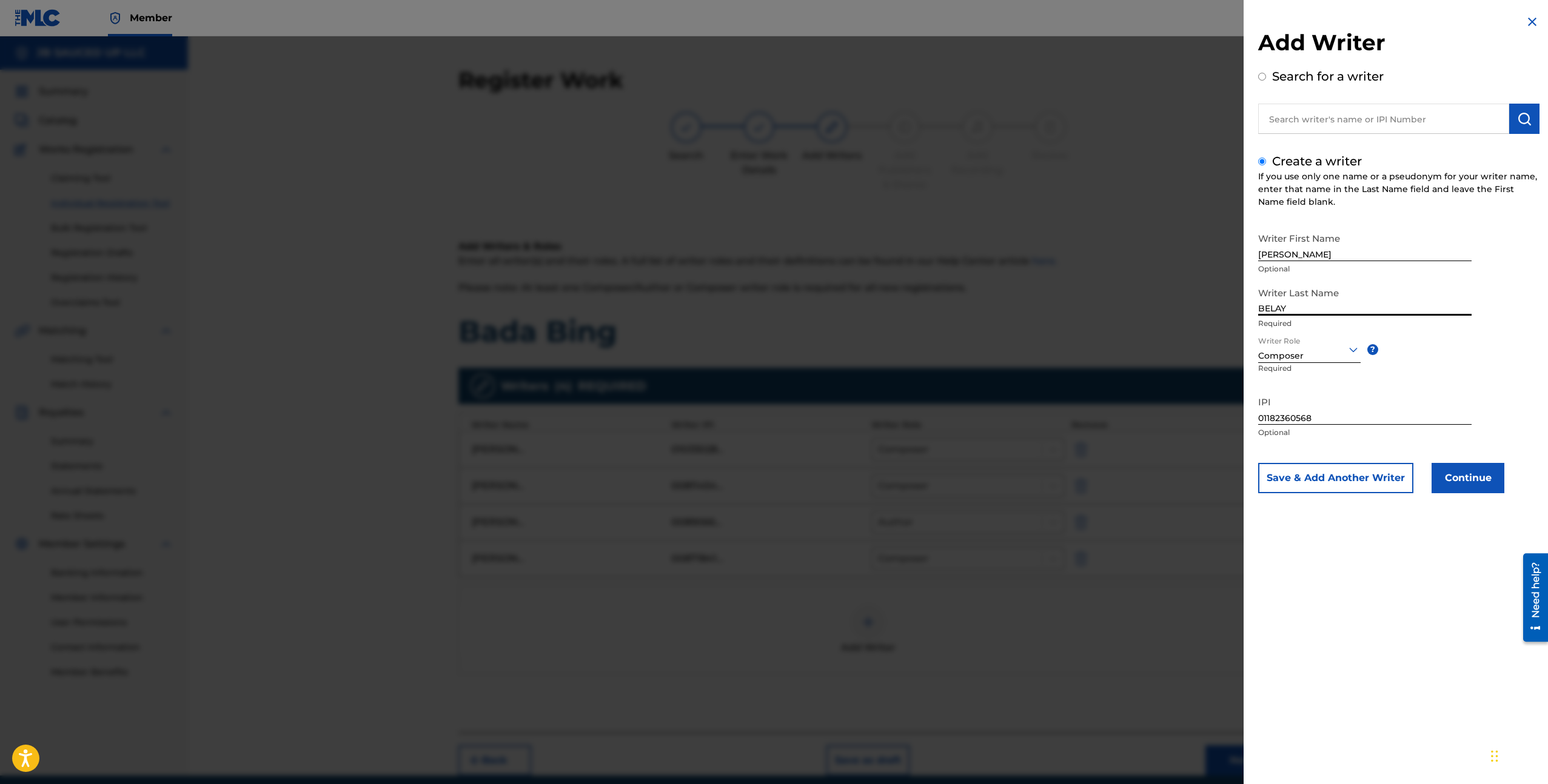
type input "BELAY"
click at [1299, 252] on input "[PERSON_NAME]" at bounding box center [1364, 244] width 213 height 35
type input "NOAH"
click at [1450, 475] on button "Continue" at bounding box center [1467, 478] width 73 height 30
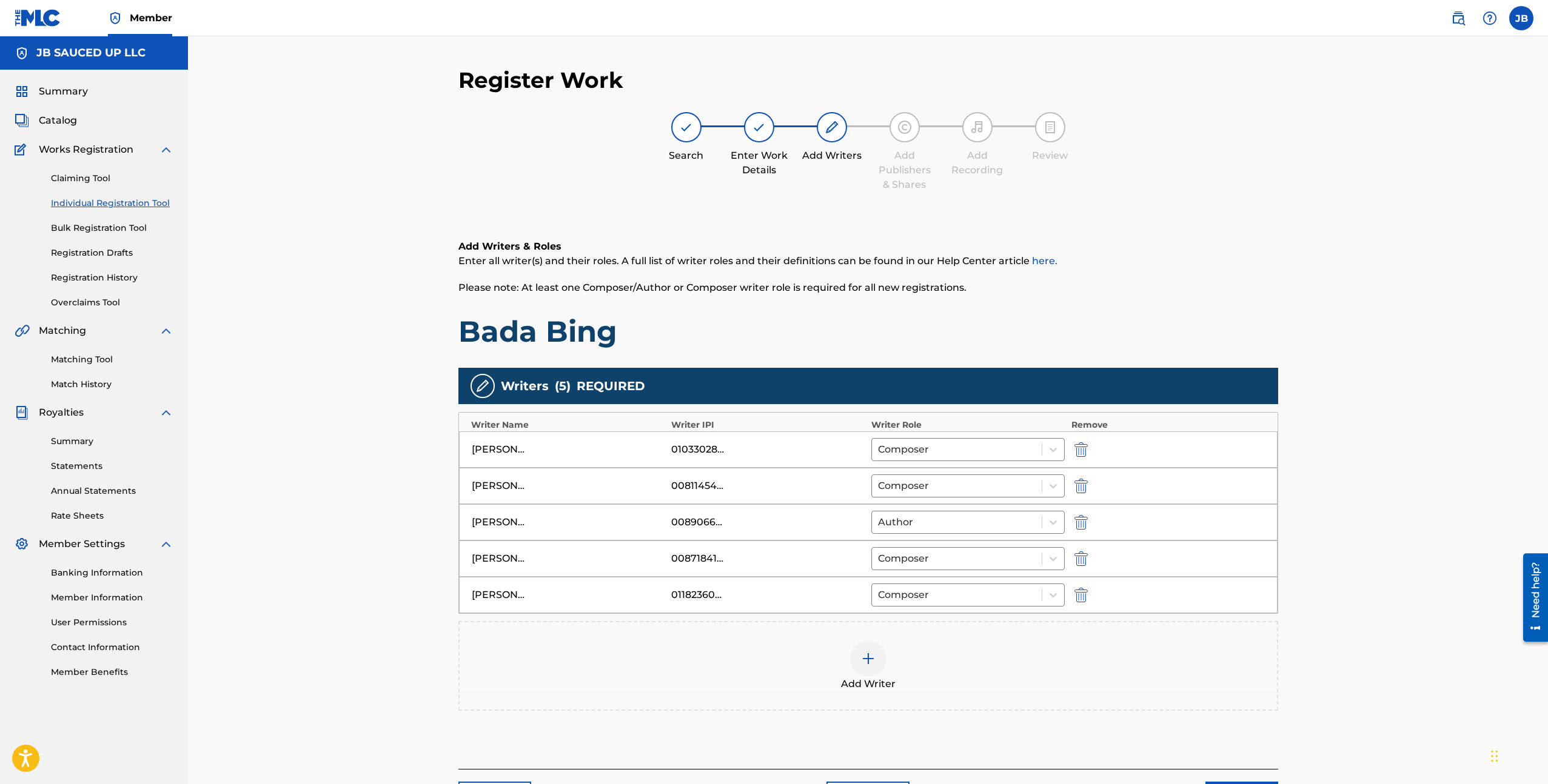
click at [902, 703] on div "Add Writer" at bounding box center [868, 666] width 820 height 90
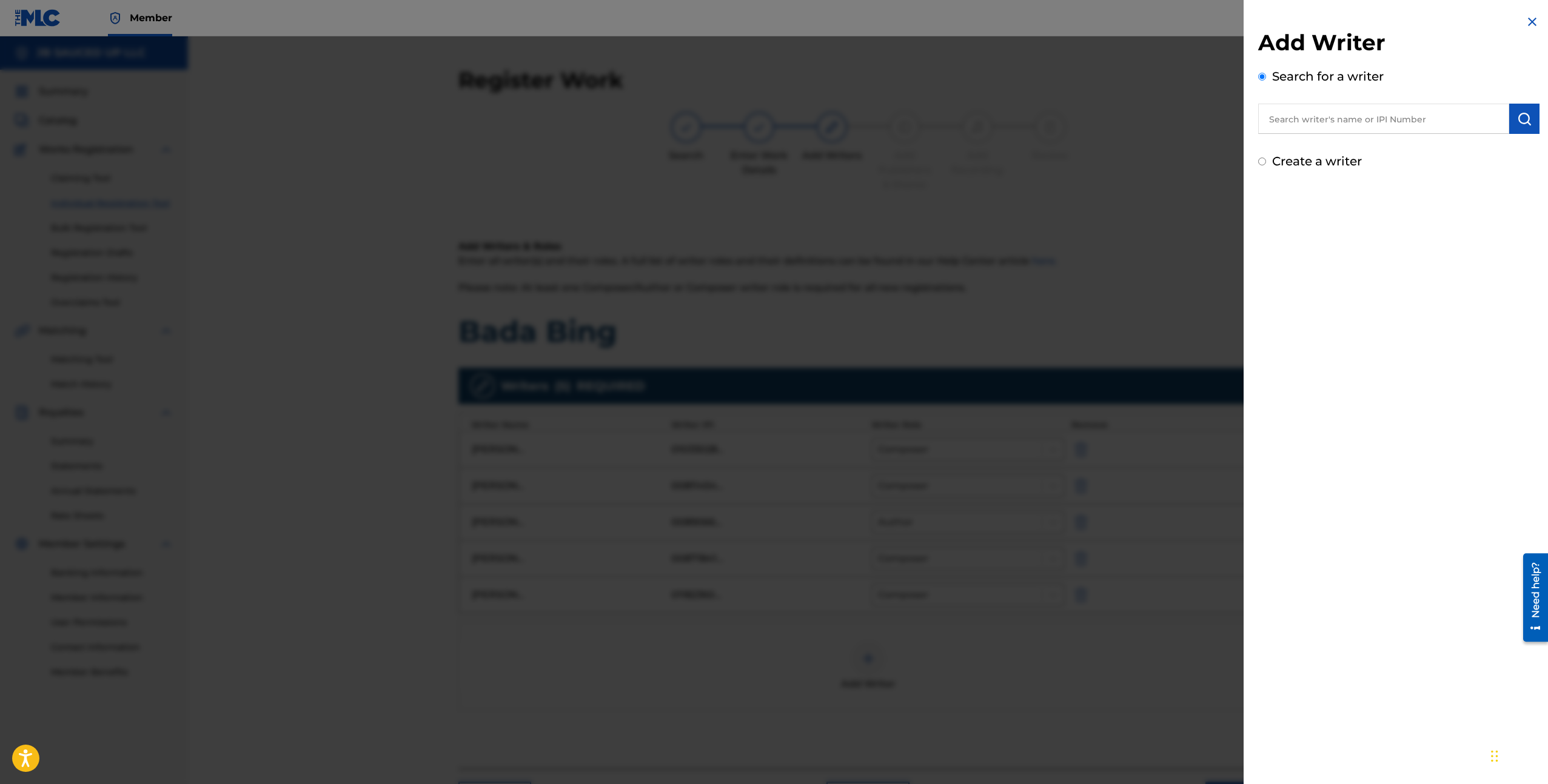
click at [1316, 163] on label "Create a writer" at bounding box center [1317, 161] width 90 height 14
radio input "true"
click at [1266, 163] on input "Create a writer" at bounding box center [1262, 161] width 8 height 8
radio input "false"
radio input "true"
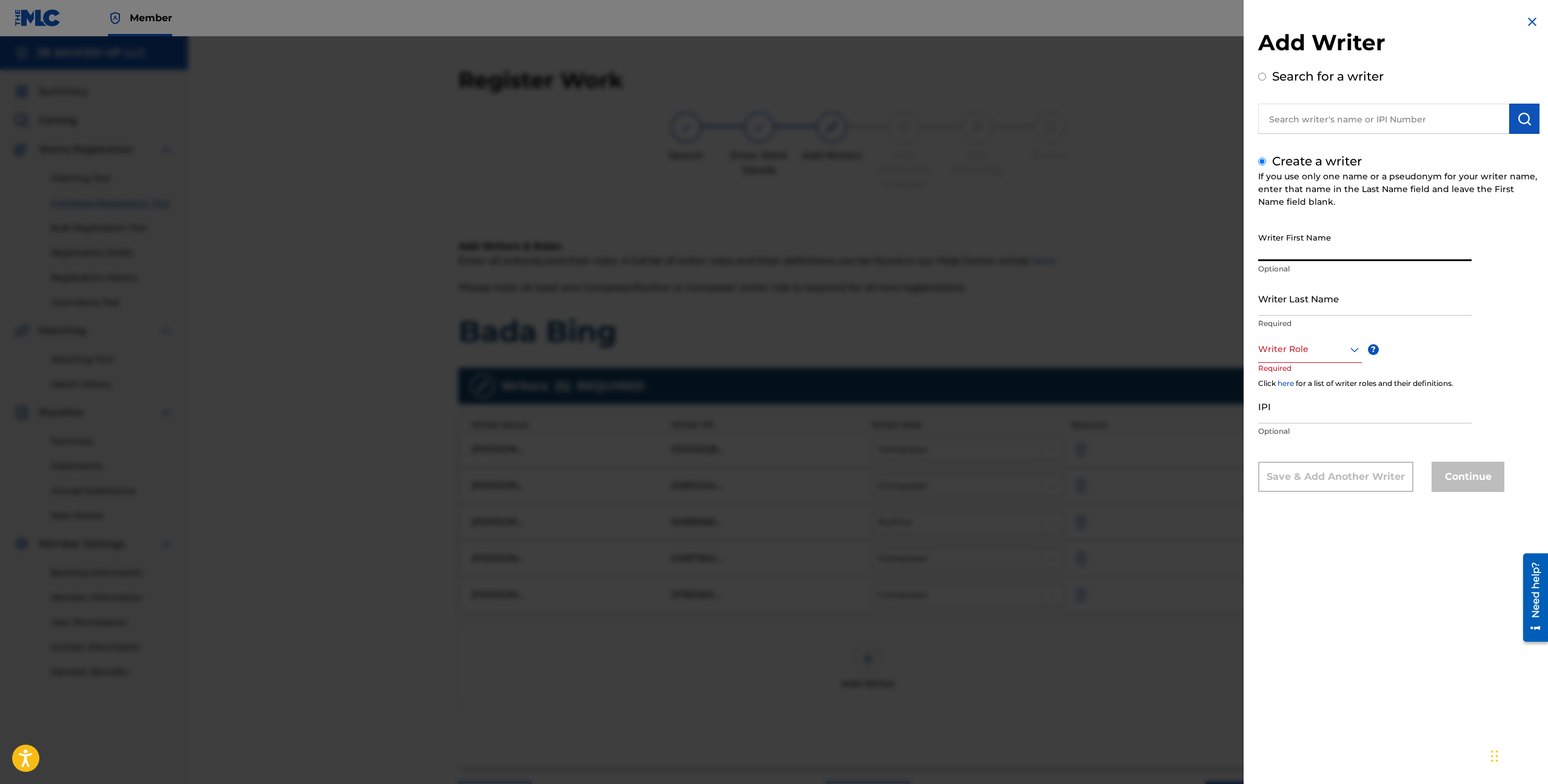
click at [1311, 248] on input "Writer First Name" at bounding box center [1364, 244] width 213 height 35
paste input "BFK TMONEY"
click at [1294, 256] on input "BFK TMONEY" at bounding box center [1364, 244] width 213 height 35
click at [1294, 256] on input "BFK TMONEY" at bounding box center [1364, 244] width 213 height 35
type input "BFK"
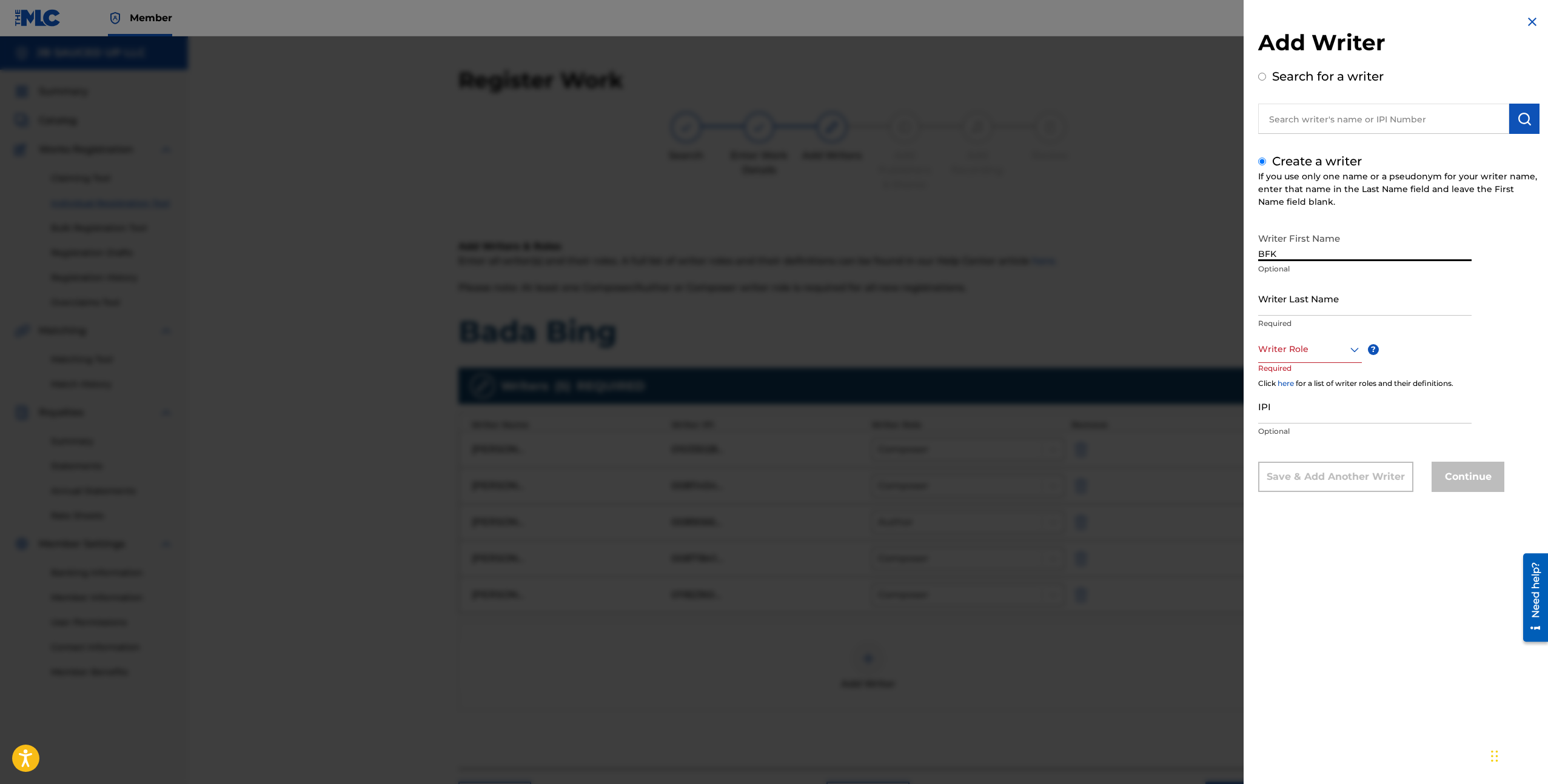
click at [1296, 279] on div "Writer First Name BFK Optional" at bounding box center [1364, 254] width 213 height 54
click at [1290, 295] on input "Writer Last Name" at bounding box center [1364, 298] width 213 height 35
paste input "TMONEY"
type input "TMONEY"
click at [1301, 358] on div "Writer Role" at bounding box center [1310, 349] width 104 height 28
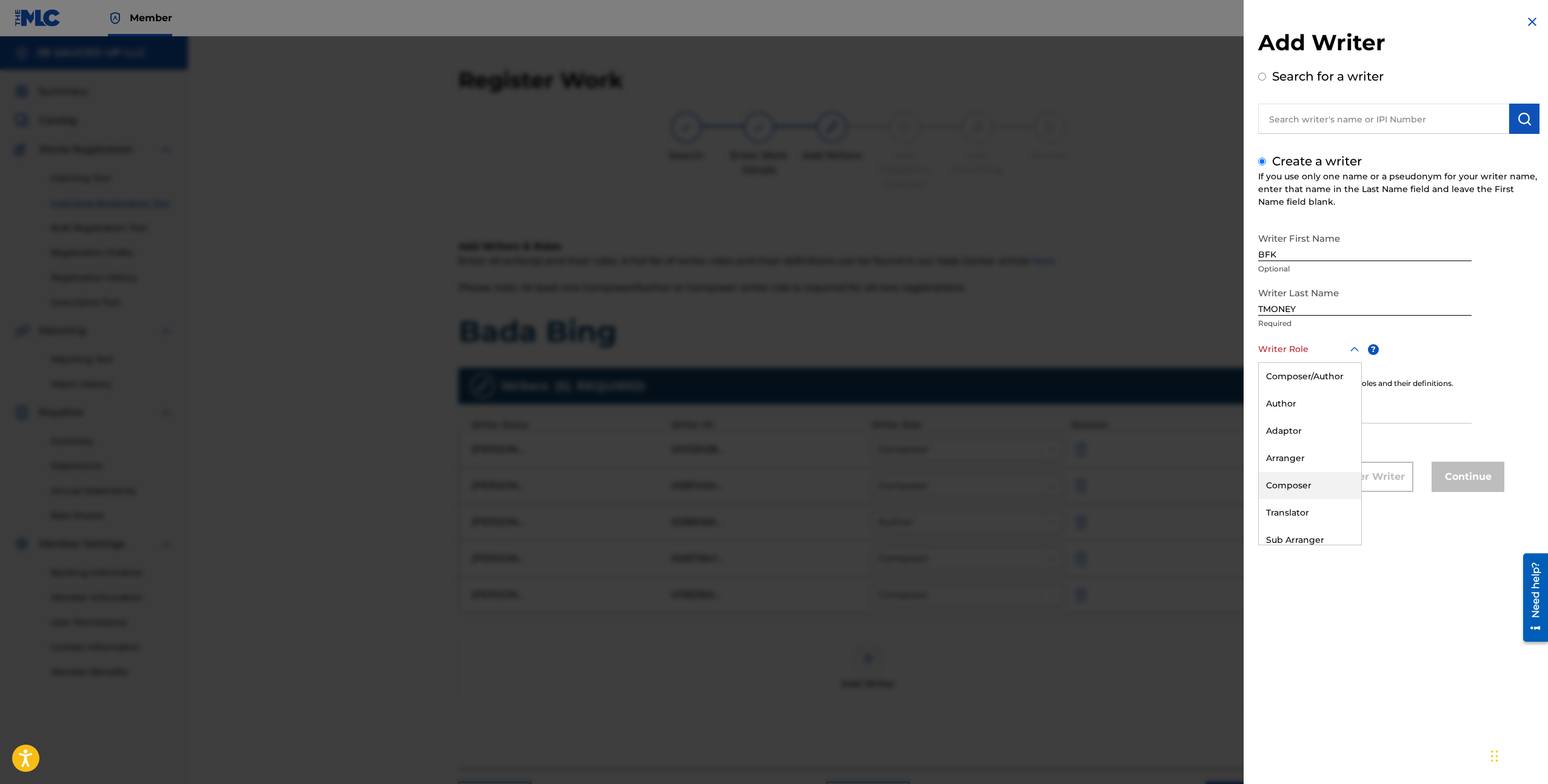
click at [1315, 481] on div "Composer" at bounding box center [1310, 486] width 102 height 28
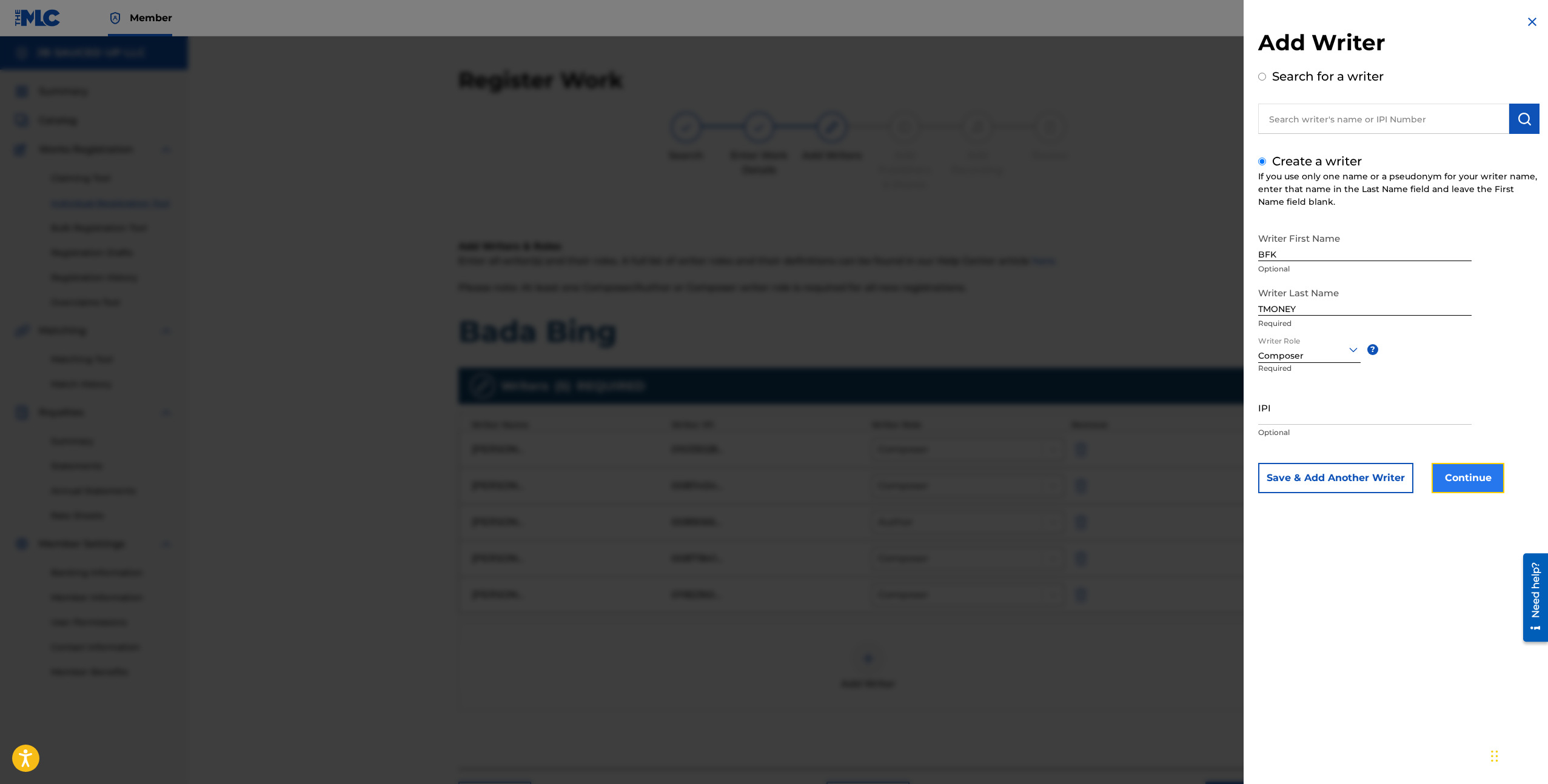
click at [1473, 466] on button "Continue" at bounding box center [1467, 478] width 73 height 30
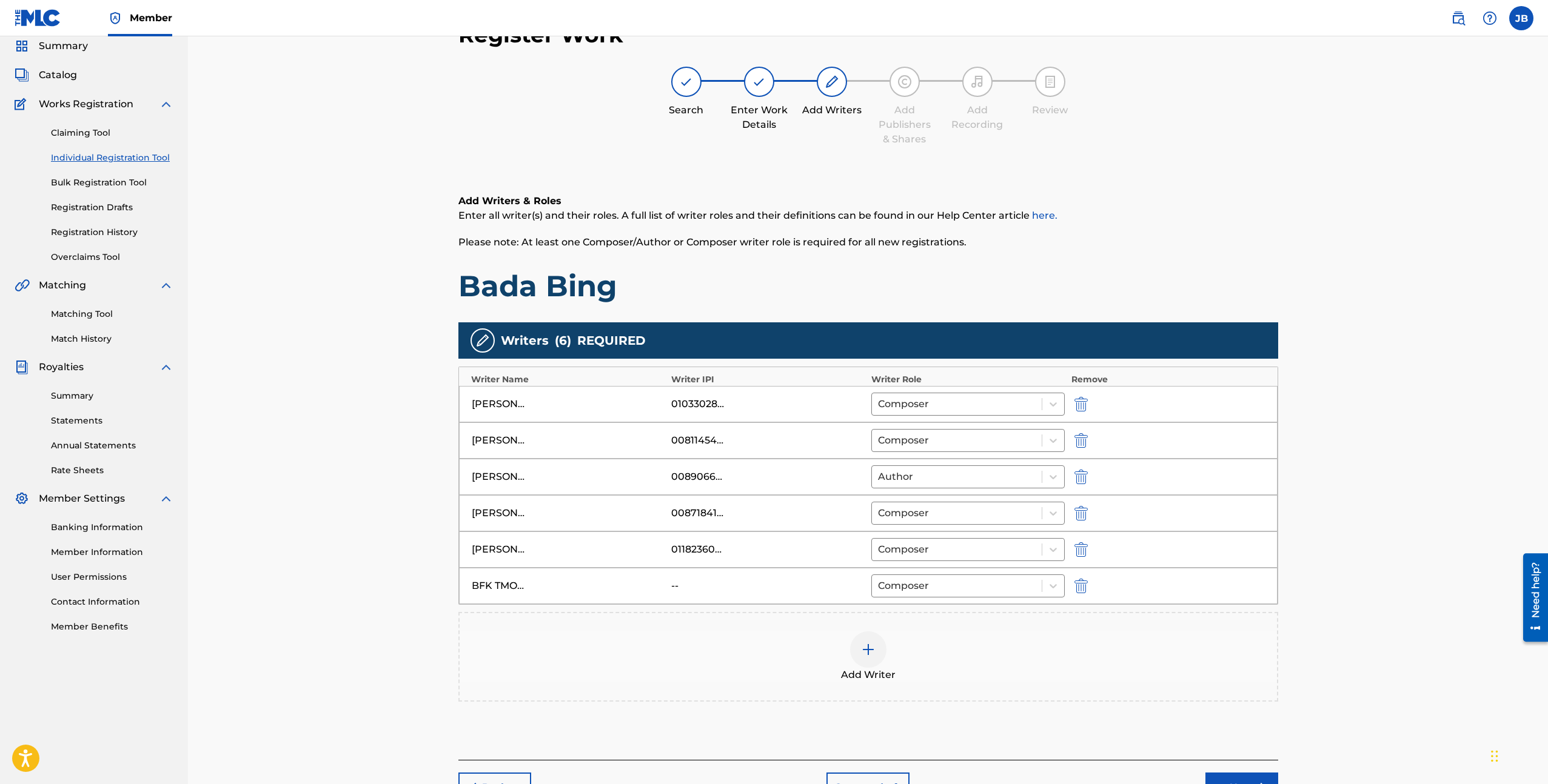
scroll to position [123, 0]
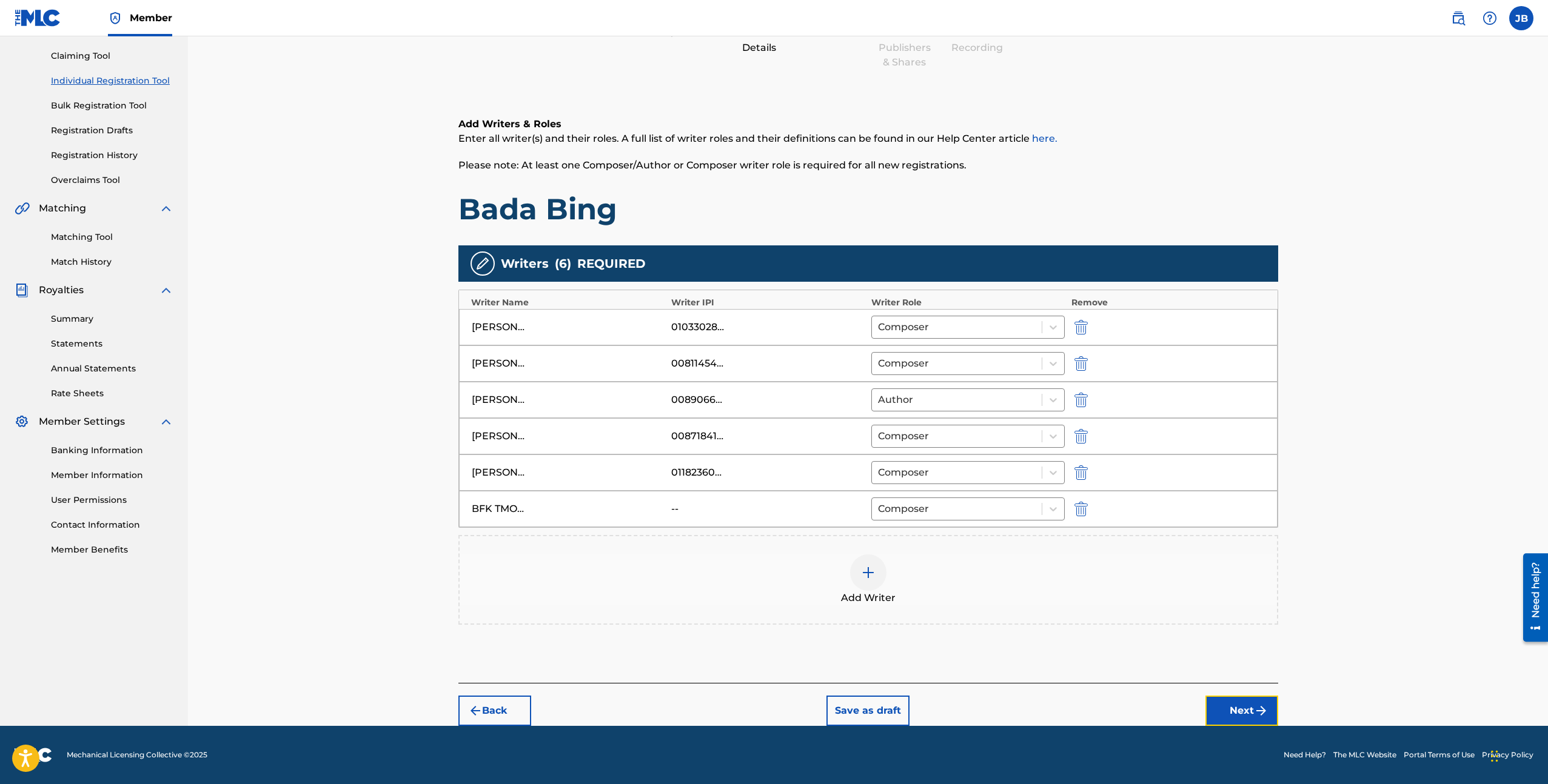
click at [1233, 710] on button "Next" at bounding box center [1241, 711] width 73 height 30
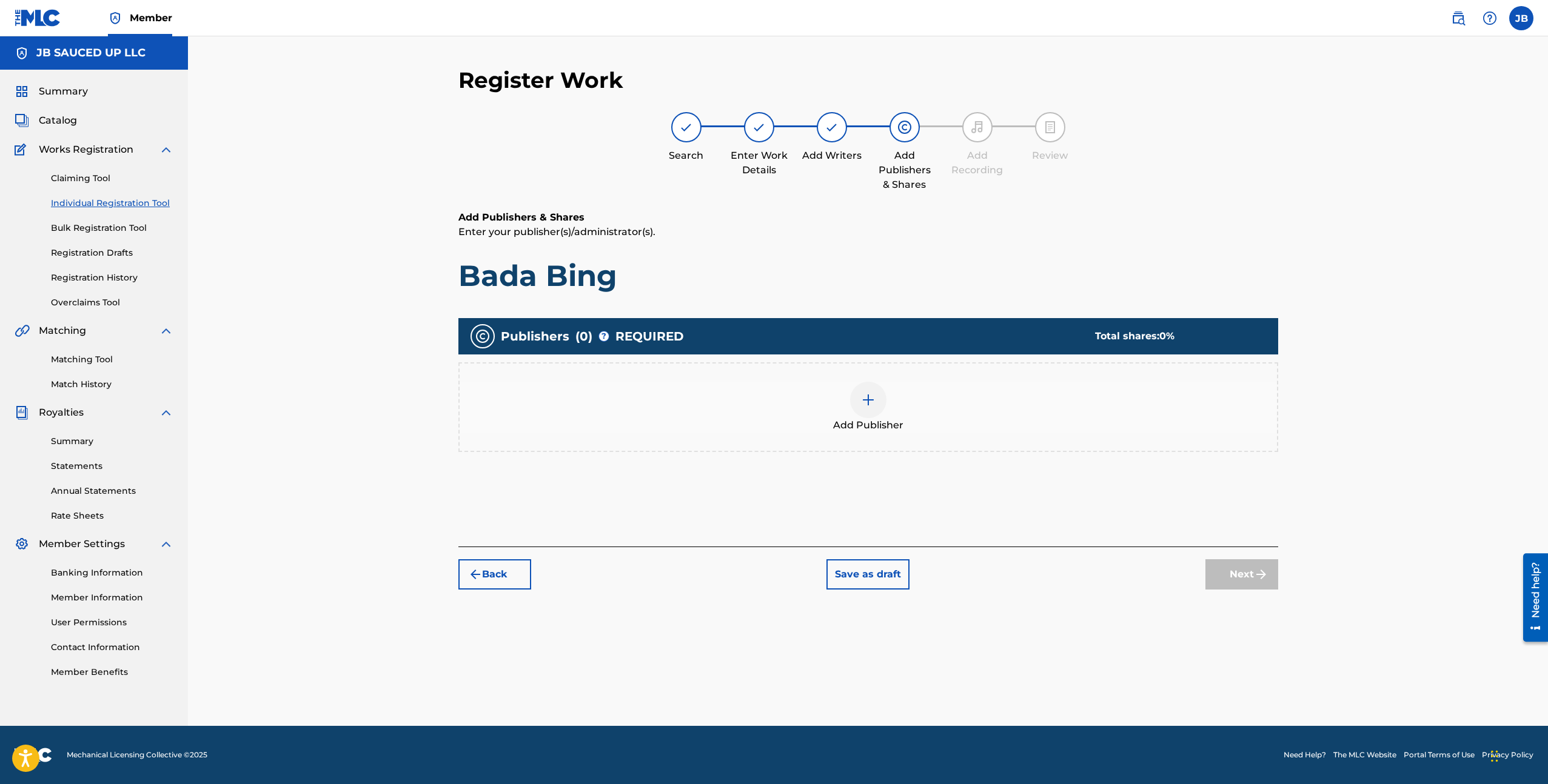
scroll to position [0, 0]
click at [781, 438] on div "Add Publisher" at bounding box center [868, 407] width 820 height 90
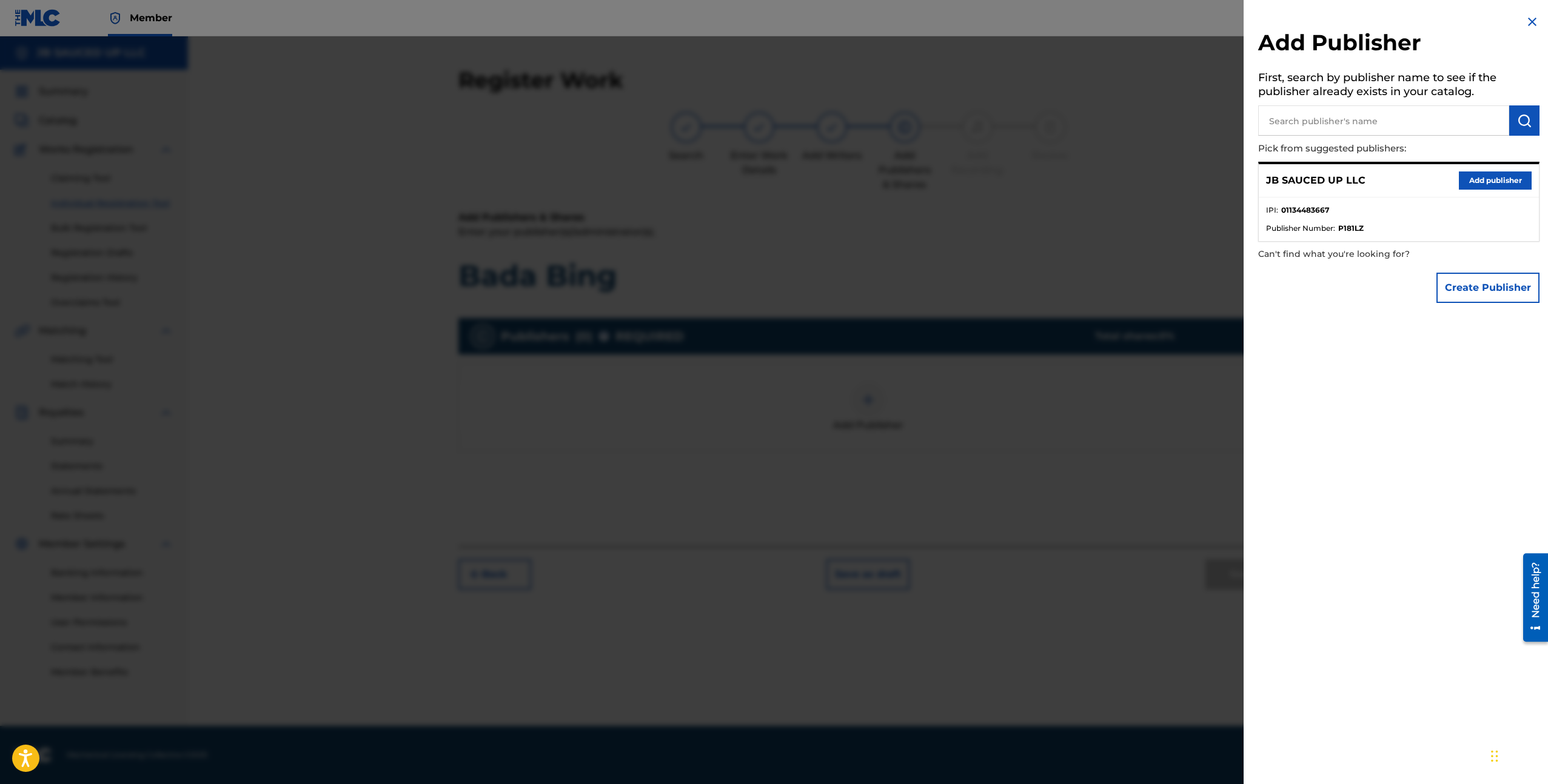
click at [1500, 189] on div "JB SAUCED UP LLC Add publisher" at bounding box center [1399, 181] width 280 height 33
click at [1497, 180] on button "Add publisher" at bounding box center [1495, 181] width 73 height 18
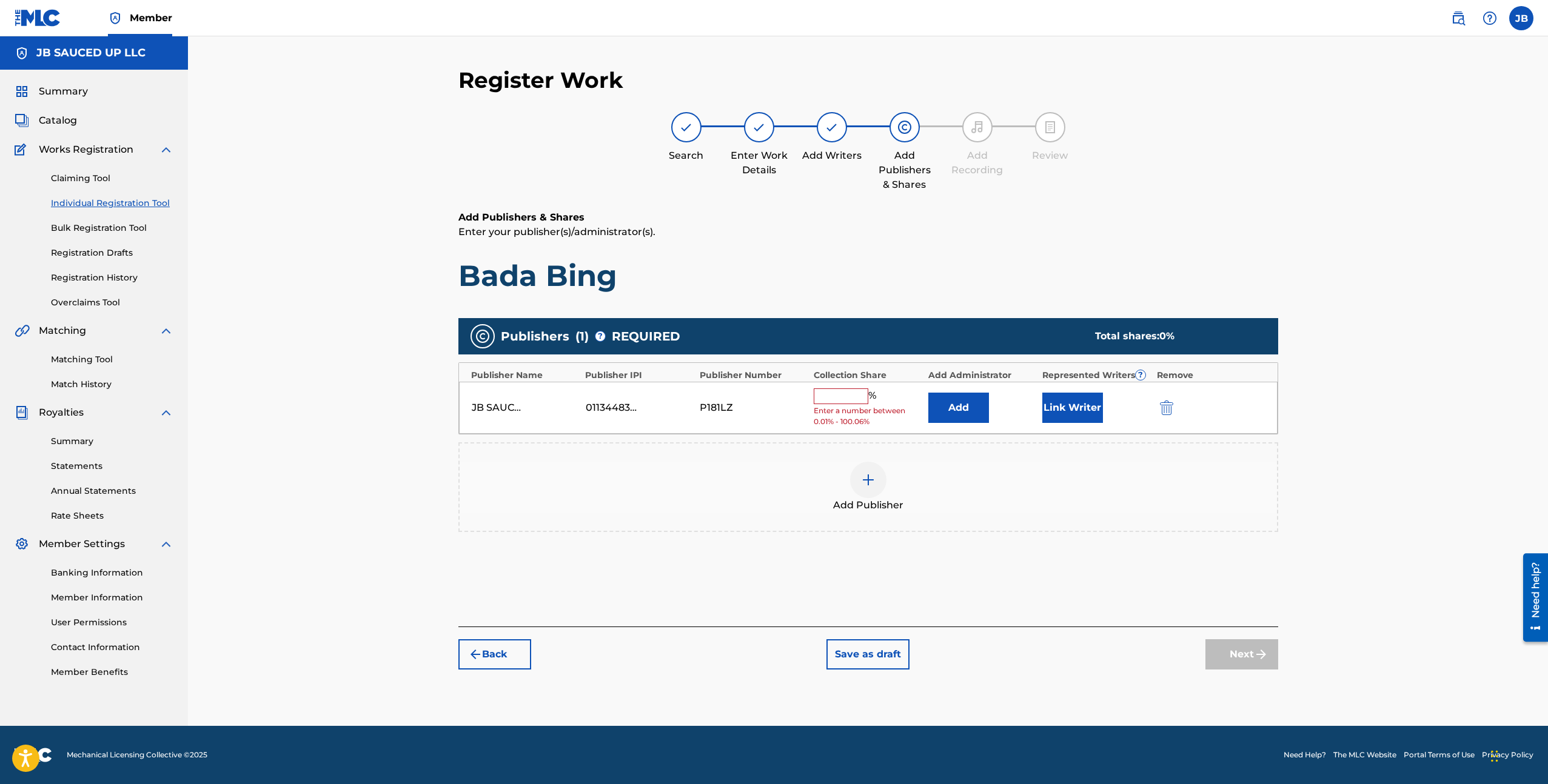
click at [844, 400] on input "text" at bounding box center [841, 397] width 54 height 16
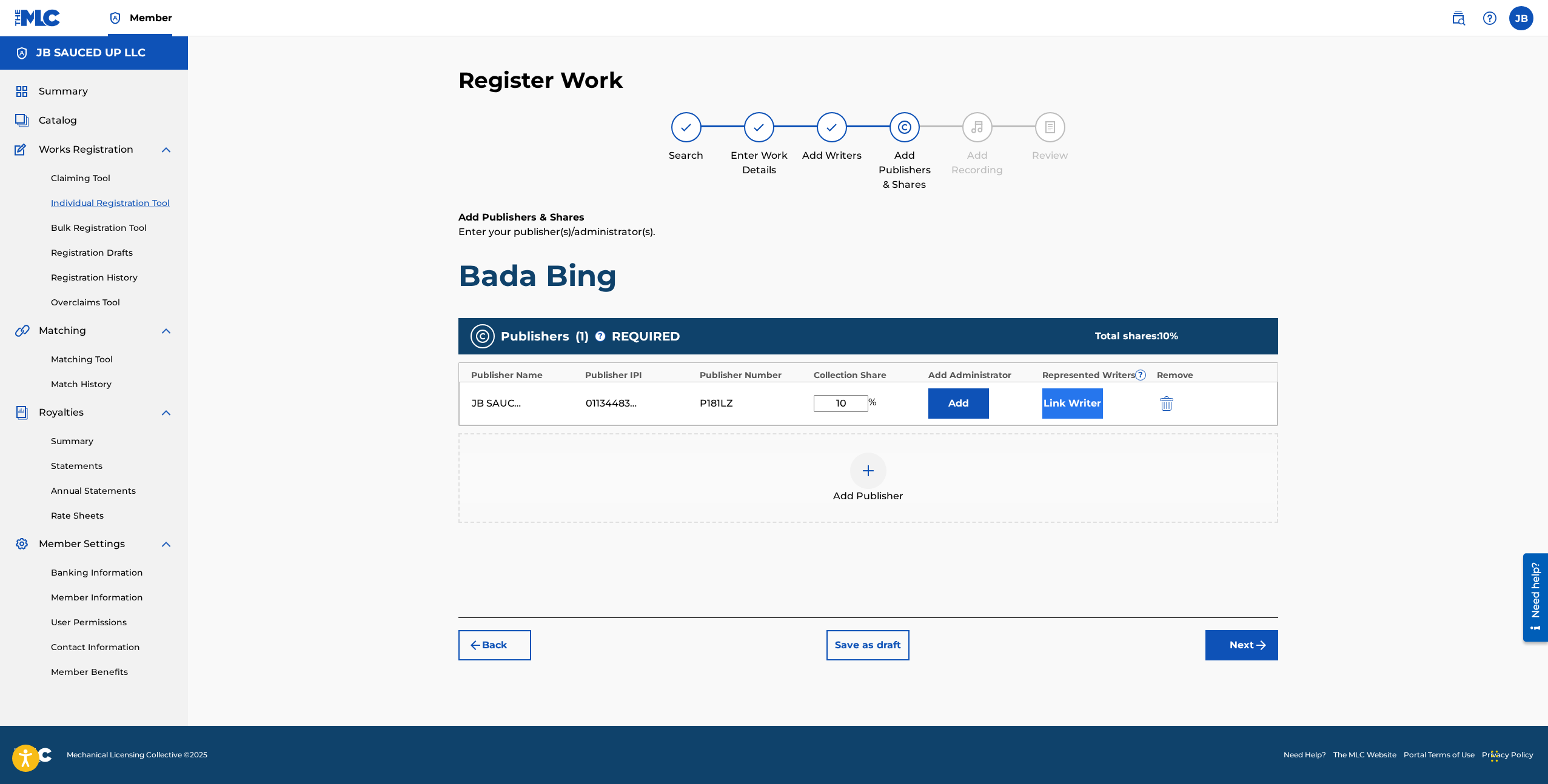
type input "10"
click at [1074, 406] on button "Link Writer" at bounding box center [1072, 404] width 60 height 30
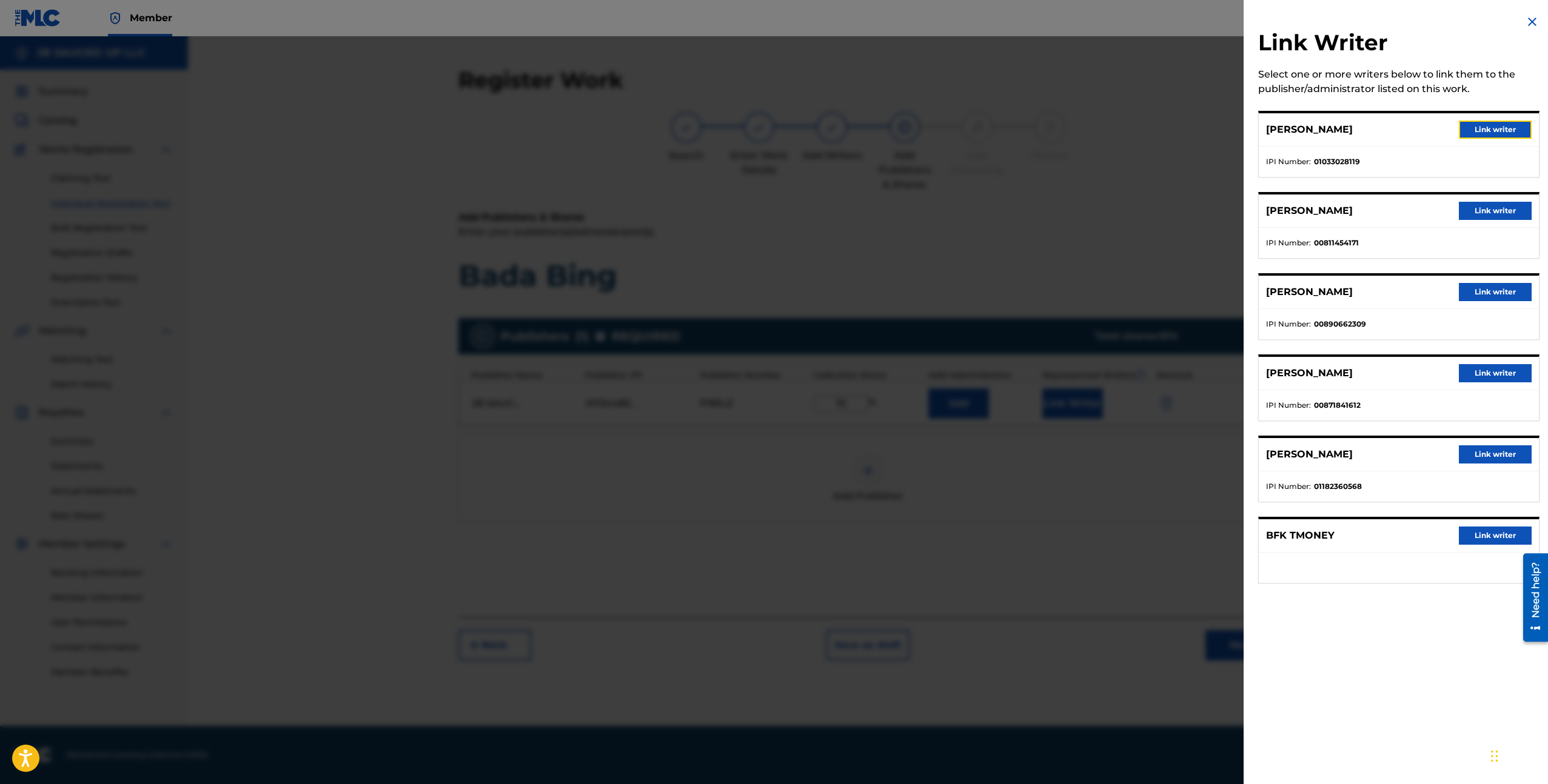
click at [1499, 132] on button "Link writer" at bounding box center [1495, 130] width 73 height 18
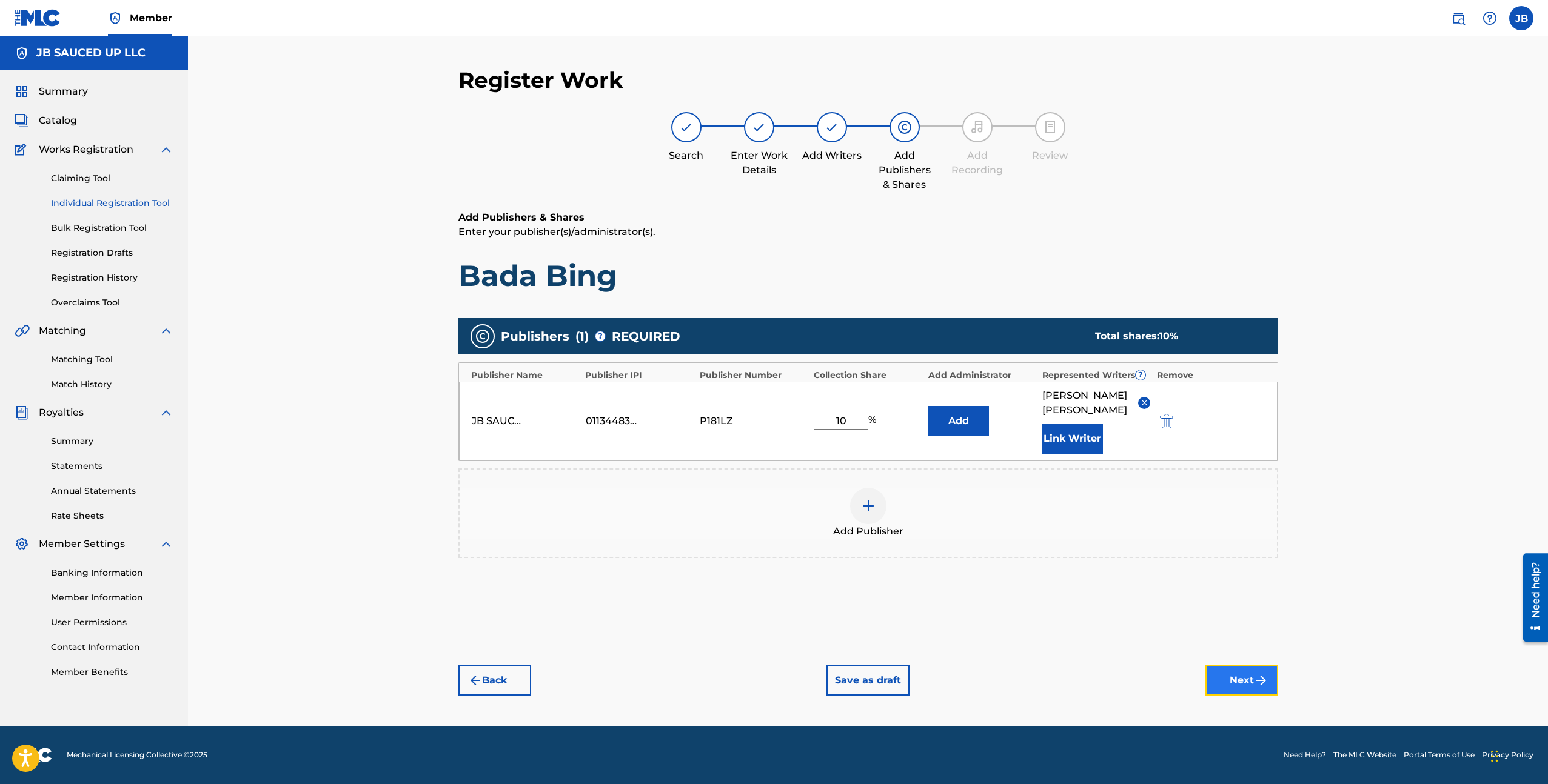
click at [1246, 692] on button "Next" at bounding box center [1241, 680] width 73 height 30
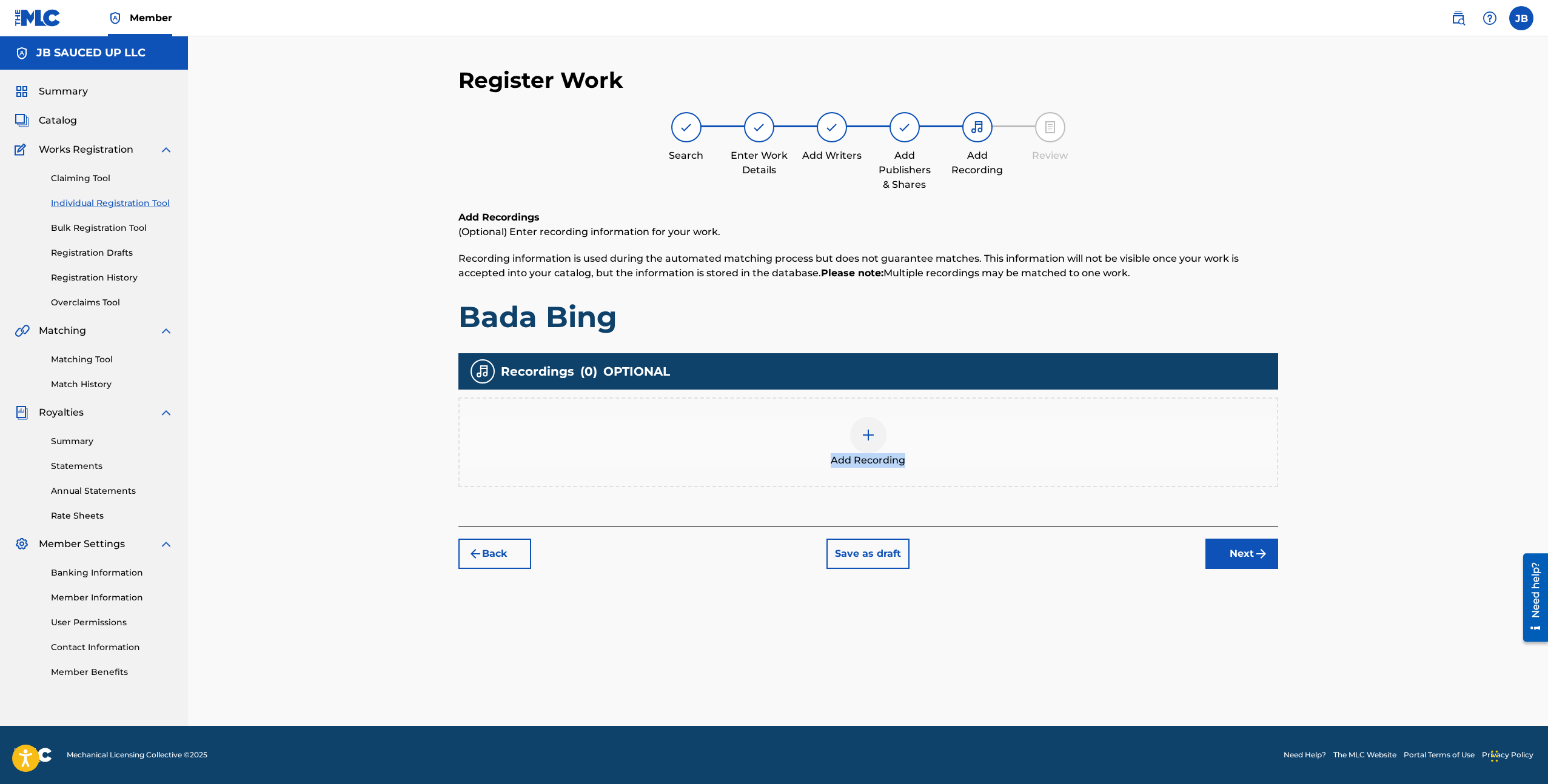
drag, startPoint x: 919, startPoint y: 435, endPoint x: 968, endPoint y: 467, distance: 58.5
click at [968, 467] on div "Add Recording" at bounding box center [868, 442] width 817 height 51
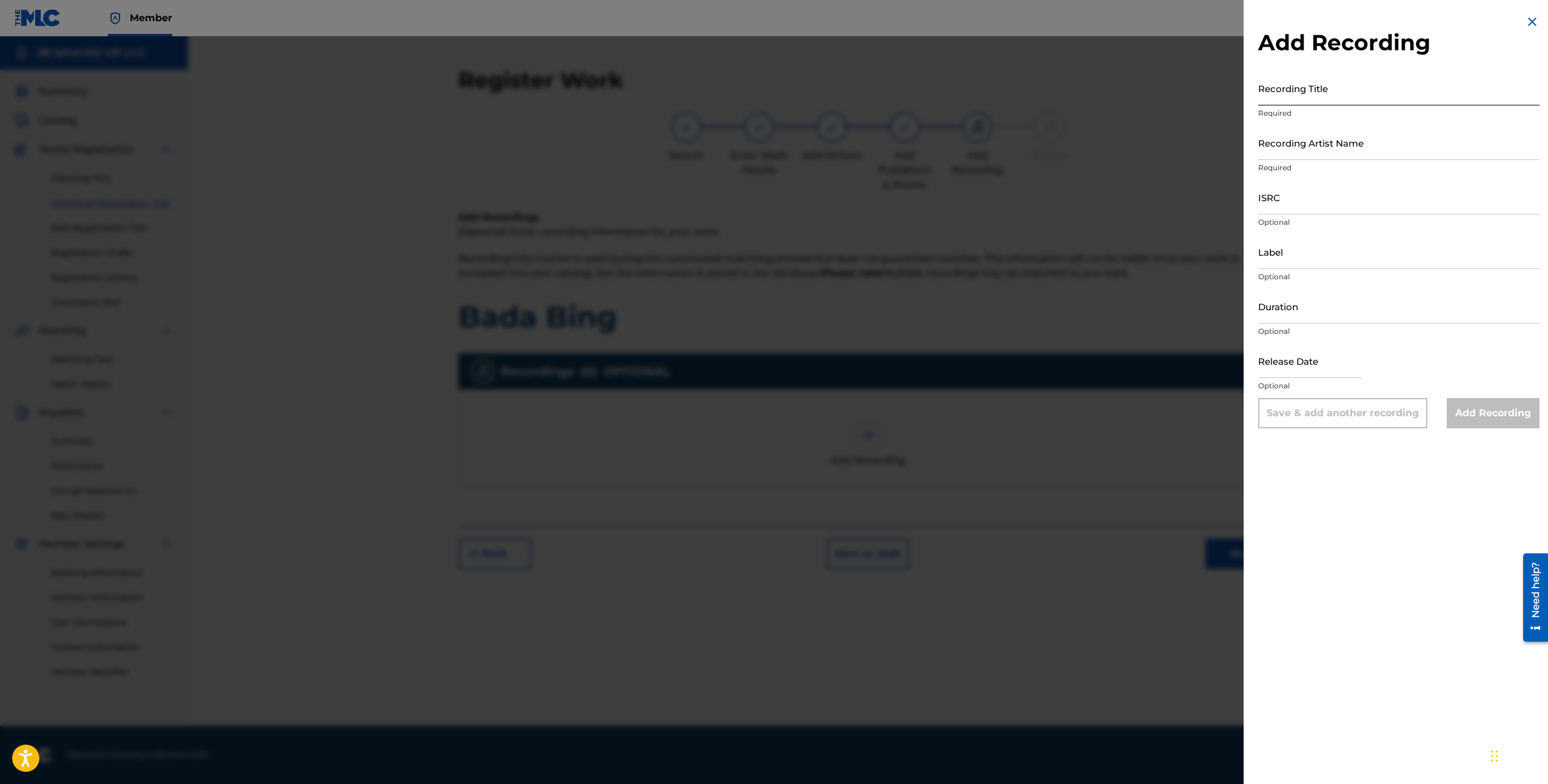
click at [1314, 92] on input "Recording Title" at bounding box center [1399, 88] width 281 height 35
type input "b"
type input "Bada Bing"
click at [1326, 134] on input "Recording Artist Name" at bounding box center [1399, 142] width 281 height 35
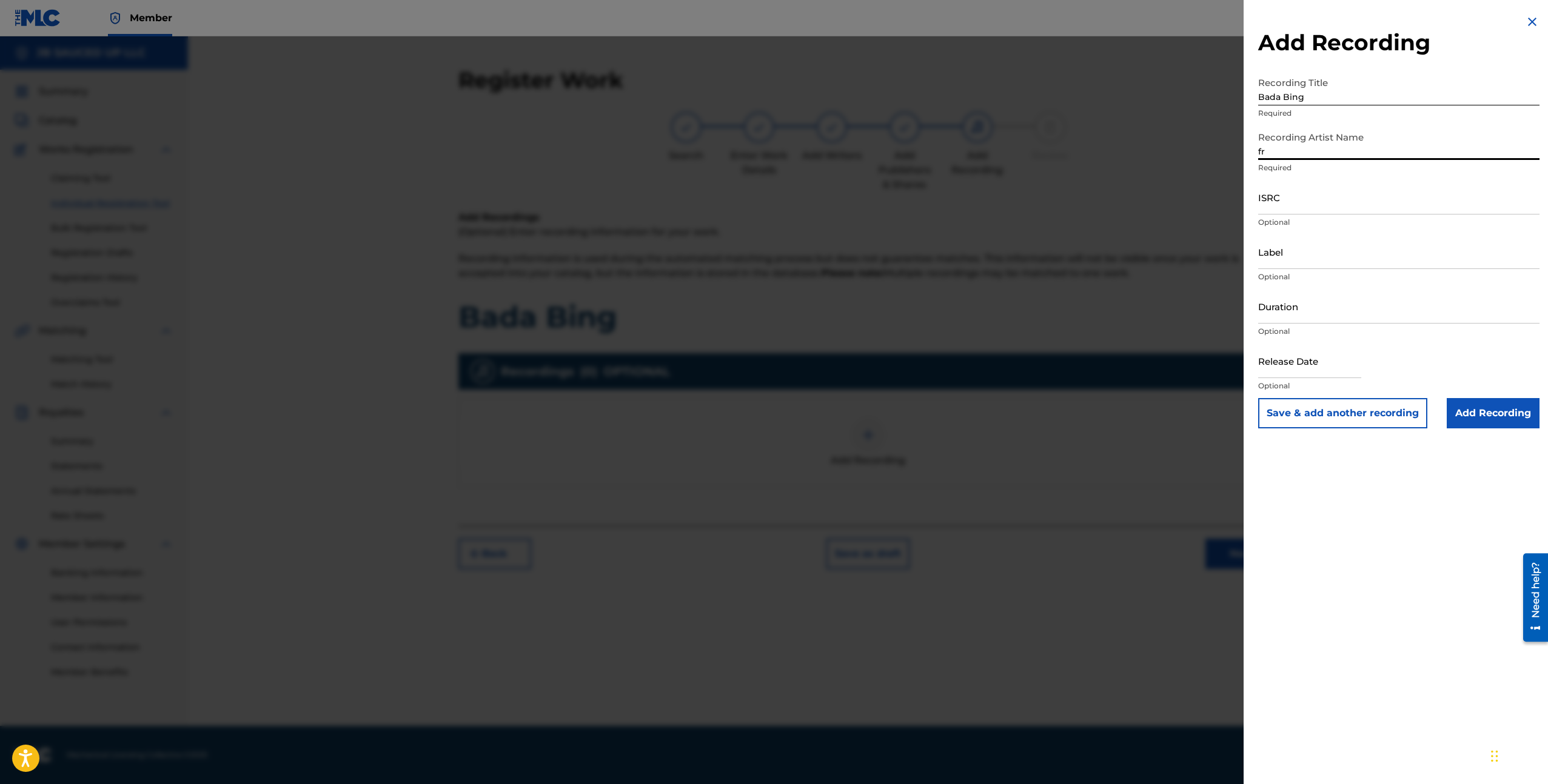
type input "f"
type input "[PERSON_NAME]"
click at [1300, 102] on input "Bada Bing" at bounding box center [1399, 88] width 281 height 35
click at [1387, 208] on input "ISRC" at bounding box center [1399, 197] width 281 height 35
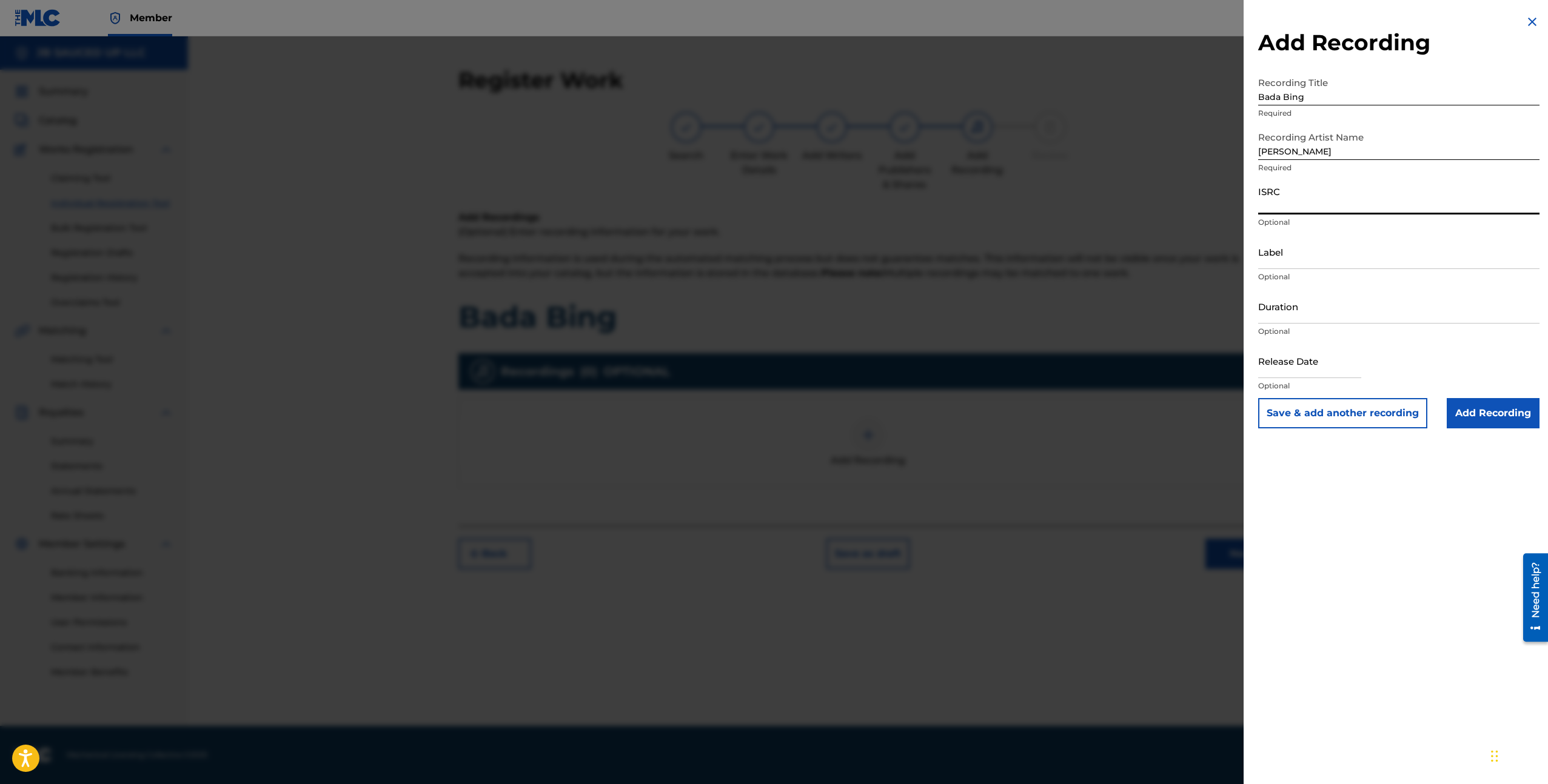
paste input "USUYG1752947"
type input "USUYG1752947"
click at [1482, 401] on input "Add Recording" at bounding box center [1492, 413] width 92 height 30
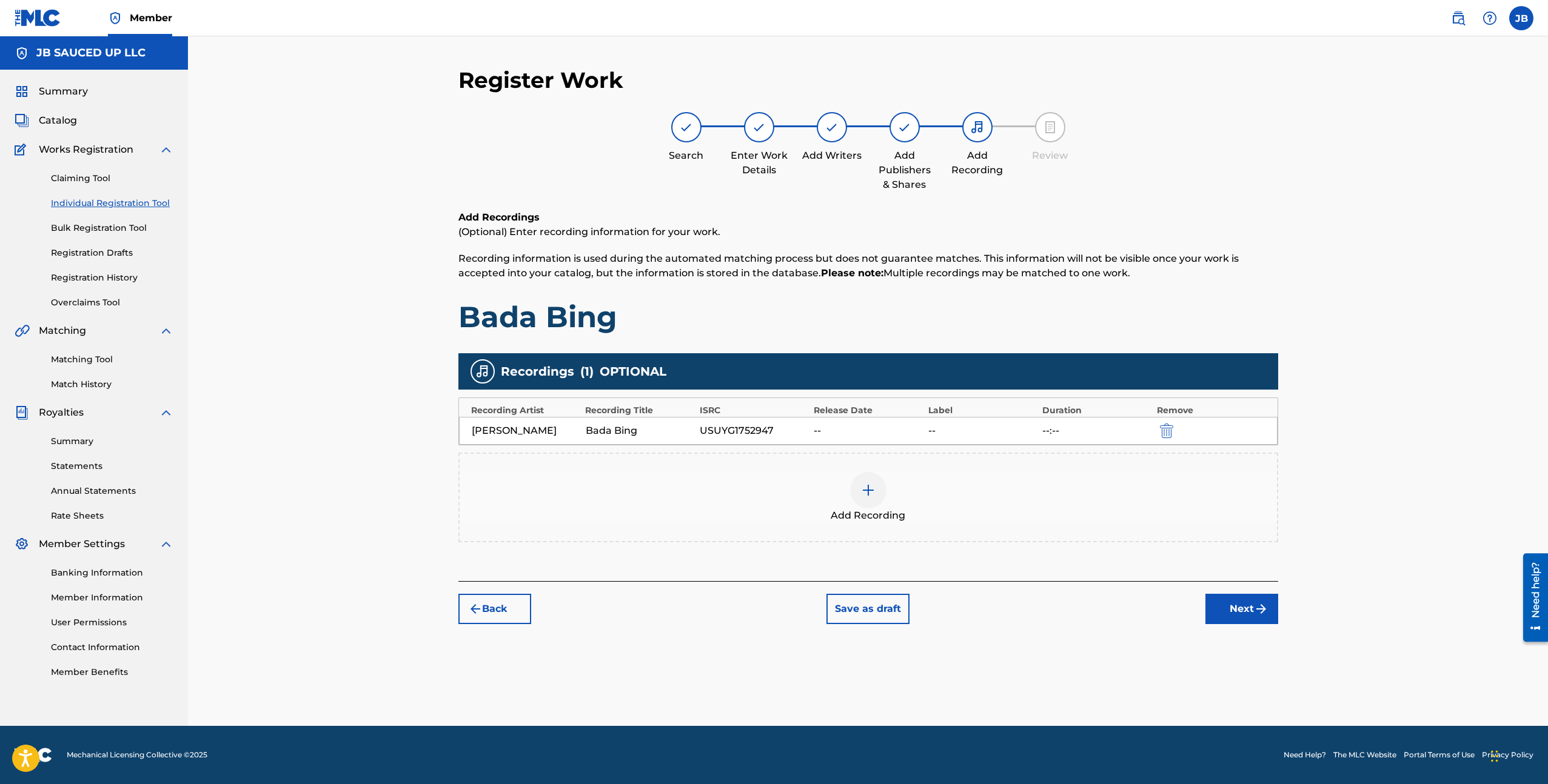
click at [956, 470] on div "Add Recording" at bounding box center [868, 498] width 820 height 90
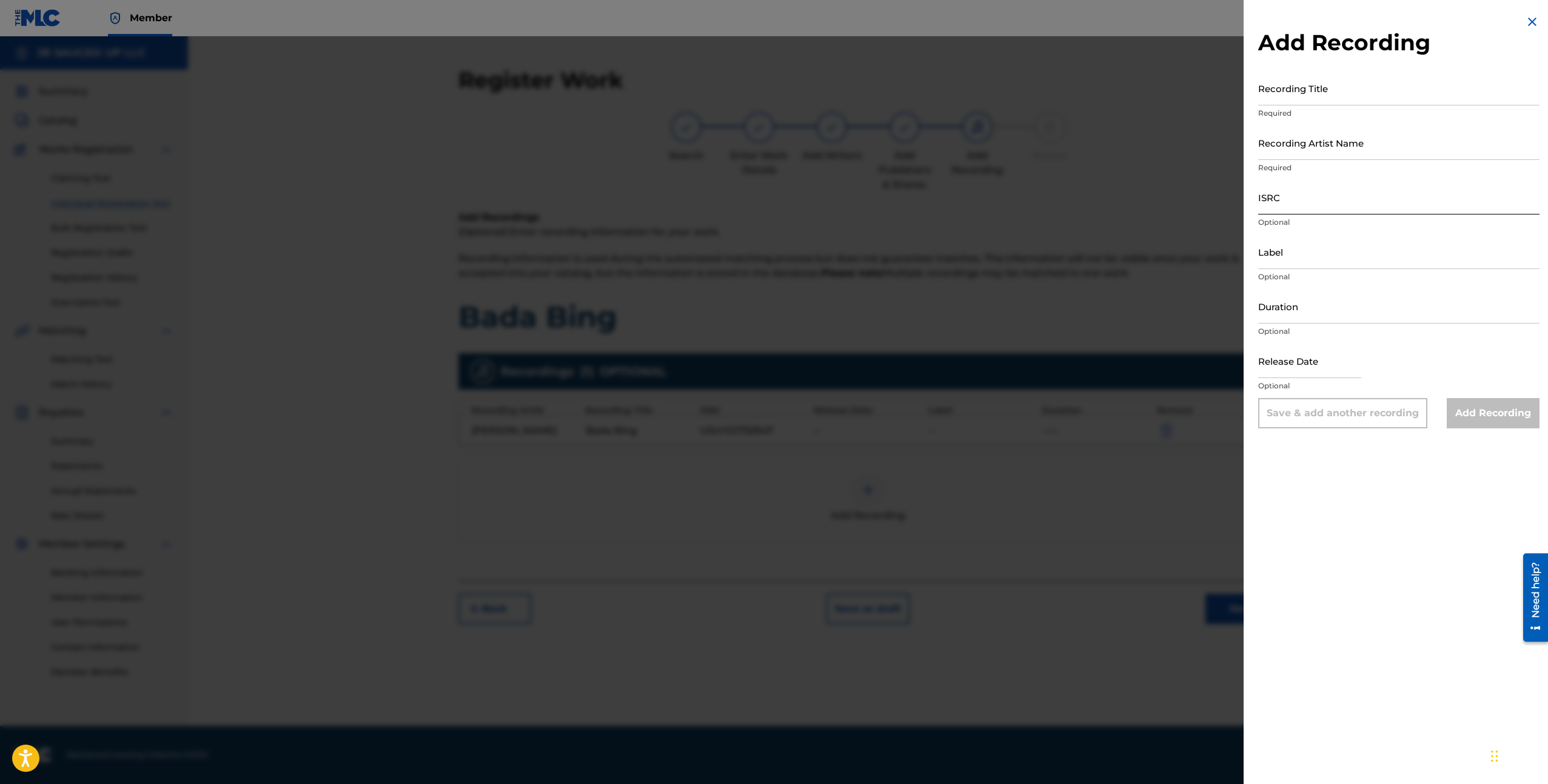
click at [1296, 208] on input "ISRC" at bounding box center [1399, 197] width 281 height 35
paste input "USUYG1752947"
type input "USUYG1752947"
click at [1303, 144] on input "Recording Artist Name" at bounding box center [1399, 142] width 281 height 35
type input "[PERSON_NAME]"
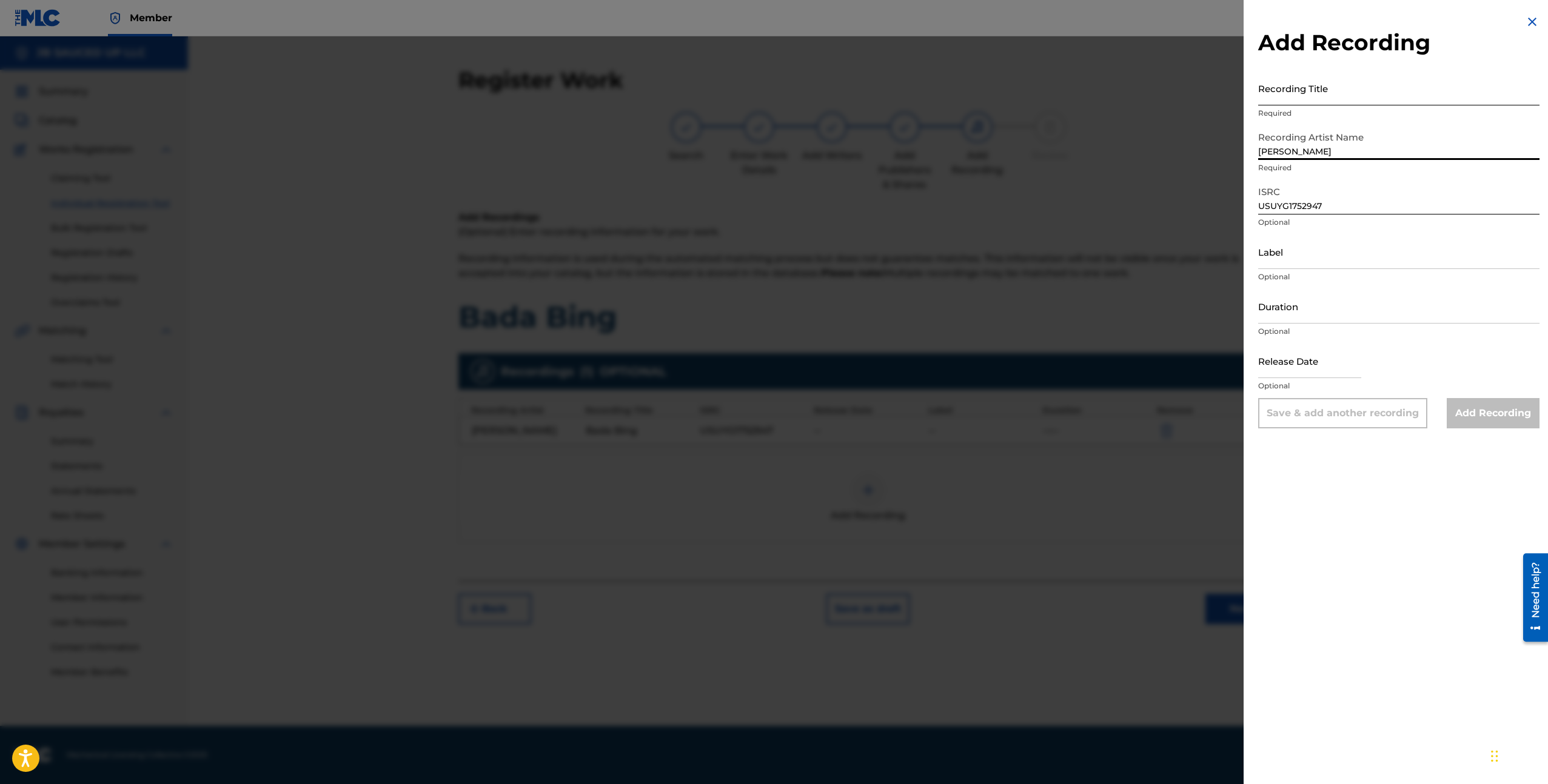
click at [1276, 83] on input "Recording Title" at bounding box center [1399, 88] width 281 height 35
click at [1319, 92] on input "Recording Title" at bounding box center [1399, 88] width 281 height 35
click at [1292, 88] on input "Recording Title" at bounding box center [1399, 88] width 281 height 35
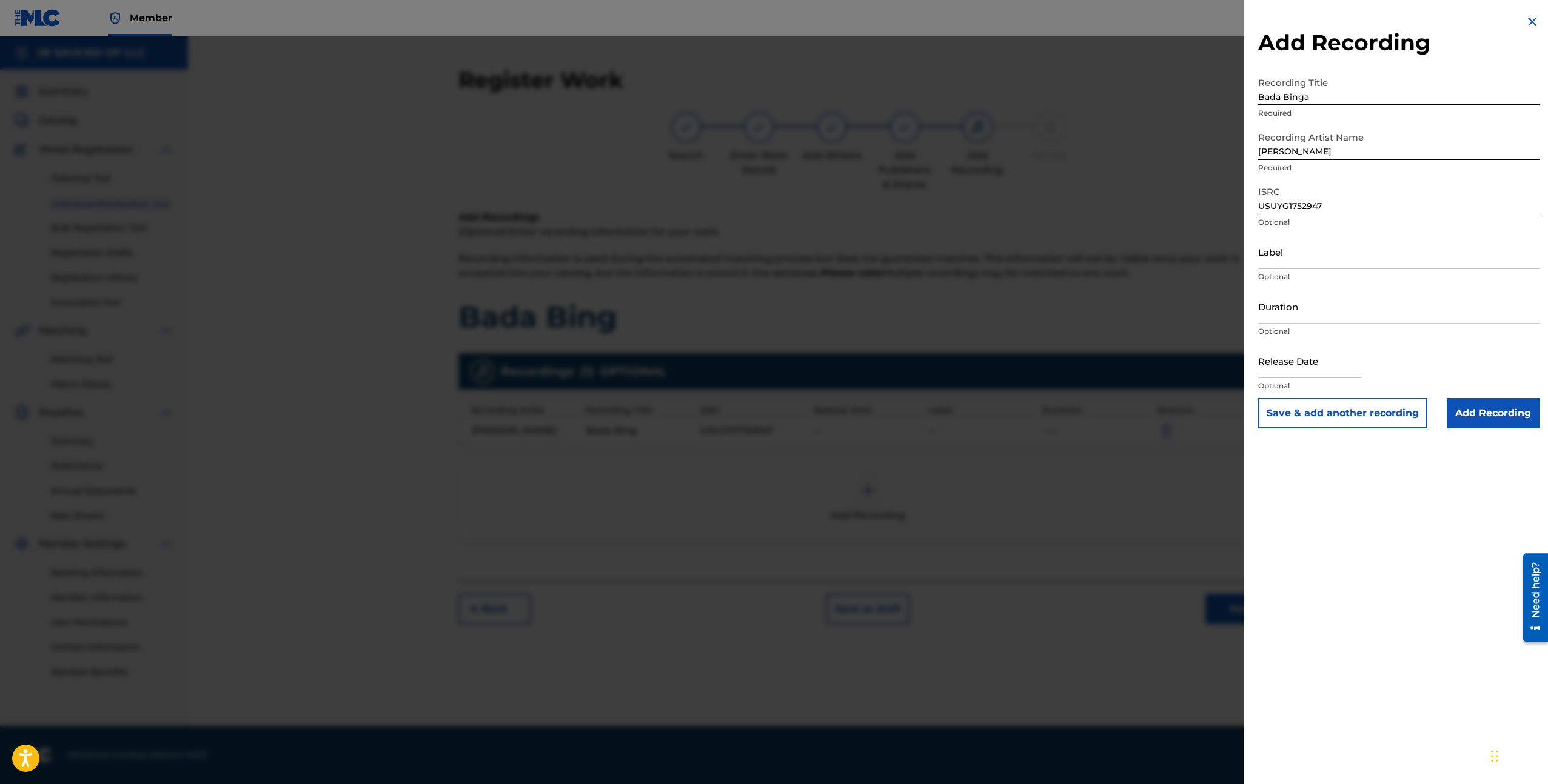
type input "Bada Binga"
click at [1292, 281] on p "Optional" at bounding box center [1399, 277] width 281 height 11
click at [1292, 255] on input "Label" at bounding box center [1399, 252] width 281 height 35
drag, startPoint x: 1283, startPoint y: 194, endPoint x: 1283, endPoint y: 203, distance: 9.0
click at [1283, 194] on input "USUYG1752947" at bounding box center [1399, 197] width 281 height 35
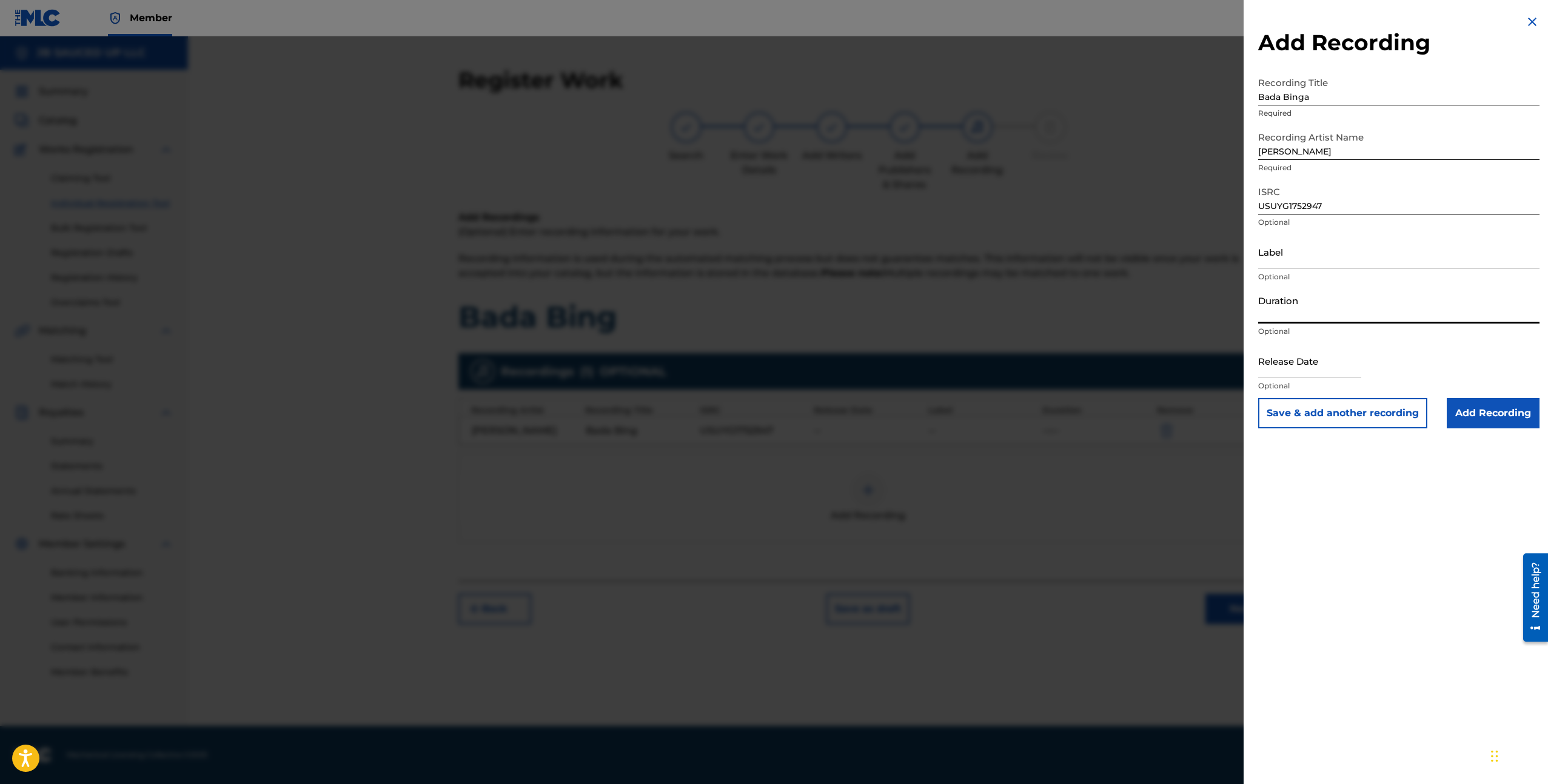
click at [1303, 311] on input "Duration" at bounding box center [1399, 306] width 281 height 35
click at [1302, 265] on input "Label" at bounding box center [1399, 252] width 281 height 35
click at [1300, 326] on p "Optional" at bounding box center [1399, 331] width 281 height 11
click at [1300, 311] on input "Duration" at bounding box center [1399, 306] width 281 height 35
paste input "[PERSON_NAME] - BADA BING (Official Video)"
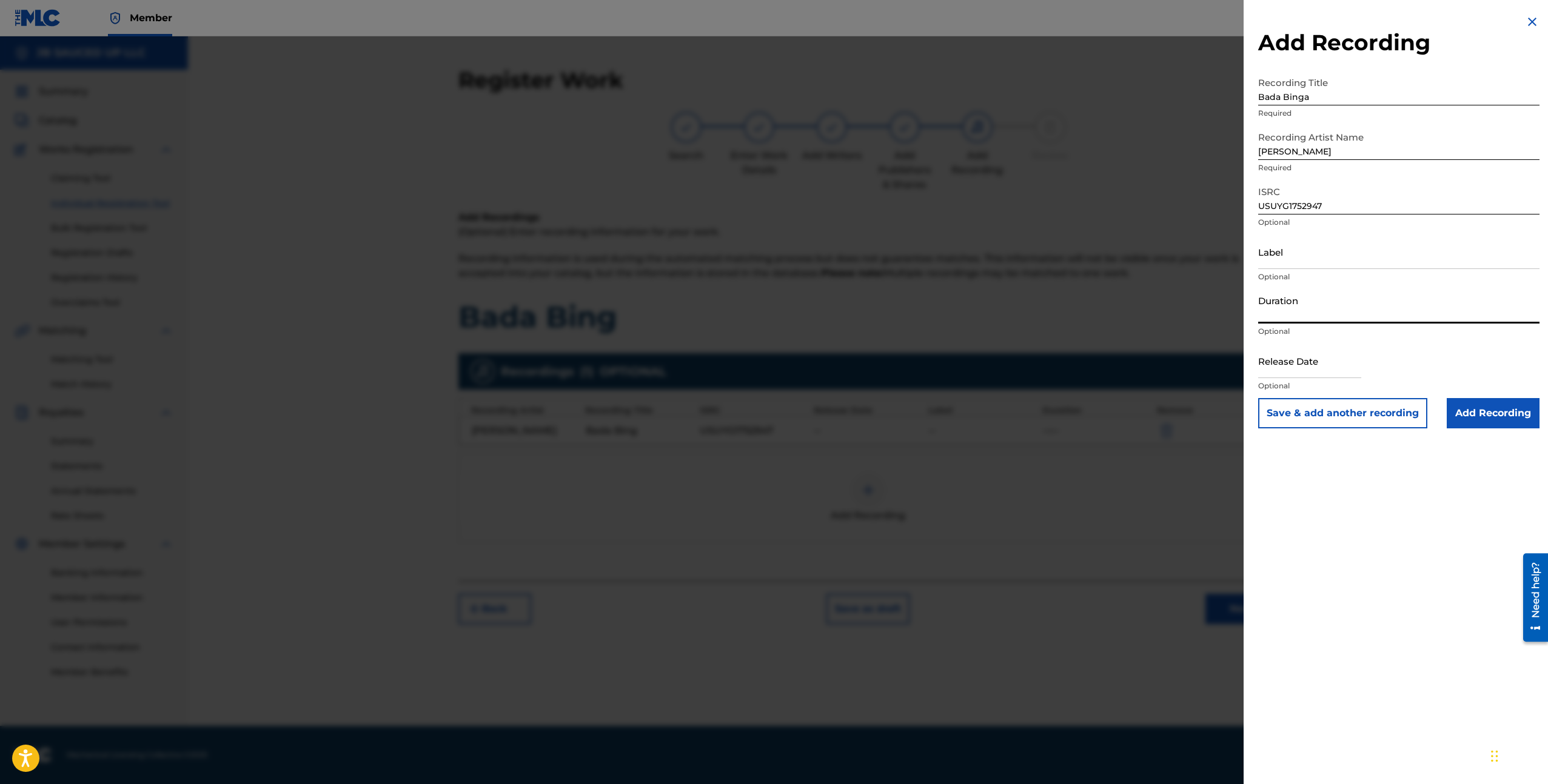
type input "[PERSON_NAME] - BADA BING (Official Video)"
click at [1305, 108] on p "Required" at bounding box center [1399, 113] width 281 height 11
click at [1305, 97] on input "Bada Binga" at bounding box center [1399, 88] width 281 height 35
paste input "[PERSON_NAME] - BADA BING (Official Video)"
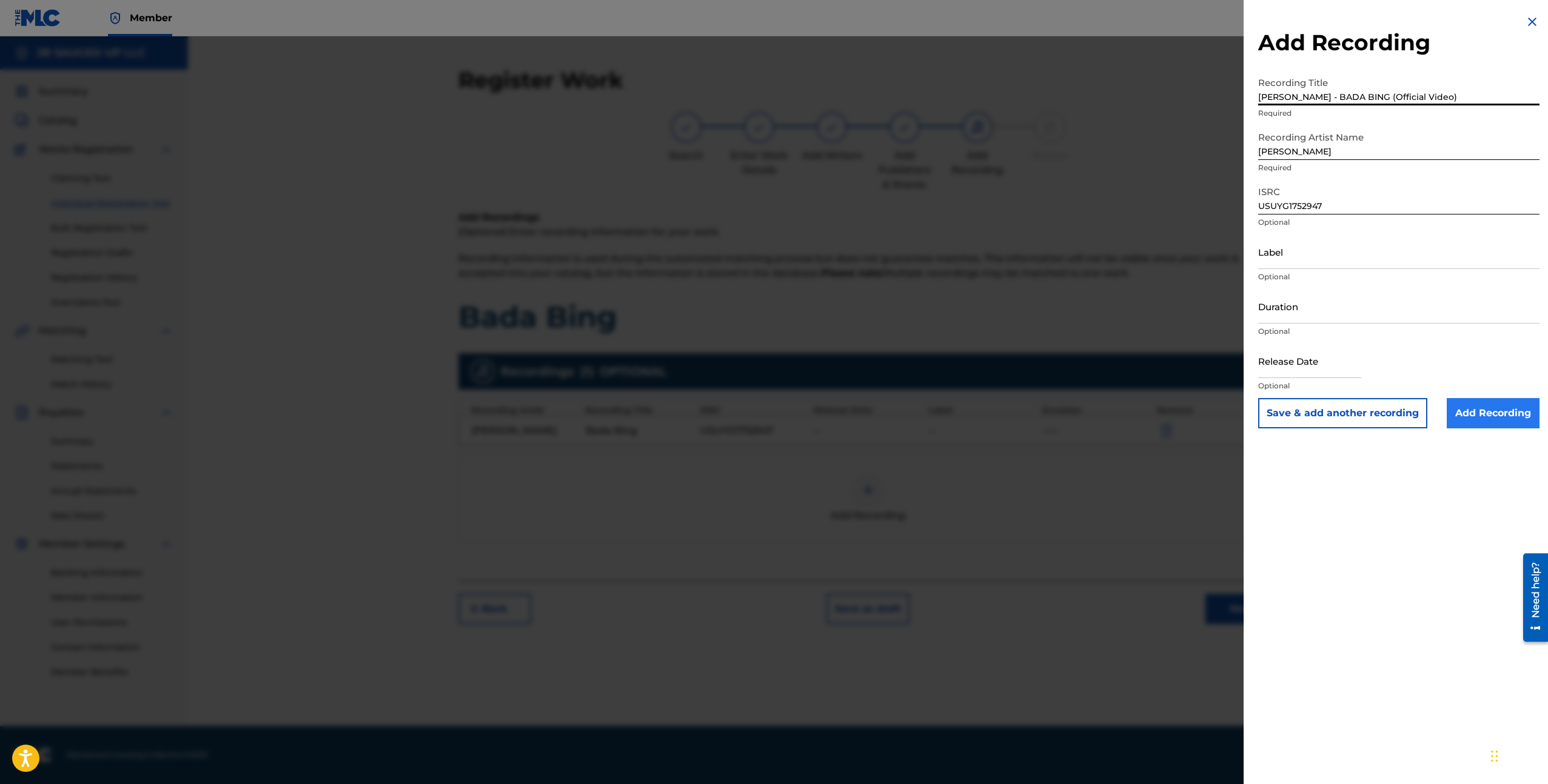
type input "[PERSON_NAME] - BADA BING (Official Video)"
click at [1503, 426] on input "Add Recording" at bounding box center [1492, 413] width 92 height 30
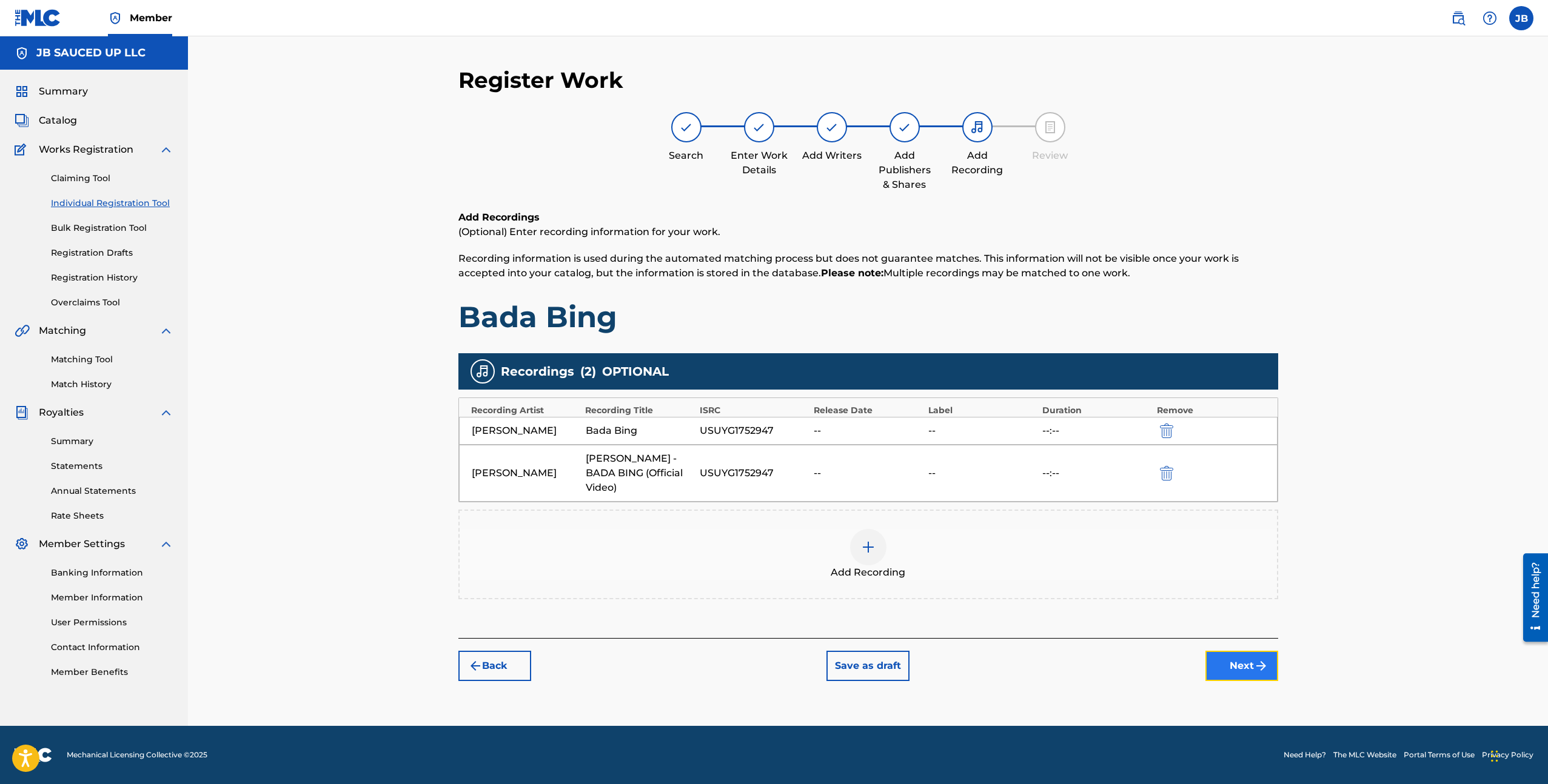
click at [1259, 659] on img "submit" at bounding box center [1261, 666] width 14 height 14
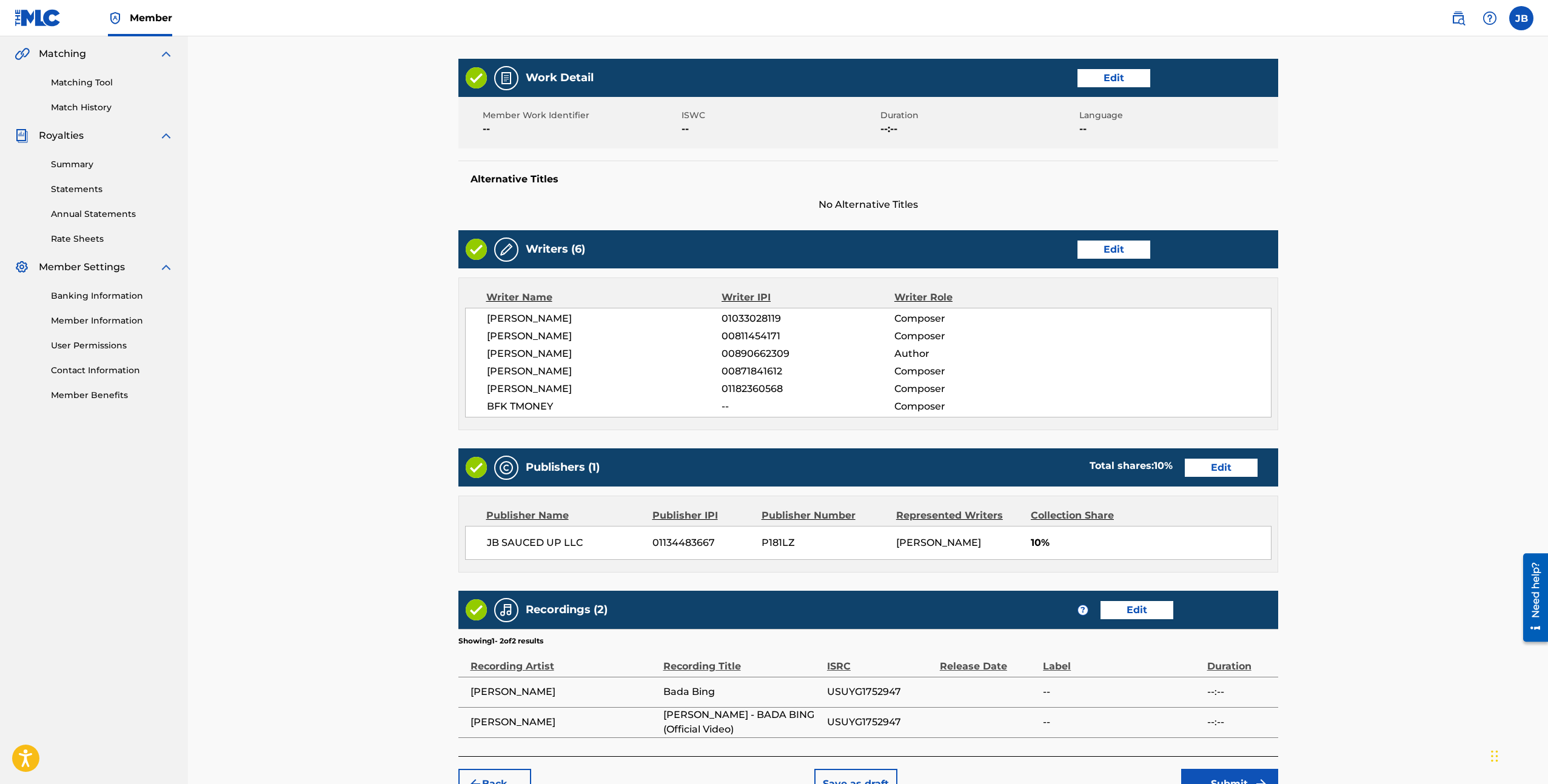
scroll to position [365, 0]
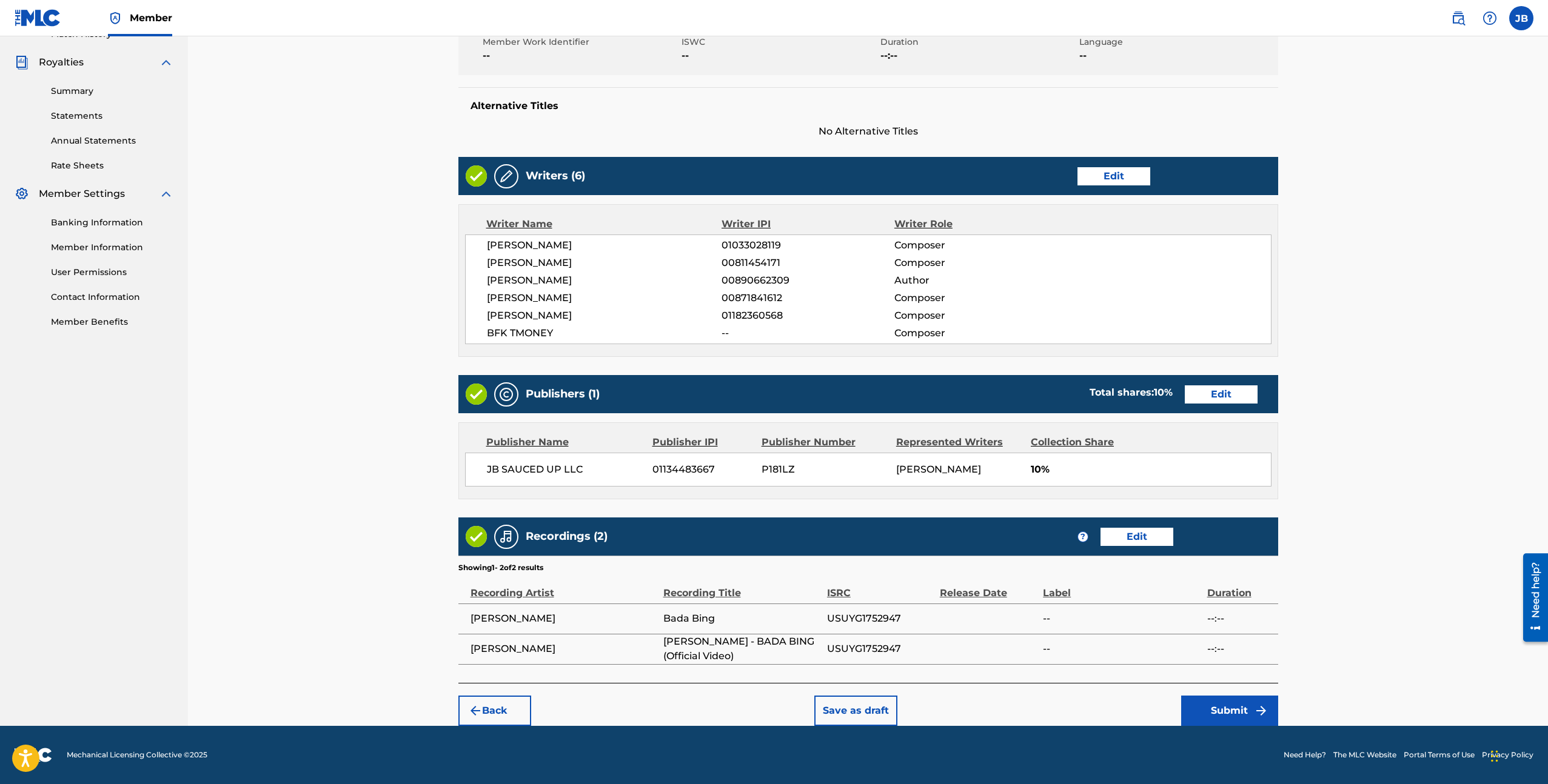
click at [1222, 695] on div "Back Save as draft Submit" at bounding box center [868, 705] width 820 height 43
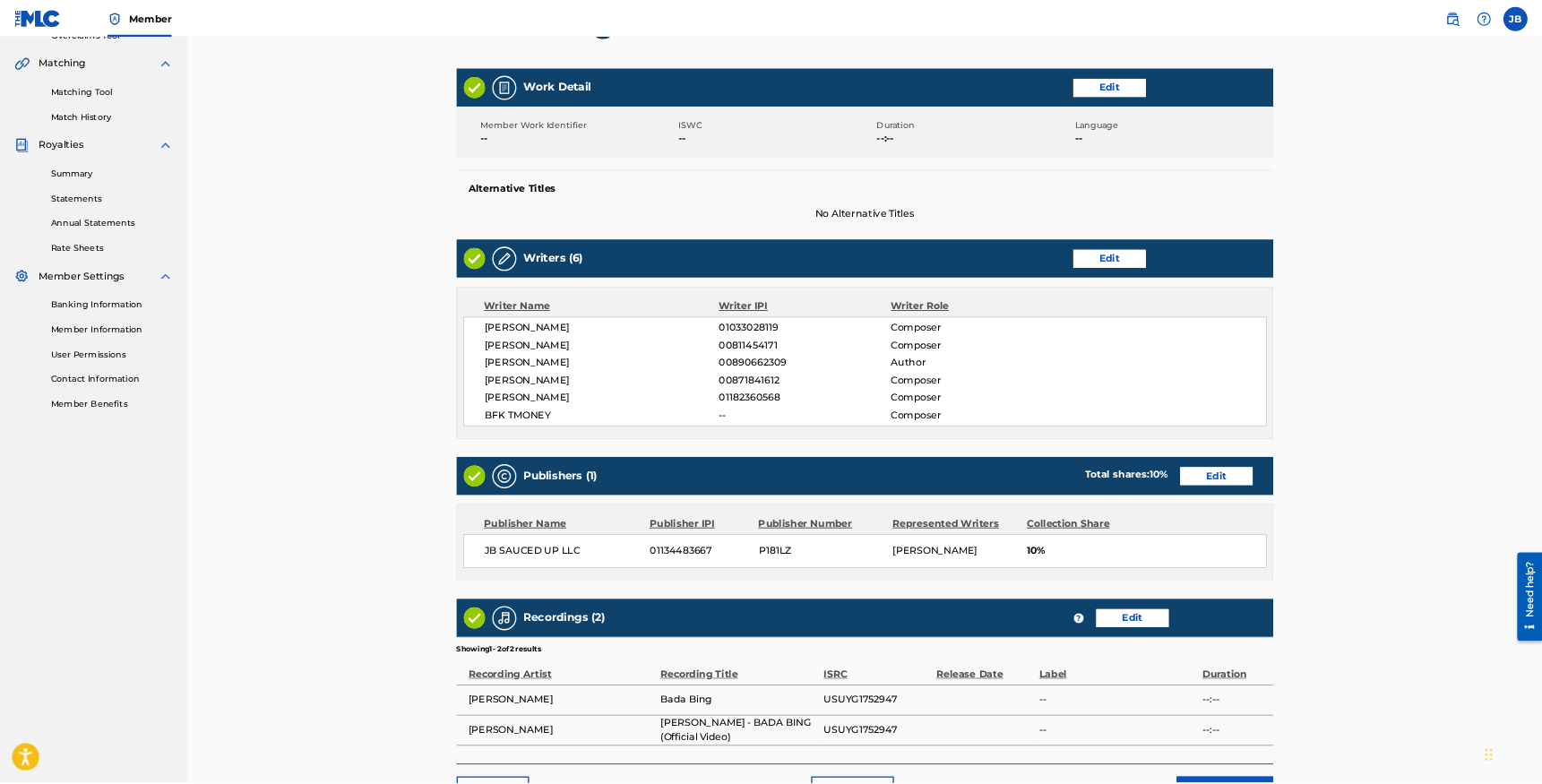
scroll to position [486, 0]
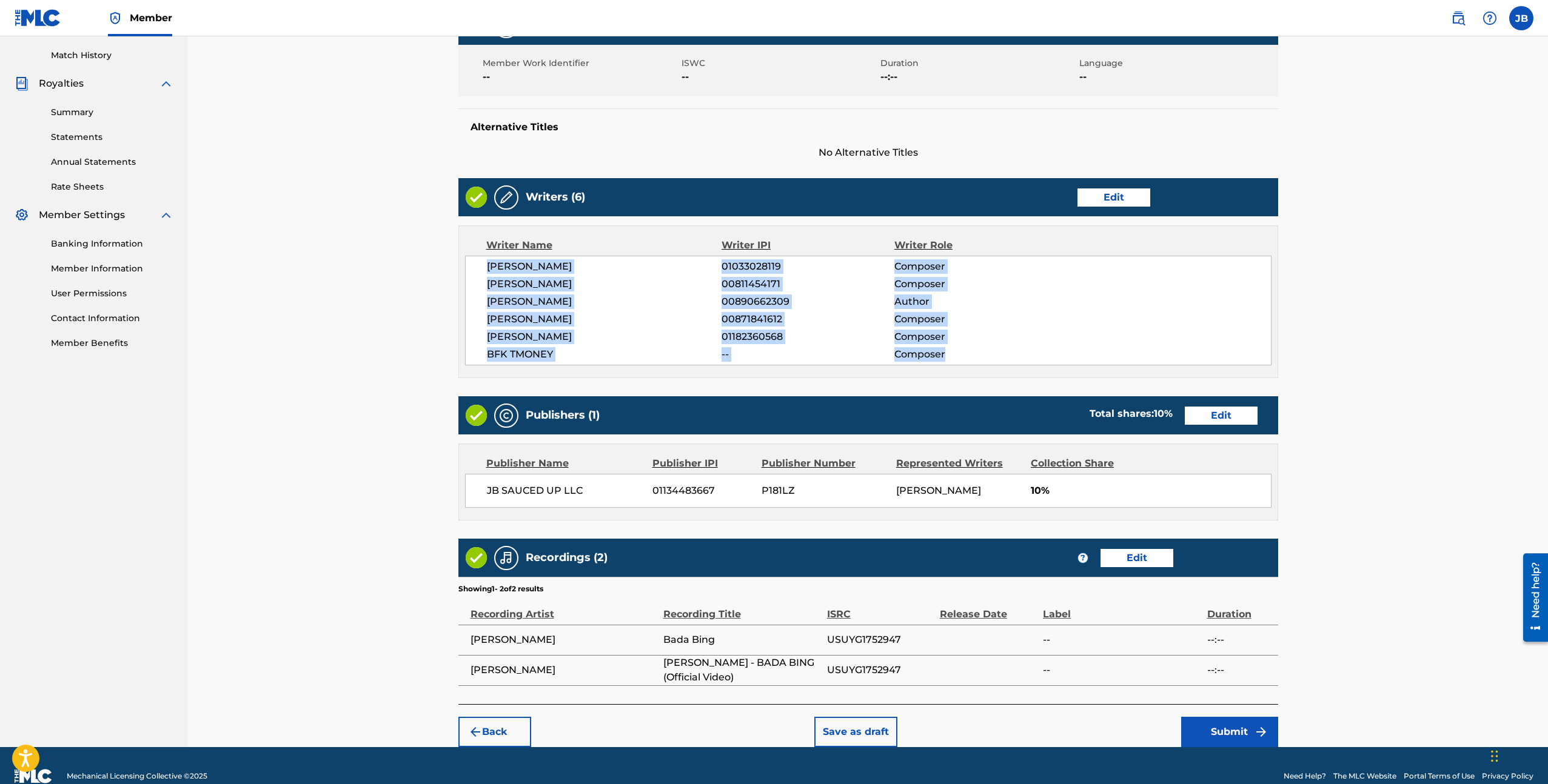
drag, startPoint x: 966, startPoint y: 360, endPoint x: 485, endPoint y: 270, distance: 489.3
click at [485, 270] on div "[PERSON_NAME] 01033028119 Composer [PERSON_NAME] 00811454171 Composer [PERSON_N…" at bounding box center [868, 310] width 806 height 109
copy div "[PERSON_NAME] 01033028119 Composer [PERSON_NAME] 00811454171 Composer [PERSON_N…"
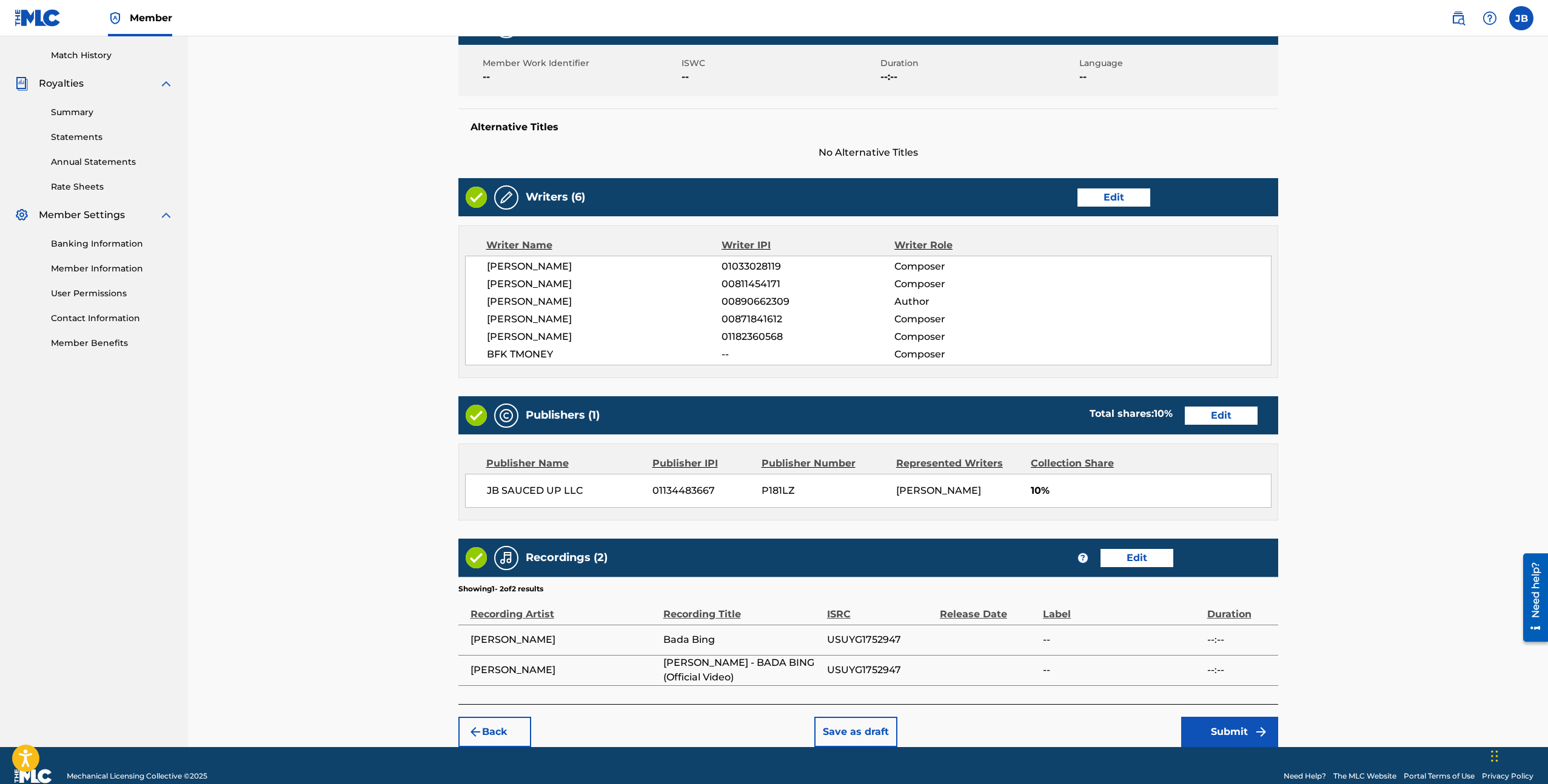
click at [613, 281] on span "[PERSON_NAME]" at bounding box center [604, 284] width 235 height 14
click at [589, 335] on span "[PERSON_NAME]" at bounding box center [604, 337] width 235 height 14
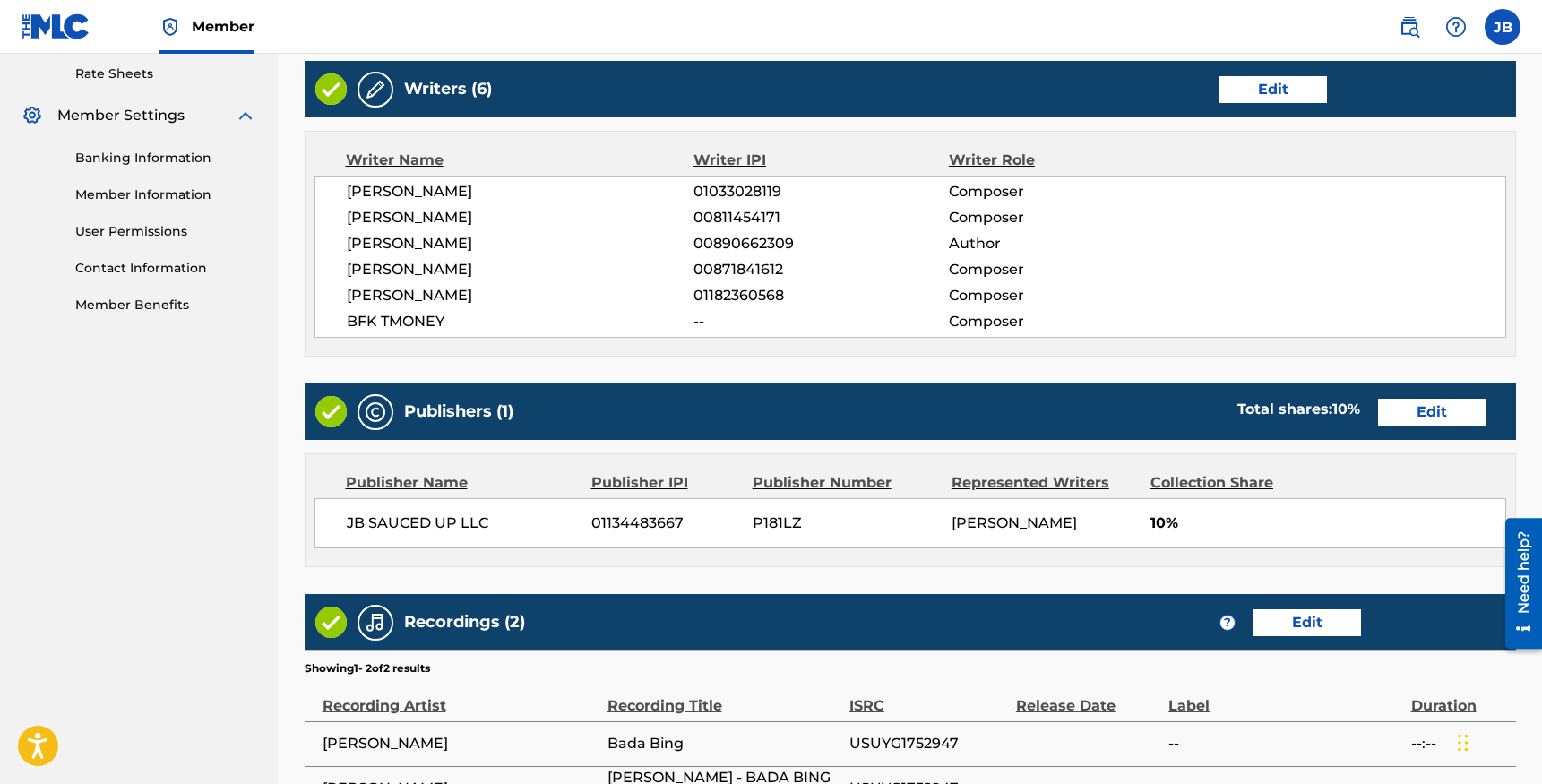
scroll to position [912, 0]
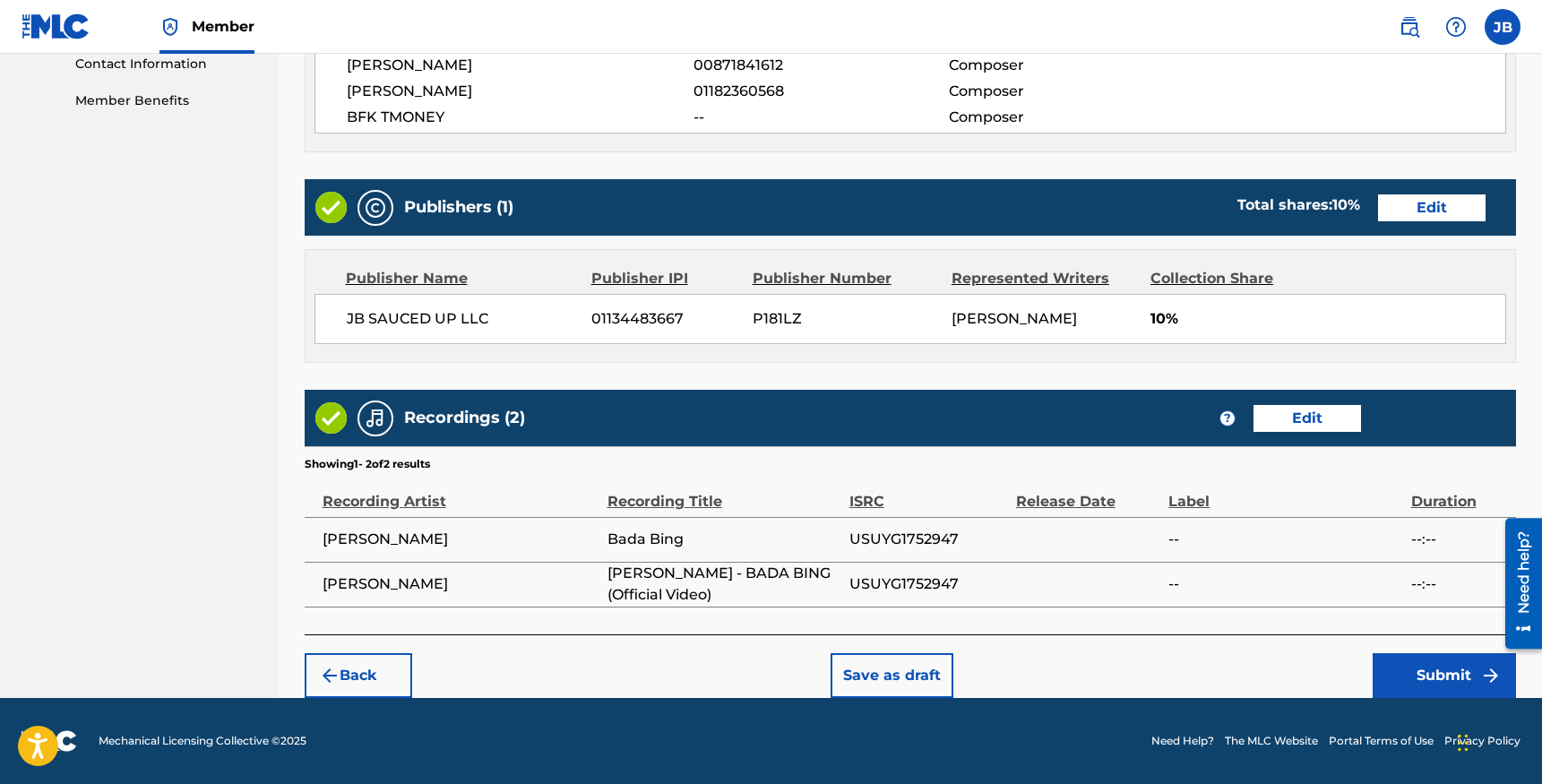
click at [1411, 648] on div "Back Save as draft Submit" at bounding box center [910, 667] width 1212 height 64
click at [1409, 660] on button "Submit" at bounding box center [1445, 675] width 143 height 45
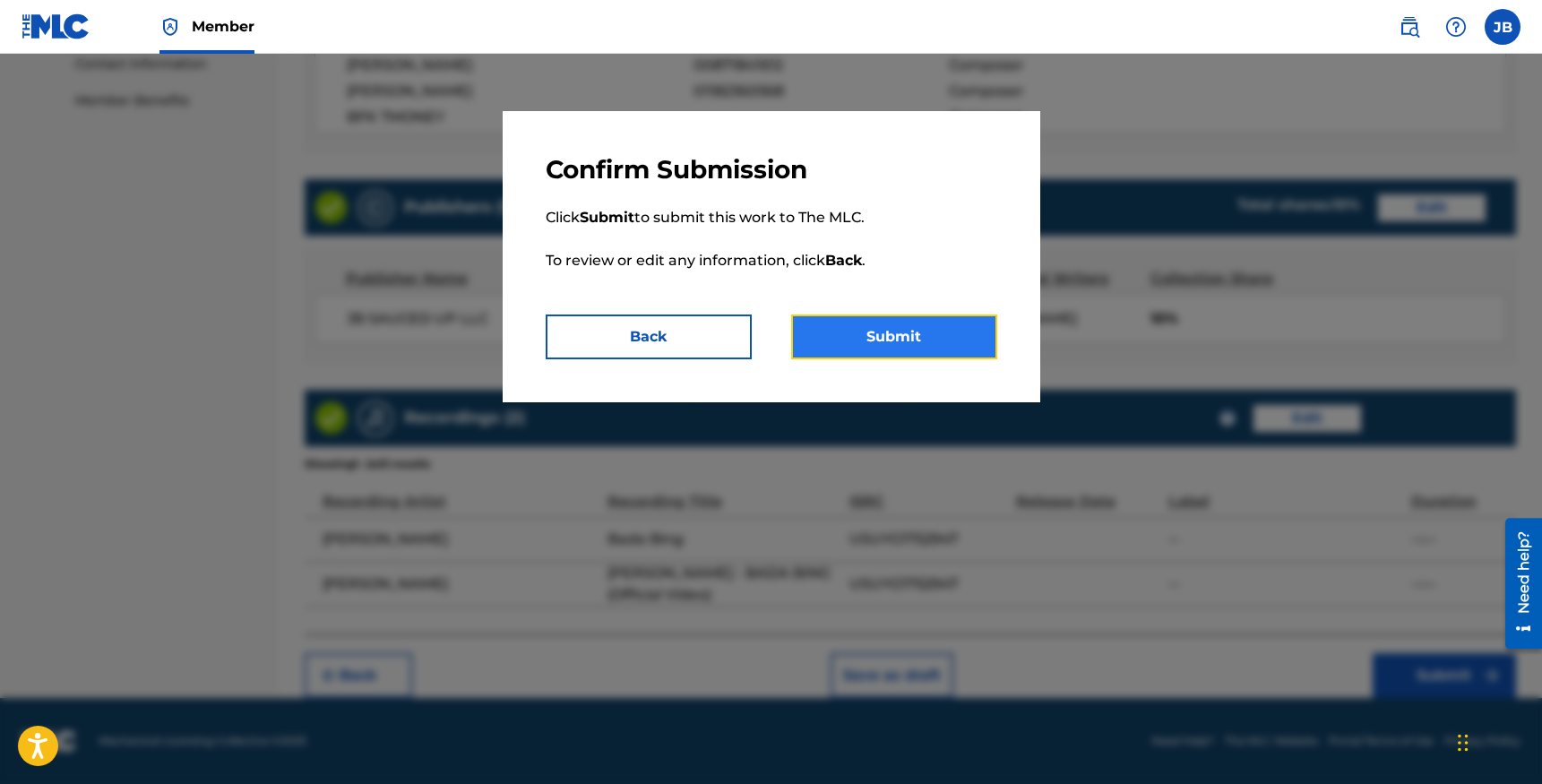
click at [831, 328] on button "Submit" at bounding box center [894, 337] width 206 height 45
